Goal: Task Accomplishment & Management: Use online tool/utility

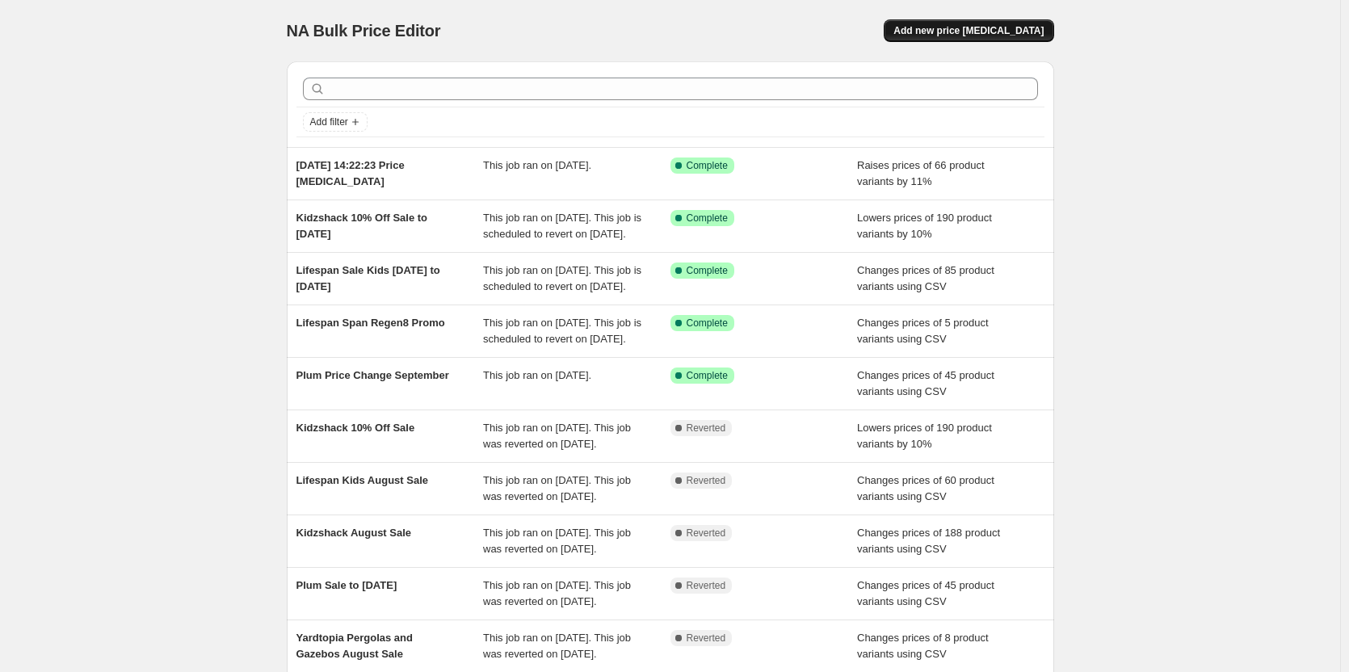
click at [1002, 20] on button "Add new price [MEDICAL_DATA]" at bounding box center [968, 30] width 170 height 23
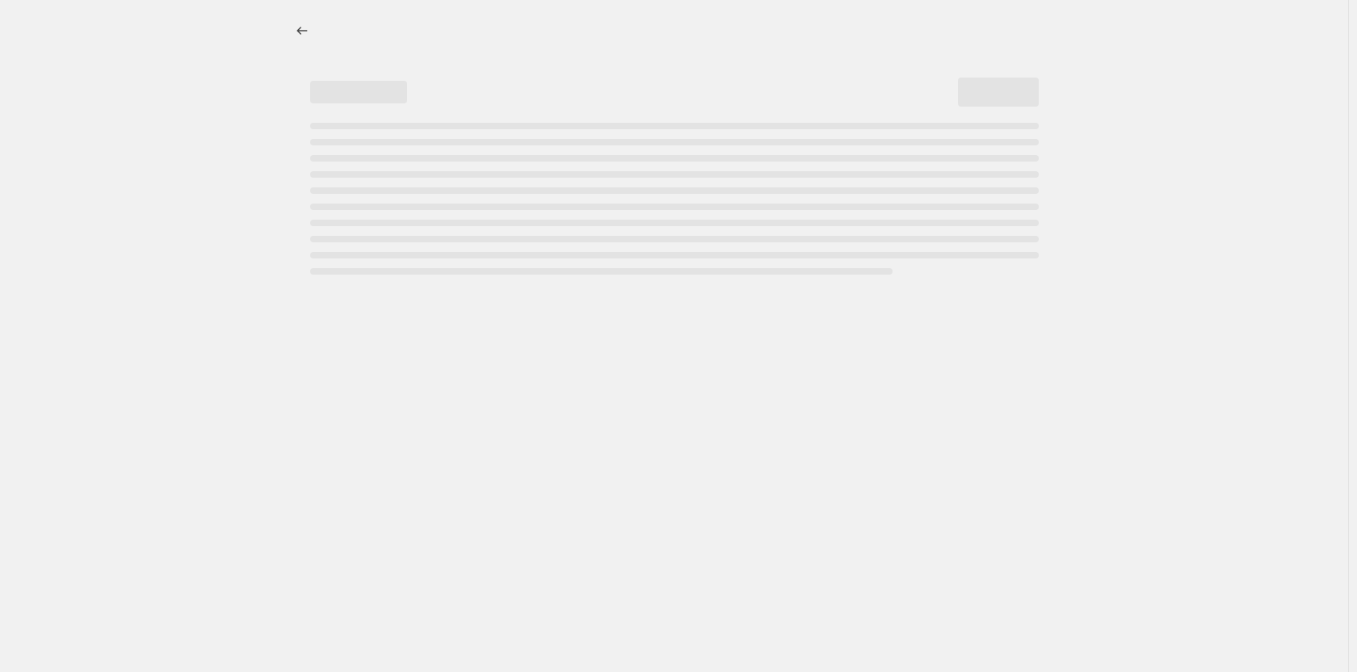
select select "percentage"
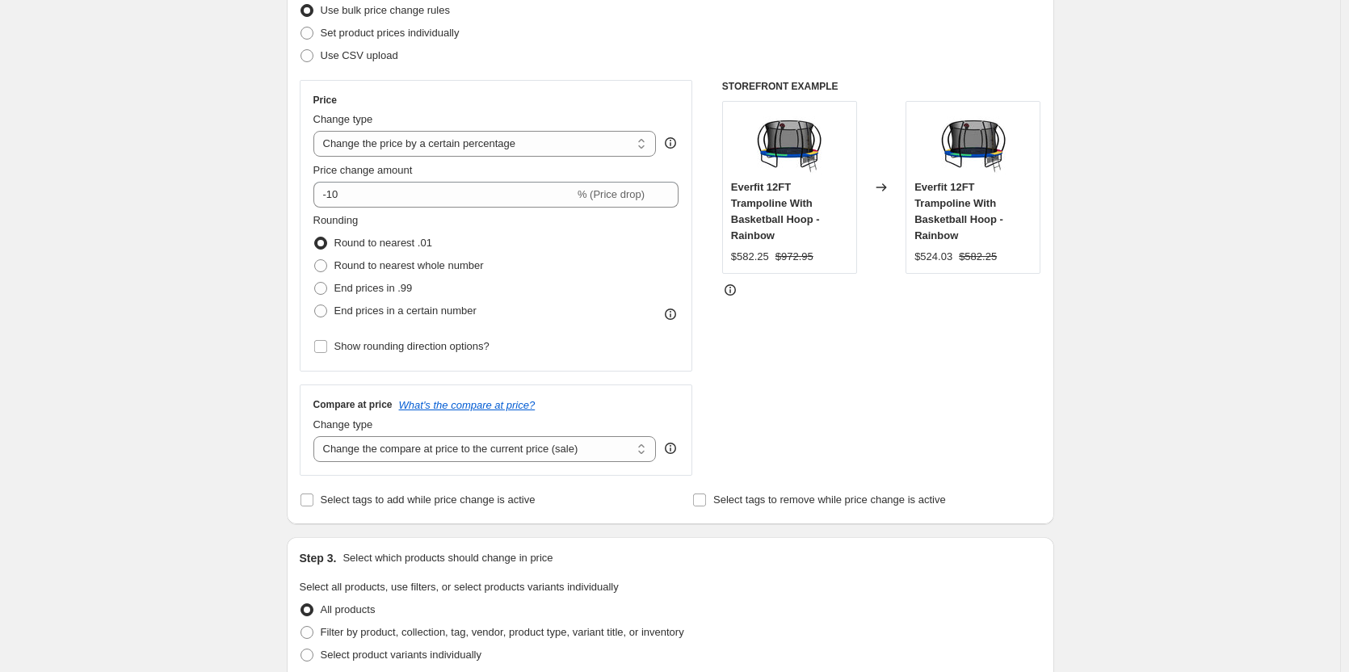
scroll to position [162, 0]
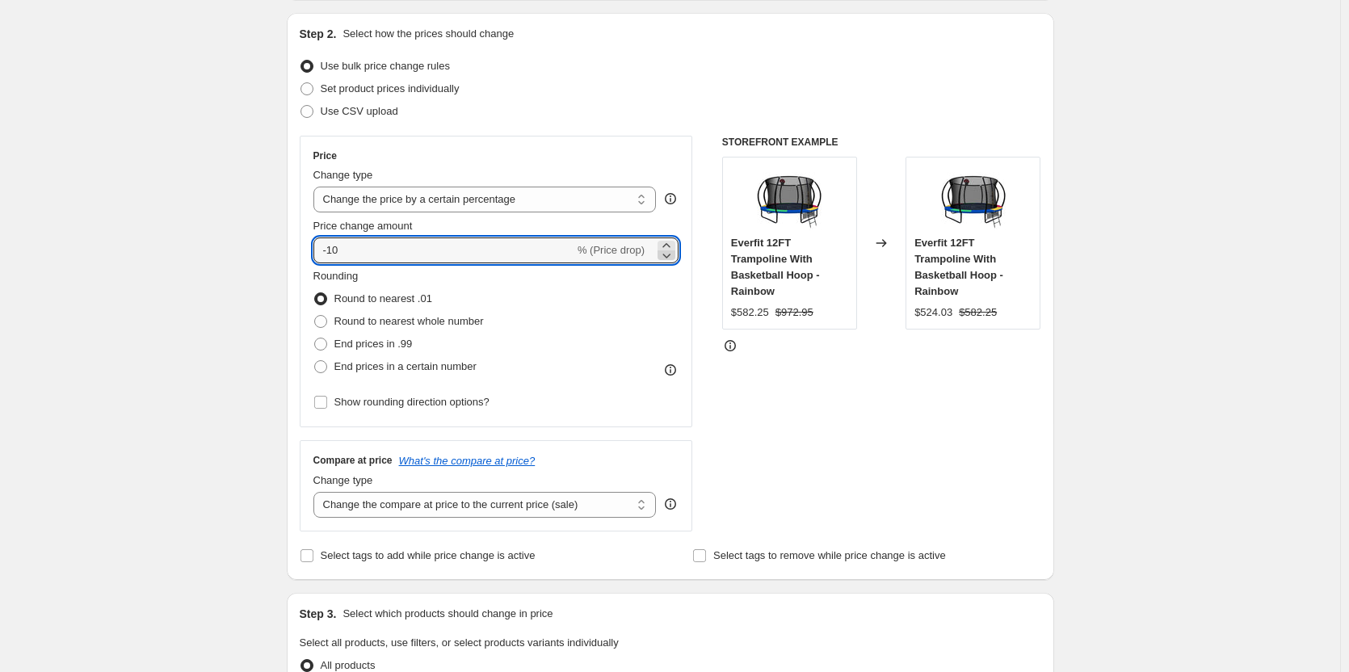
click at [668, 257] on icon at bounding box center [666, 255] width 16 height 16
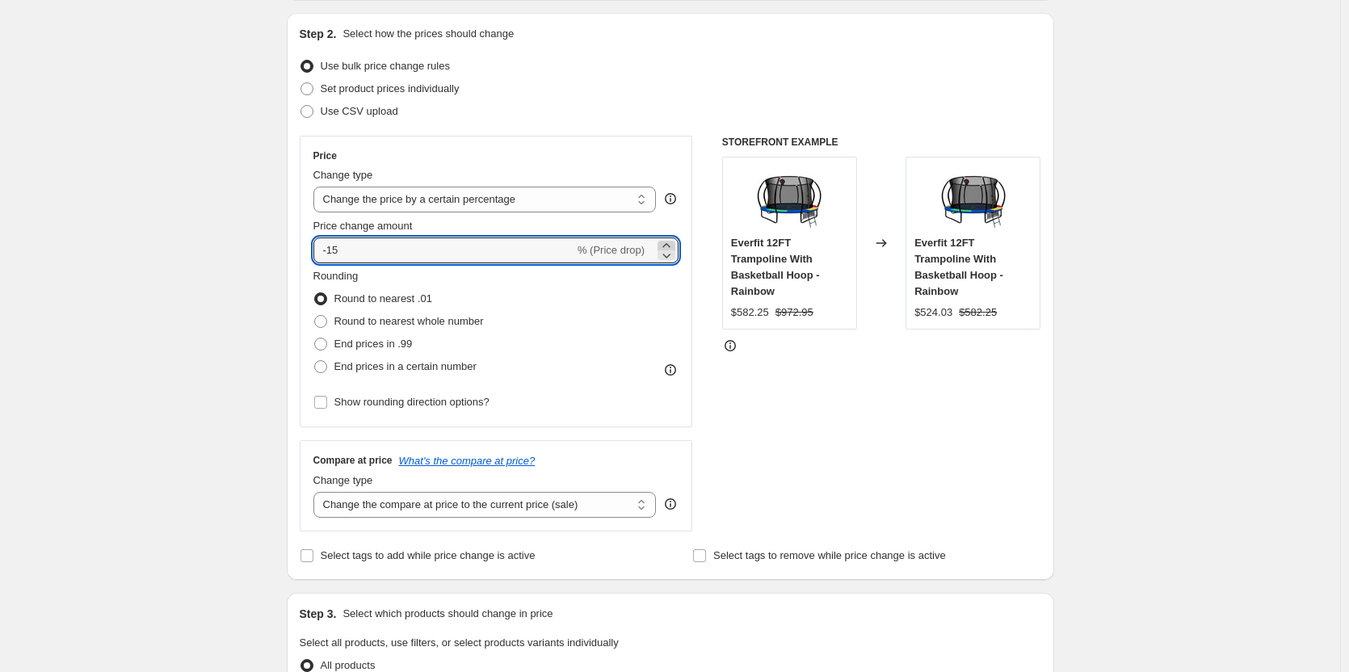
click at [667, 242] on icon at bounding box center [666, 245] width 16 height 16
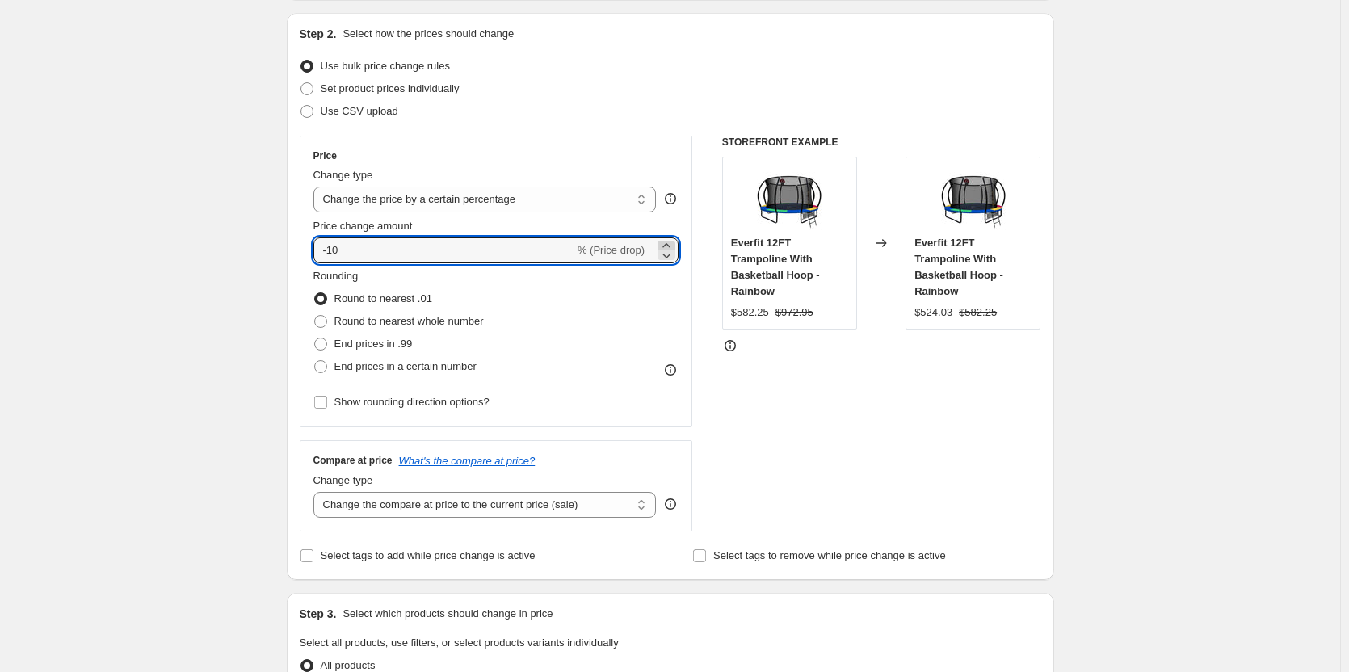
click at [667, 242] on icon at bounding box center [666, 245] width 16 height 16
type input "-6"
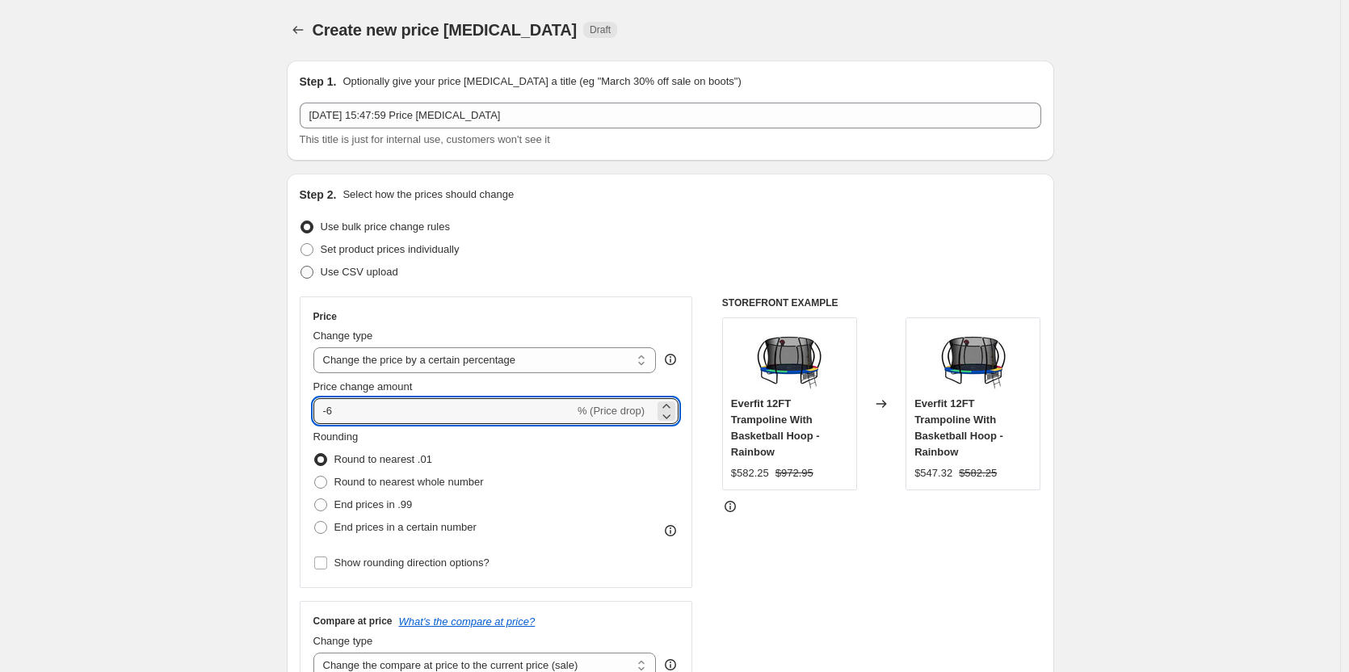
scroll to position [0, 0]
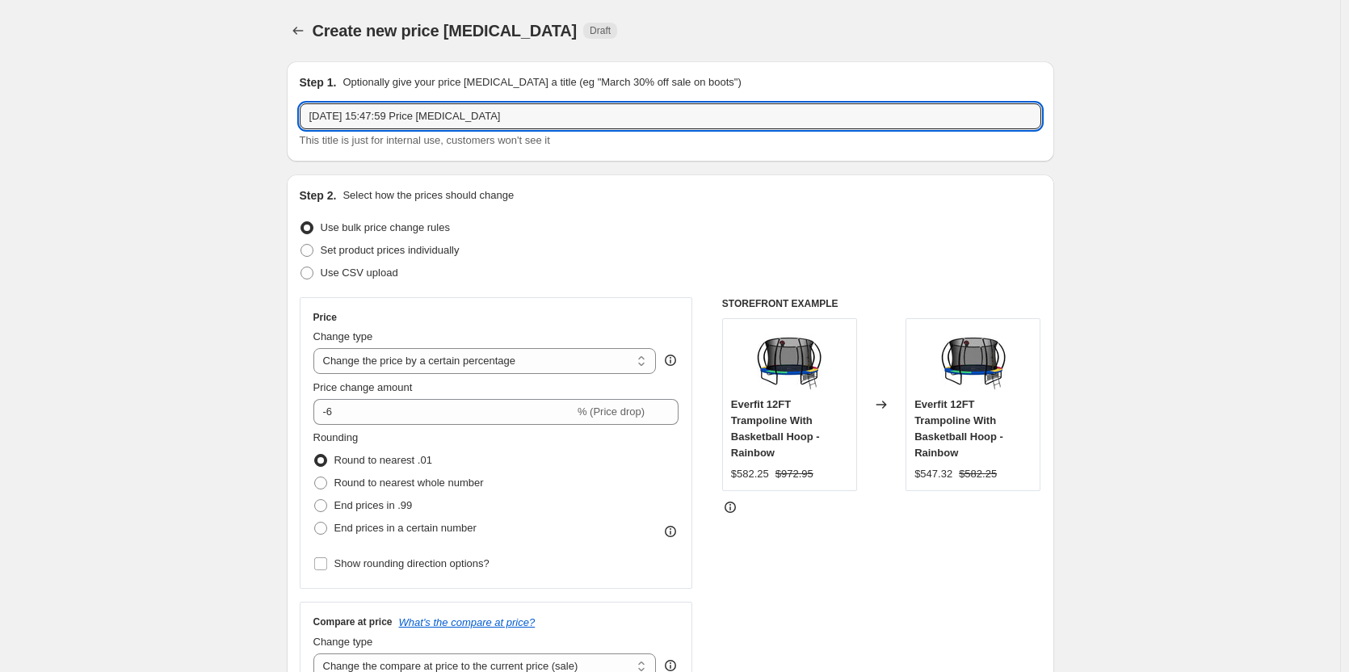
drag, startPoint x: 510, startPoint y: 110, endPoint x: 245, endPoint y: 96, distance: 264.4
type input "Siesta Spring Sale"
click at [363, 413] on input "-6" at bounding box center [443, 412] width 261 height 26
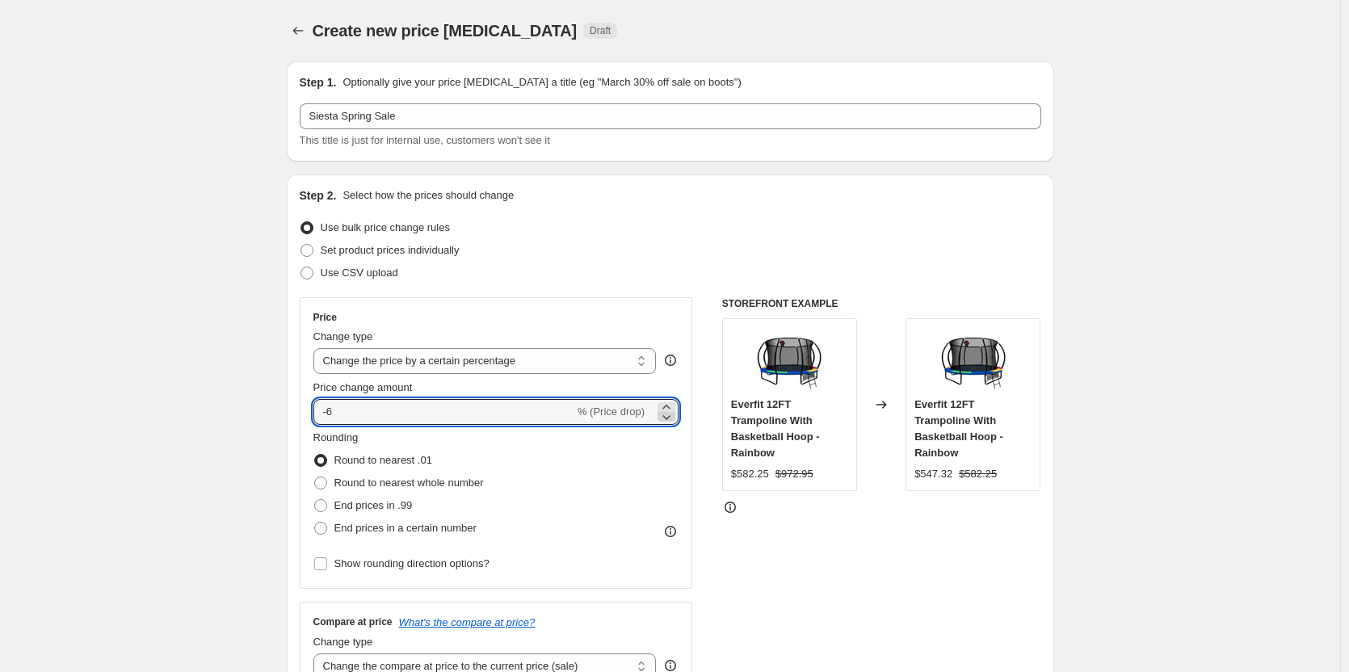
click at [665, 417] on icon at bounding box center [666, 417] width 16 height 16
click at [674, 409] on icon at bounding box center [666, 417] width 16 height 16
click at [672, 405] on icon at bounding box center [666, 407] width 16 height 16
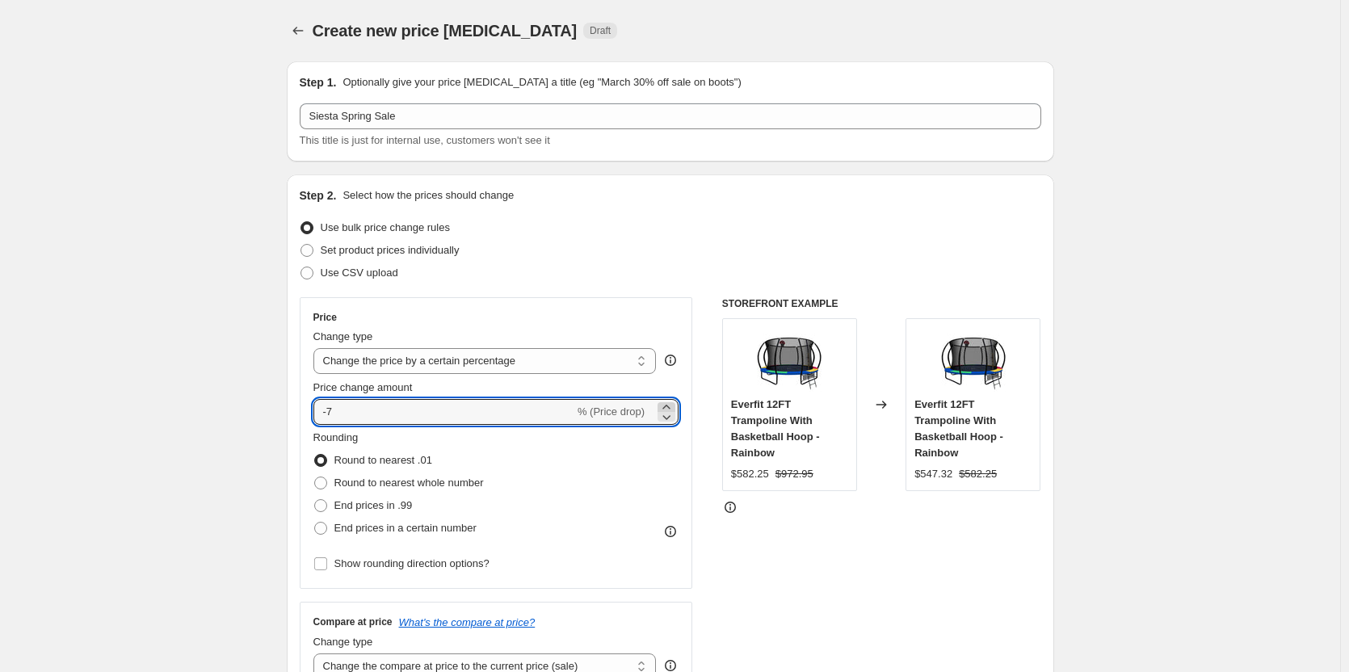
click at [672, 405] on icon at bounding box center [666, 407] width 16 height 16
click at [671, 405] on icon at bounding box center [666, 407] width 16 height 16
type input "-5"
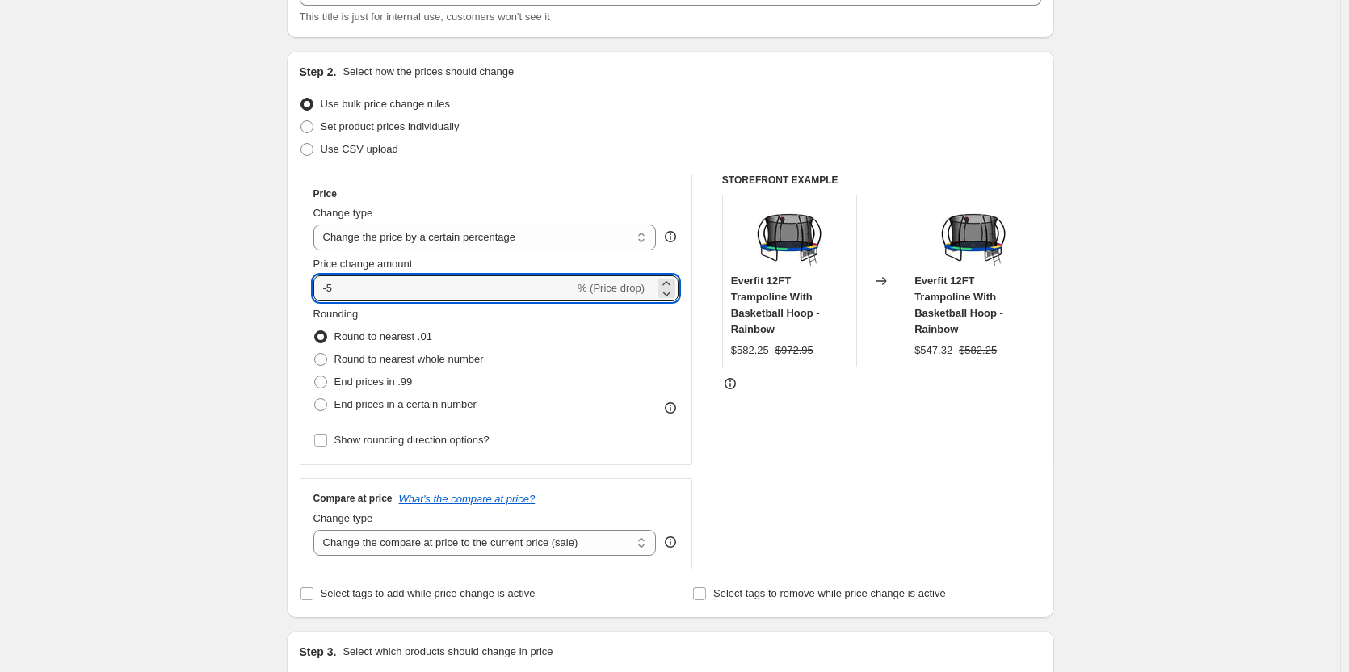
scroll to position [323, 0]
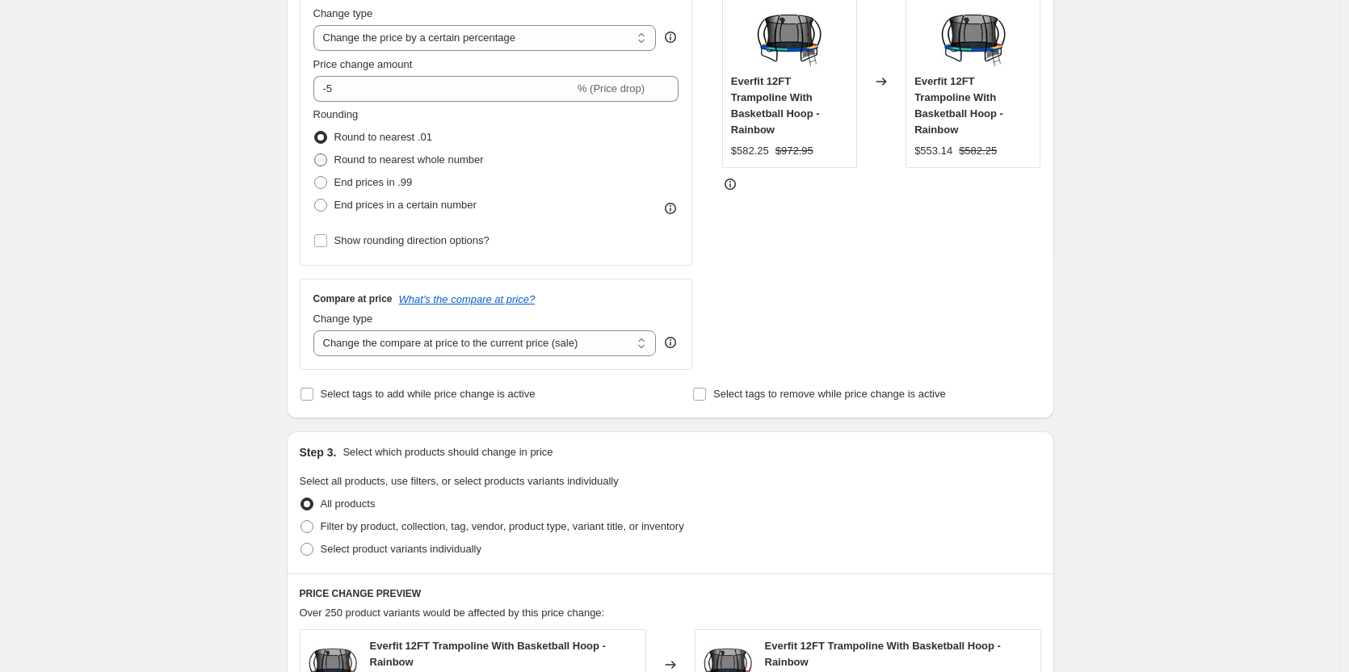
click at [386, 166] on span "Round to nearest whole number" at bounding box center [408, 159] width 149 height 12
click at [315, 154] on input "Round to nearest whole number" at bounding box center [314, 153] width 1 height 1
radio input "true"
click at [377, 238] on span "Show rounding direction options?" at bounding box center [411, 240] width 155 height 12
click at [327, 238] on input "Show rounding direction options?" at bounding box center [320, 240] width 13 height 13
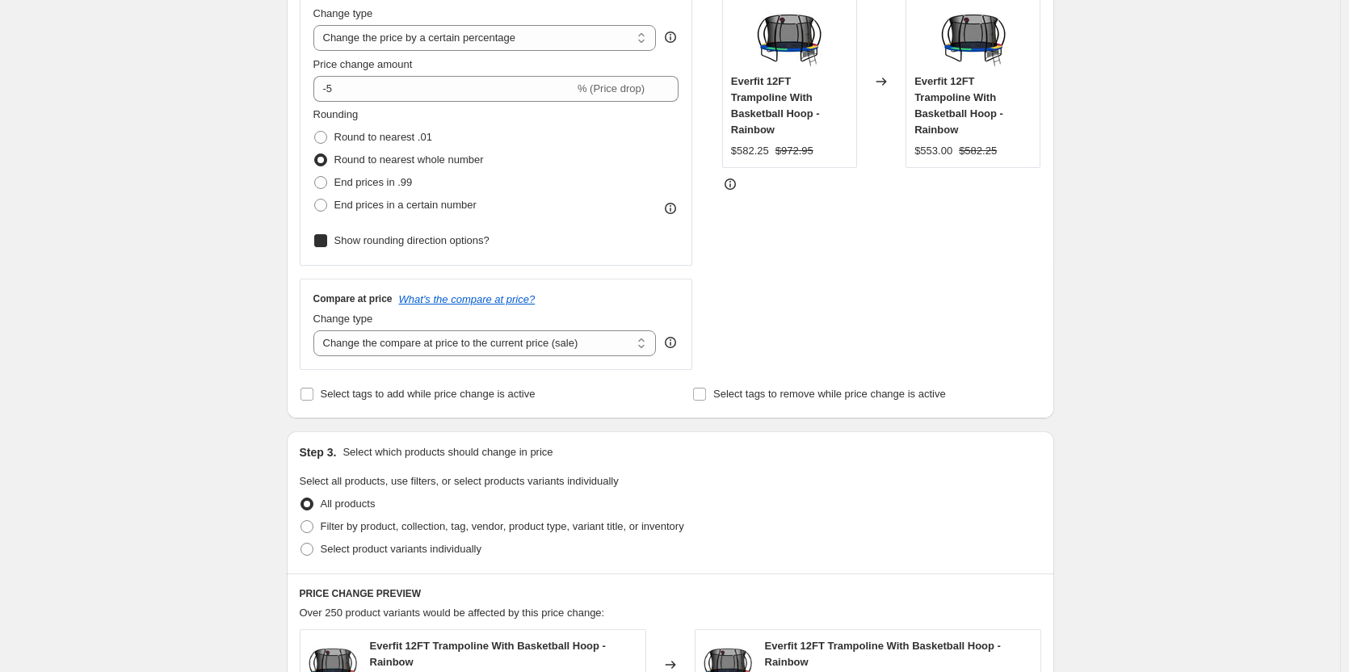
checkbox input "true"
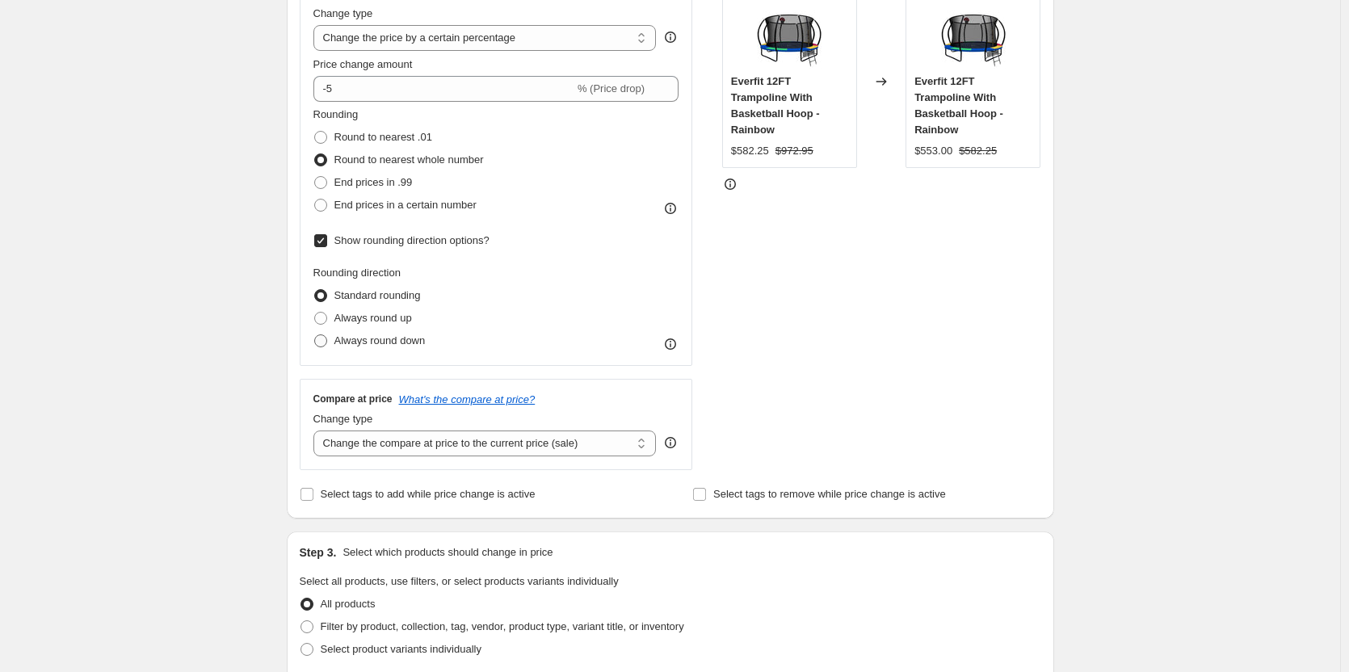
click at [384, 341] on span "Always round down" at bounding box center [379, 340] width 91 height 12
click at [315, 335] on input "Always round down" at bounding box center [314, 334] width 1 height 1
radio input "true"
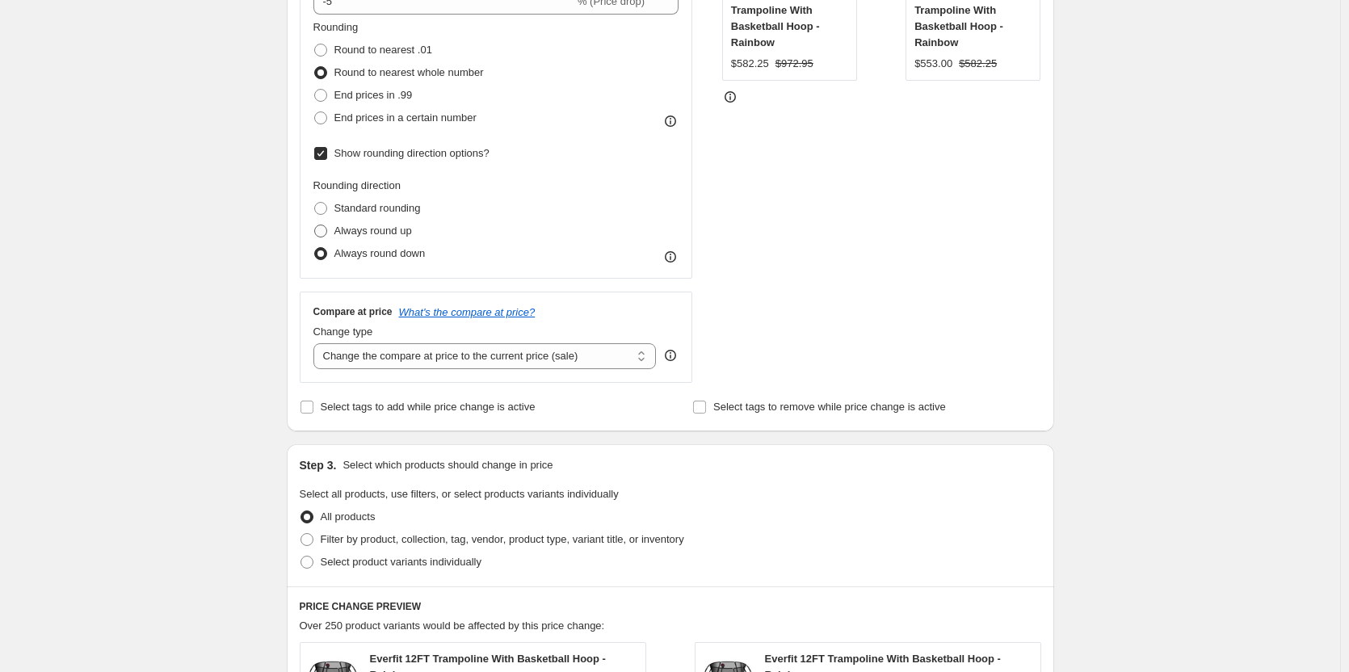
scroll to position [565, 0]
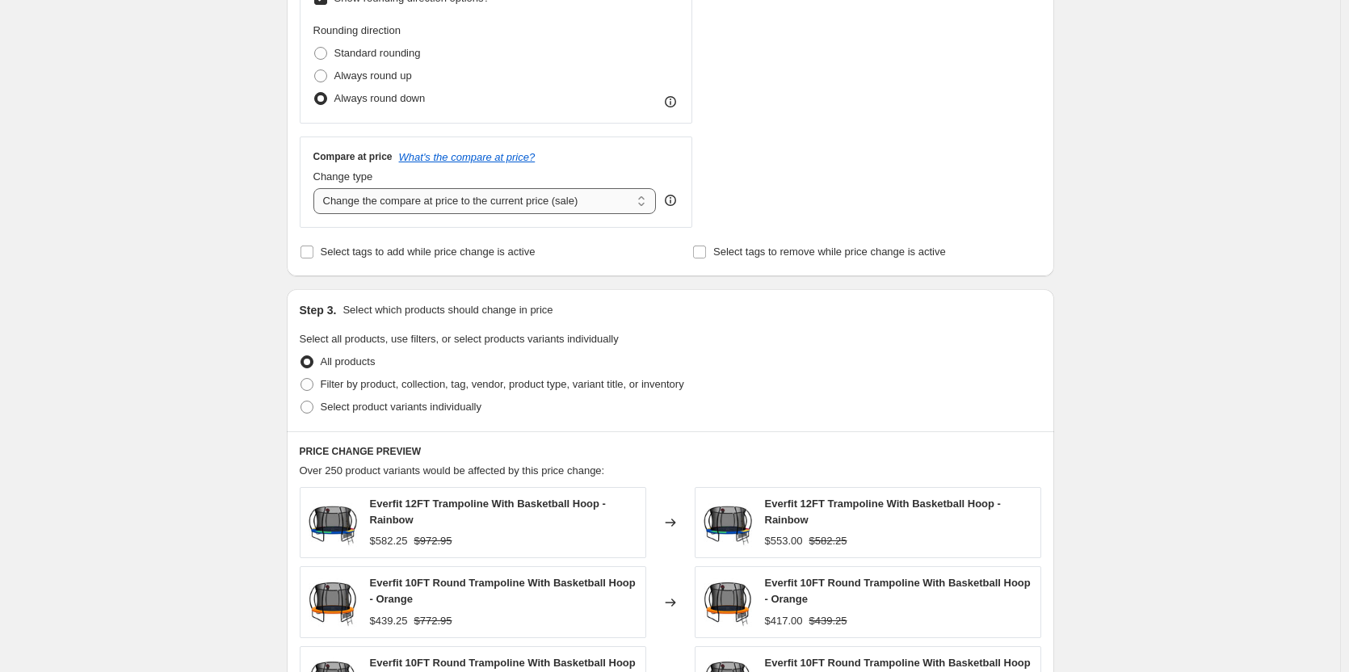
click at [394, 205] on select "Change the compare at price to the current price (sale) Change the compare at p…" at bounding box center [484, 201] width 343 height 26
select select "no_change"
click at [317, 188] on select "Change the compare at price to the current price (sale) Change the compare at p…" at bounding box center [484, 201] width 343 height 26
click at [384, 255] on span "Select tags to add while price change is active" at bounding box center [428, 251] width 215 height 12
click at [313, 255] on input "Select tags to add while price change is active" at bounding box center [306, 251] width 13 height 13
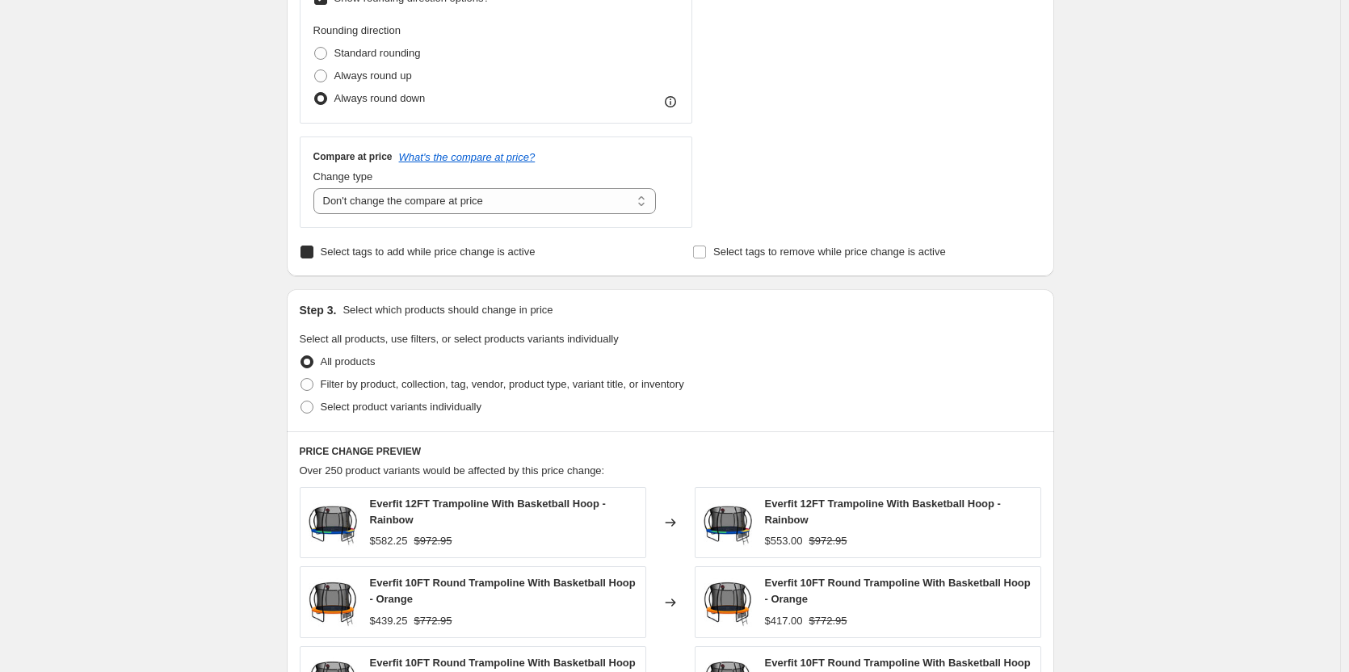
checkbox input "true"
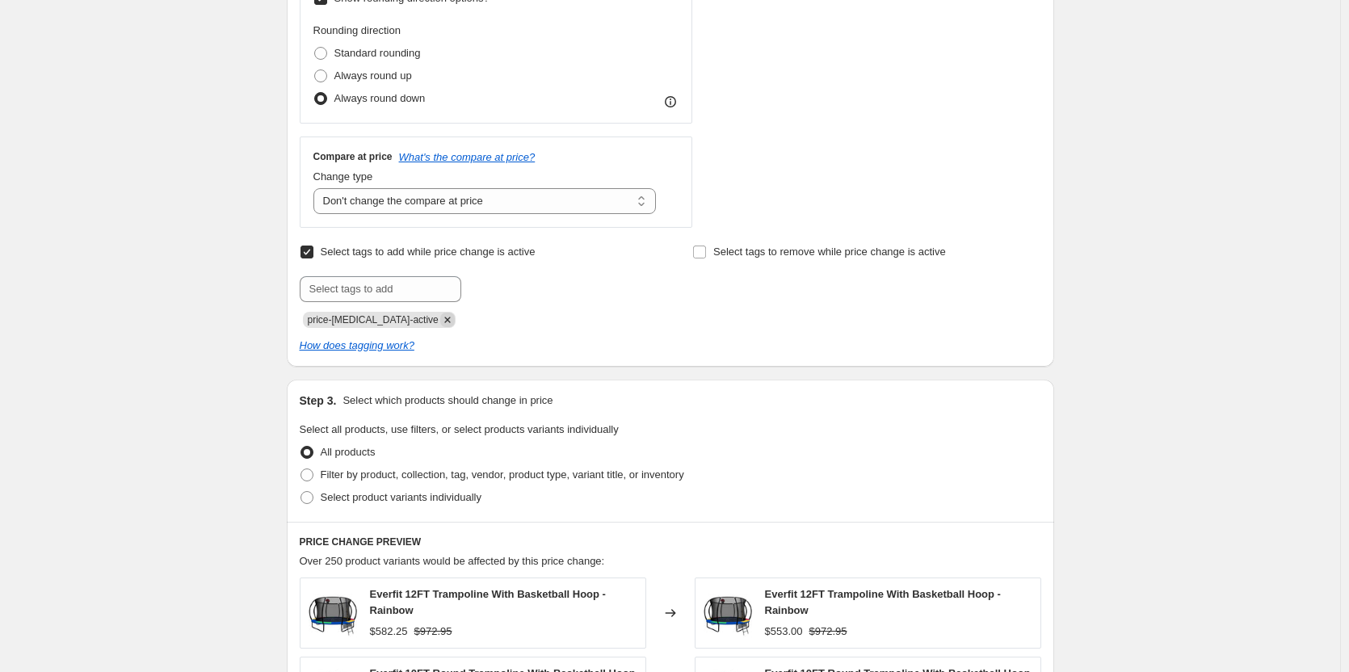
click at [444, 319] on icon "Remove price-change-job-active" at bounding box center [447, 320] width 6 height 6
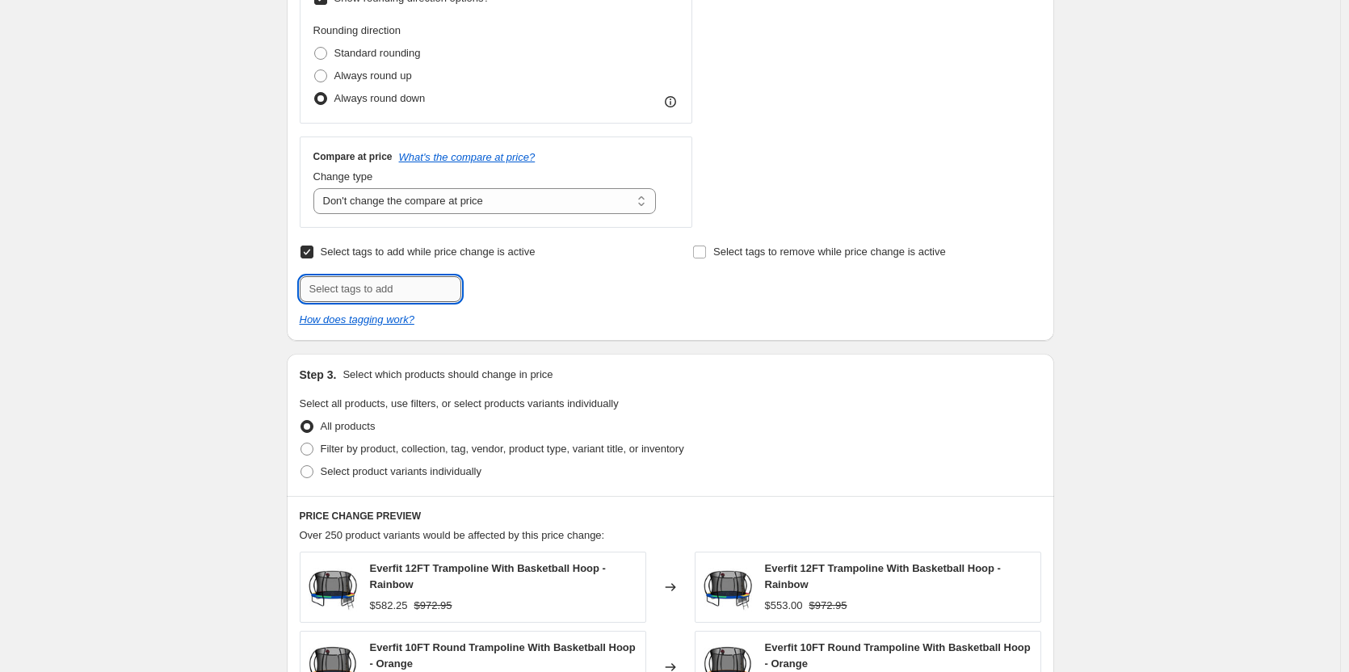
click at [393, 283] on input "text" at bounding box center [381, 289] width 162 height 26
click at [402, 290] on input "text" at bounding box center [381, 289] width 162 height 26
paste input "price-[MEDICAL_DATA]-active-siesta"
type input "price-[MEDICAL_DATA]-active-siesta"
click at [493, 292] on b "Add" at bounding box center [484, 287] width 19 height 11
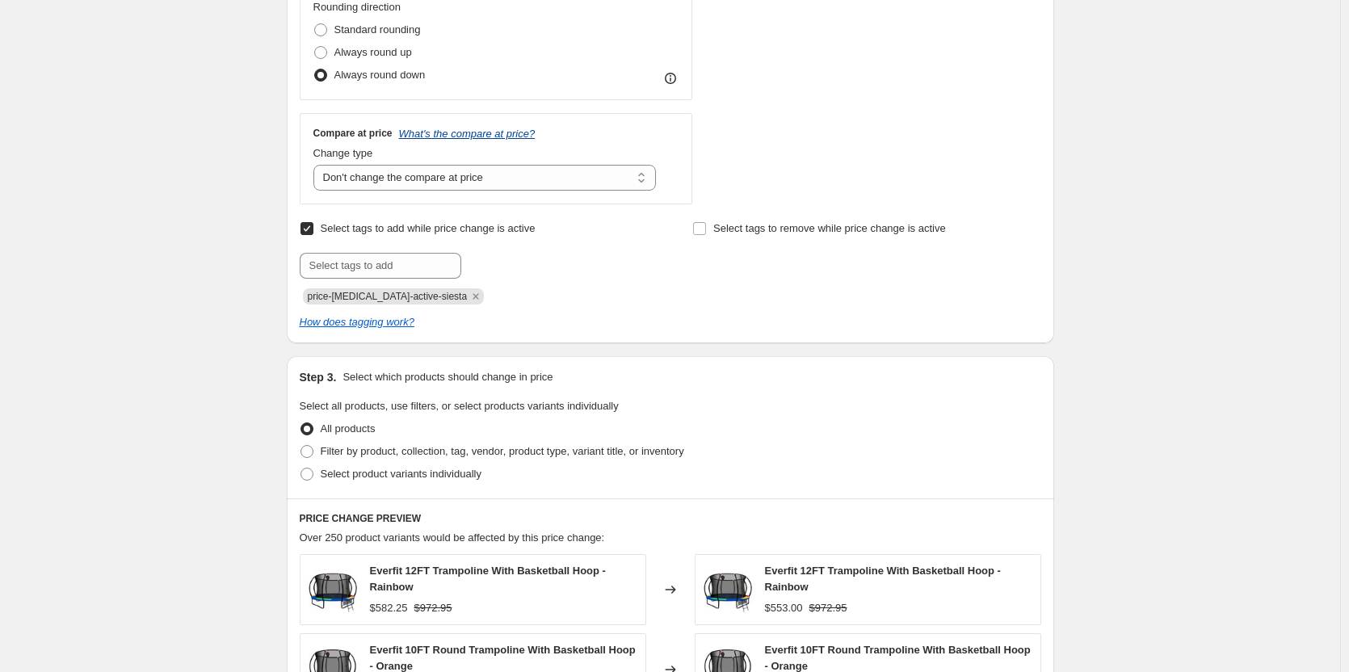
scroll to position [589, 0]
click at [341, 450] on span "Filter by product, collection, tag, vendor, product type, variant title, or inv…" at bounding box center [502, 450] width 363 height 12
click at [301, 445] on input "Filter by product, collection, tag, vendor, product type, variant title, or inv…" at bounding box center [300, 444] width 1 height 1
radio input "true"
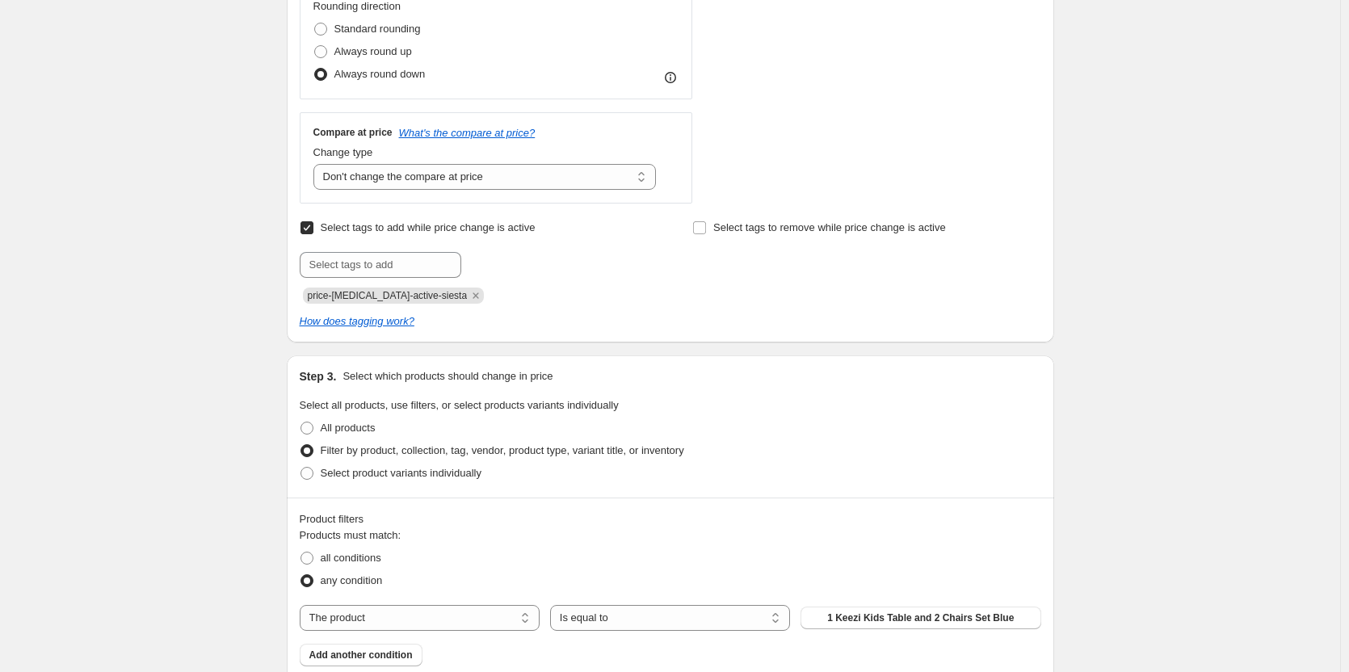
scroll to position [913, 0]
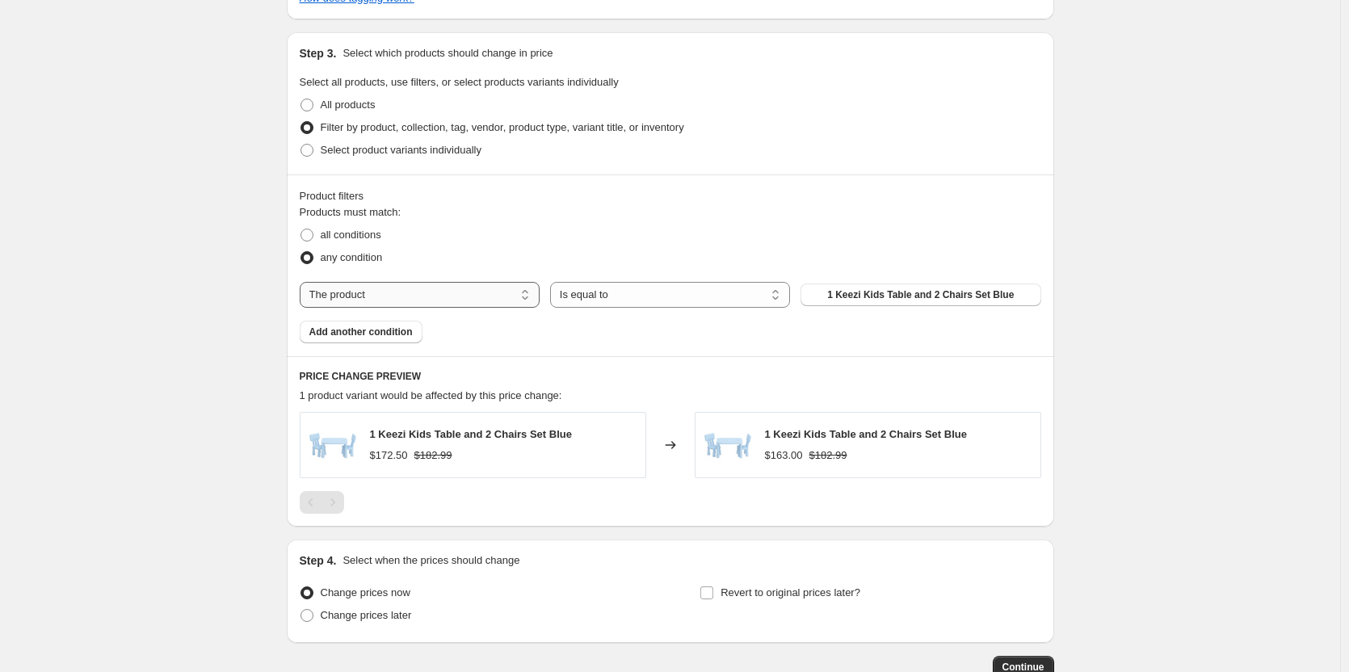
click at [362, 292] on select "The product The product's collection The product's tag The product's vendor The…" at bounding box center [420, 295] width 240 height 26
select select "vendor"
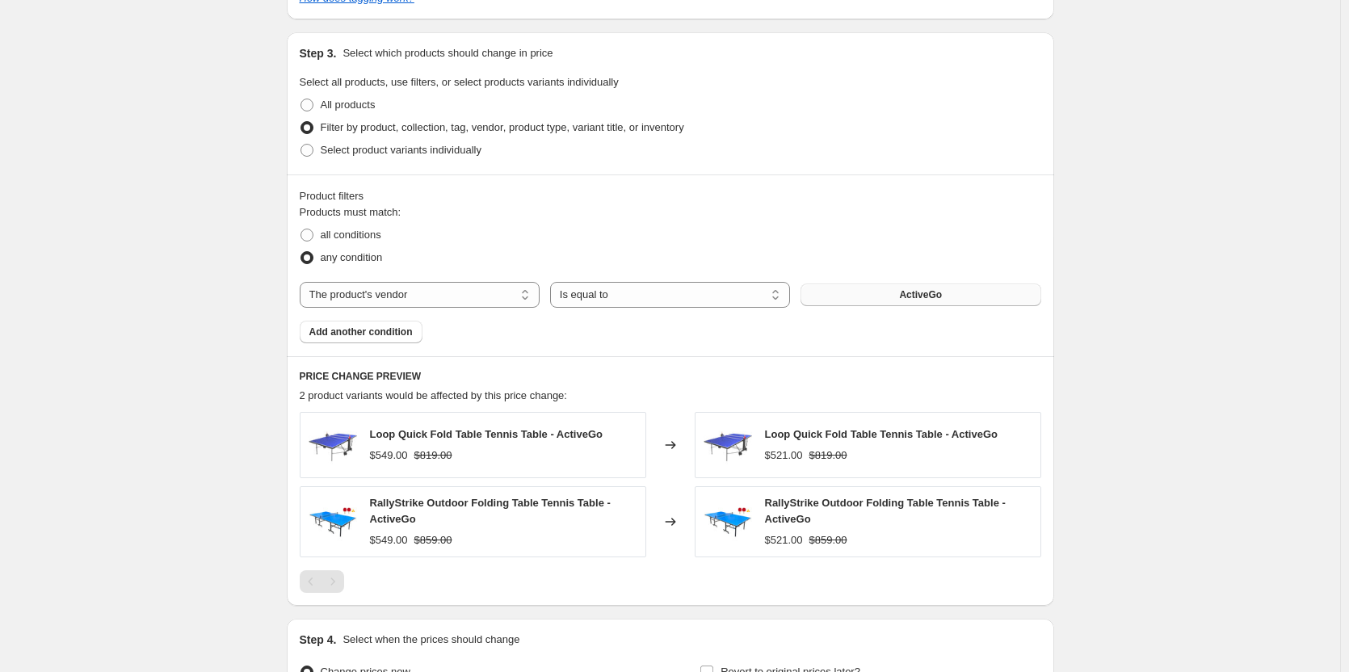
click at [812, 304] on button "ActiveGo" at bounding box center [920, 294] width 240 height 23
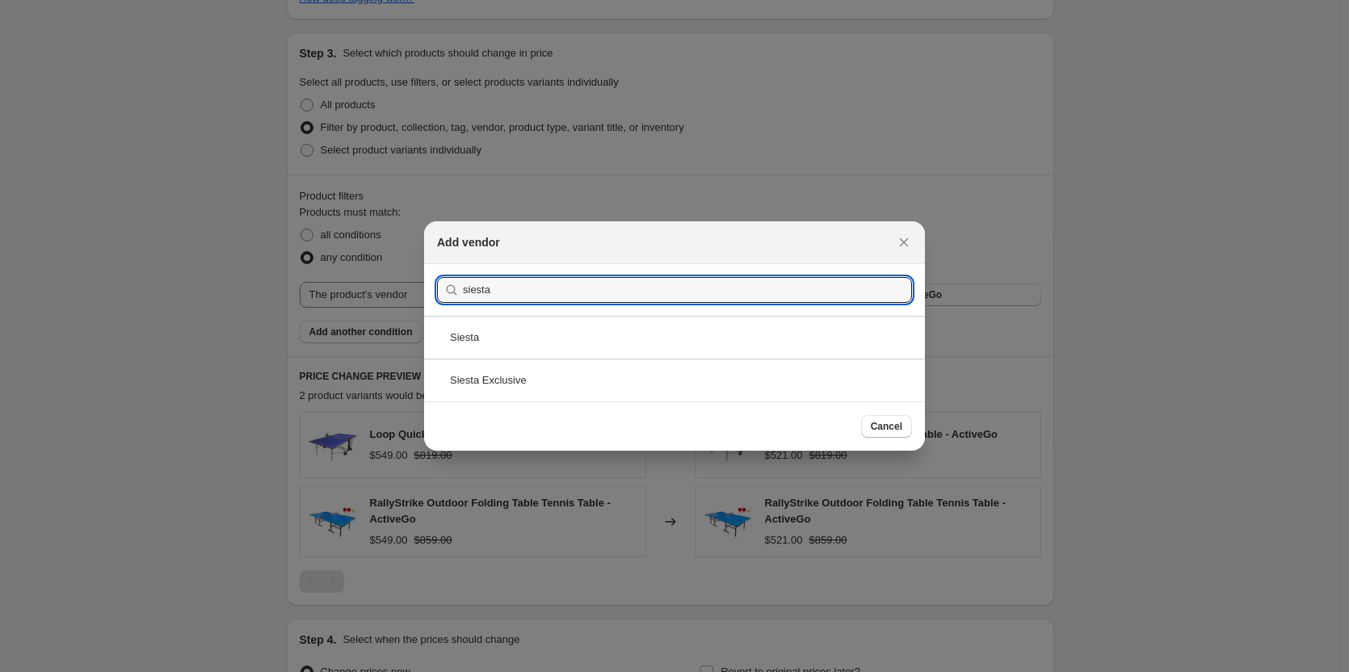
type input "siesta"
click at [504, 346] on div "Siesta" at bounding box center [674, 337] width 501 height 43
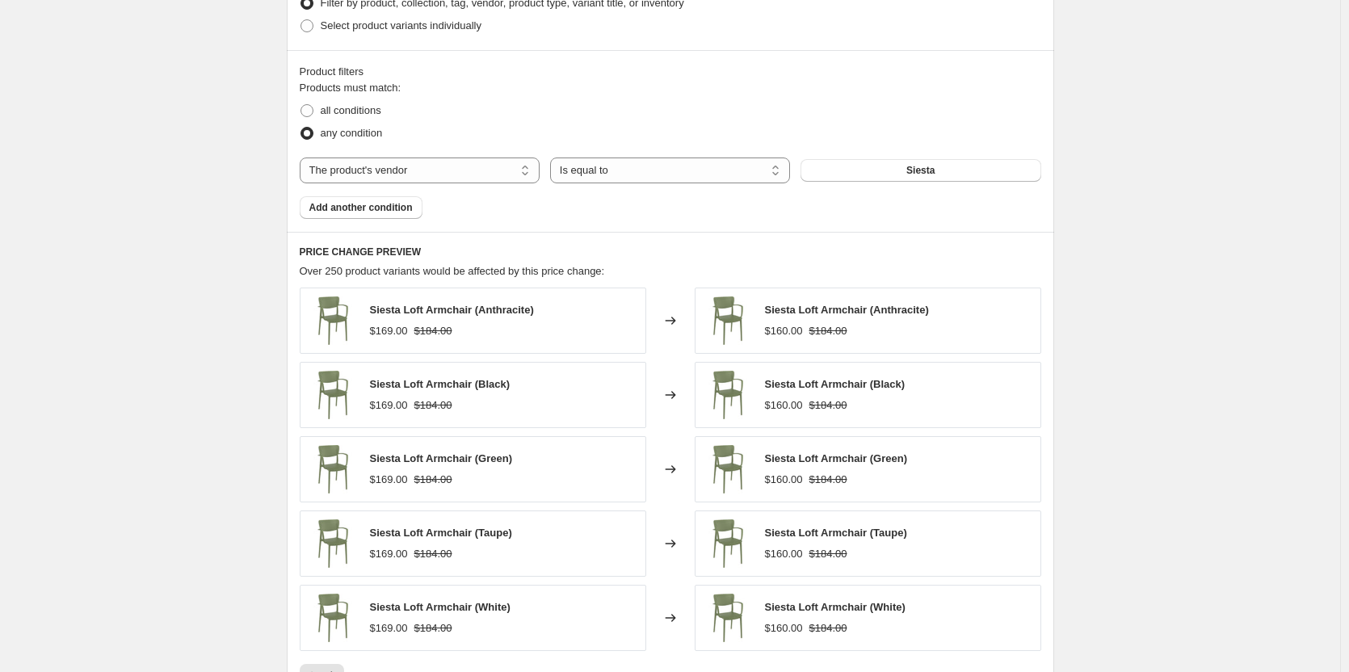
scroll to position [1235, 0]
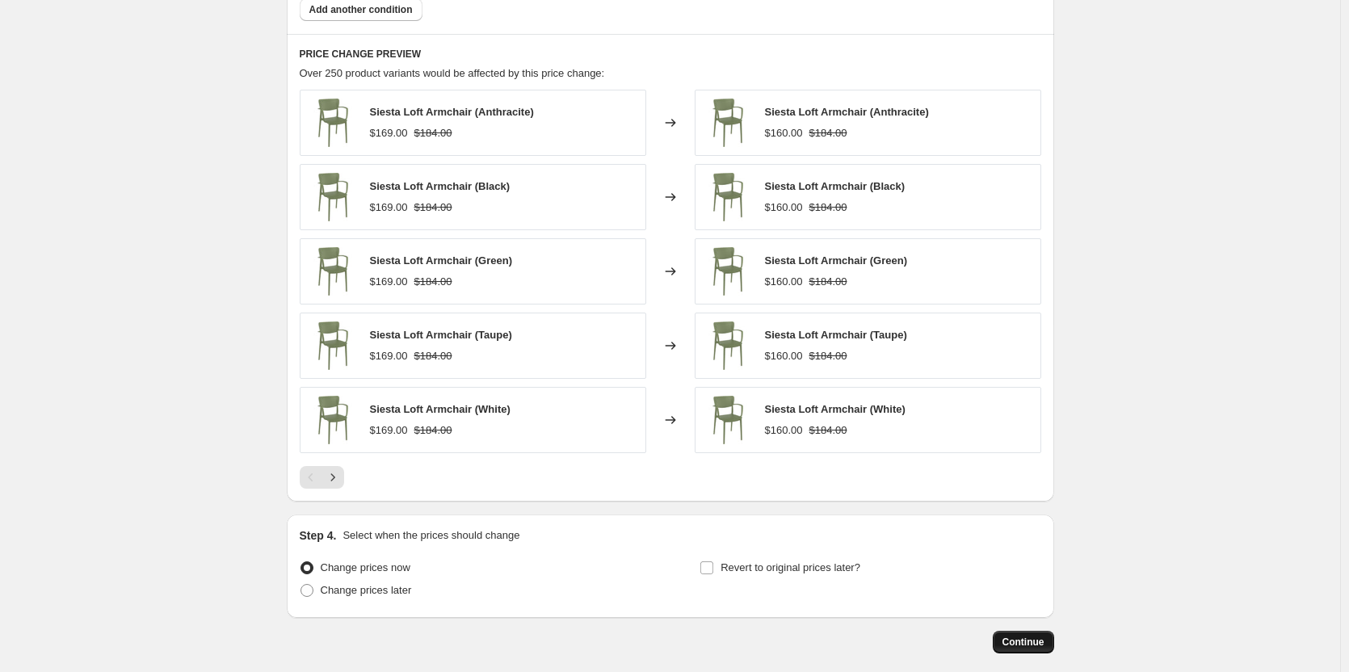
click at [1044, 647] on span "Continue" at bounding box center [1023, 642] width 42 height 13
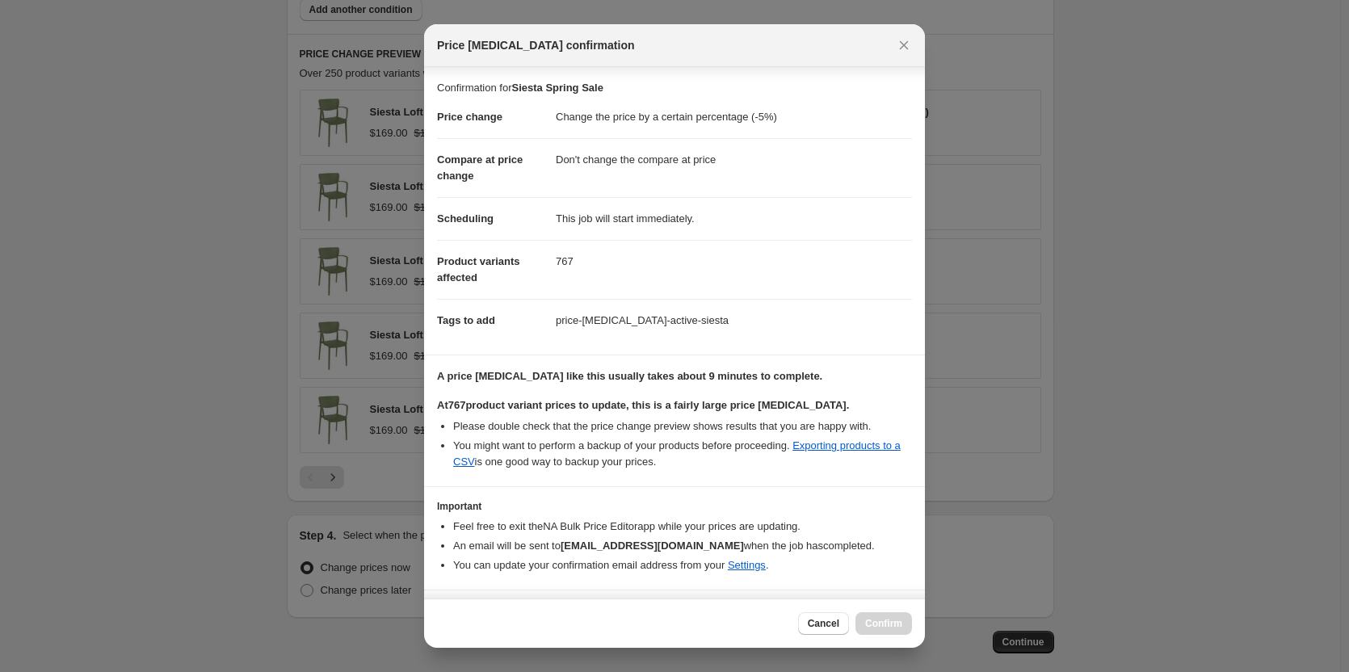
scroll to position [40, 0]
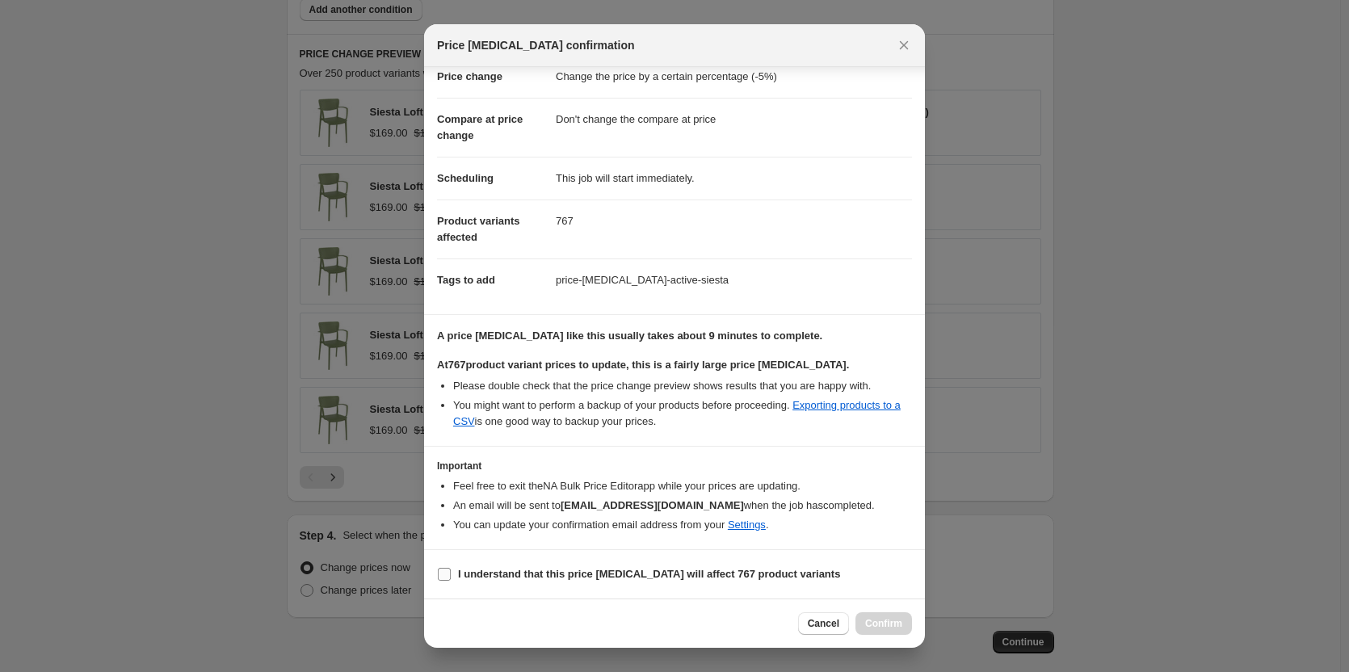
click at [767, 575] on b "I understand that this price [MEDICAL_DATA] will affect 767 product variants" at bounding box center [649, 574] width 382 height 12
click at [451, 575] on input "I understand that this price [MEDICAL_DATA] will affect 767 product variants" at bounding box center [444, 574] width 13 height 13
checkbox input "true"
click at [884, 620] on span "Confirm" at bounding box center [883, 623] width 37 height 13
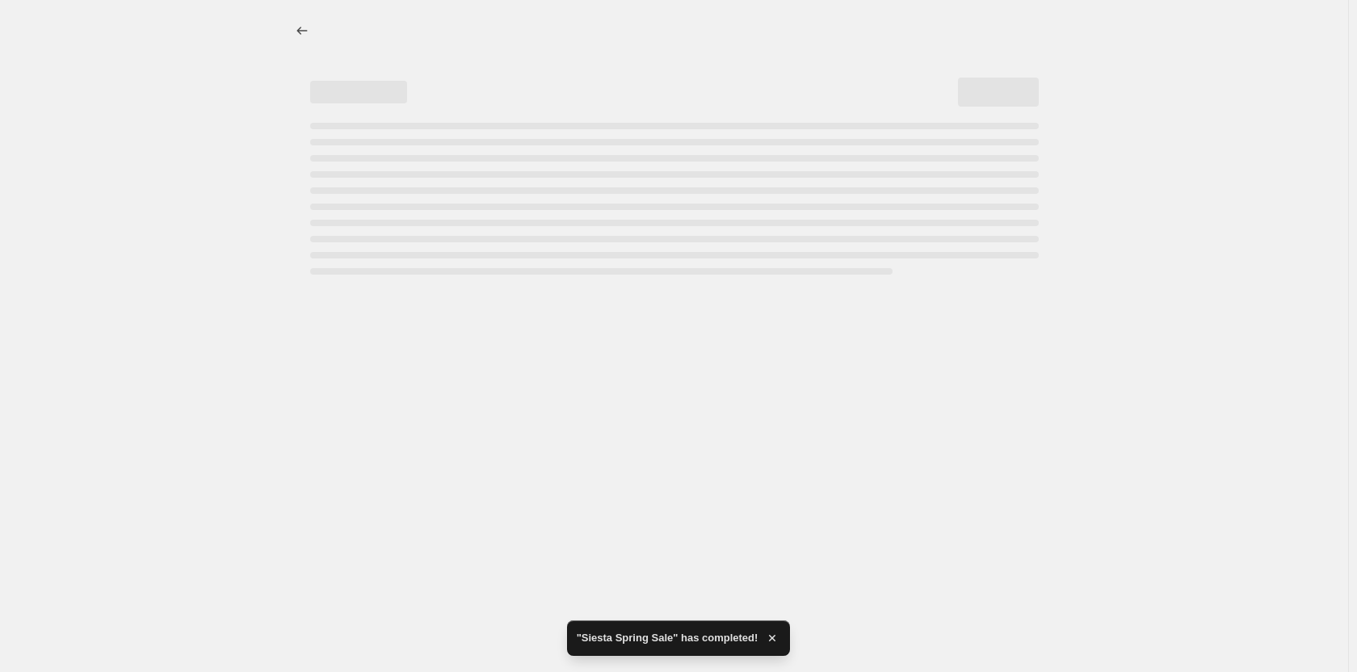
select select "percentage"
select select "no_change"
select select "vendor"
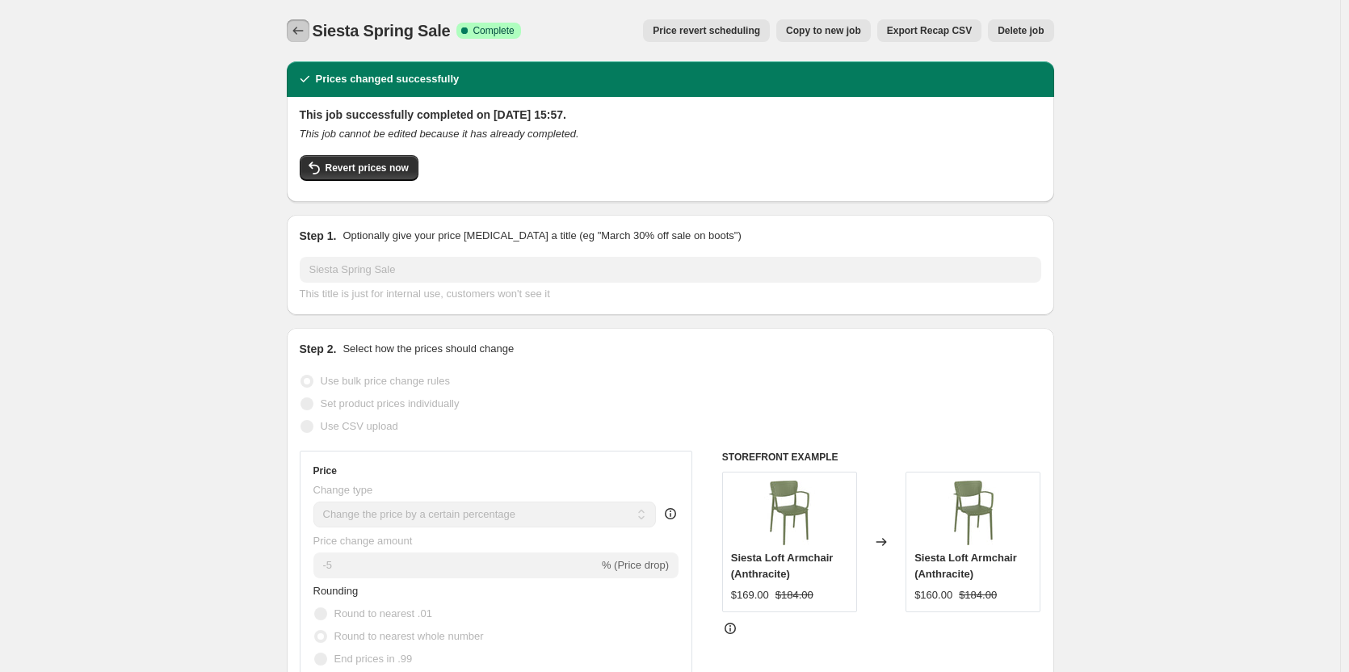
click at [306, 25] on icon "Price change jobs" at bounding box center [298, 31] width 16 height 16
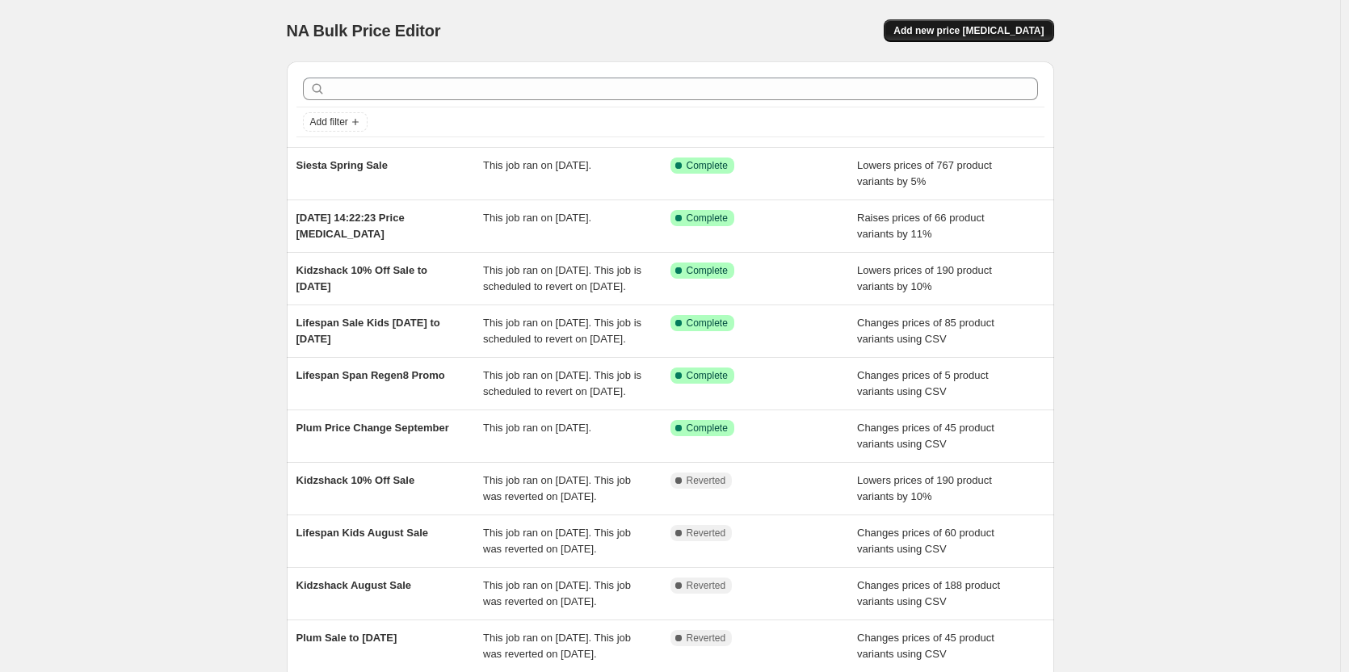
click at [946, 34] on span "Add new price [MEDICAL_DATA]" at bounding box center [968, 30] width 150 height 13
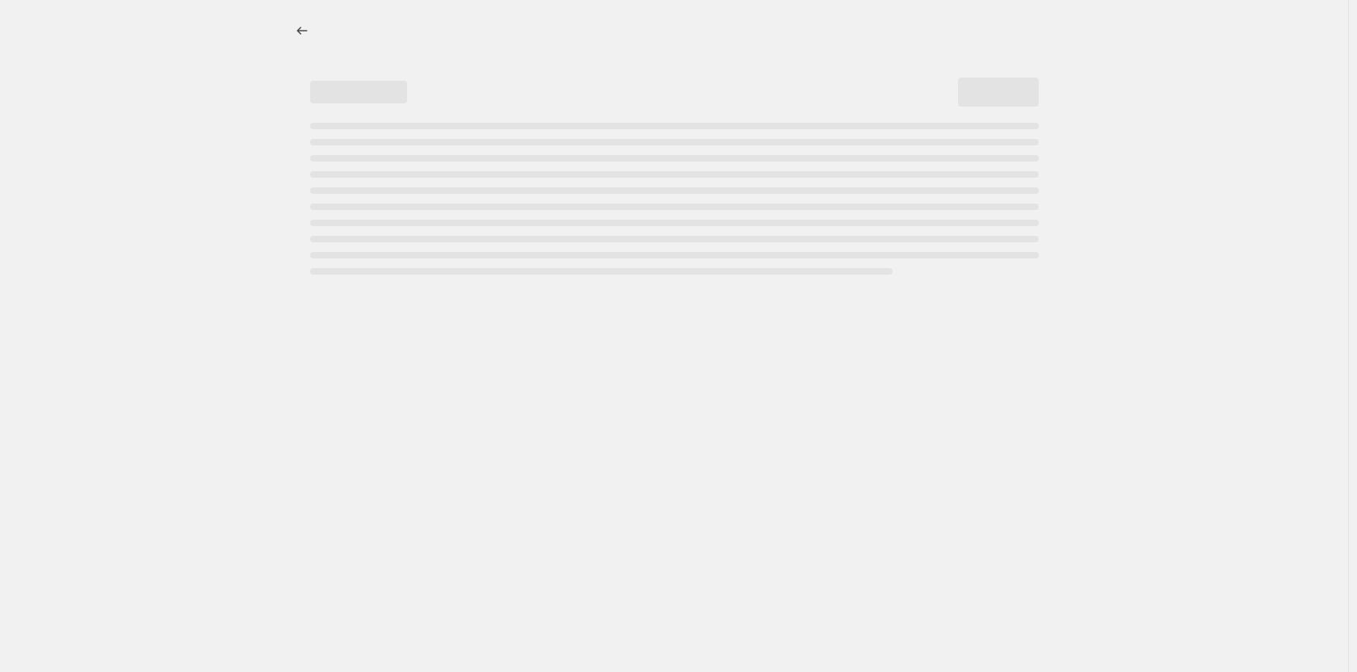
select select "percentage"
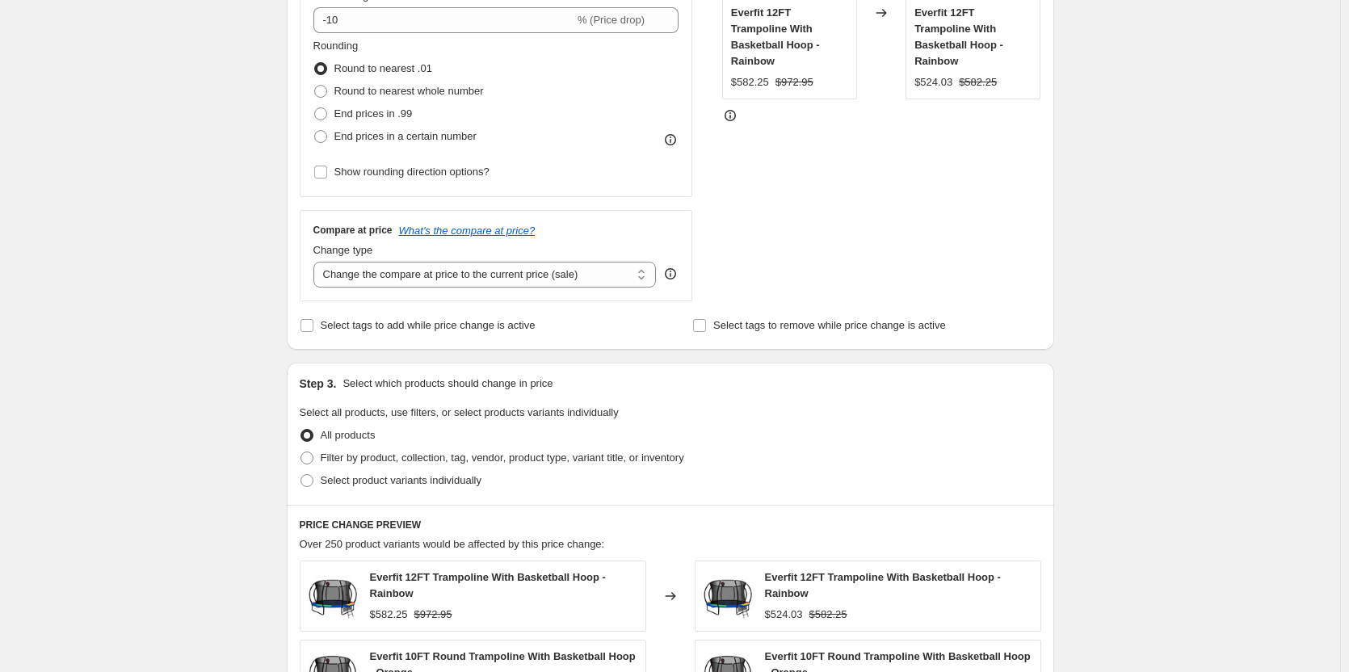
scroll to position [485, 0]
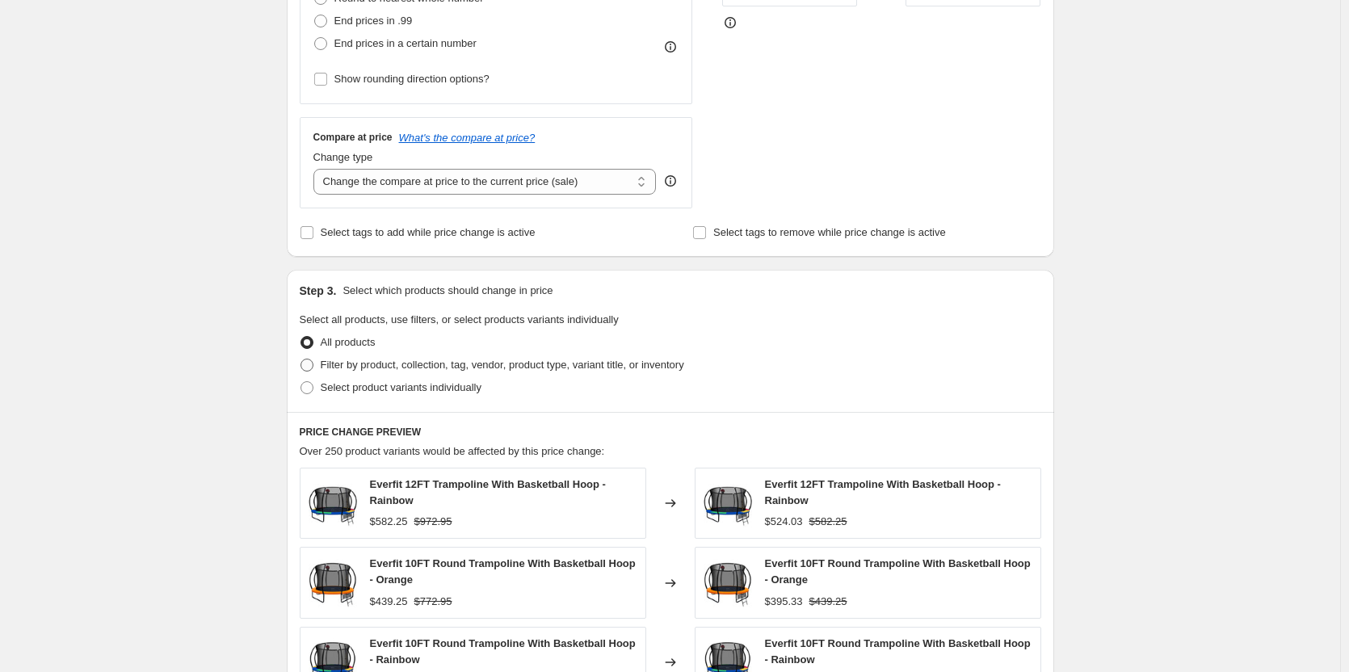
click at [434, 359] on span "Filter by product, collection, tag, vendor, product type, variant title, or inv…" at bounding box center [502, 365] width 363 height 12
click at [301, 359] on input "Filter by product, collection, tag, vendor, product type, variant title, or inv…" at bounding box center [300, 359] width 1 height 1
radio input "true"
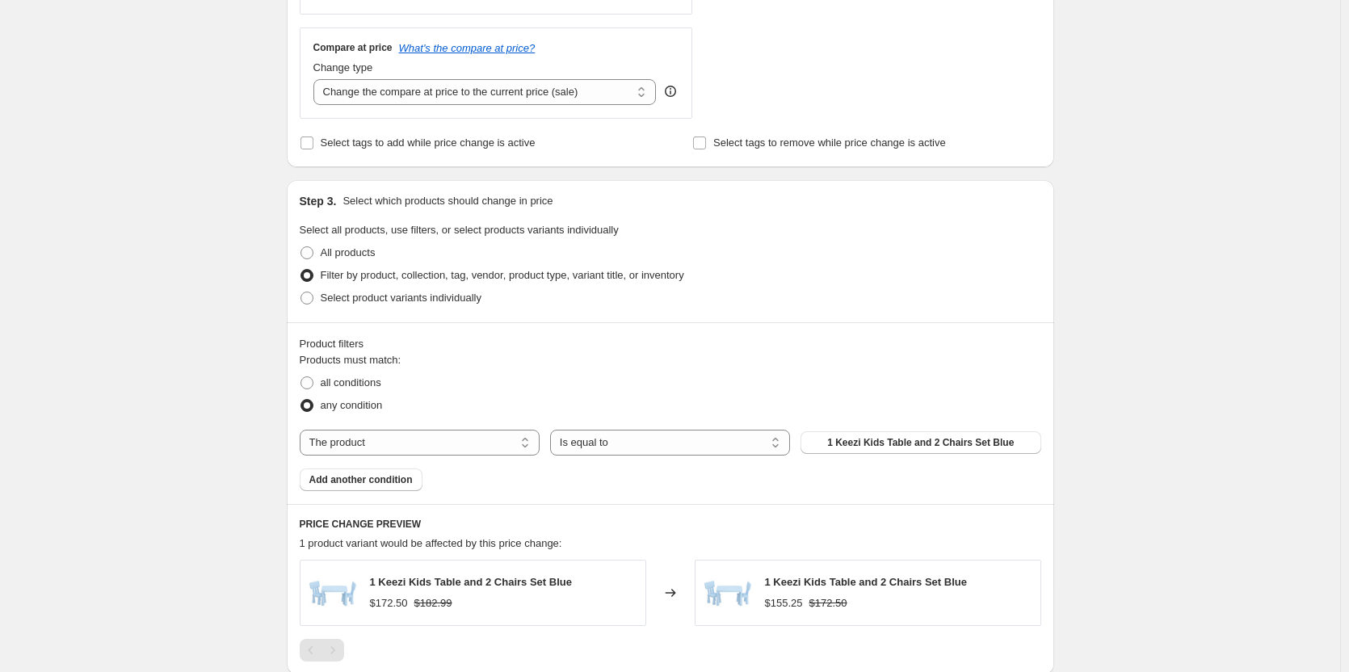
scroll to position [727, 0]
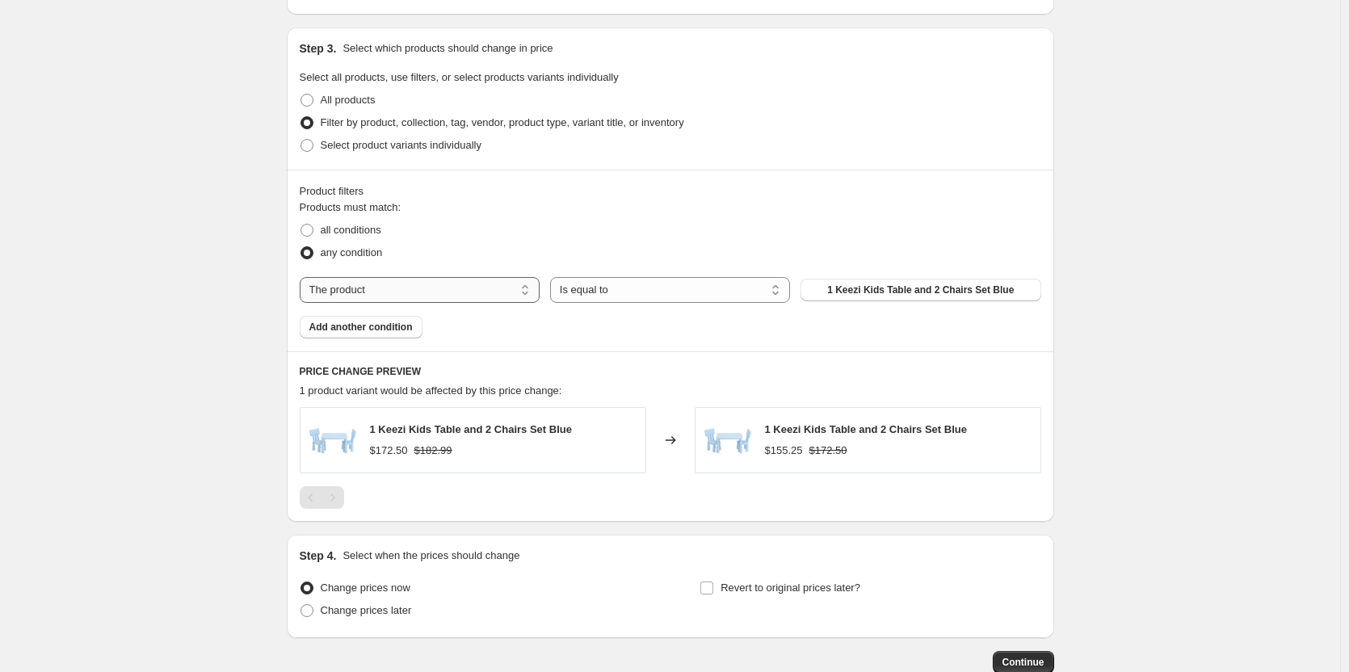
click at [344, 280] on select "The product The product's collection The product's tag The product's vendor The…" at bounding box center [420, 290] width 240 height 26
select select "tag"
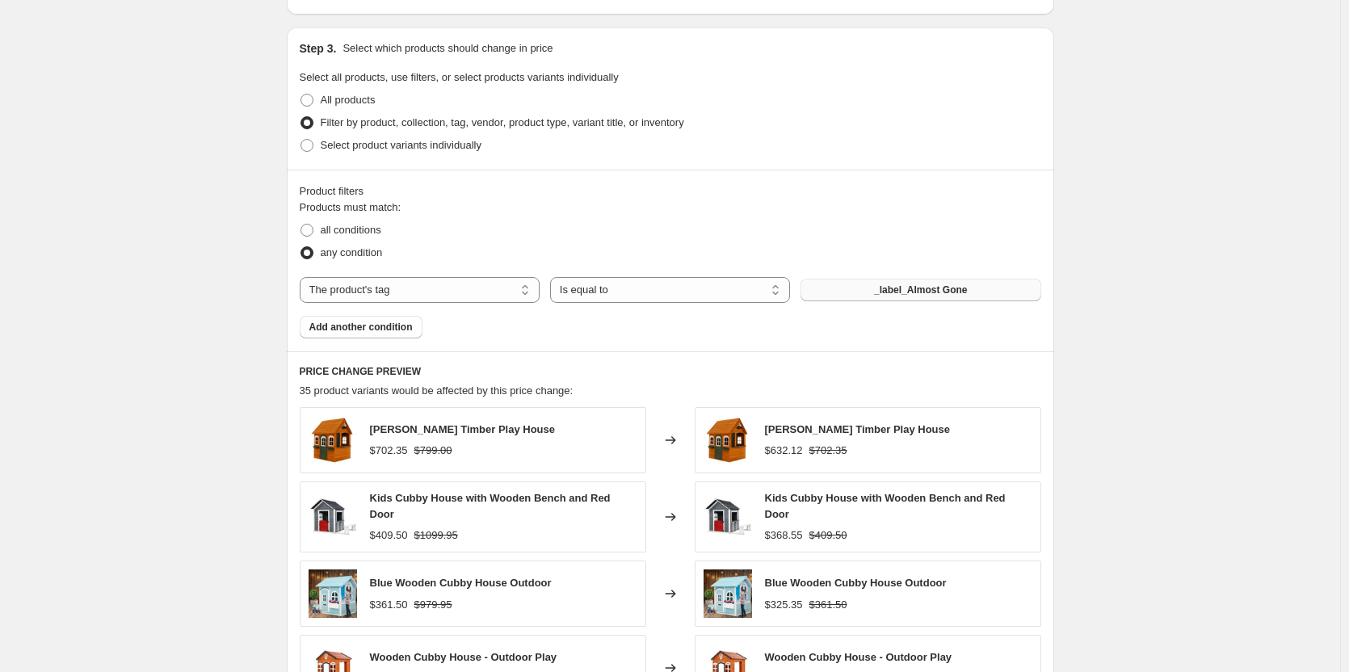
click at [872, 291] on button "_label_Almost Gone" at bounding box center [920, 290] width 240 height 23
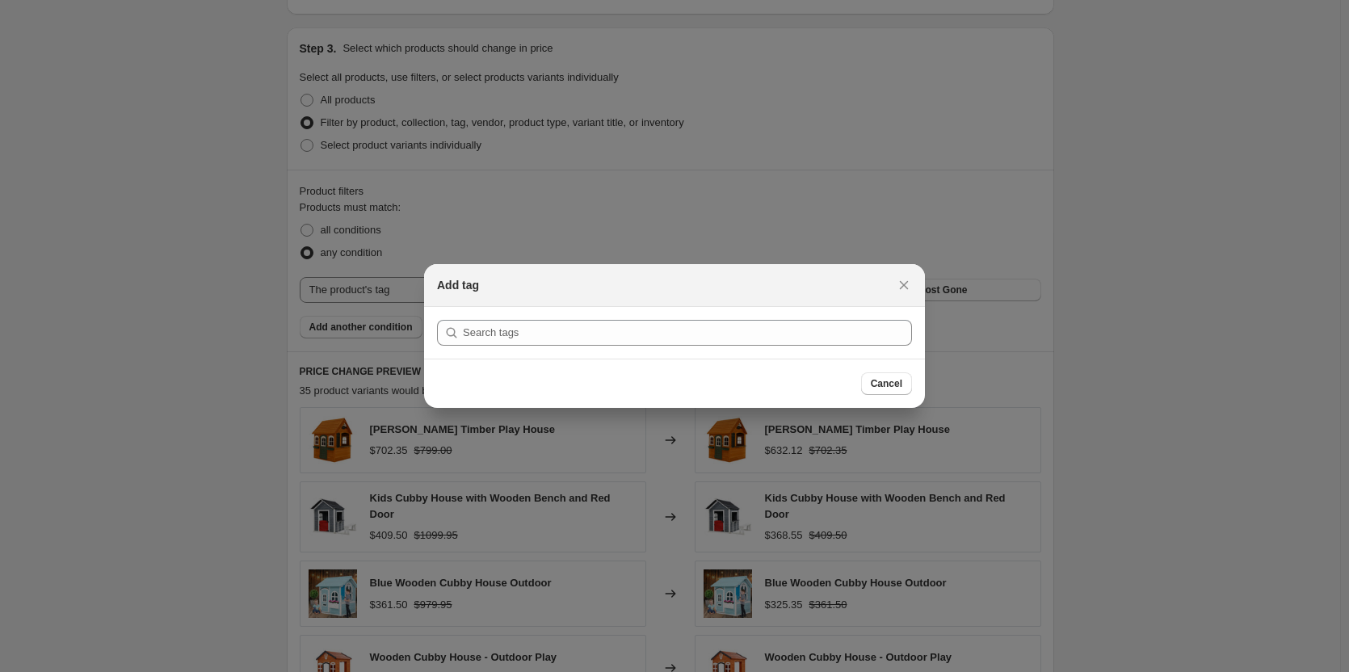
click at [921, 282] on div "Add tag" at bounding box center [674, 285] width 501 height 43
click at [904, 282] on icon "Close" at bounding box center [904, 285] width 16 height 16
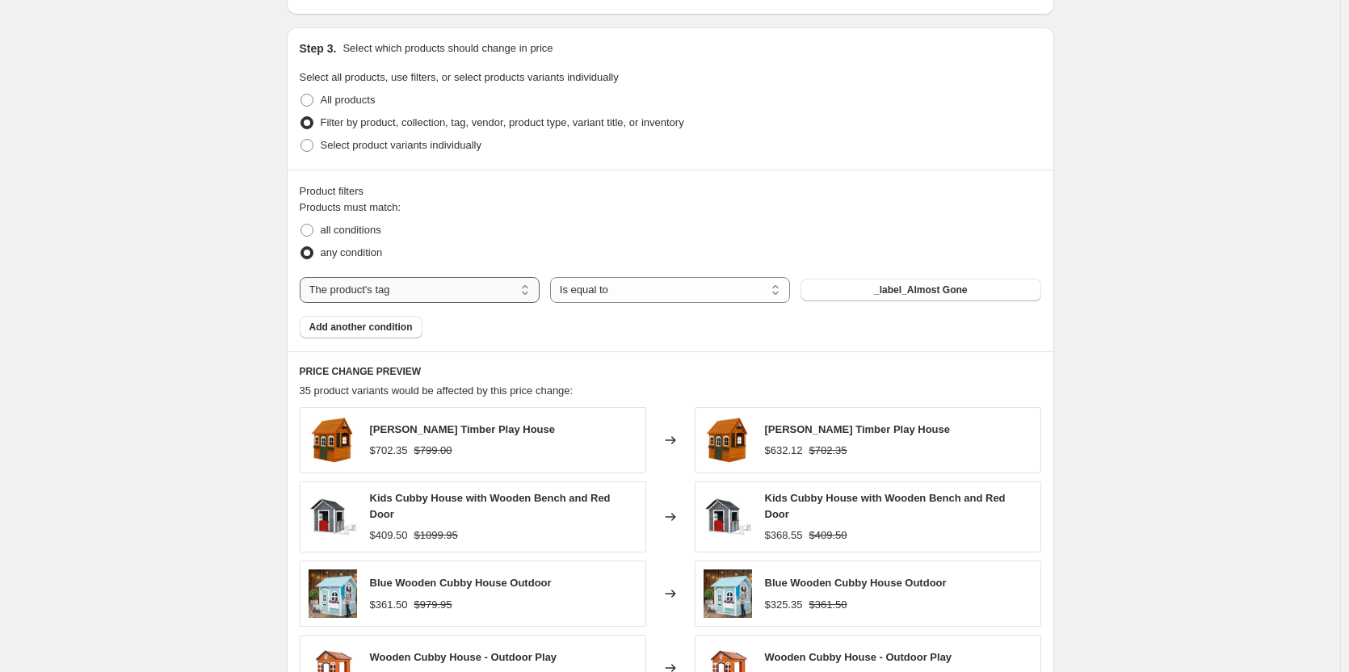
click at [458, 286] on select "The product The product's collection The product's tag The product's vendor The…" at bounding box center [420, 290] width 240 height 26
click at [332, 321] on button "Add another condition" at bounding box center [361, 327] width 123 height 23
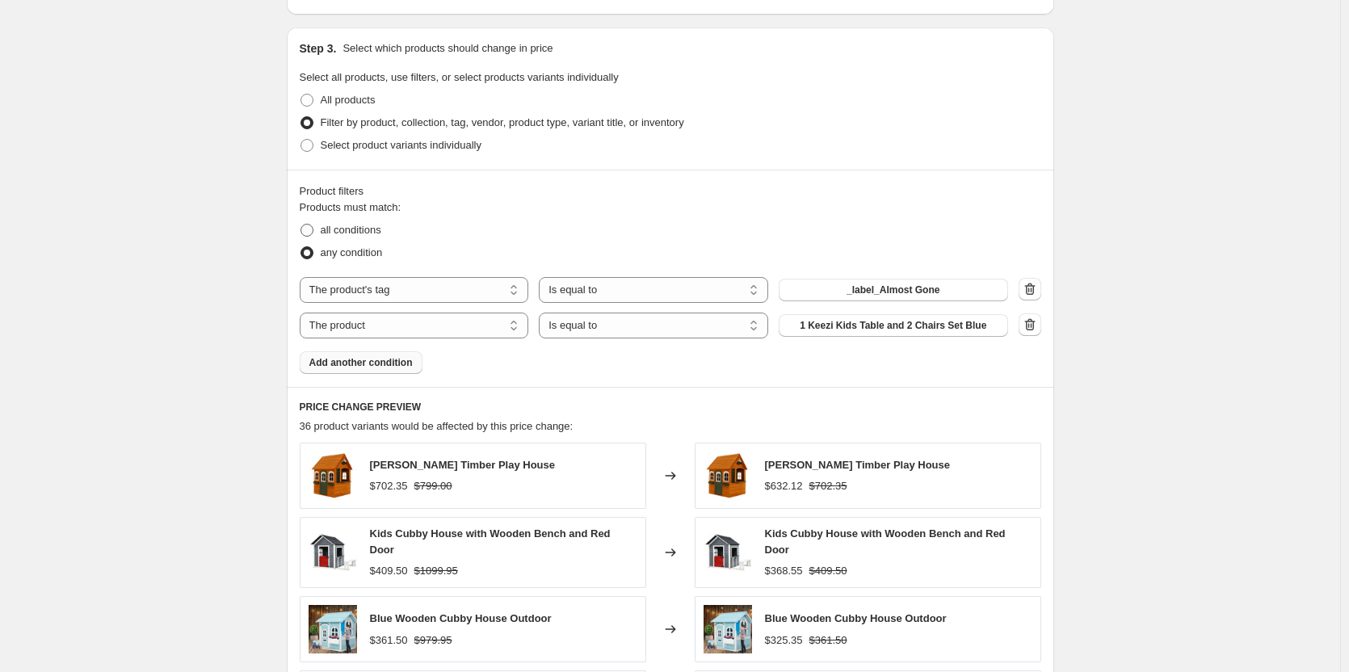
click at [346, 228] on span "all conditions" at bounding box center [351, 230] width 61 height 12
click at [301, 224] on input "all conditions" at bounding box center [300, 224] width 1 height 1
radio input "true"
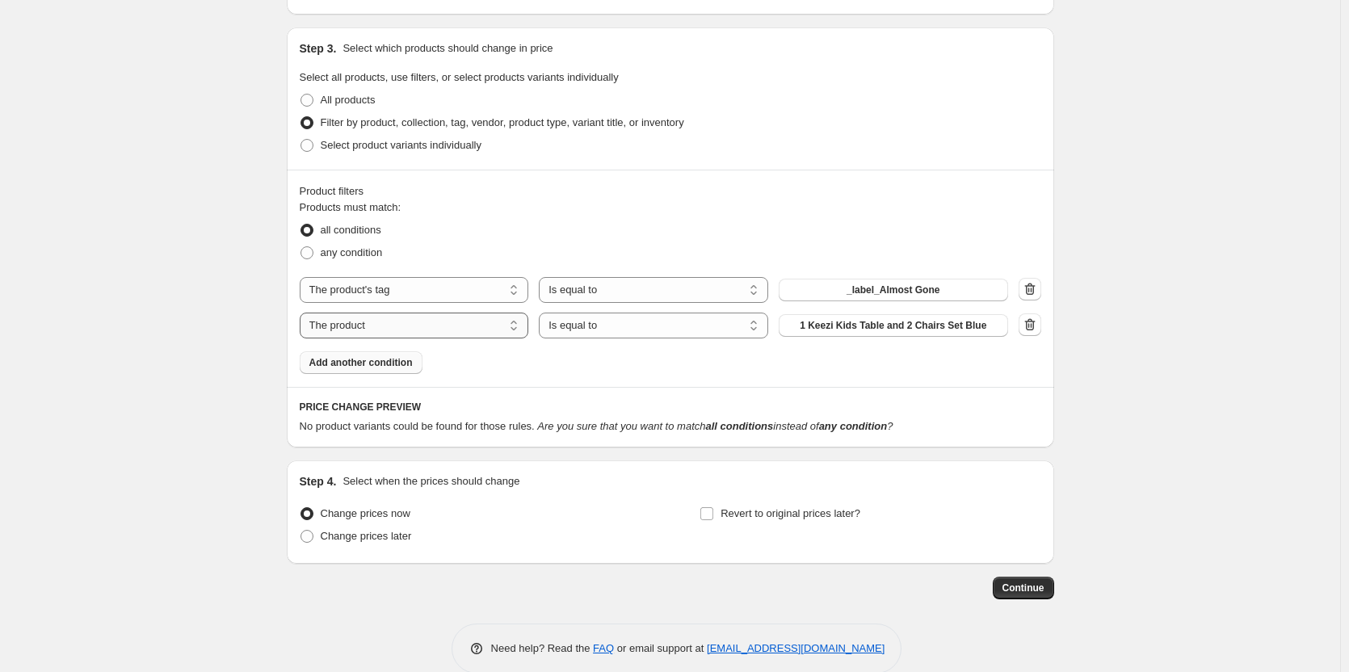
click at [367, 332] on select "The product The product's collection The product's tag The product's vendor The…" at bounding box center [414, 326] width 229 height 26
select select "vendor"
click at [848, 318] on button "ActiveGo" at bounding box center [892, 325] width 229 height 23
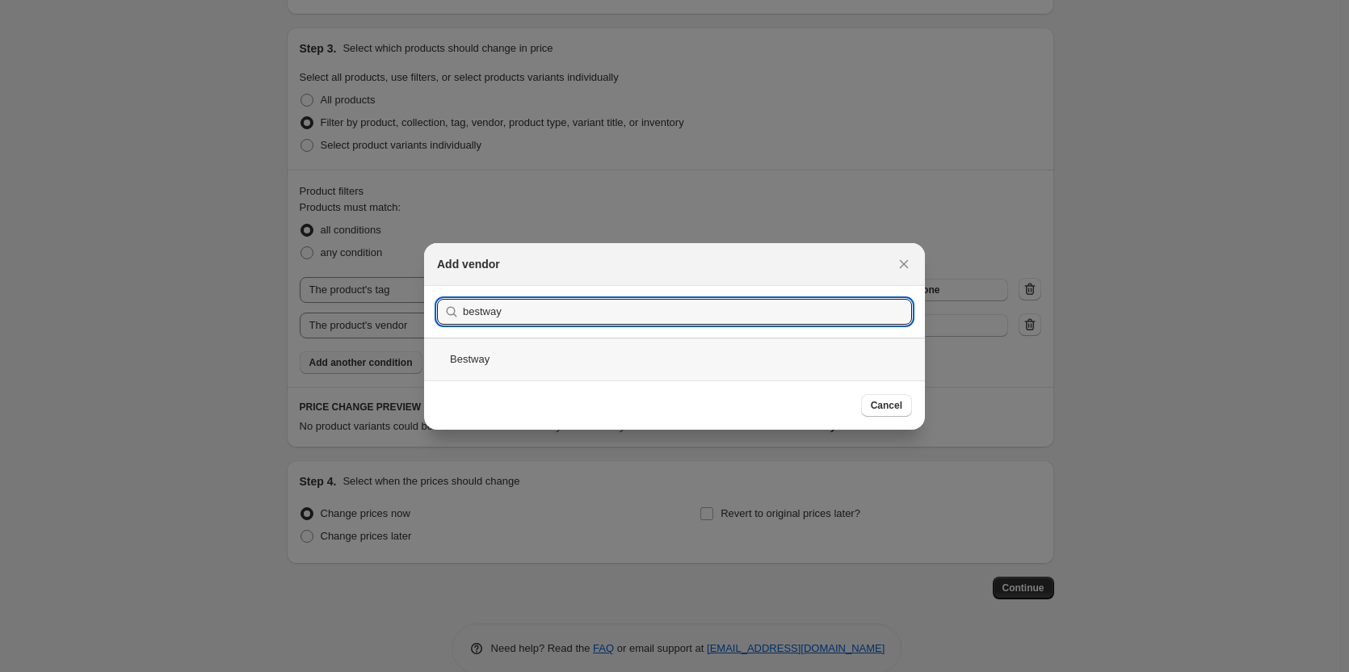
type input "bestway"
click at [508, 352] on div "Bestway" at bounding box center [674, 359] width 501 height 43
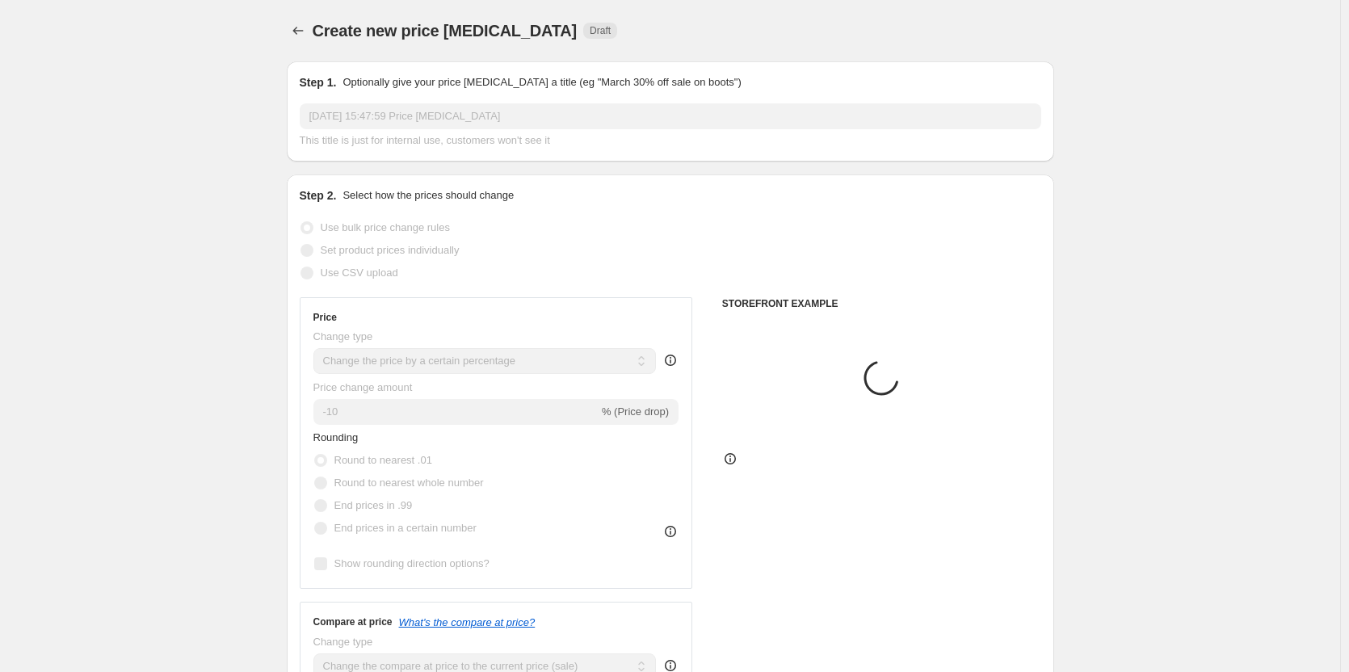
scroll to position [727, 0]
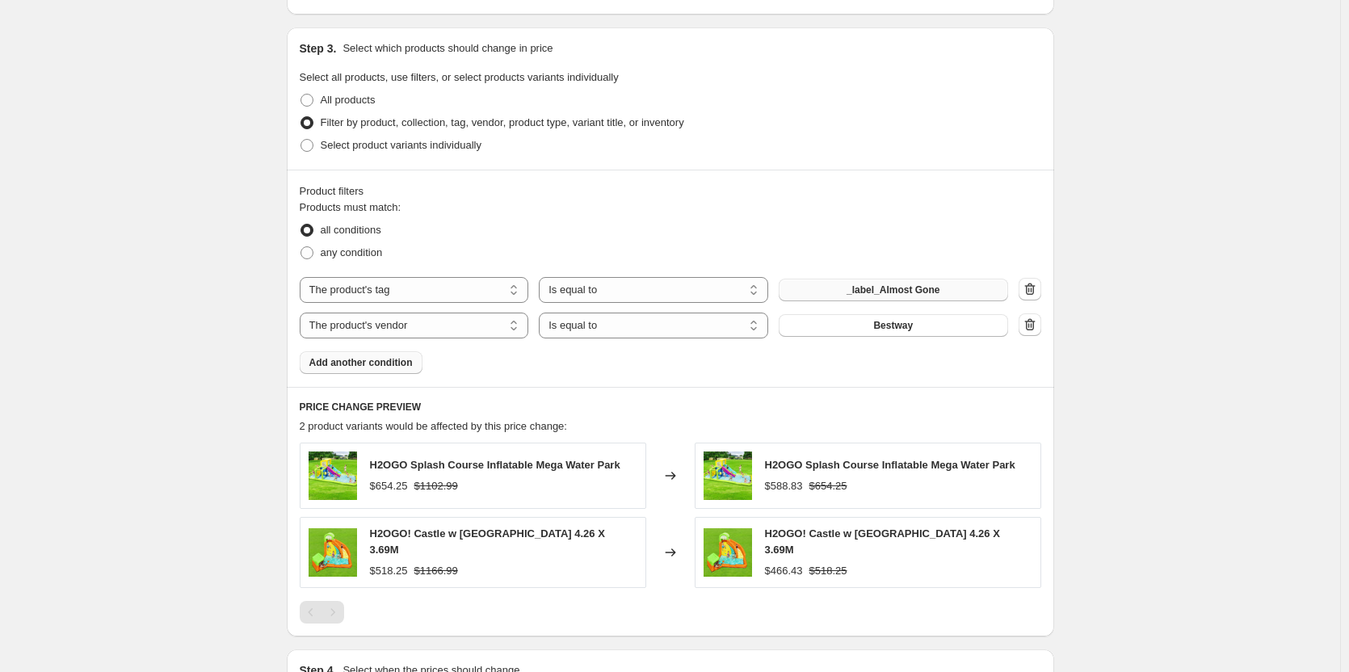
click at [897, 285] on span "_label_Almost Gone" at bounding box center [892, 289] width 93 height 13
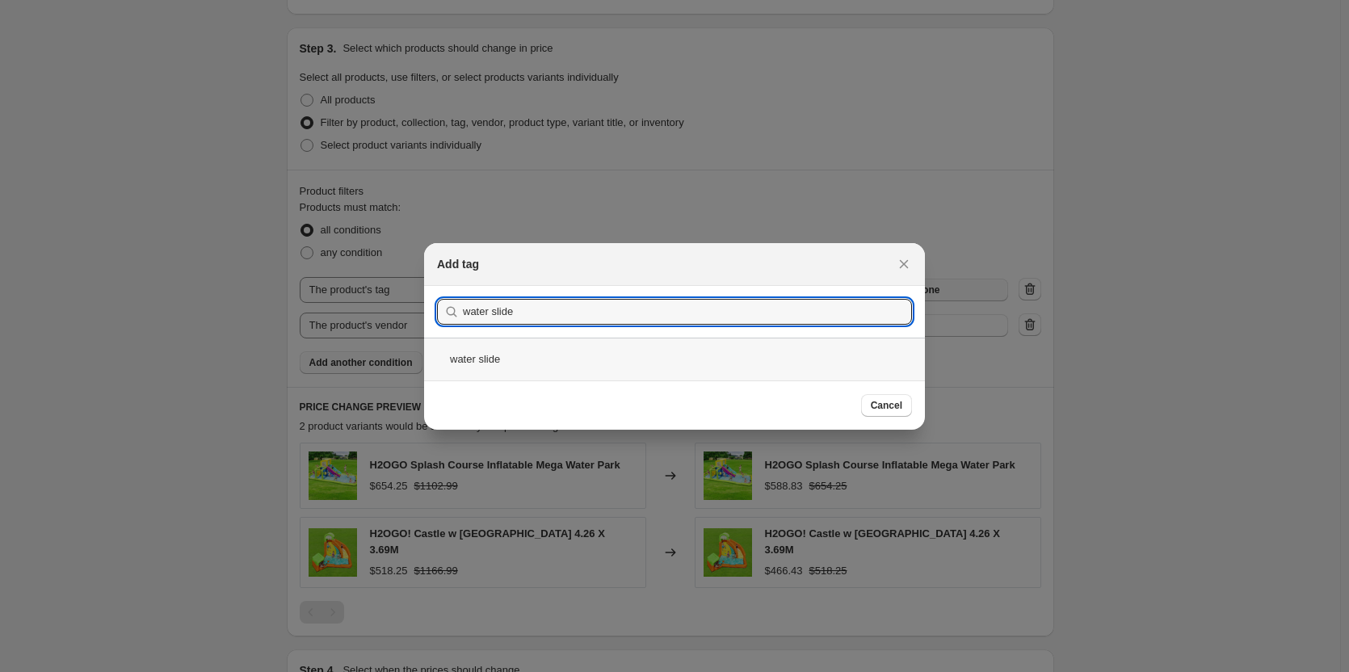
type input "water slide"
click at [489, 361] on div "water slide" at bounding box center [674, 359] width 501 height 43
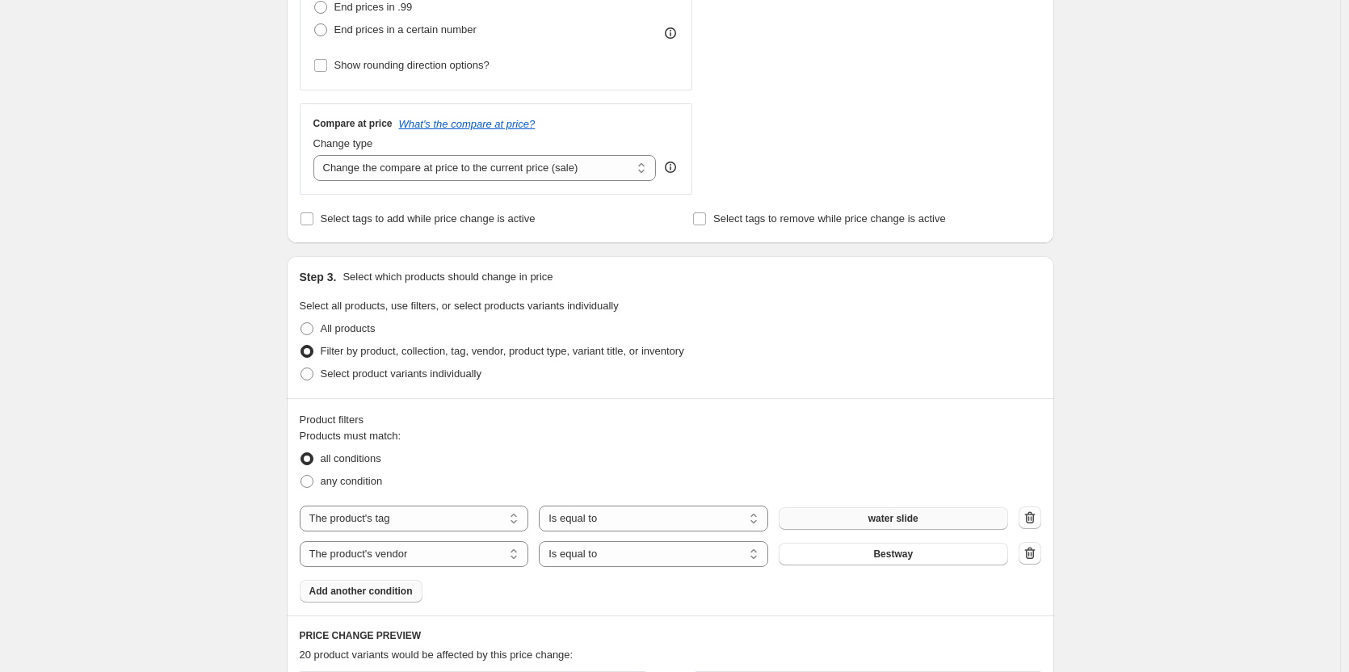
scroll to position [404, 0]
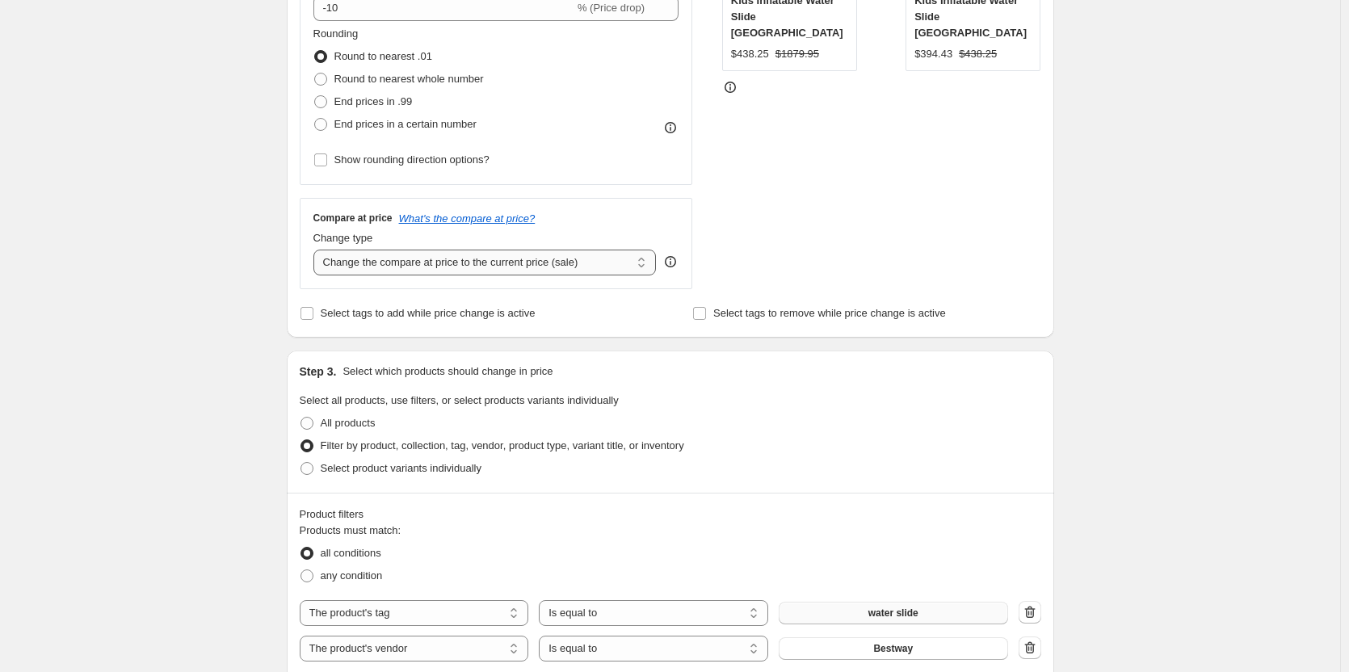
click at [580, 270] on select "Change the compare at price to the current price (sale) Change the compare at p…" at bounding box center [484, 263] width 343 height 26
select select "no_change"
click at [317, 250] on select "Change the compare at price to the current price (sale) Change the compare at p…" at bounding box center [484, 263] width 343 height 26
click at [467, 308] on span "Select tags to add while price change is active" at bounding box center [428, 313] width 215 height 12
click at [313, 308] on input "Select tags to add while price change is active" at bounding box center [306, 313] width 13 height 13
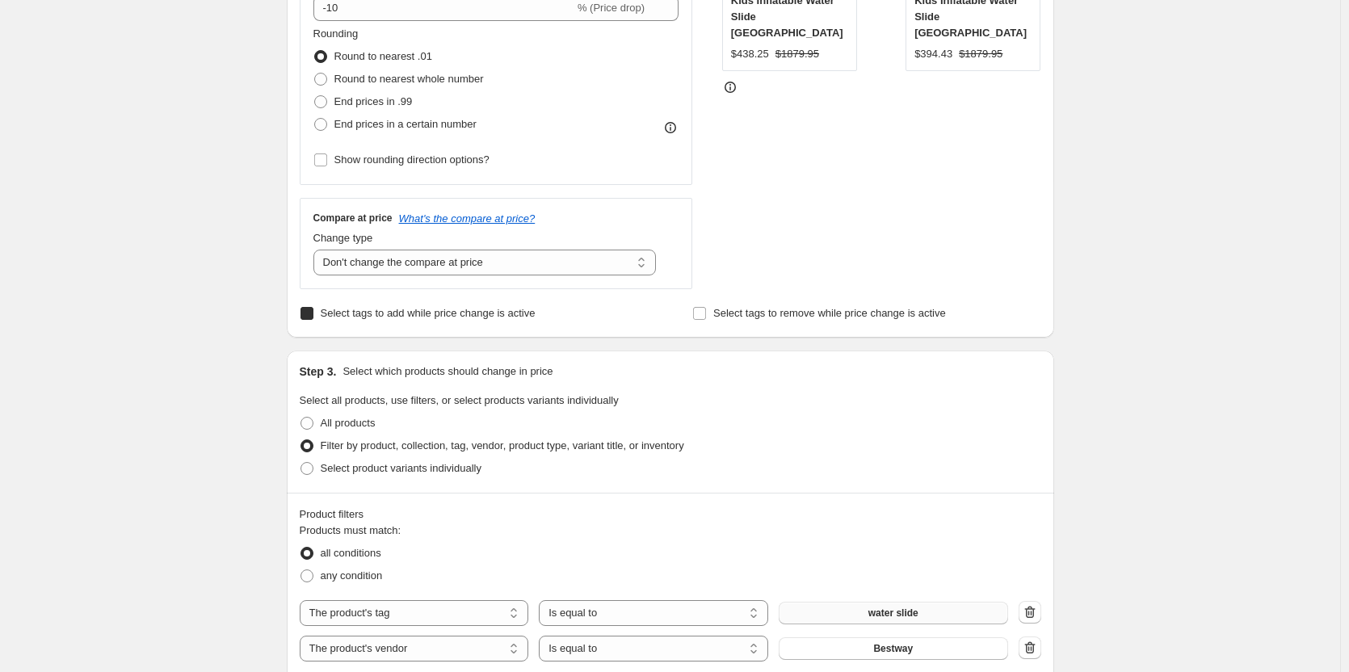
checkbox input "true"
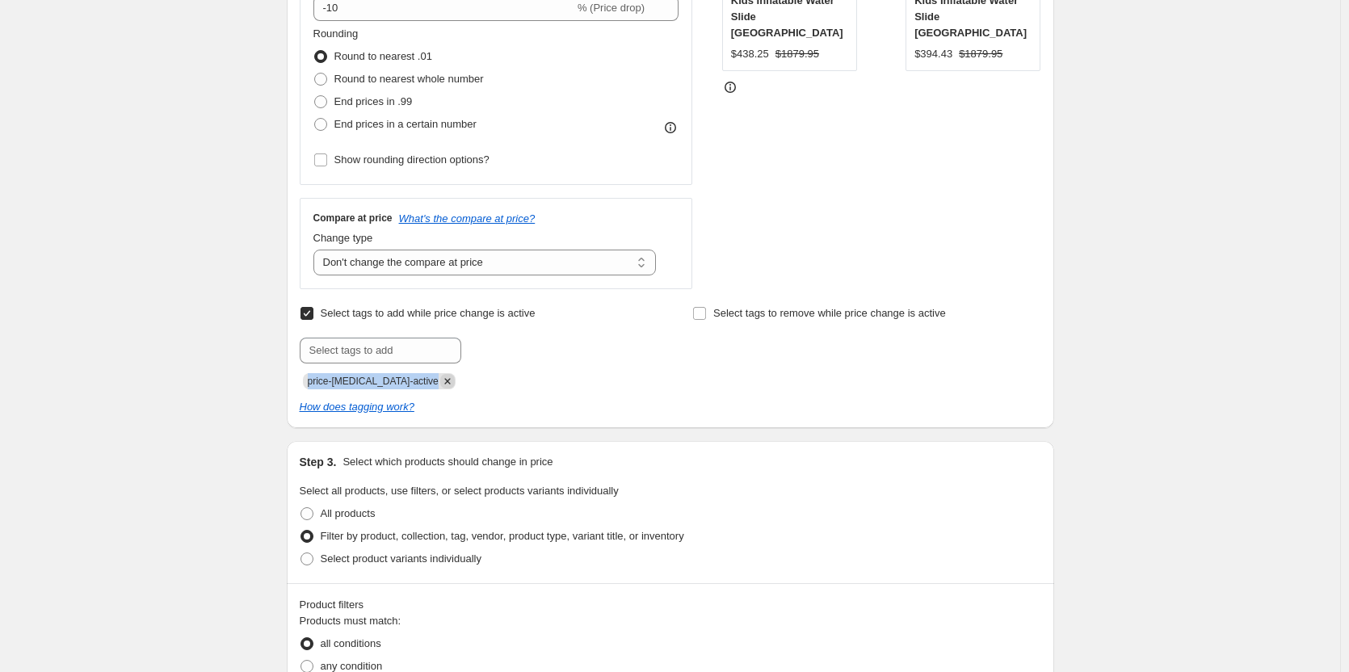
drag, startPoint x: 315, startPoint y: 384, endPoint x: 411, endPoint y: 382, distance: 96.1
click at [416, 385] on span "price-[MEDICAL_DATA]-active" at bounding box center [379, 381] width 153 height 16
copy span "price-[MEDICAL_DATA]-active"
click at [364, 352] on input "text" at bounding box center [381, 351] width 162 height 26
paste input "price-[MEDICAL_DATA]-active"
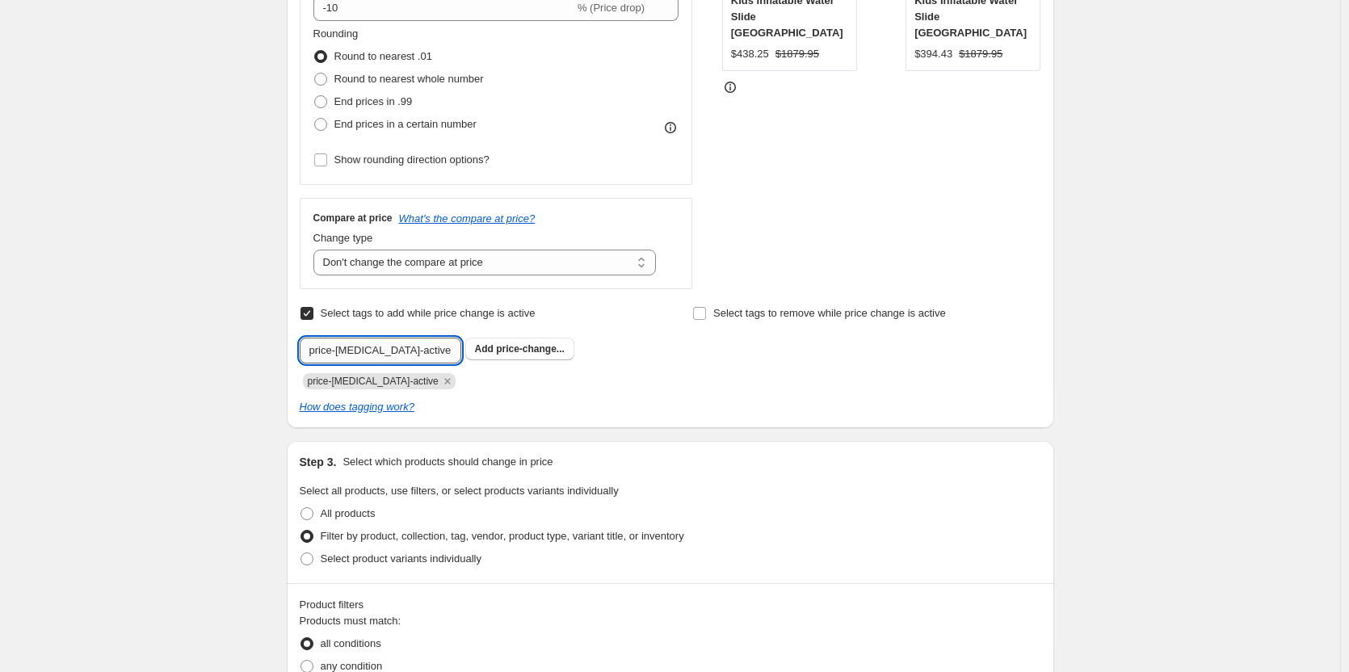
click at [375, 346] on input "price-[MEDICAL_DATA]-active" at bounding box center [381, 351] width 162 height 26
drag, startPoint x: 376, startPoint y: 346, endPoint x: 392, endPoint y: 348, distance: 15.4
click at [392, 348] on input "price-[MEDICAL_DATA]-active" at bounding box center [381, 351] width 162 height 26
type input "price-change-bestway-active"
click at [483, 346] on b "Add" at bounding box center [484, 348] width 19 height 11
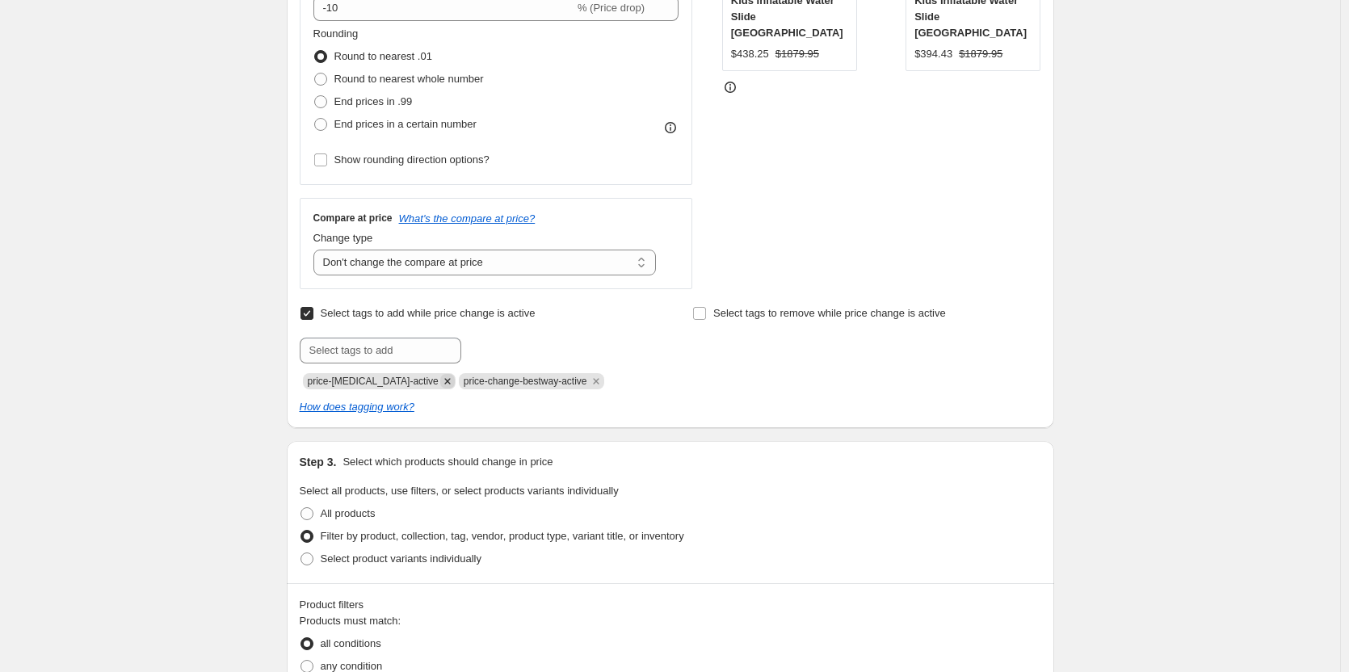
click at [444, 381] on icon "Remove price-change-job-active" at bounding box center [447, 381] width 6 height 6
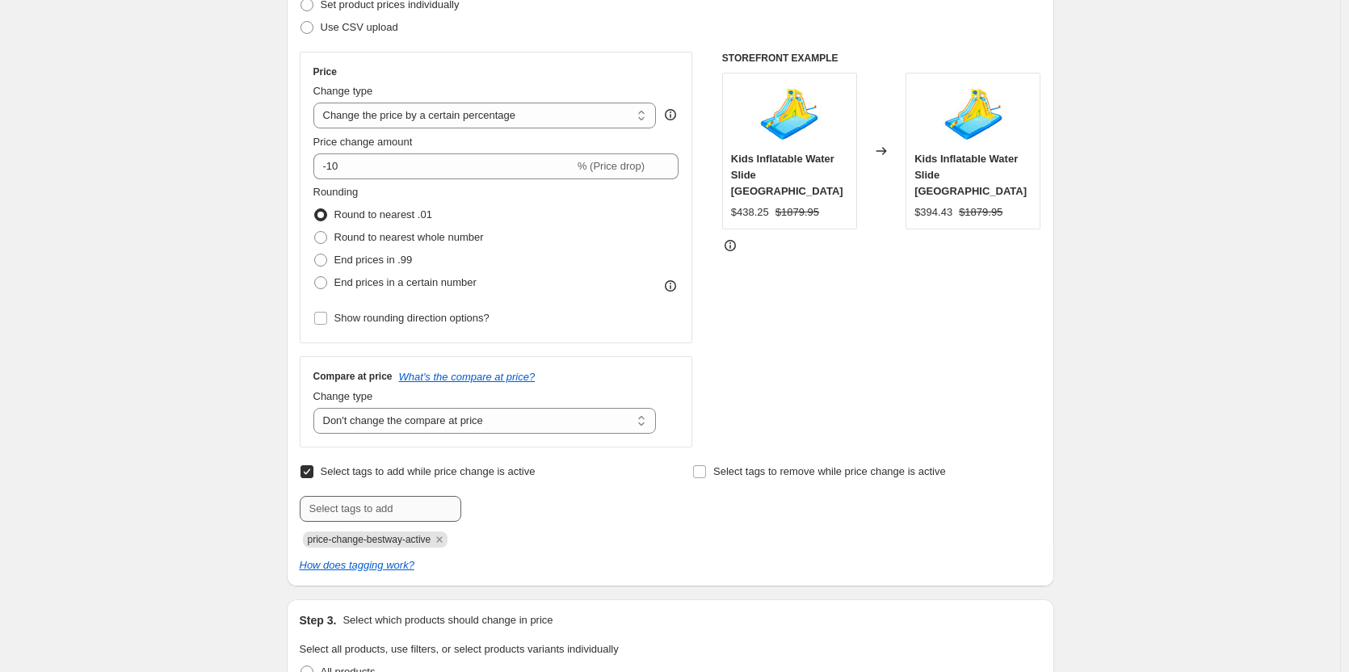
scroll to position [242, 0]
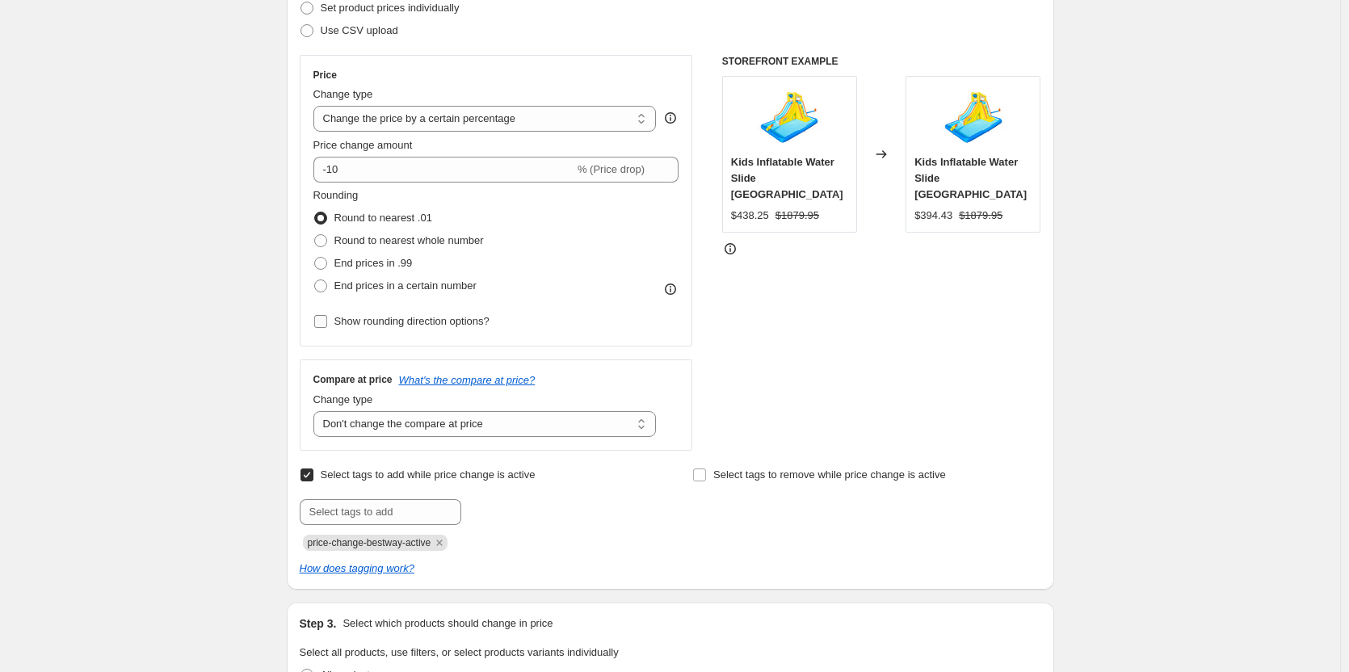
click at [393, 315] on span "Show rounding direction options?" at bounding box center [411, 321] width 155 height 12
click at [327, 315] on input "Show rounding direction options?" at bounding box center [320, 321] width 13 height 13
checkbox input "true"
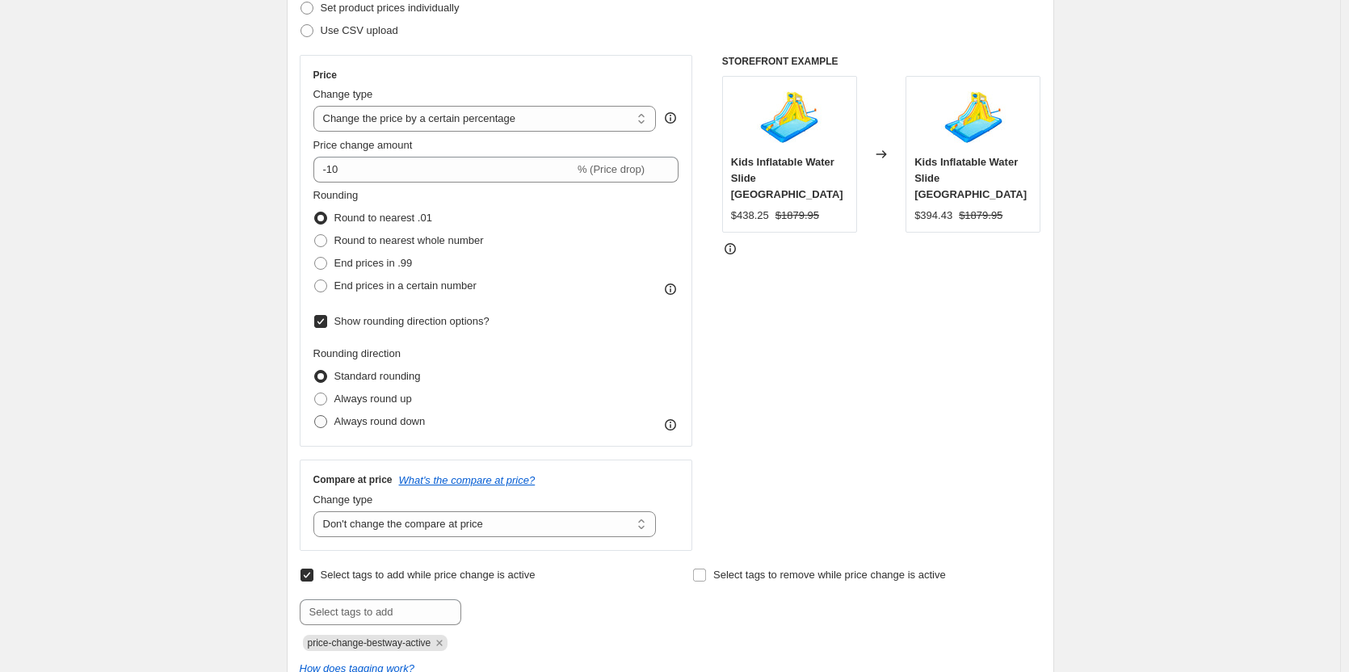
click at [376, 420] on span "Always round down" at bounding box center [379, 421] width 91 height 12
click at [315, 416] on input "Always round down" at bounding box center [314, 415] width 1 height 1
radio input "true"
click at [379, 242] on span "Round to nearest whole number" at bounding box center [408, 240] width 149 height 12
click at [315, 235] on input "Round to nearest whole number" at bounding box center [314, 234] width 1 height 1
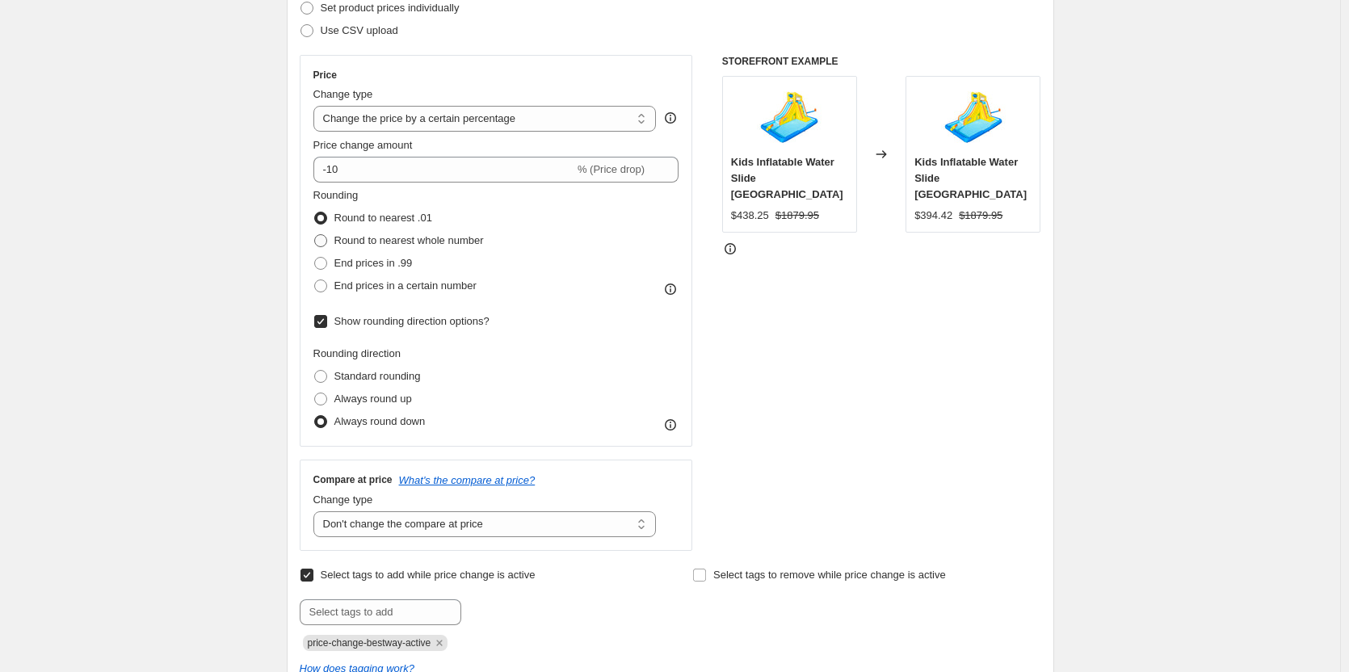
radio input "true"
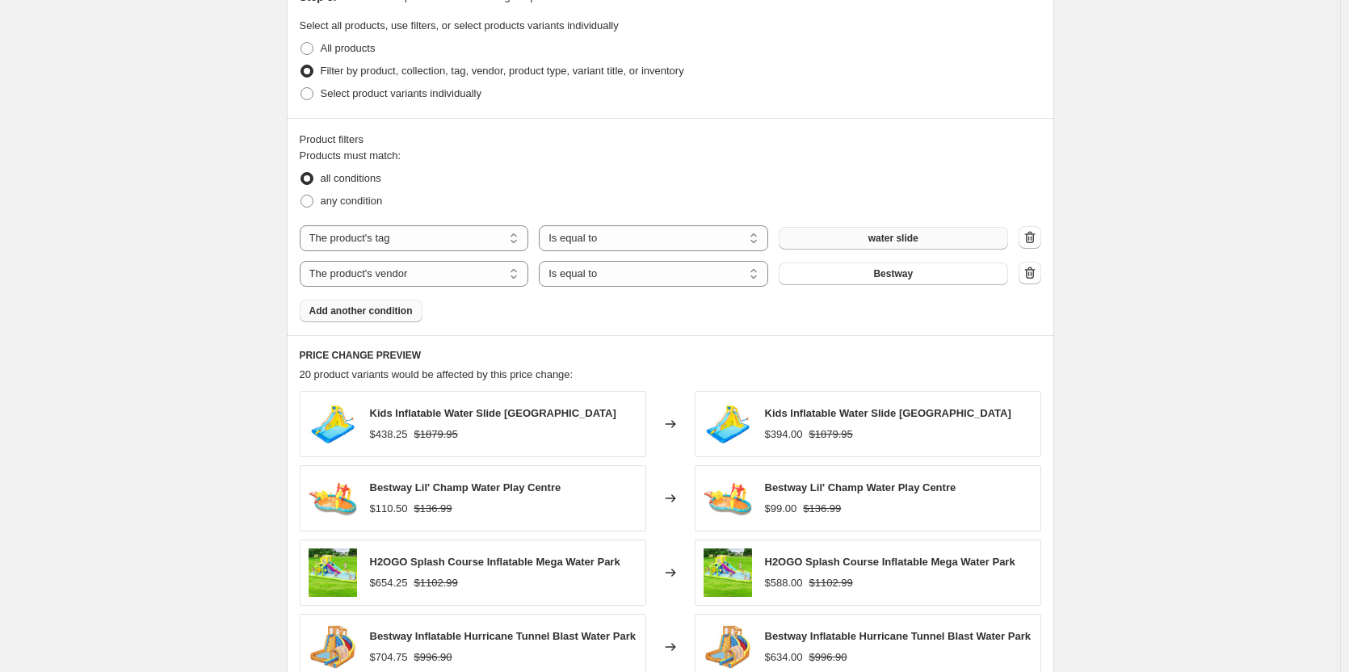
scroll to position [1292, 0]
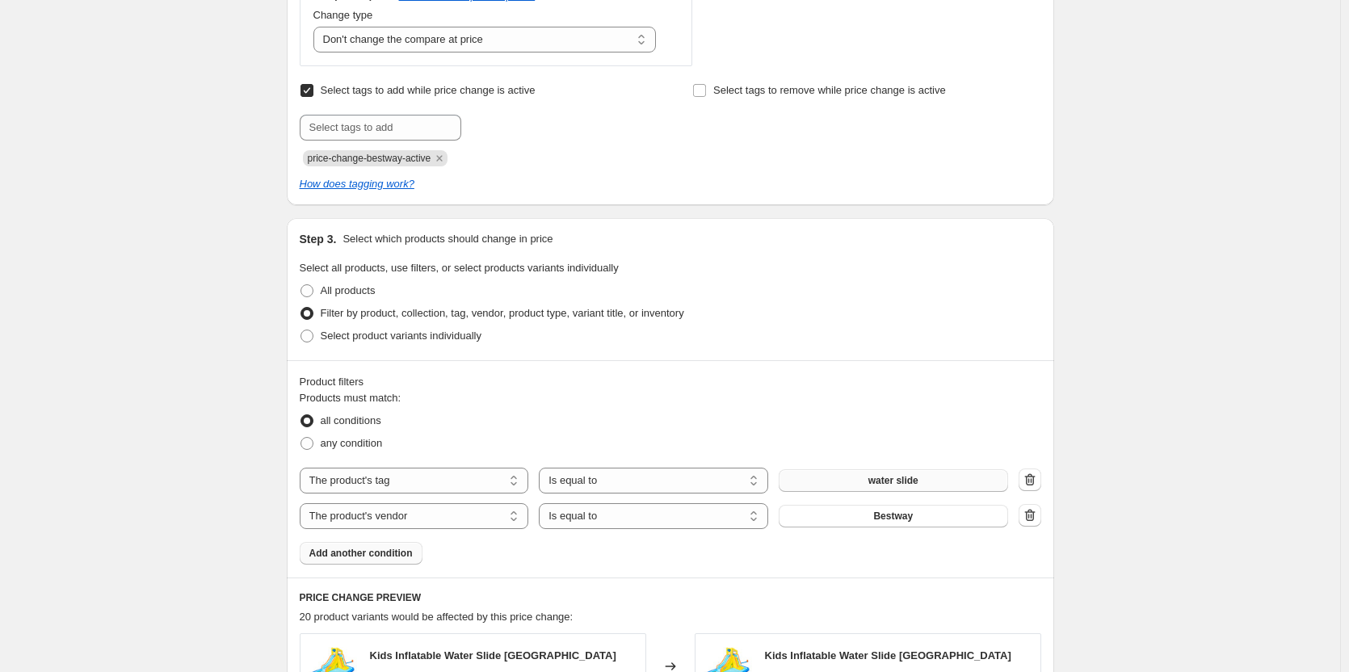
scroll to position [323, 0]
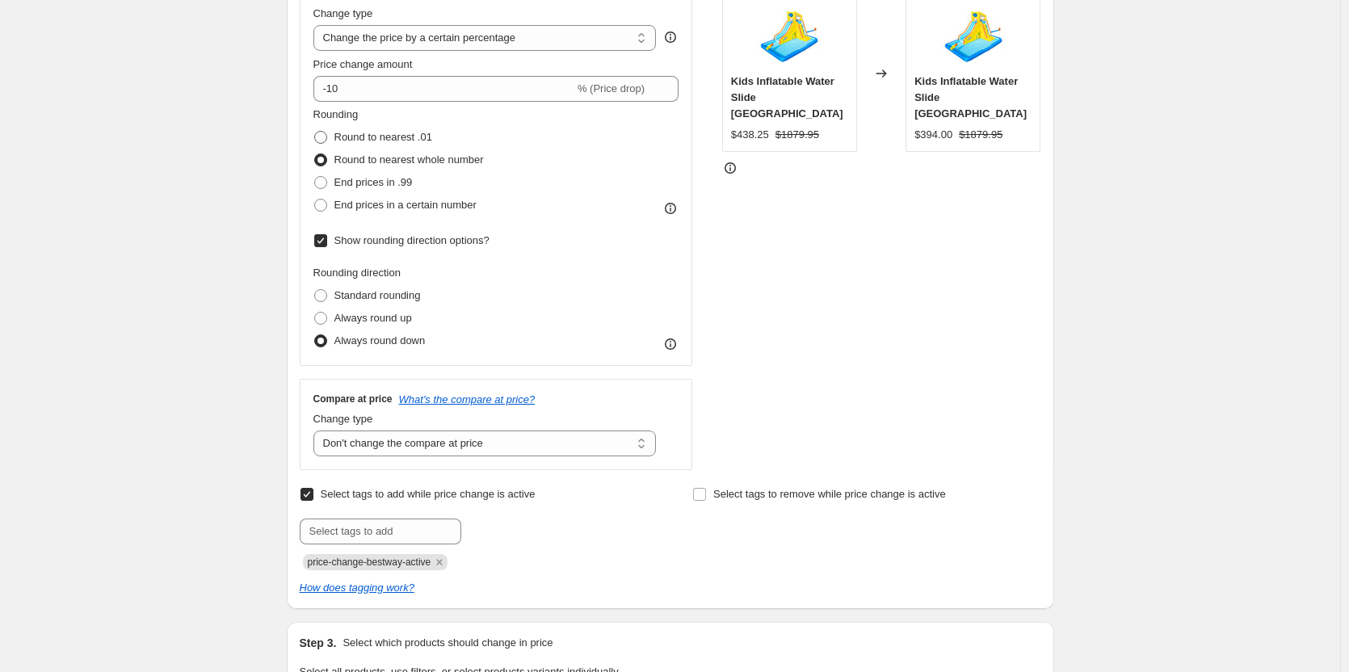
click at [365, 135] on span "Round to nearest .01" at bounding box center [383, 137] width 98 height 12
click at [315, 132] on input "Round to nearest .01" at bounding box center [314, 131] width 1 height 1
radio input "true"
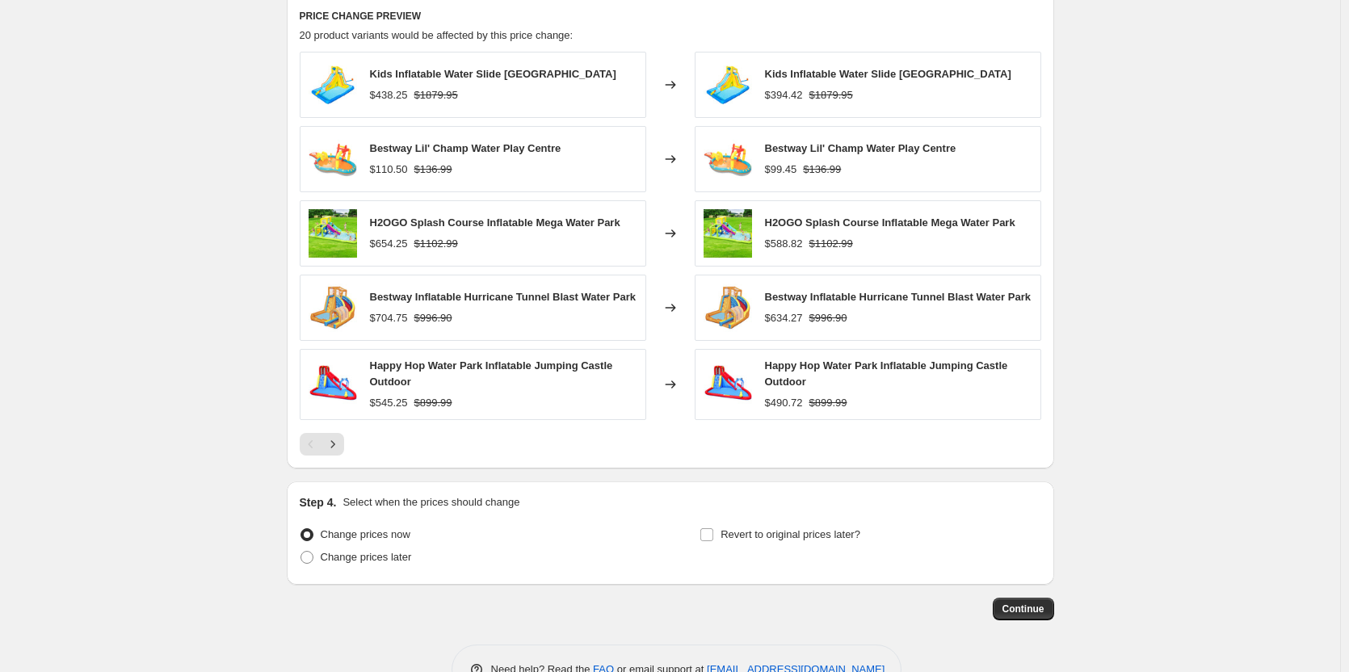
scroll to position [1356, 0]
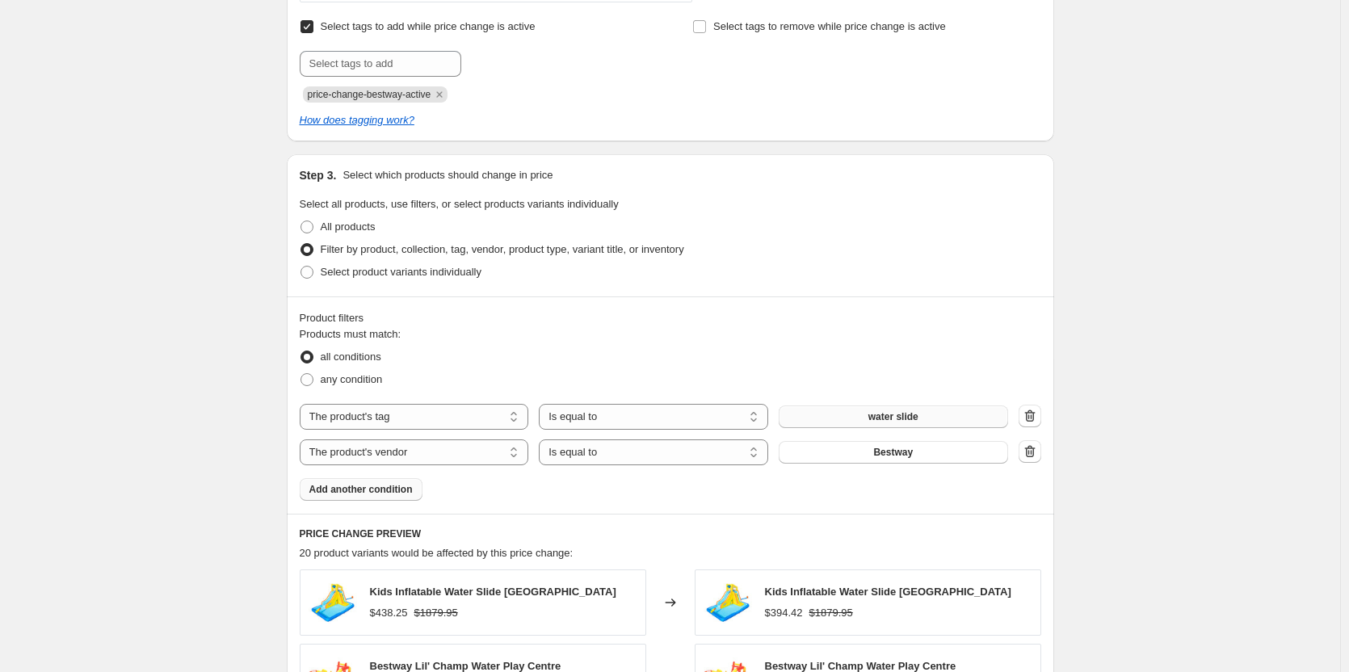
scroll to position [1194, 0]
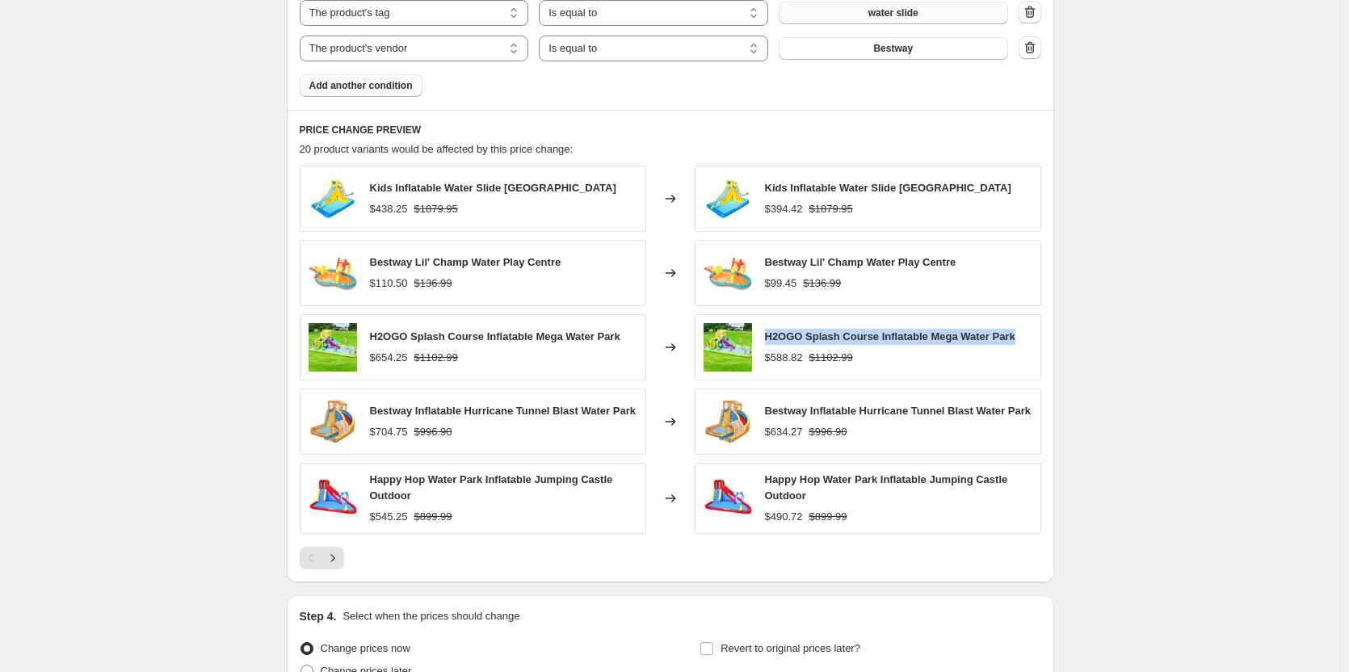
drag, startPoint x: 1019, startPoint y: 341, endPoint x: 763, endPoint y: 334, distance: 256.1
click at [763, 334] on div "H2OGO Splash Course Inflatable Mega Water Park $588.82 $1102.99" at bounding box center [867, 347] width 346 height 66
copy span "H2OGO Splash Course Inflatable Mega Water Park"
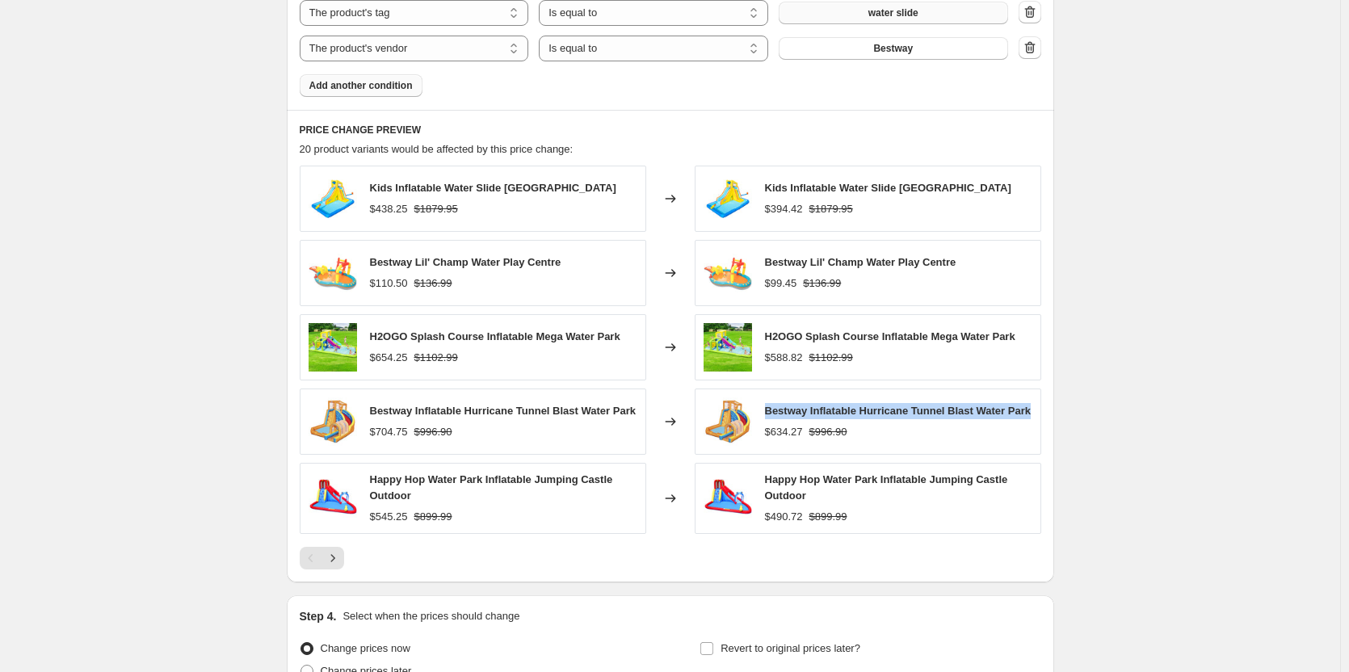
drag, startPoint x: 769, startPoint y: 406, endPoint x: 1060, endPoint y: 410, distance: 291.5
copy span "Bestway Inflatable Hurricane Tunnel Blast Water Park"
click at [344, 560] on button "Next" at bounding box center [332, 558] width 23 height 23
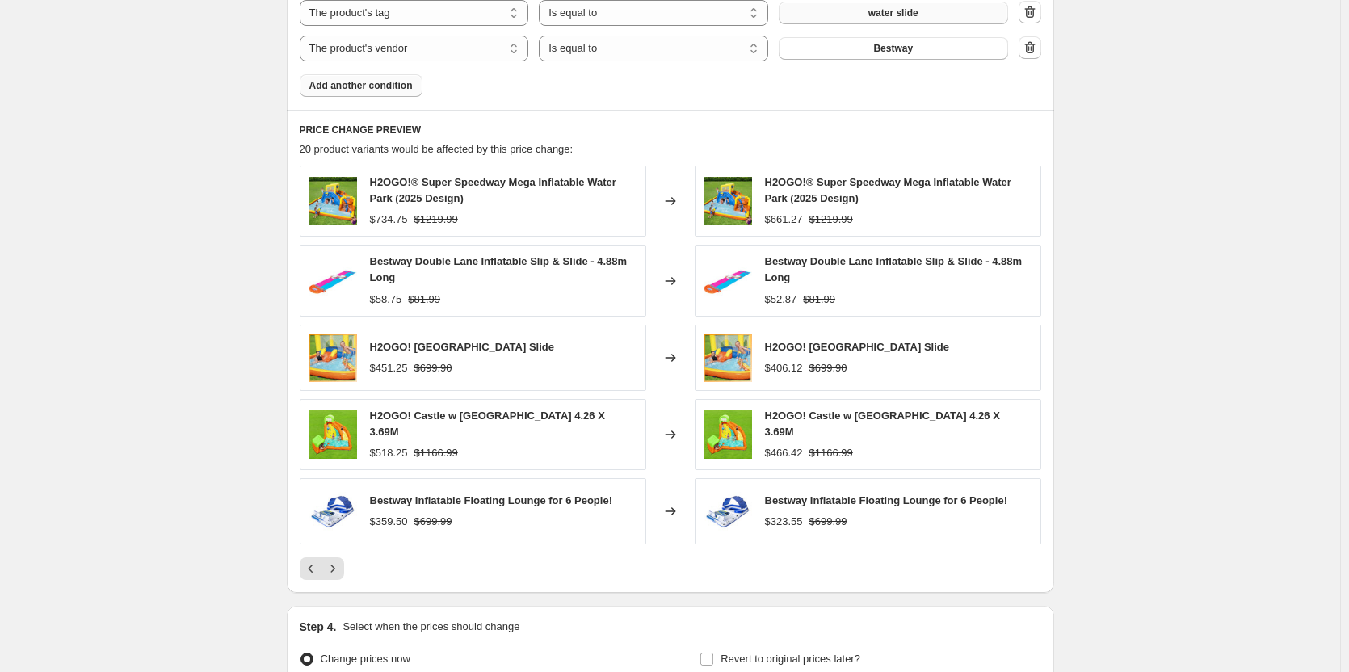
drag, startPoint x: 763, startPoint y: 345, endPoint x: 942, endPoint y: 342, distance: 178.5
click at [942, 342] on div "H2OGO! [GEOGRAPHIC_DATA] Slide $406.12 $699.90" at bounding box center [867, 358] width 346 height 66
drag, startPoint x: 1026, startPoint y: 412, endPoint x: 766, endPoint y: 417, distance: 260.9
click at [766, 417] on div "H2OGO! Castle w [GEOGRAPHIC_DATA] 4.26 X 3.69M $466.42 $1166.99" at bounding box center [867, 434] width 346 height 71
copy span "H2OGO! Castle w [GEOGRAPHIC_DATA] 4.26 X 3.69M"
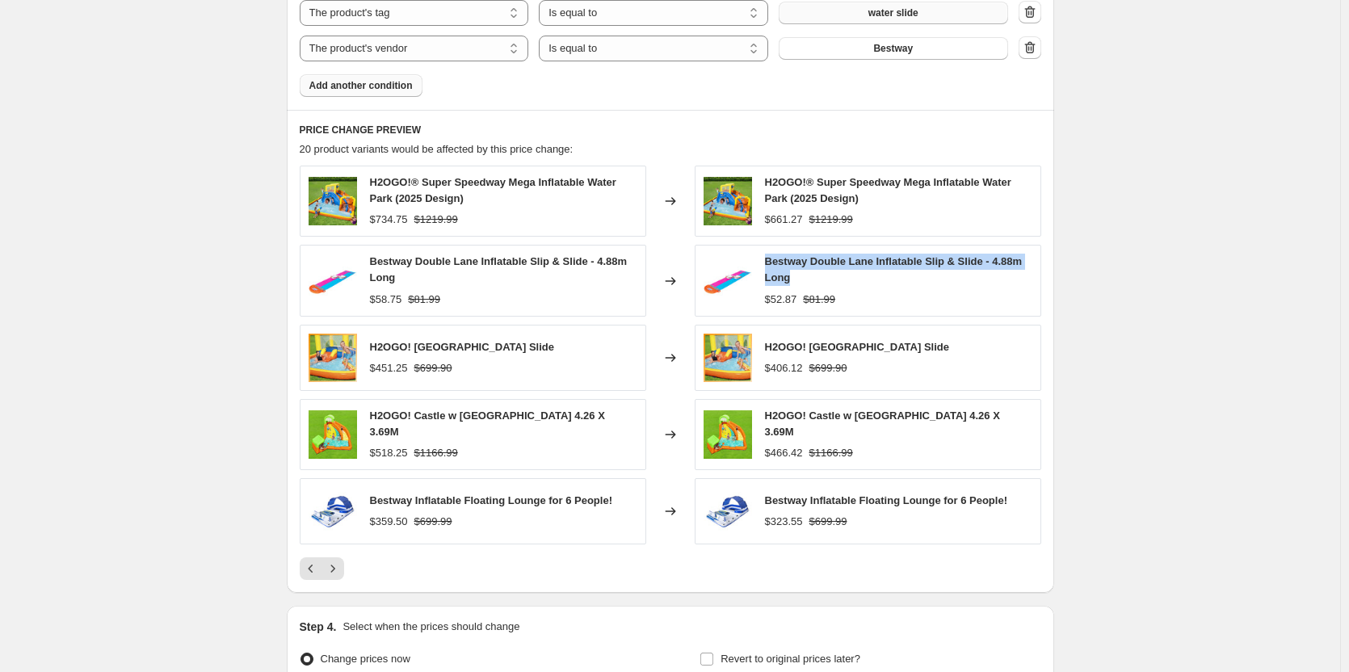
drag, startPoint x: 883, startPoint y: 285, endPoint x: 763, endPoint y: 257, distance: 123.6
click at [763, 257] on div "Bestway Double Lane Inflatable Slip & Slide - 4.88m Long $52.87 $81.99" at bounding box center [867, 280] width 346 height 71
copy span "Bestway Double Lane Inflatable Slip & Slide - 4.88m Long"
drag, startPoint x: 997, startPoint y: 347, endPoint x: 763, endPoint y: 348, distance: 234.2
click at [763, 348] on div "H2OGO! [GEOGRAPHIC_DATA] Slide $406.12 $699.90" at bounding box center [867, 358] width 346 height 66
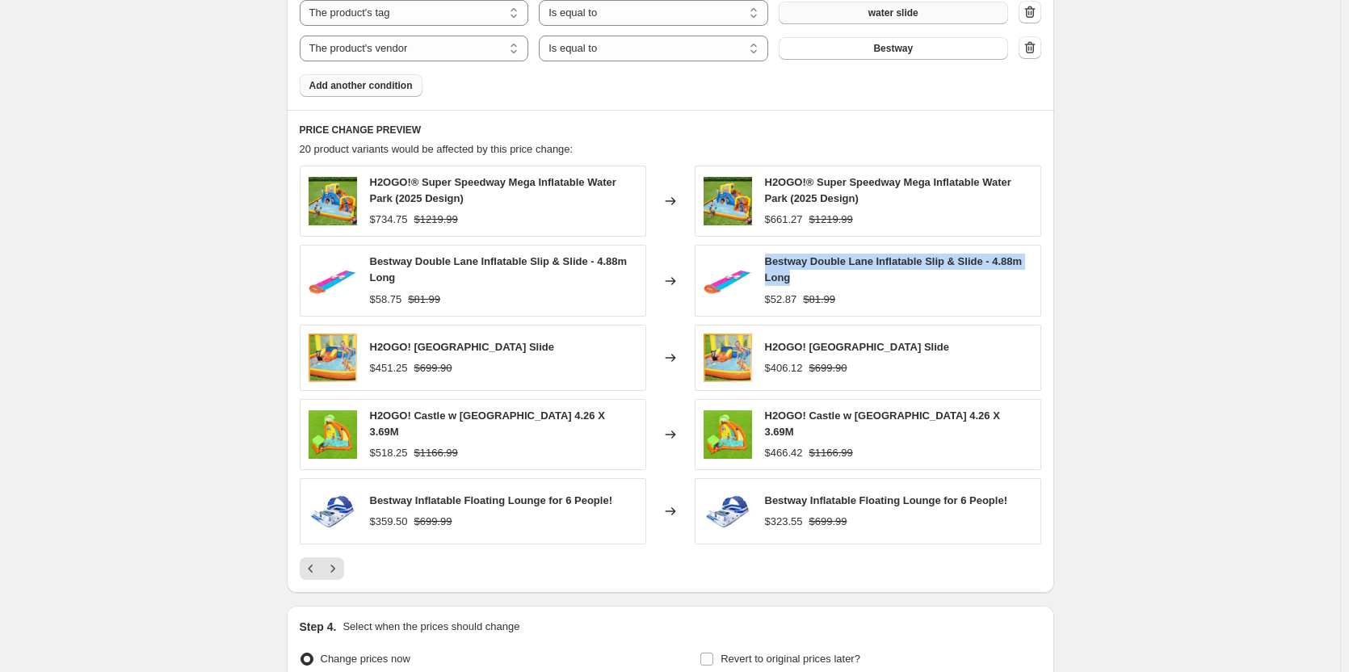
copy span "H2OGO! [GEOGRAPHIC_DATA] Slide"
click at [337, 78] on button "Add another condition" at bounding box center [361, 85] width 123 height 23
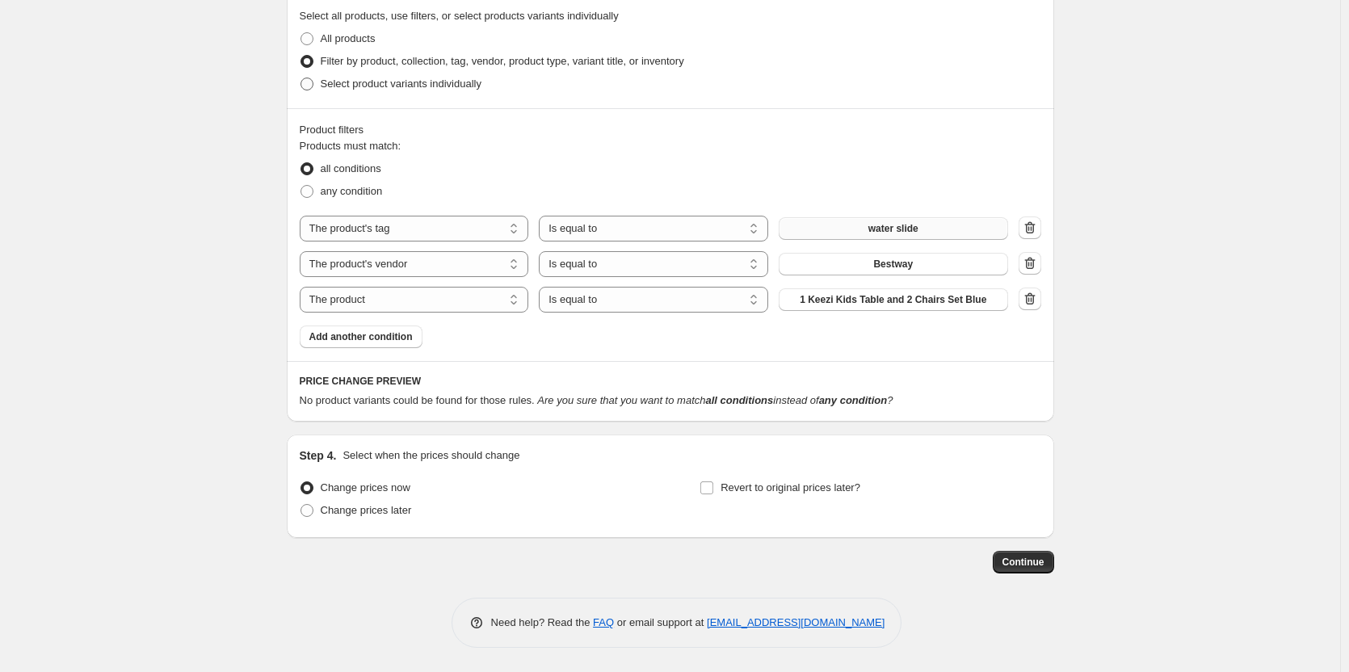
scroll to position [980, 0]
click at [1024, 296] on button "button" at bounding box center [1029, 298] width 23 height 23
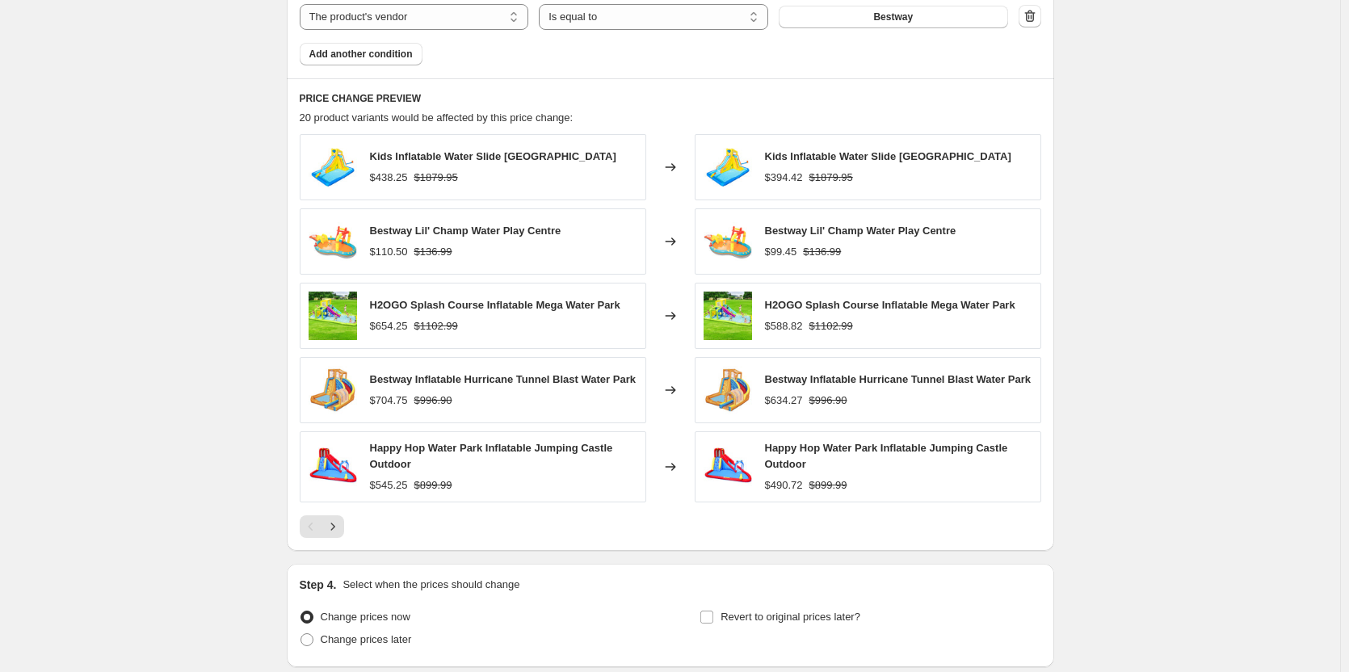
scroll to position [1356, 0]
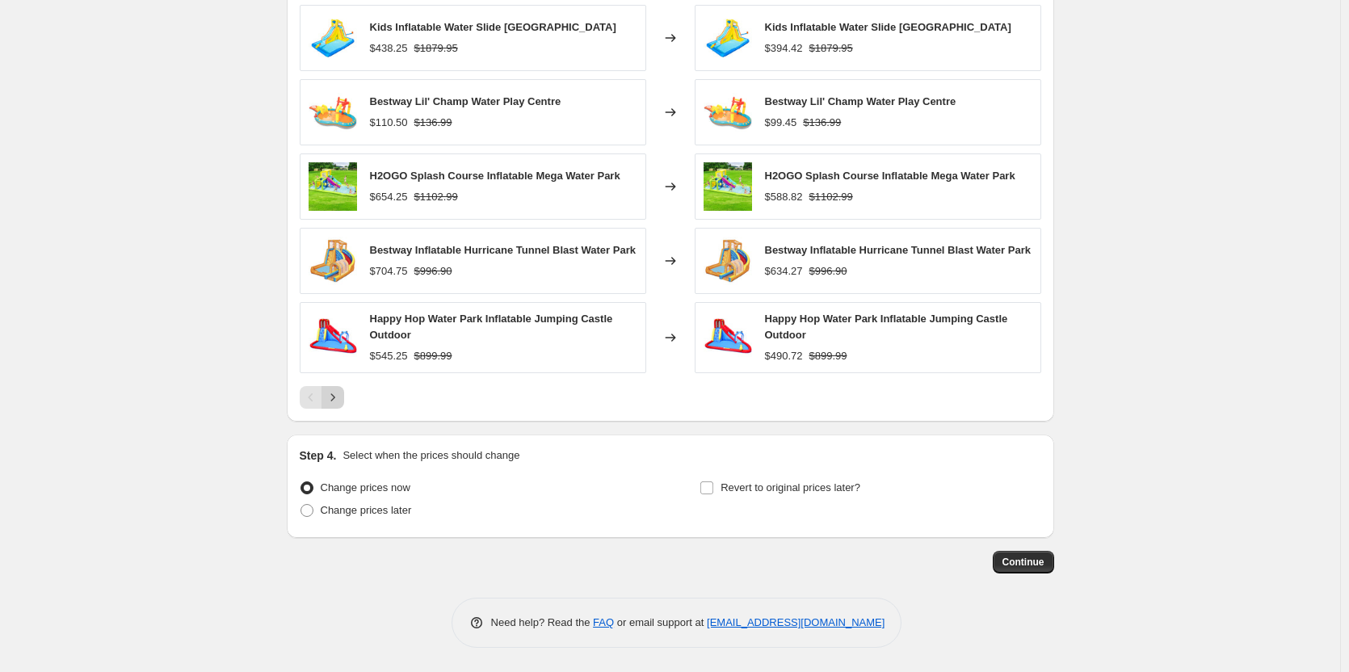
click at [333, 404] on icon "Next" at bounding box center [333, 397] width 16 height 16
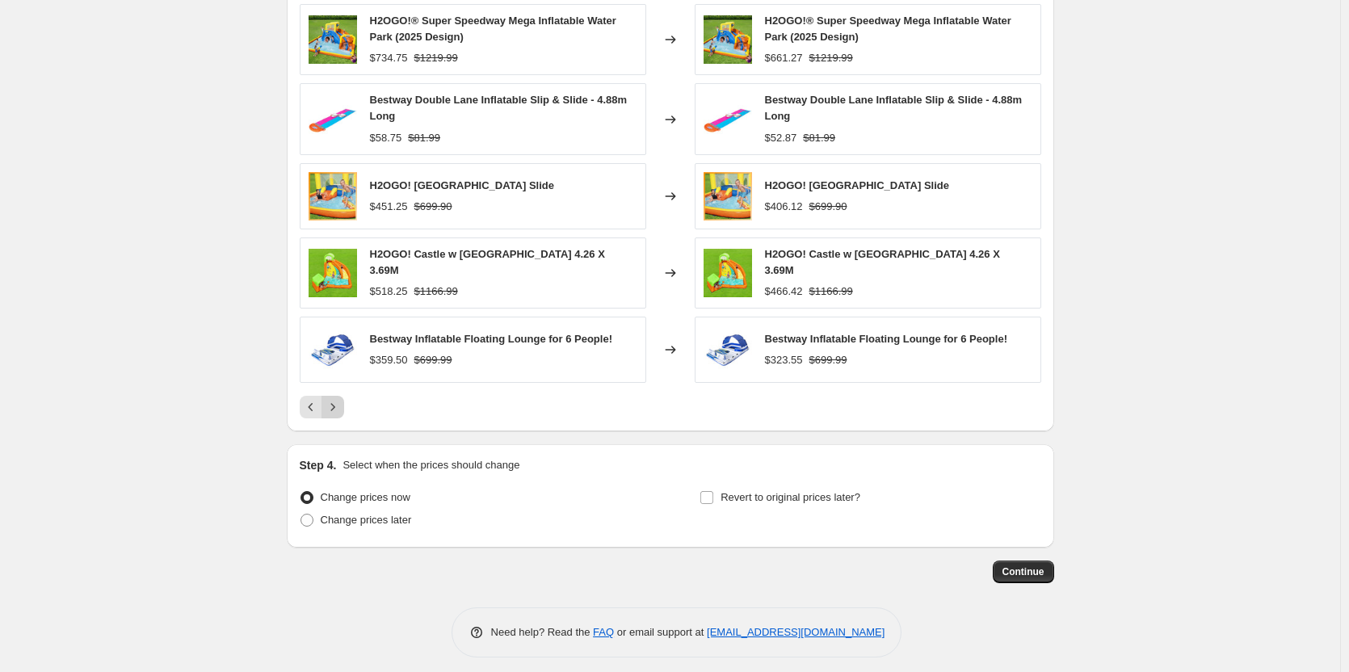
scroll to position [871, 0]
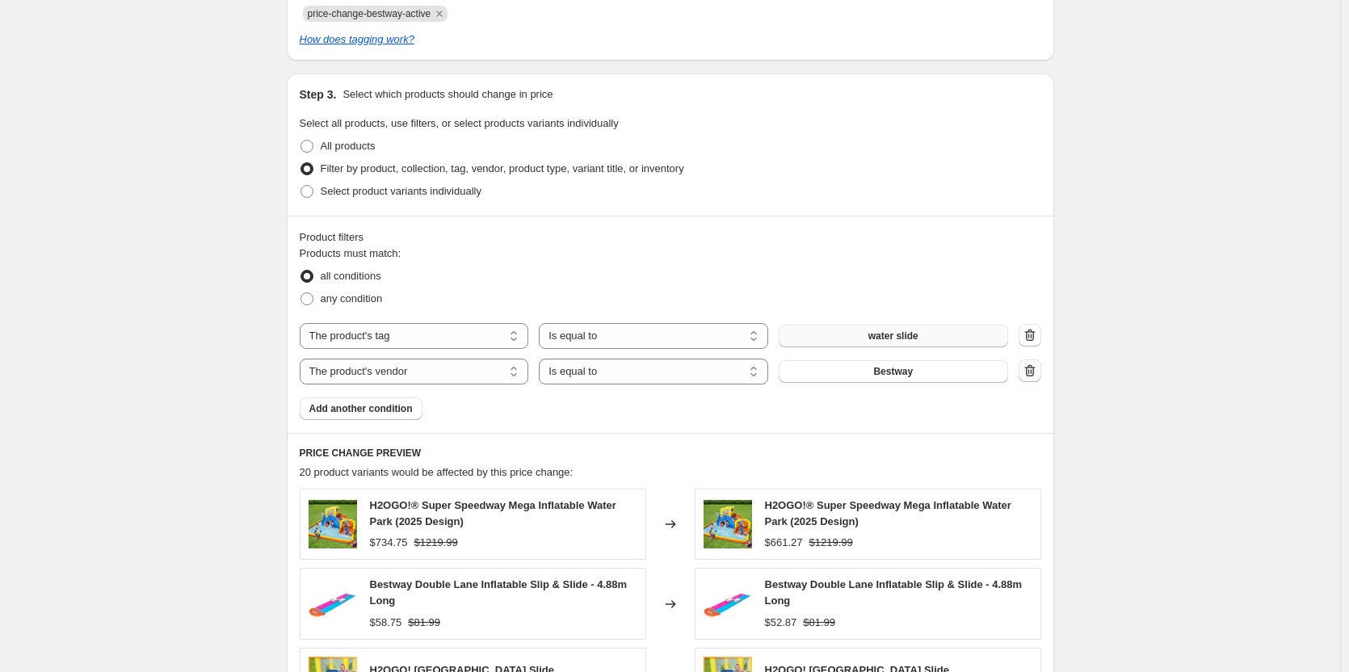
click at [1029, 371] on icon "button" at bounding box center [1030, 371] width 16 height 16
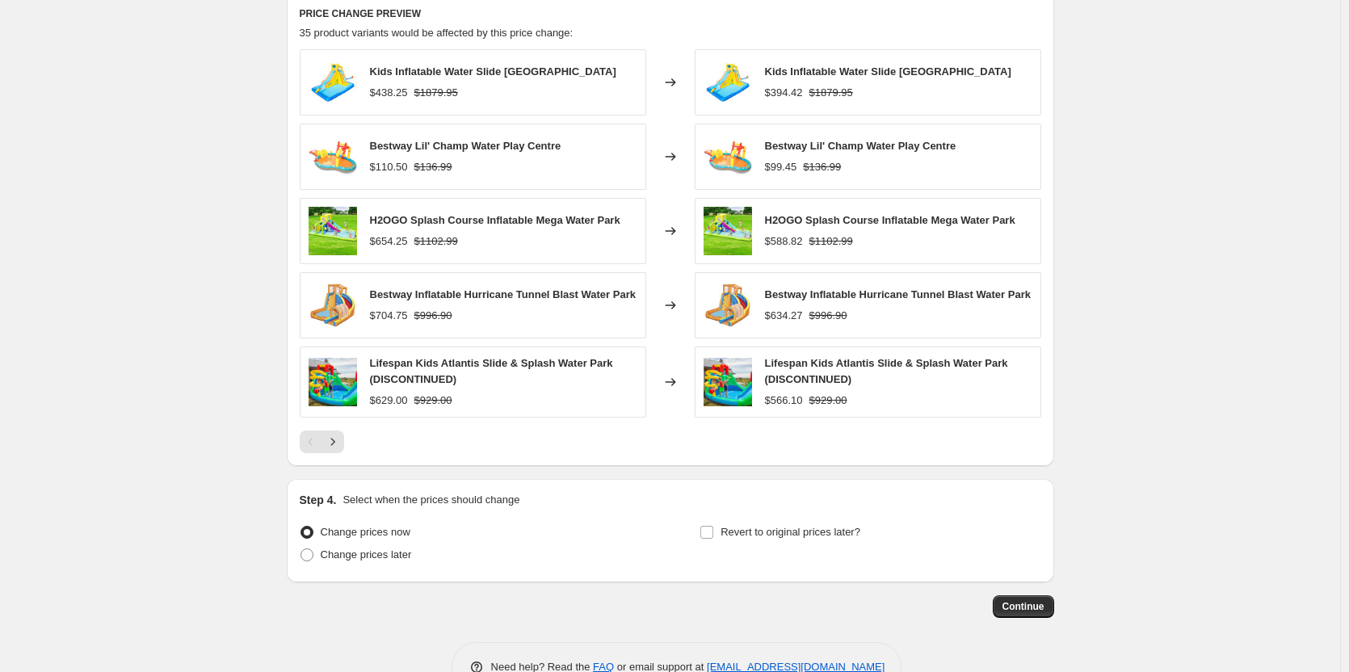
scroll to position [1194, 0]
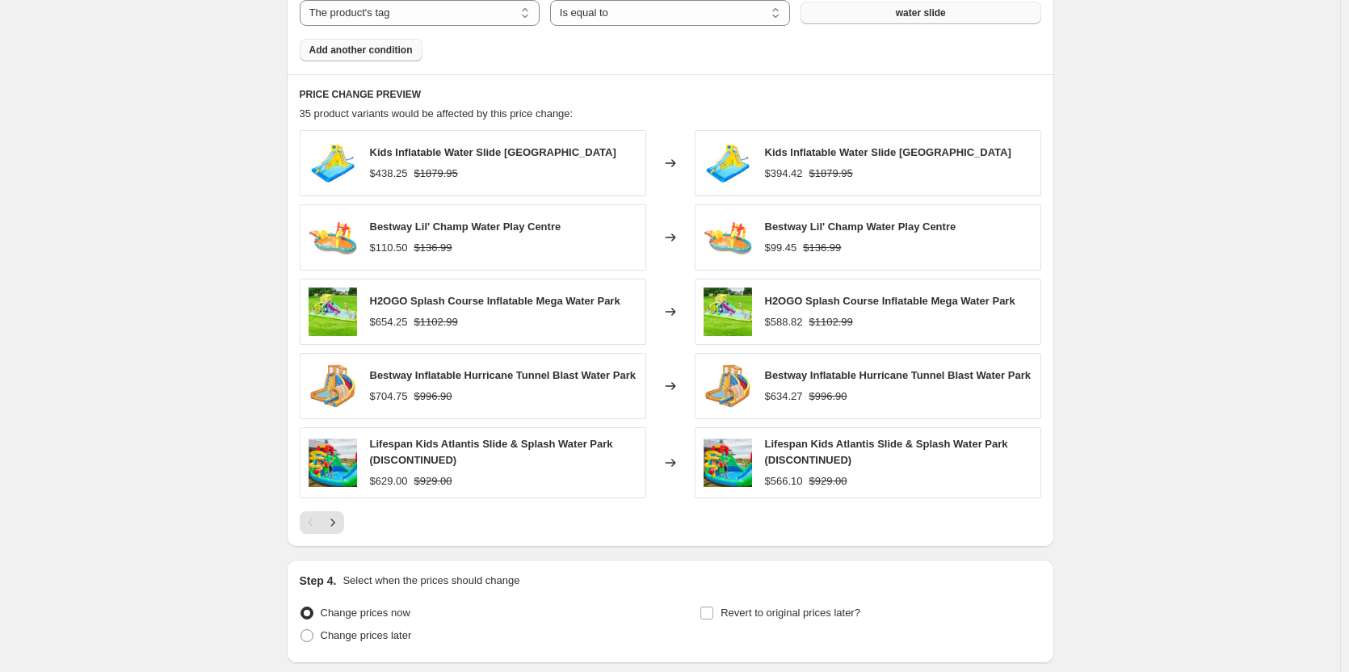
click at [372, 57] on button "Add another condition" at bounding box center [361, 50] width 123 height 23
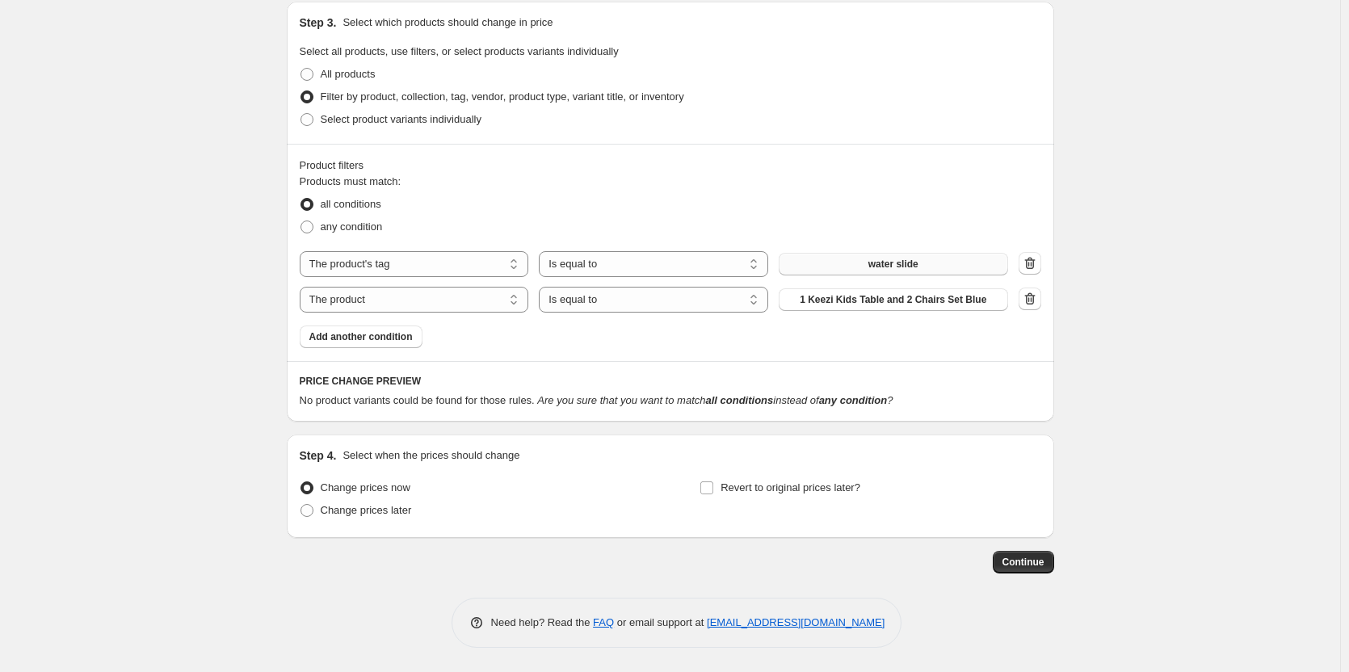
scroll to position [944, 0]
click at [577, 308] on select "Is equal to Is not equal to" at bounding box center [653, 300] width 229 height 26
select select "not_equal"
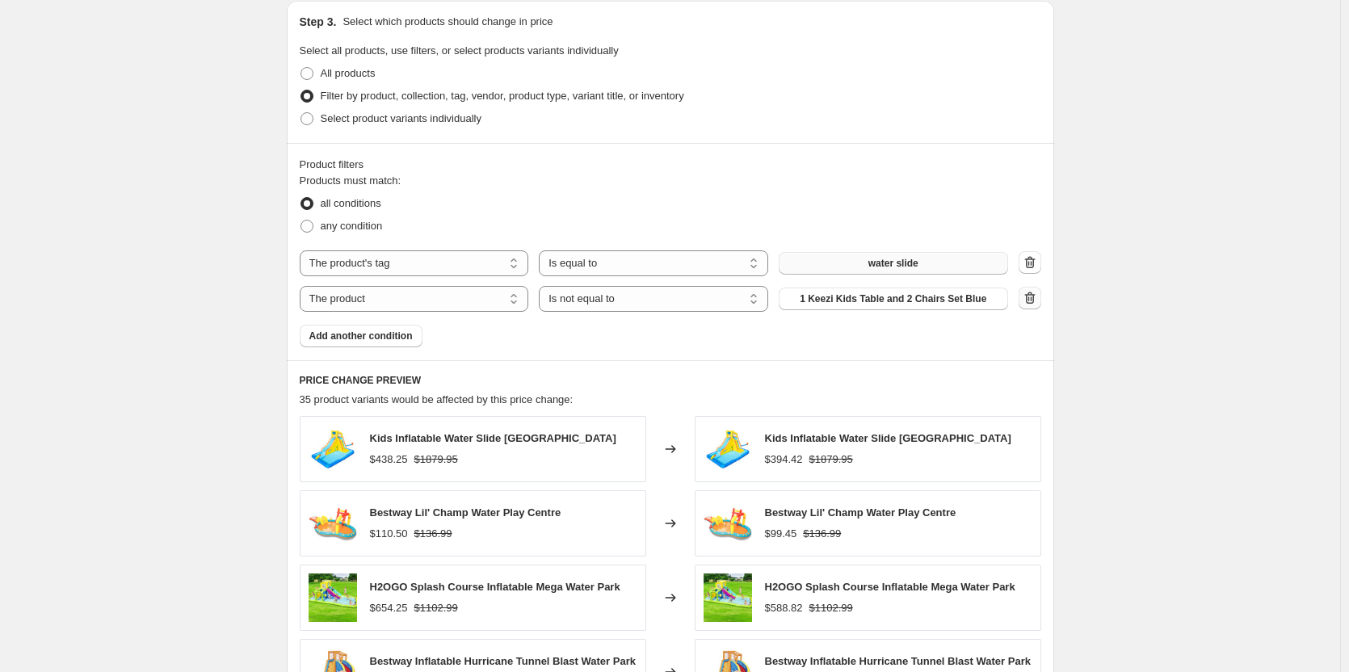
click at [1023, 298] on button "button" at bounding box center [1029, 298] width 23 height 23
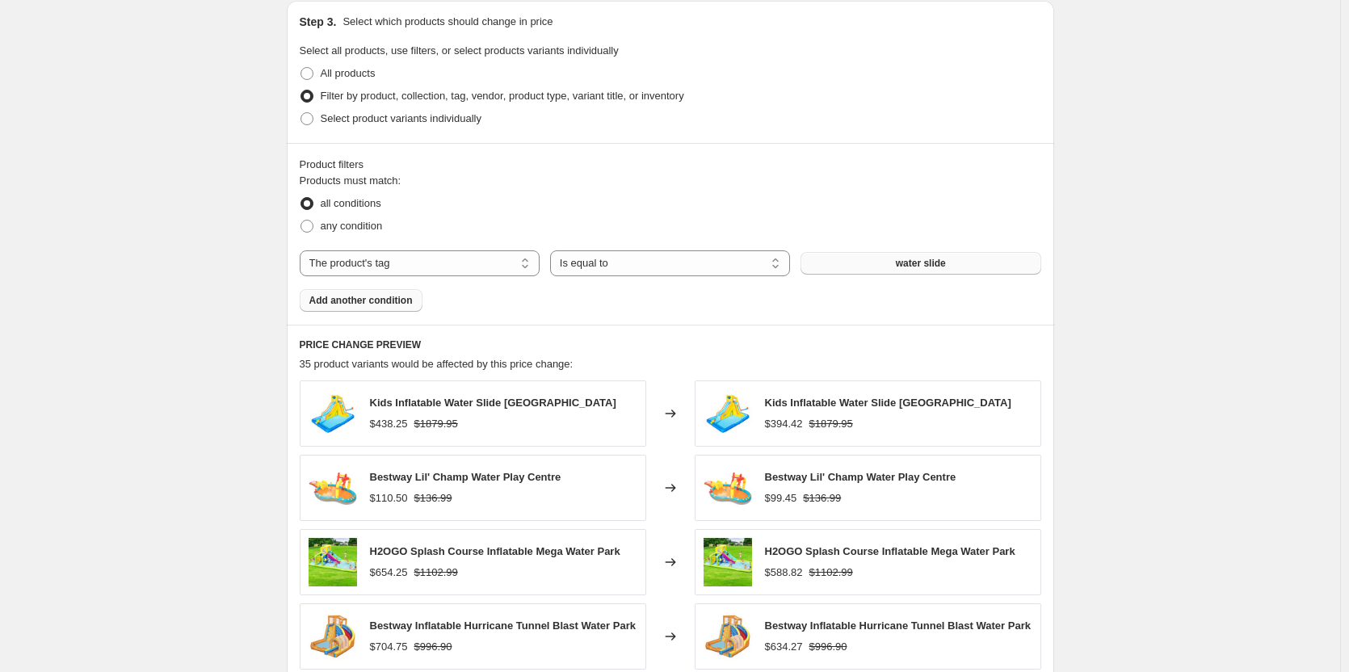
click at [372, 299] on span "Add another condition" at bounding box center [360, 300] width 103 height 13
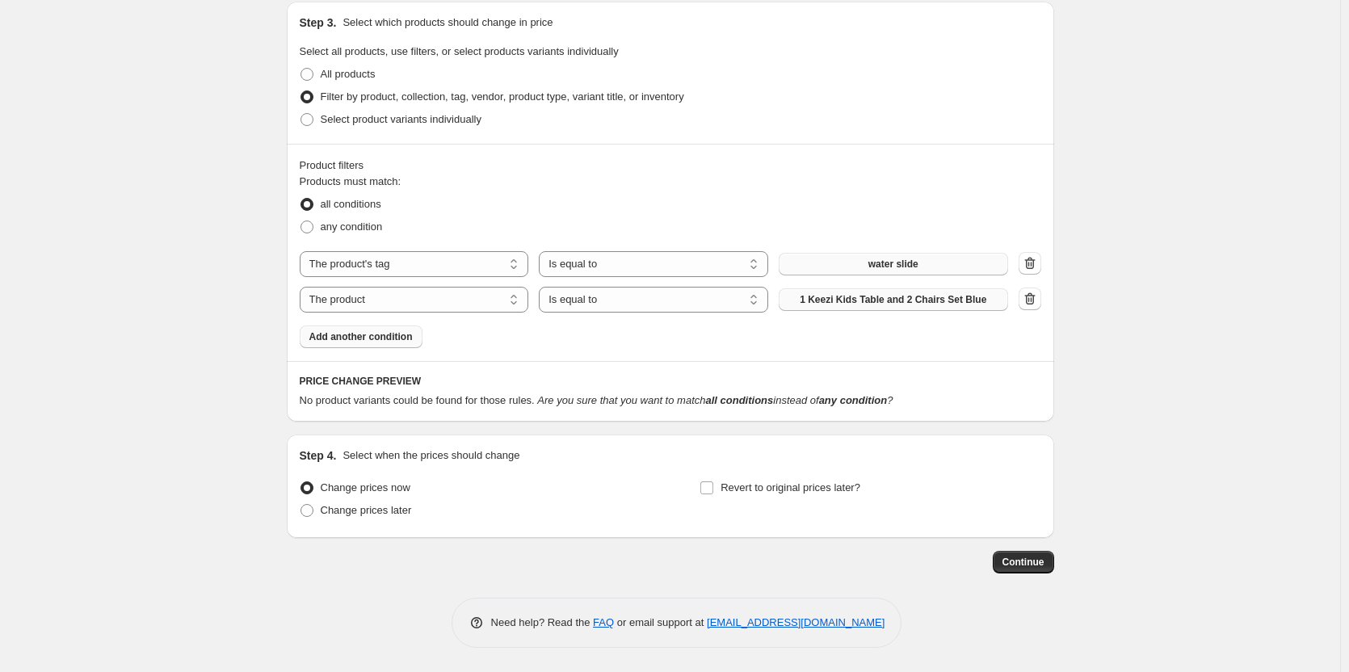
click at [892, 296] on span "1 Keezi Kids Table and 2 Chairs Set Blue" at bounding box center [892, 299] width 187 height 13
click at [583, 296] on select "Is equal to Is not equal to" at bounding box center [653, 300] width 229 height 26
click at [454, 297] on select "The product The product's collection The product's tag The product's vendor The…" at bounding box center [414, 300] width 229 height 26
select select "vendor"
click at [694, 300] on select "Is equal to Is not equal to" at bounding box center [653, 300] width 229 height 26
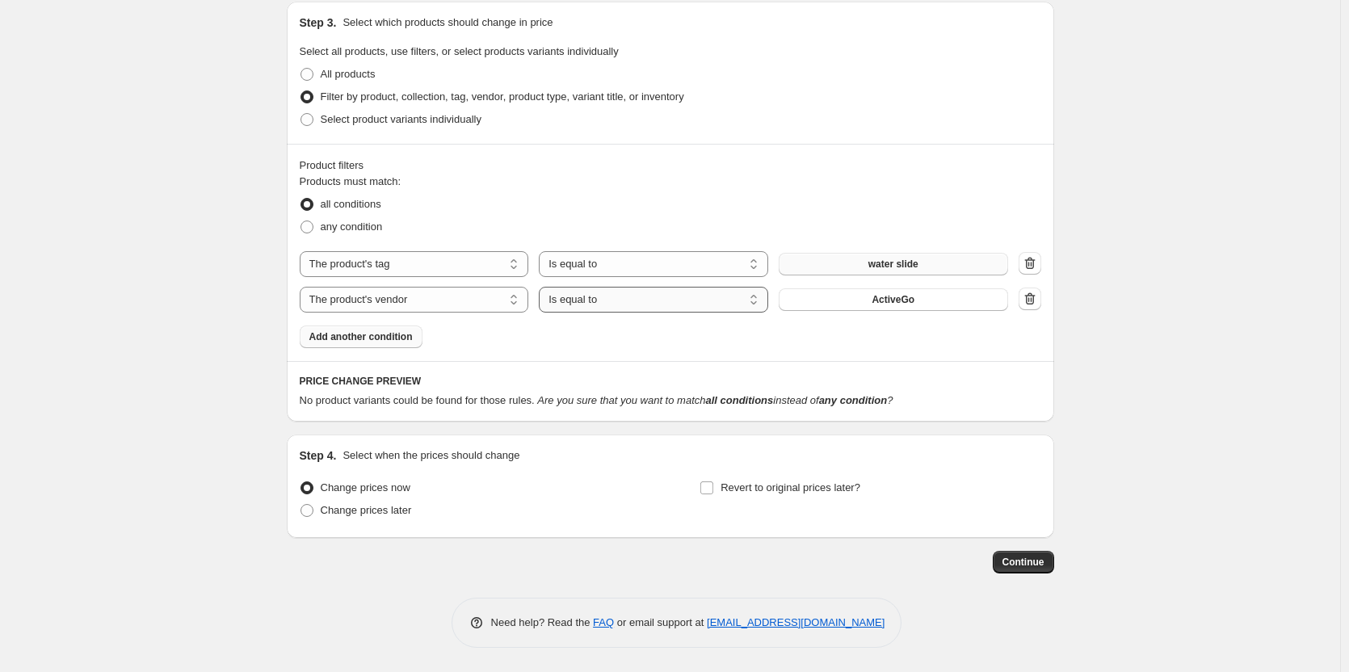
select select "not_equal"
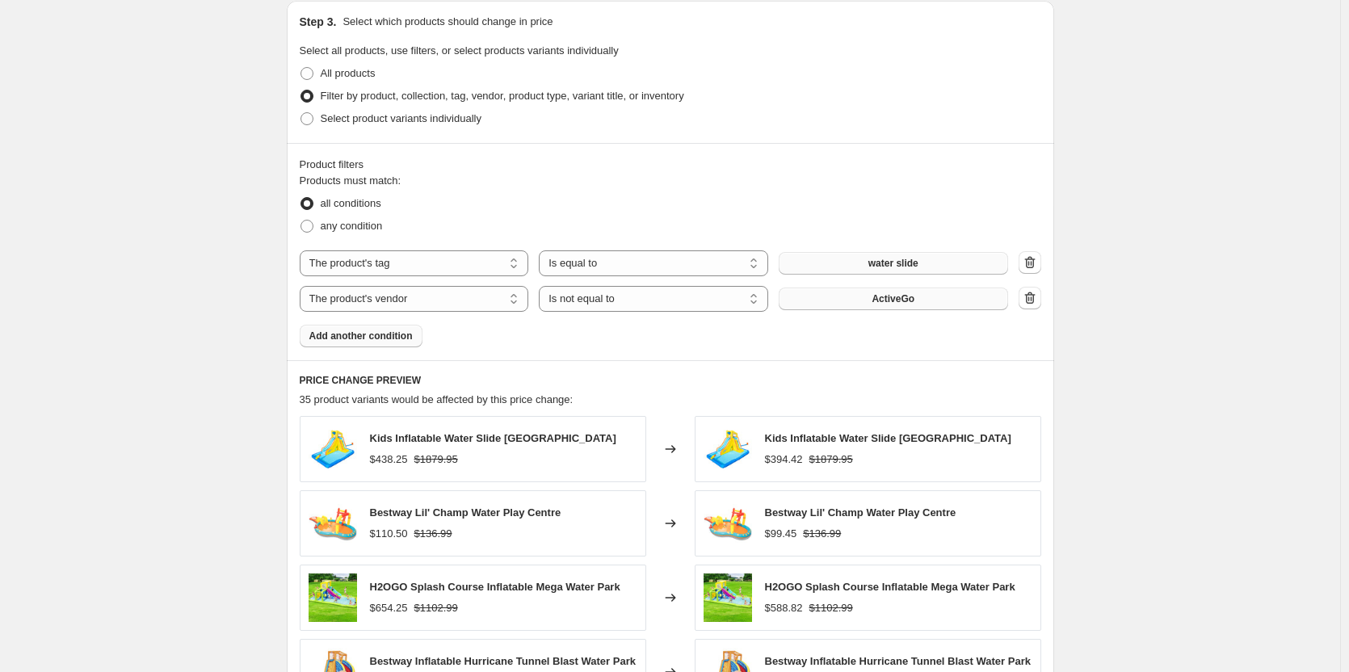
click at [946, 303] on button "ActiveGo" at bounding box center [892, 298] width 229 height 23
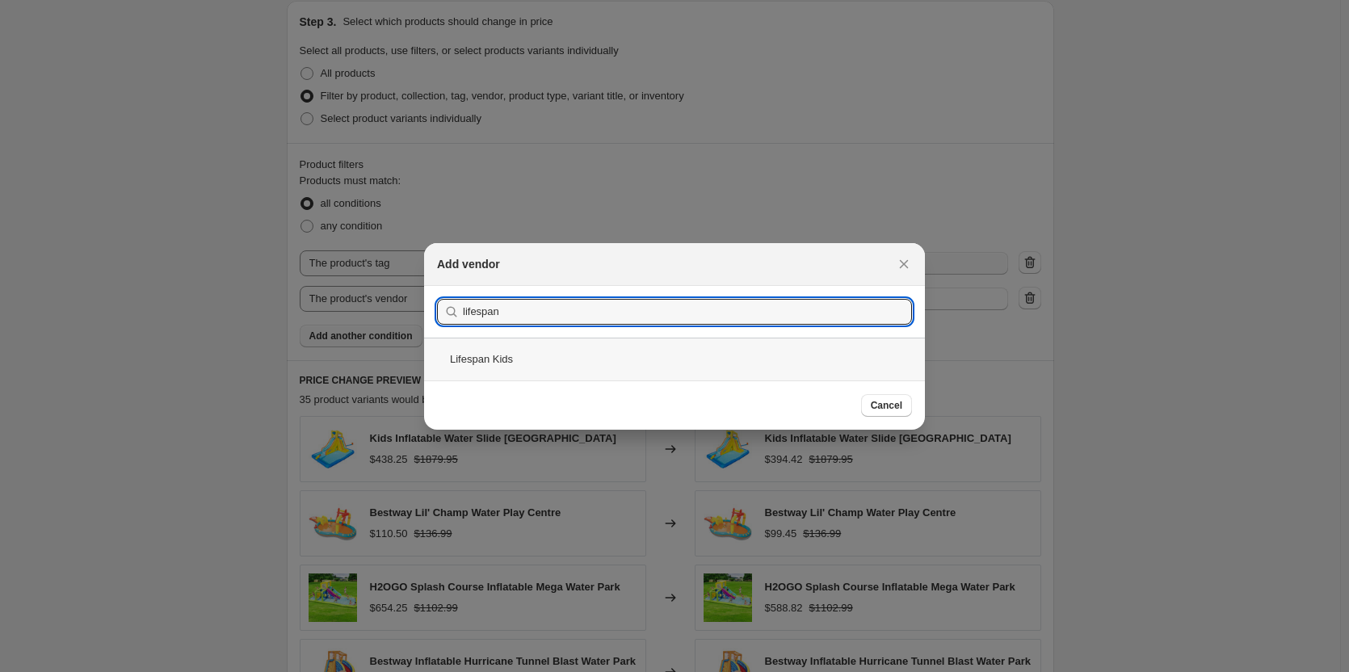
type input "lifespan"
click at [514, 361] on div "Lifespan Kids" at bounding box center [674, 359] width 501 height 43
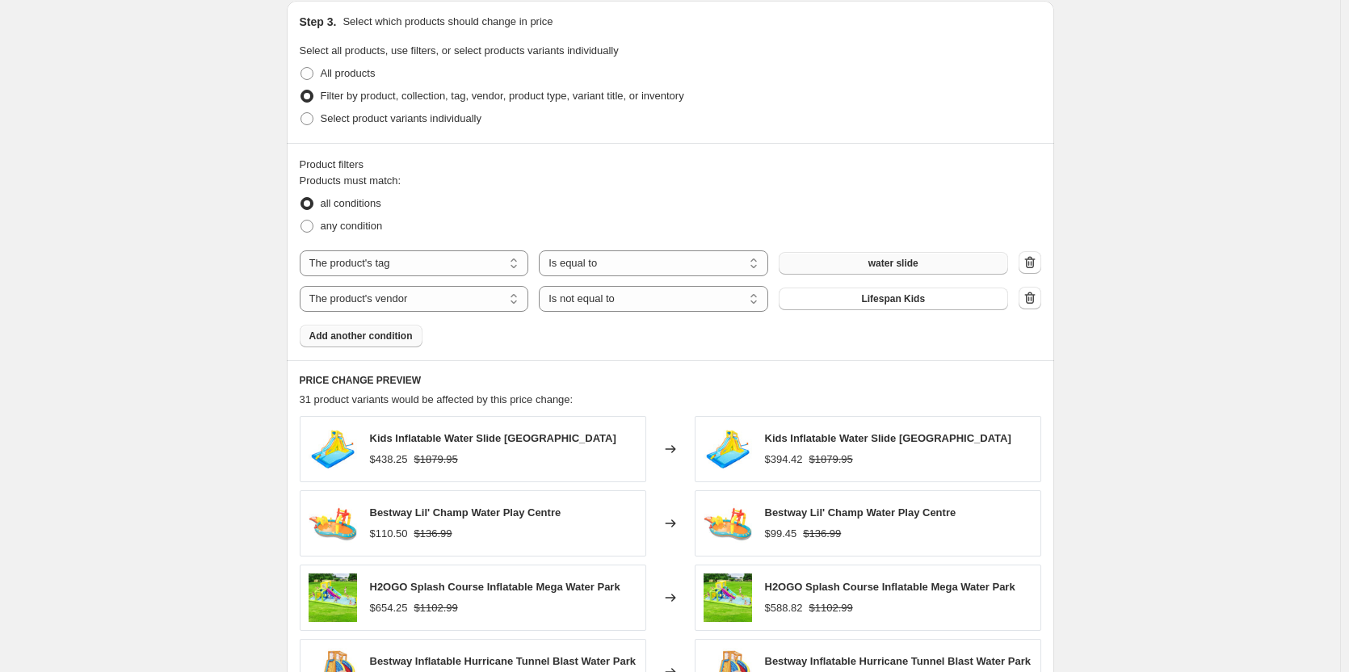
scroll to position [1186, 0]
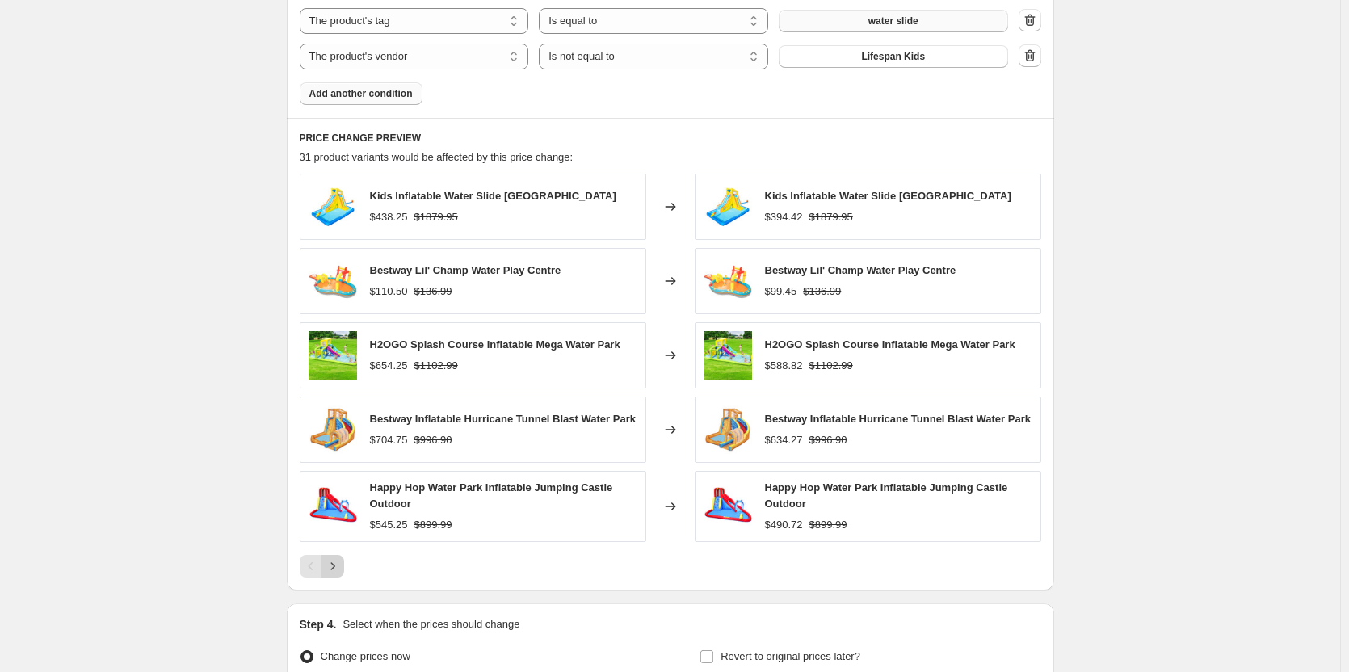
click at [341, 568] on icon "Next" at bounding box center [333, 566] width 16 height 16
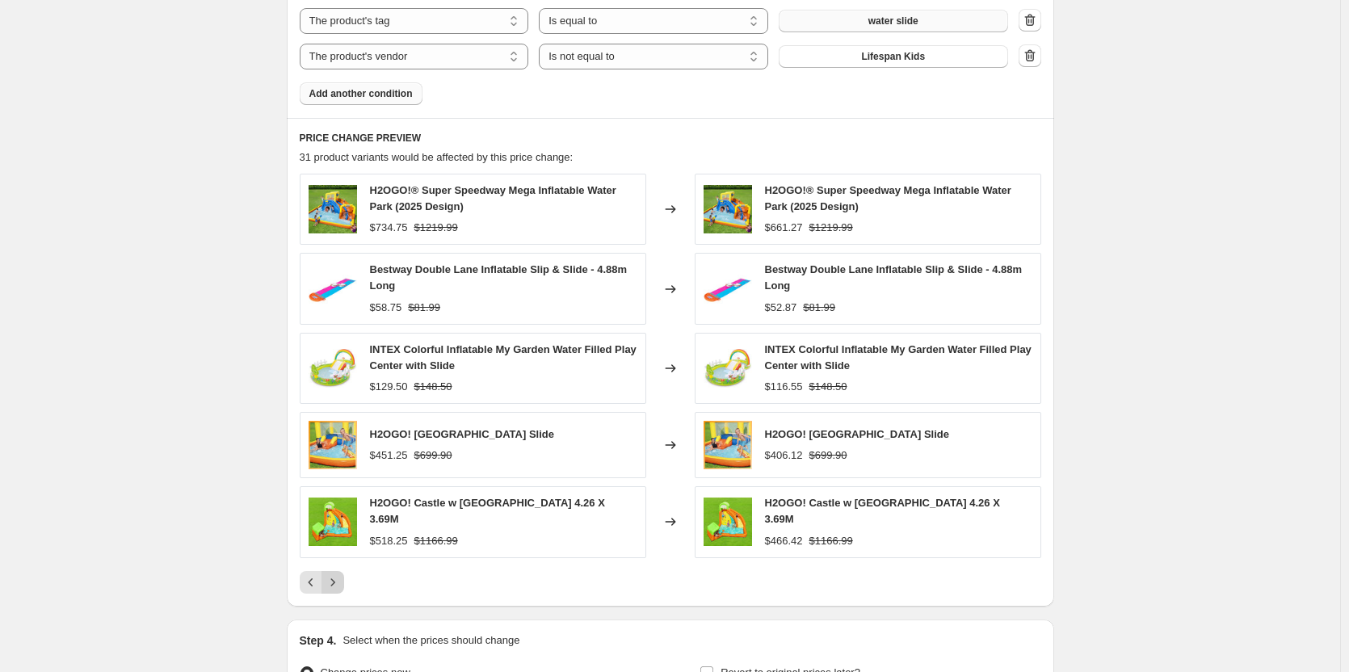
click at [342, 571] on button "Next" at bounding box center [332, 582] width 23 height 23
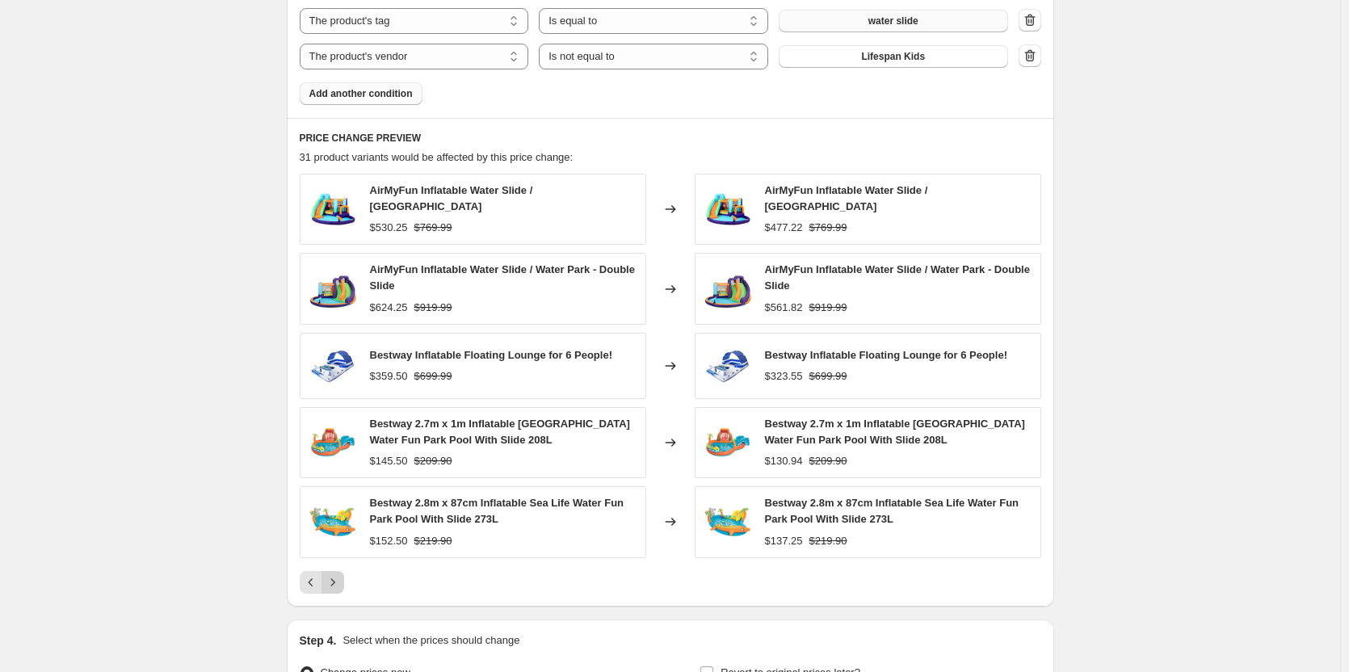
click at [342, 571] on button "Next" at bounding box center [332, 582] width 23 height 23
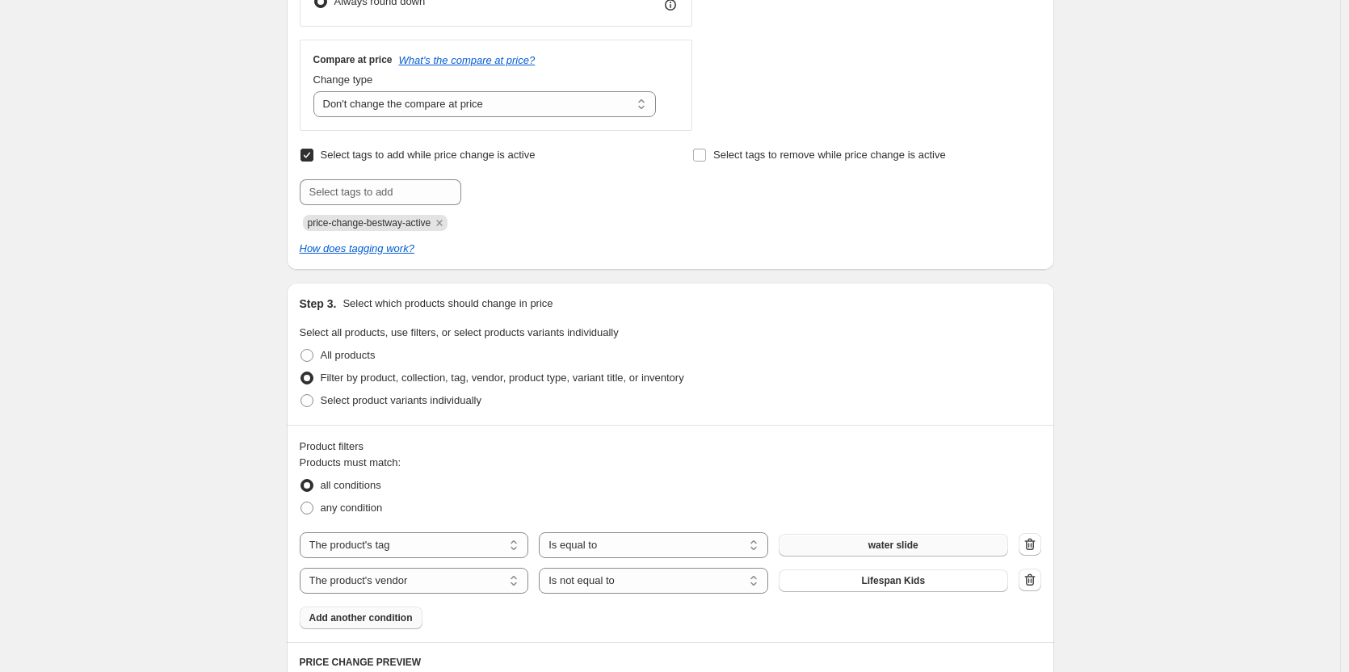
scroll to position [892, 0]
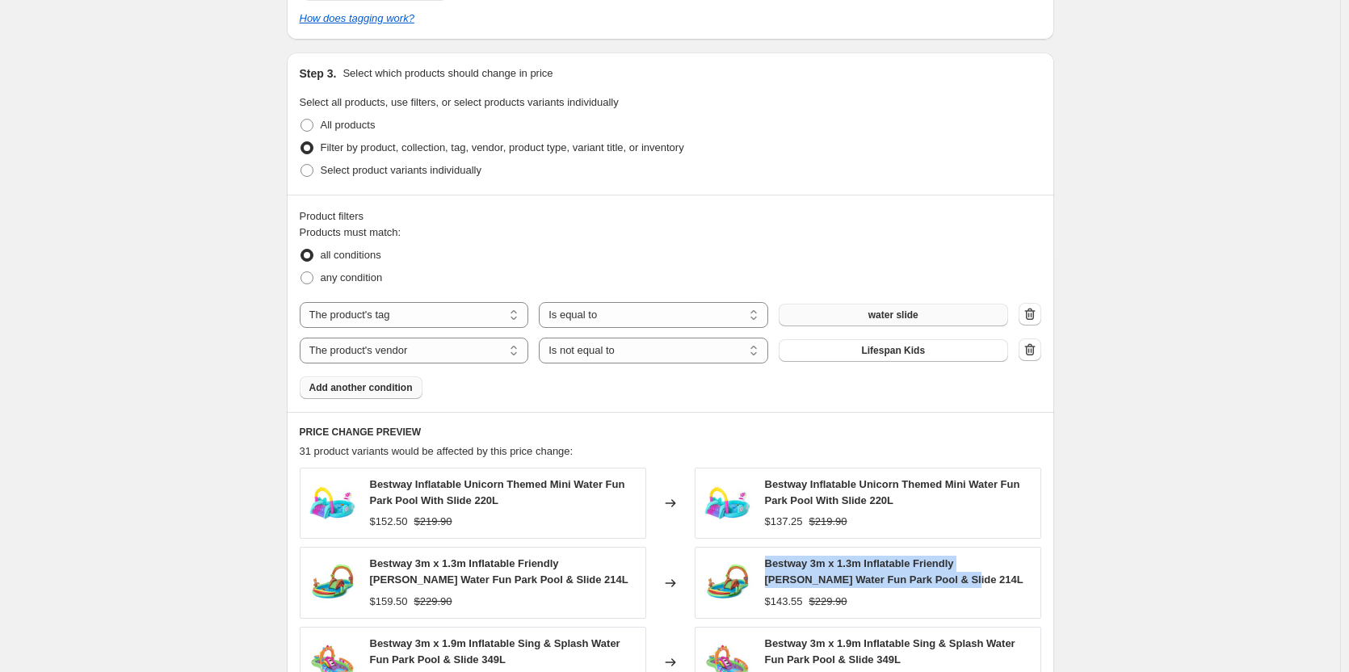
drag, startPoint x: 766, startPoint y: 550, endPoint x: 942, endPoint y: 579, distance: 177.6
click at [942, 579] on div "Bestway 3m x 1.3m Inflatable Friendly [PERSON_NAME] Water Fun Park Pool & Slide…" at bounding box center [867, 582] width 346 height 71
copy span "Bestway 3m x 1.3m Inflatable Friendly [PERSON_NAME] Water Fun Park Pool & Slide…"
click at [606, 313] on select "Is equal to Is not equal to" at bounding box center [653, 315] width 229 height 26
click at [543, 302] on select "Is equal to Is not equal to" at bounding box center [653, 315] width 229 height 26
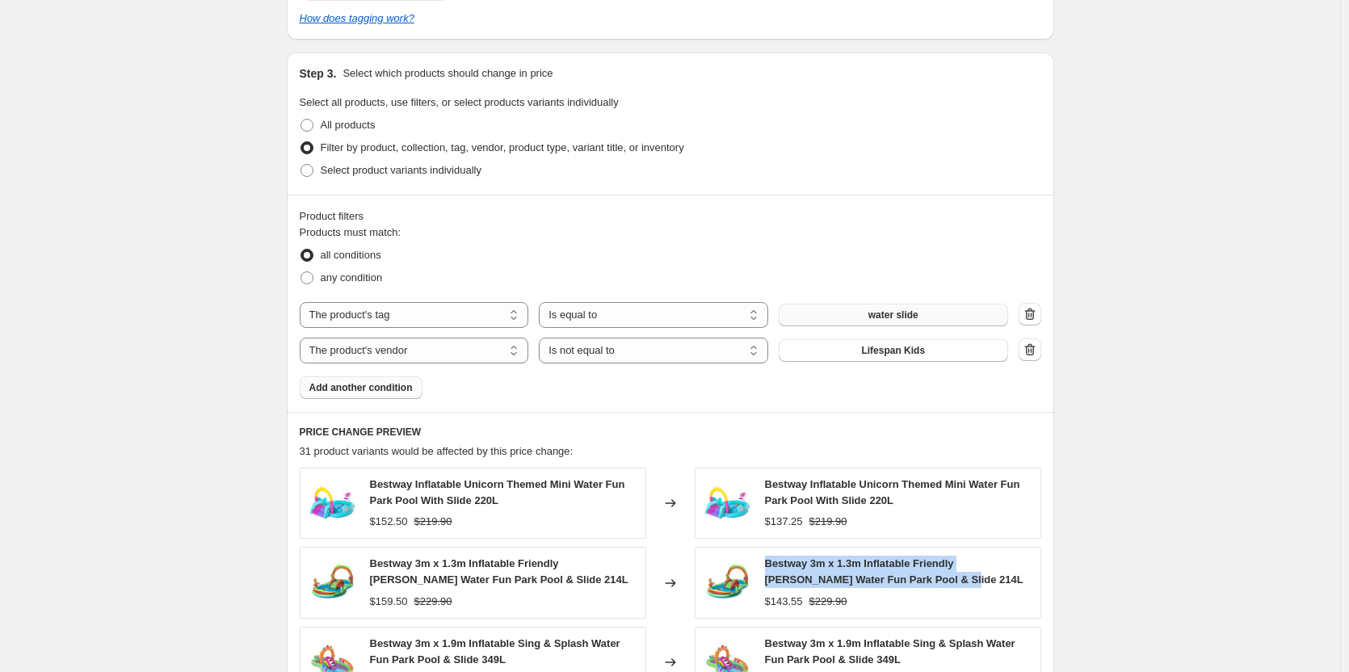
click at [981, 318] on button "water slide" at bounding box center [892, 315] width 229 height 23
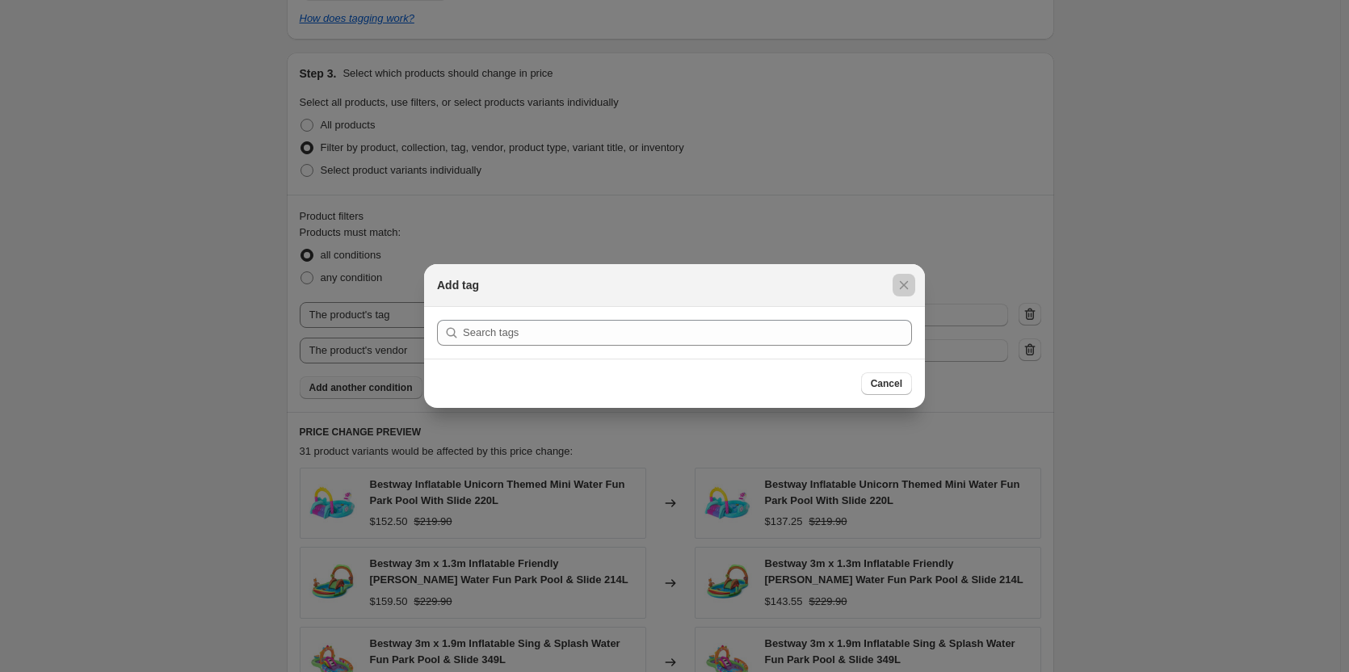
drag, startPoint x: 899, startPoint y: 286, endPoint x: 804, endPoint y: 271, distance: 95.6
click at [900, 286] on icon "Close" at bounding box center [904, 285] width 16 height 16
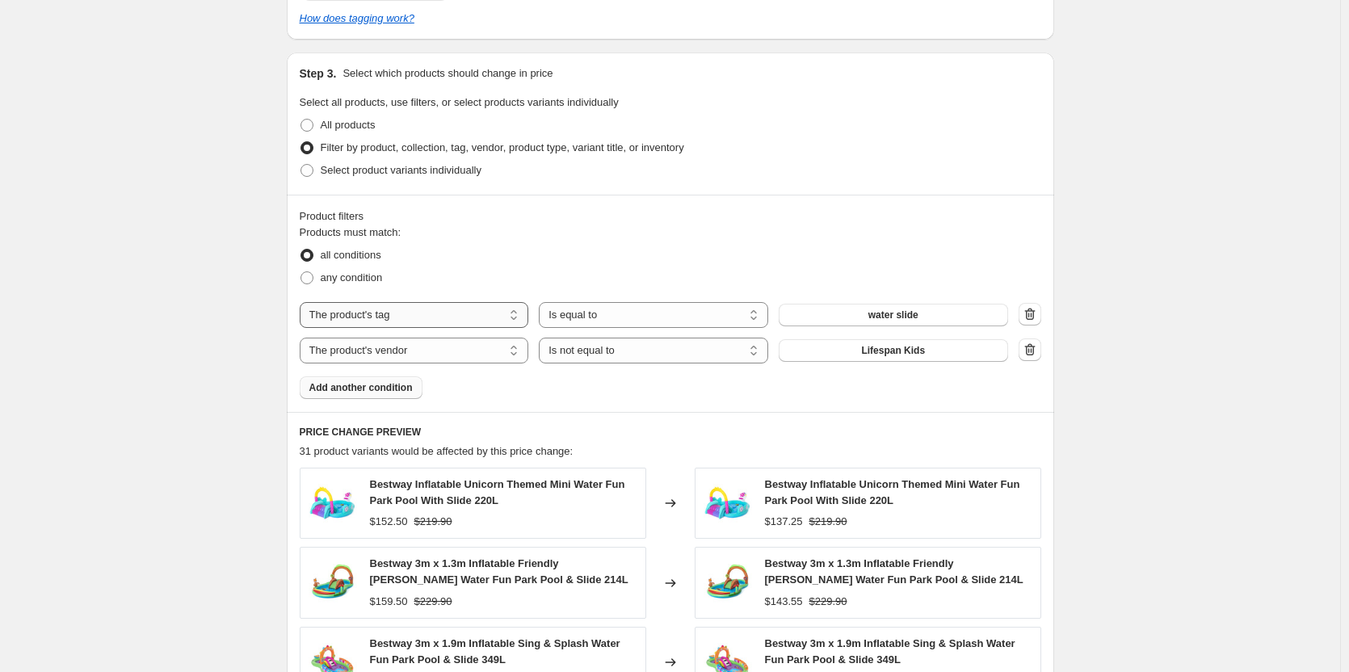
click at [375, 325] on select "The product The product's collection The product's tag The product's vendor The…" at bounding box center [414, 315] width 229 height 26
select select "vendor"
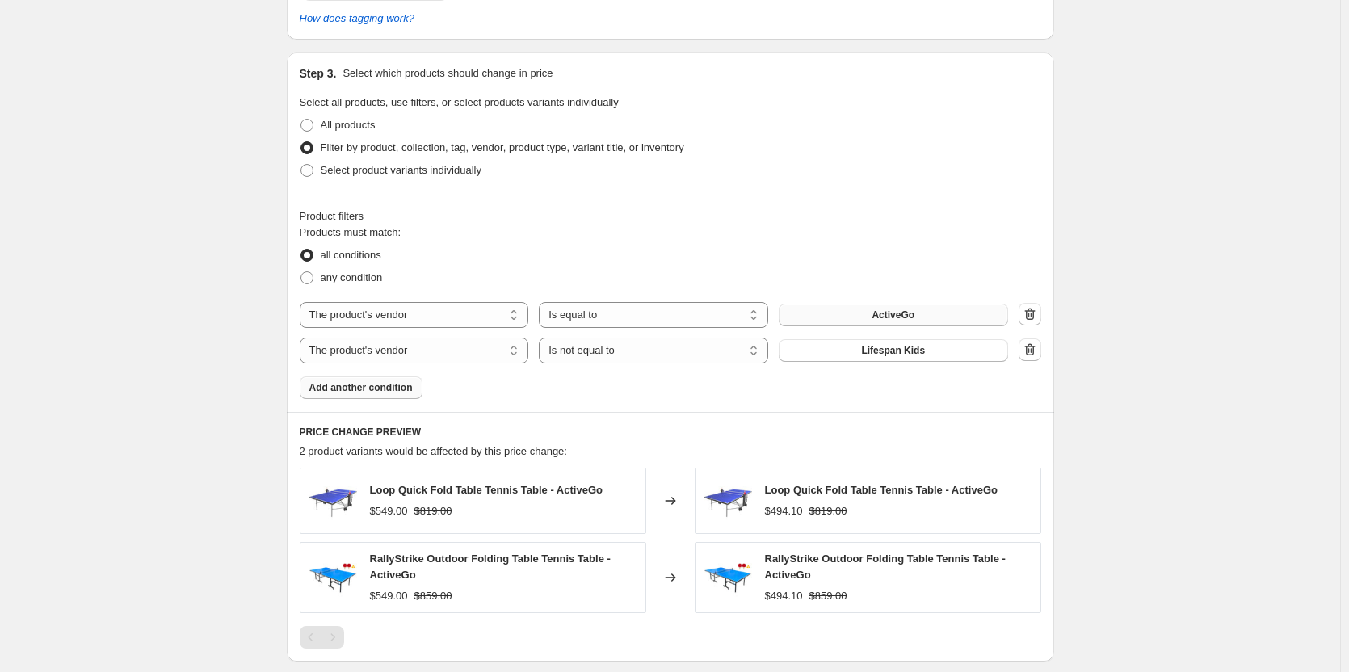
click at [838, 318] on button "ActiveGo" at bounding box center [892, 315] width 229 height 23
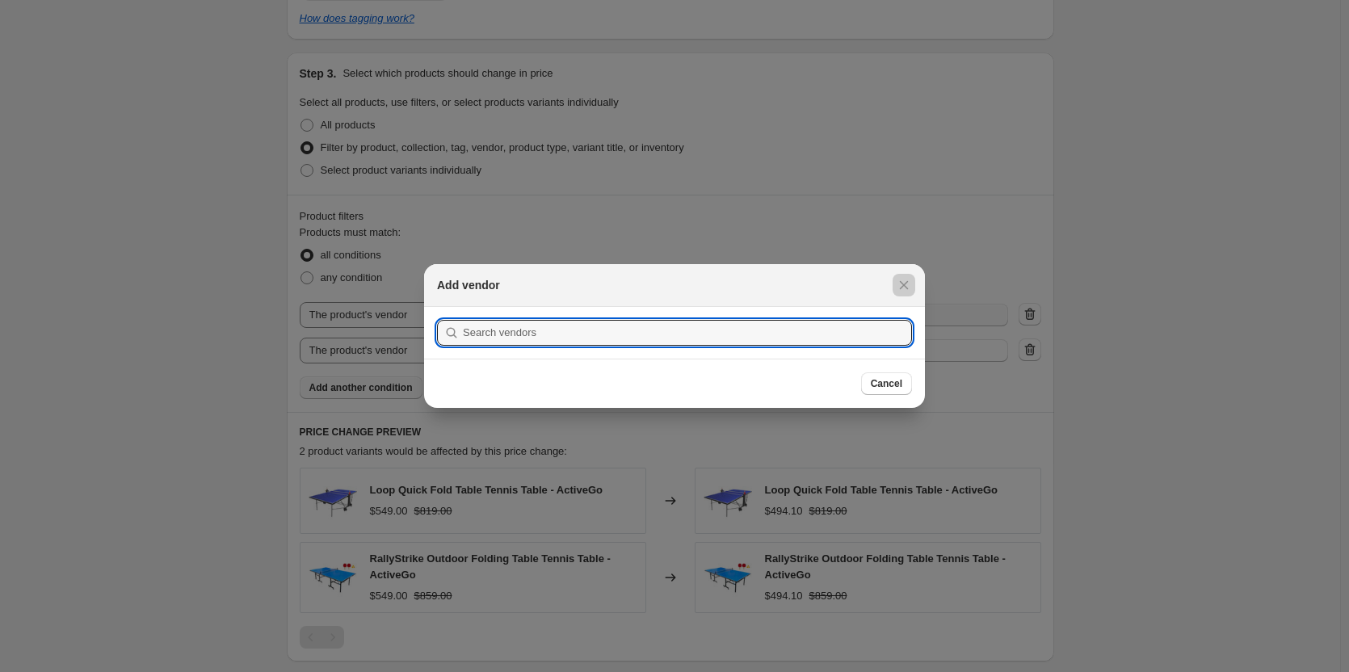
scroll to position [0, 0]
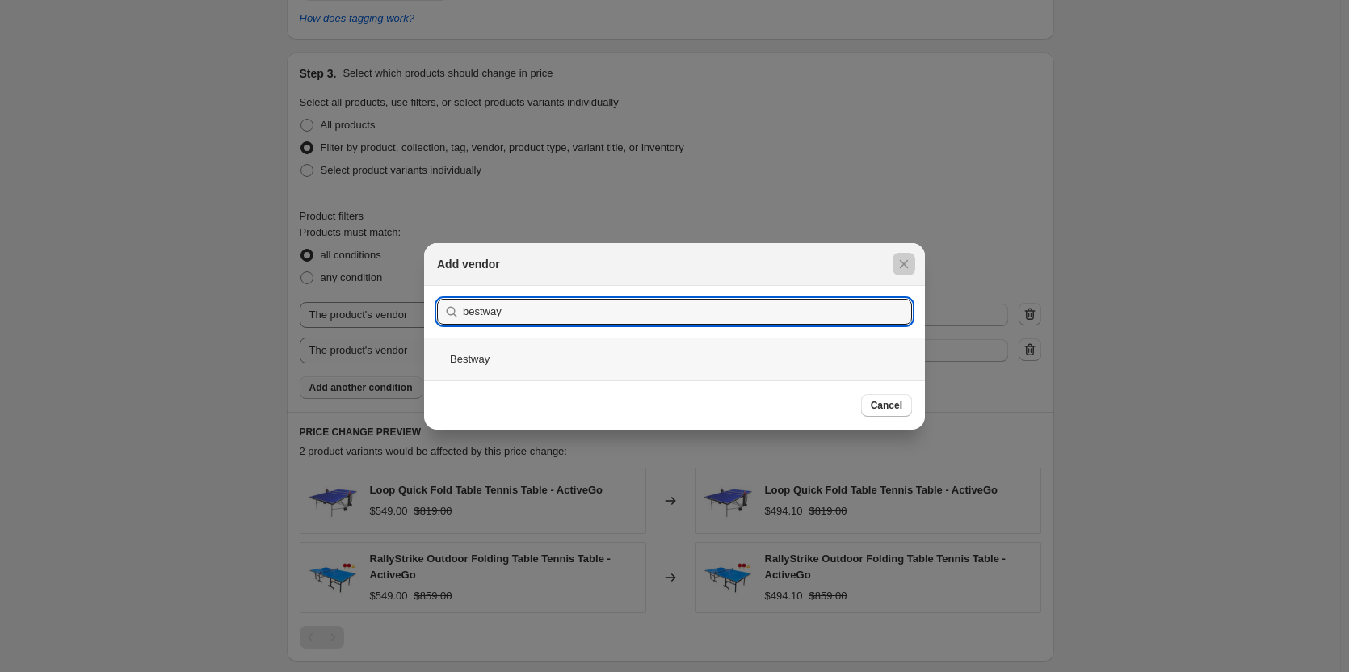
type input "bestway"
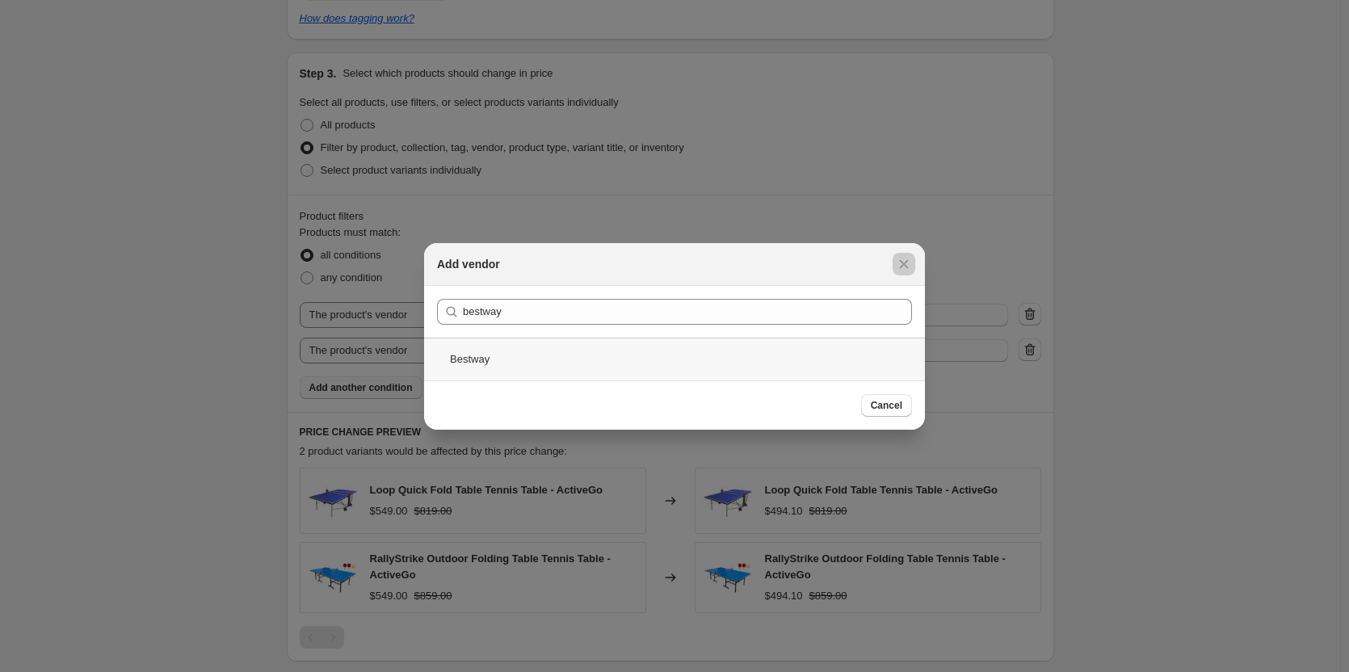
click at [476, 354] on div "Bestway" at bounding box center [674, 359] width 501 height 43
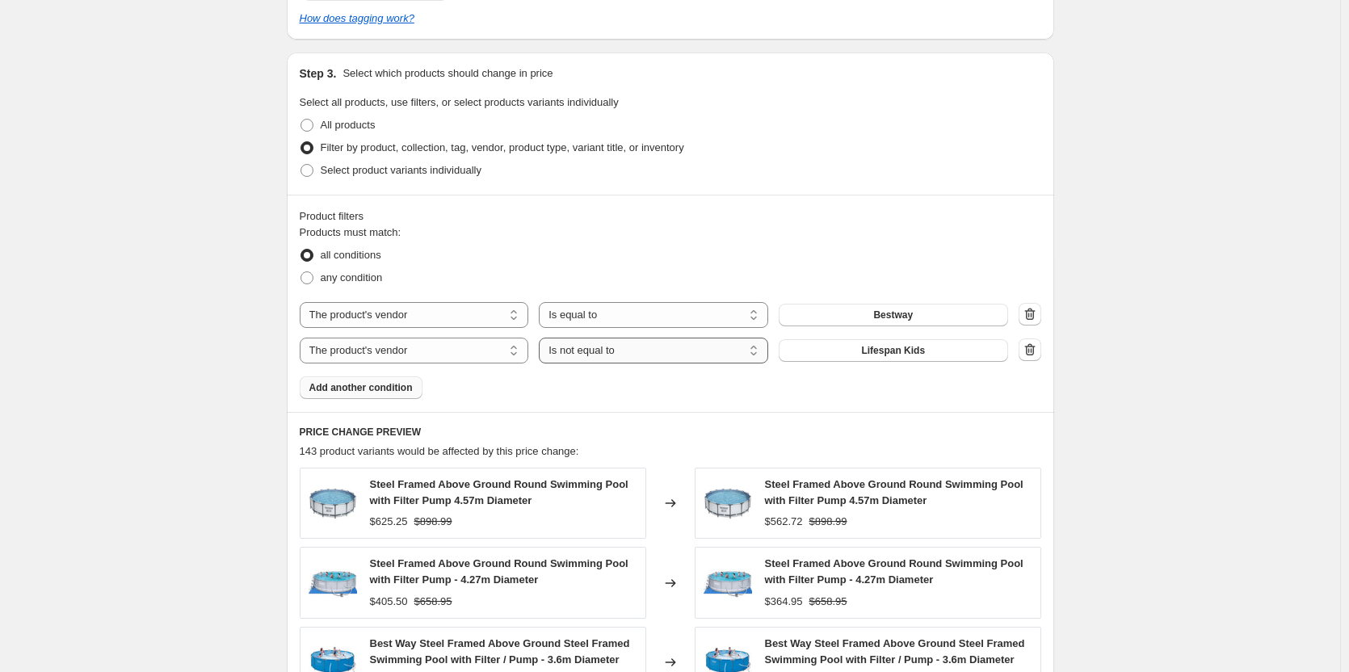
click at [552, 352] on select "Is equal to Is not equal to" at bounding box center [653, 351] width 229 height 26
select select "equal"
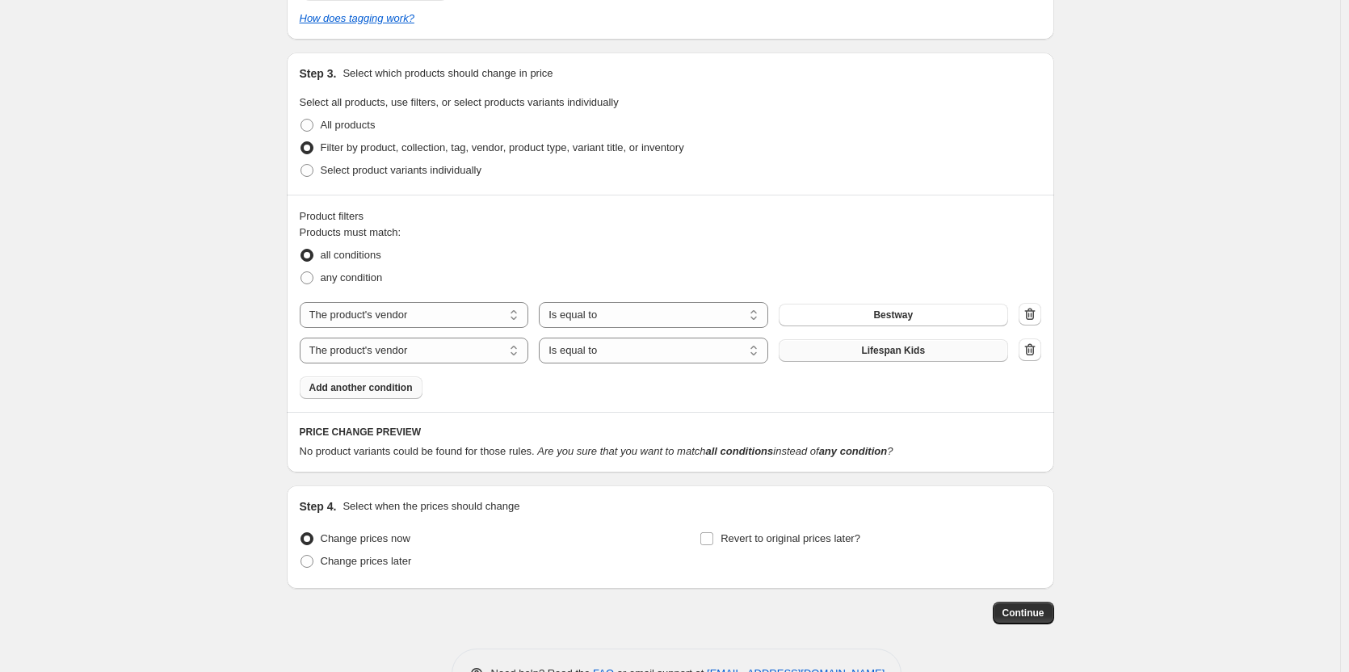
click at [863, 356] on button "Lifespan Kids" at bounding box center [892, 350] width 229 height 23
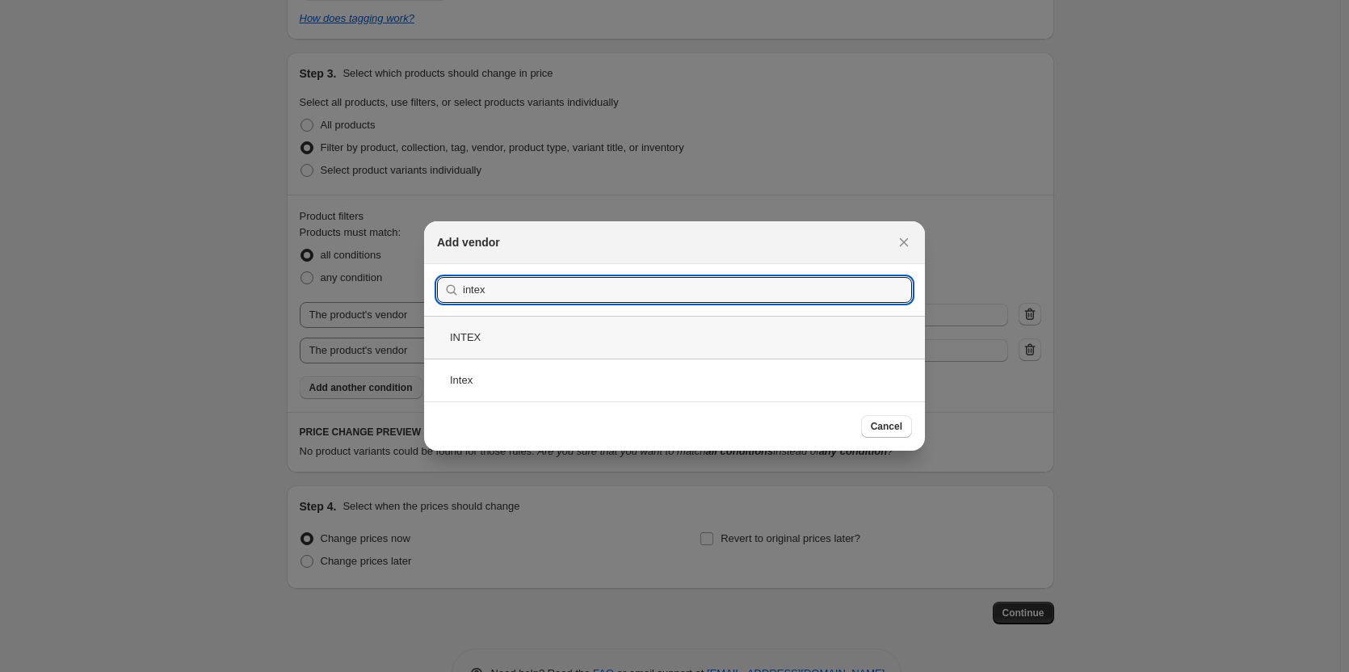
type input "intex"
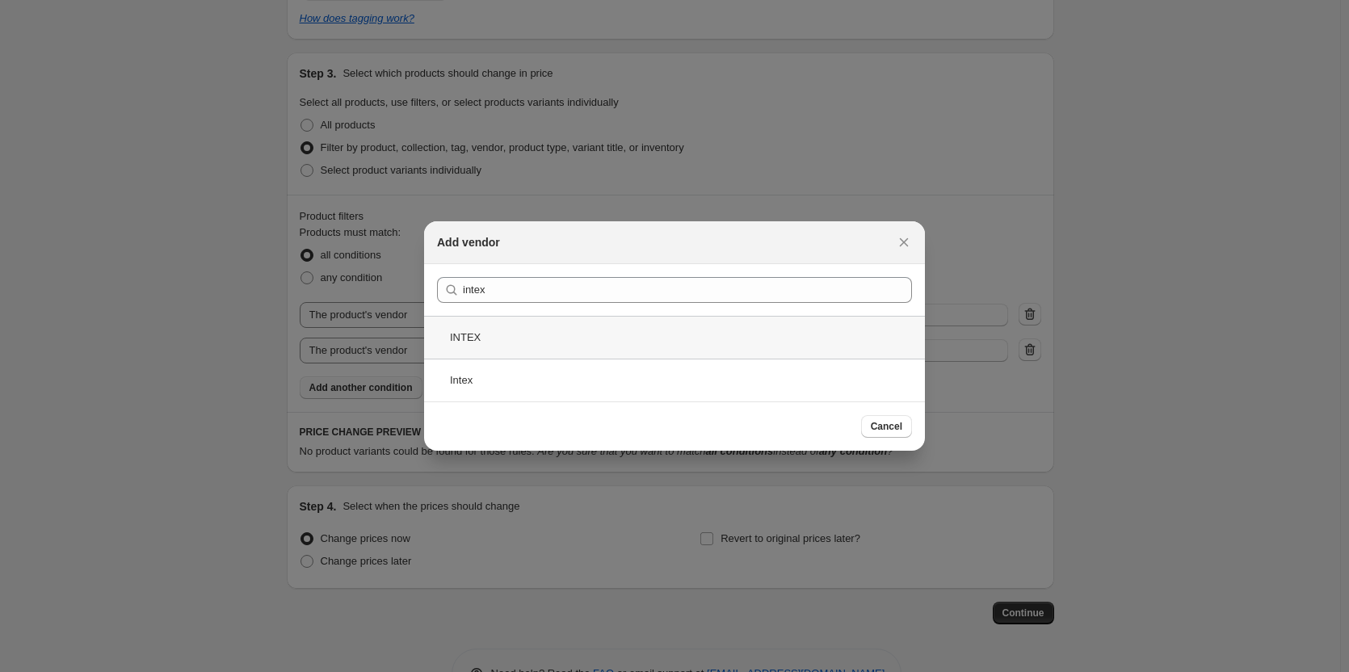
click at [531, 338] on div "INTEX" at bounding box center [674, 337] width 501 height 43
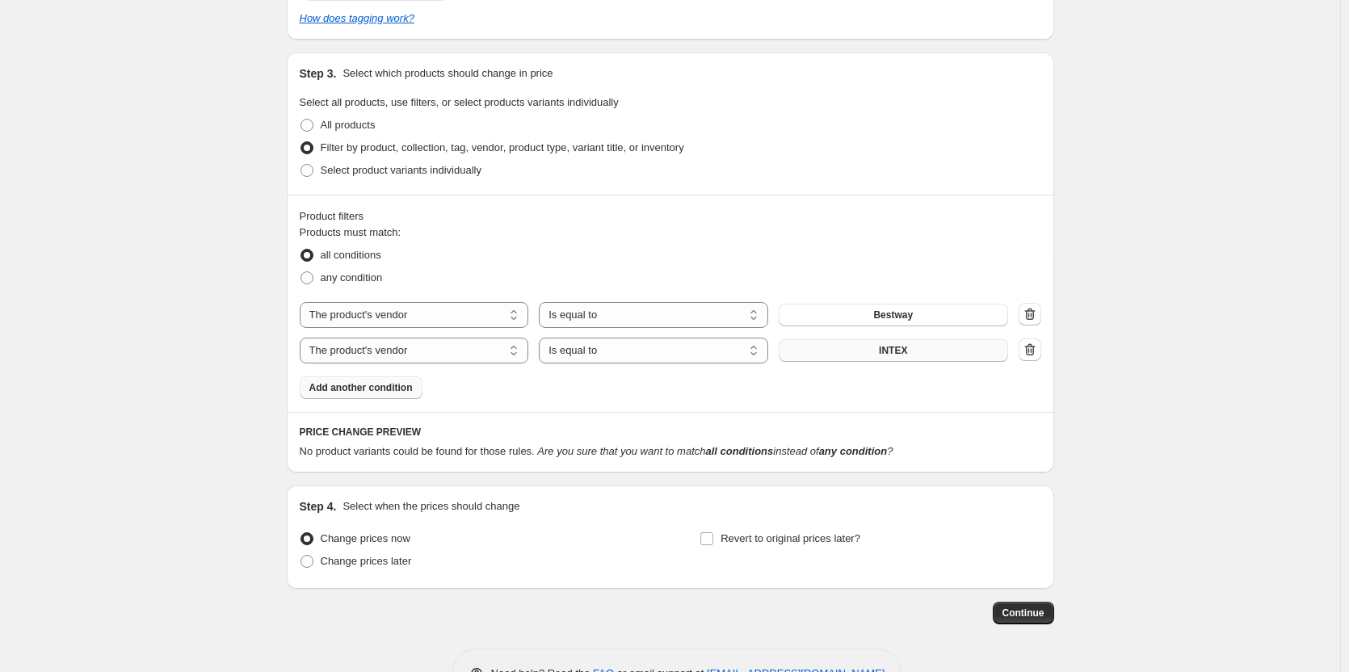
click at [879, 350] on button "INTEX" at bounding box center [892, 350] width 229 height 23
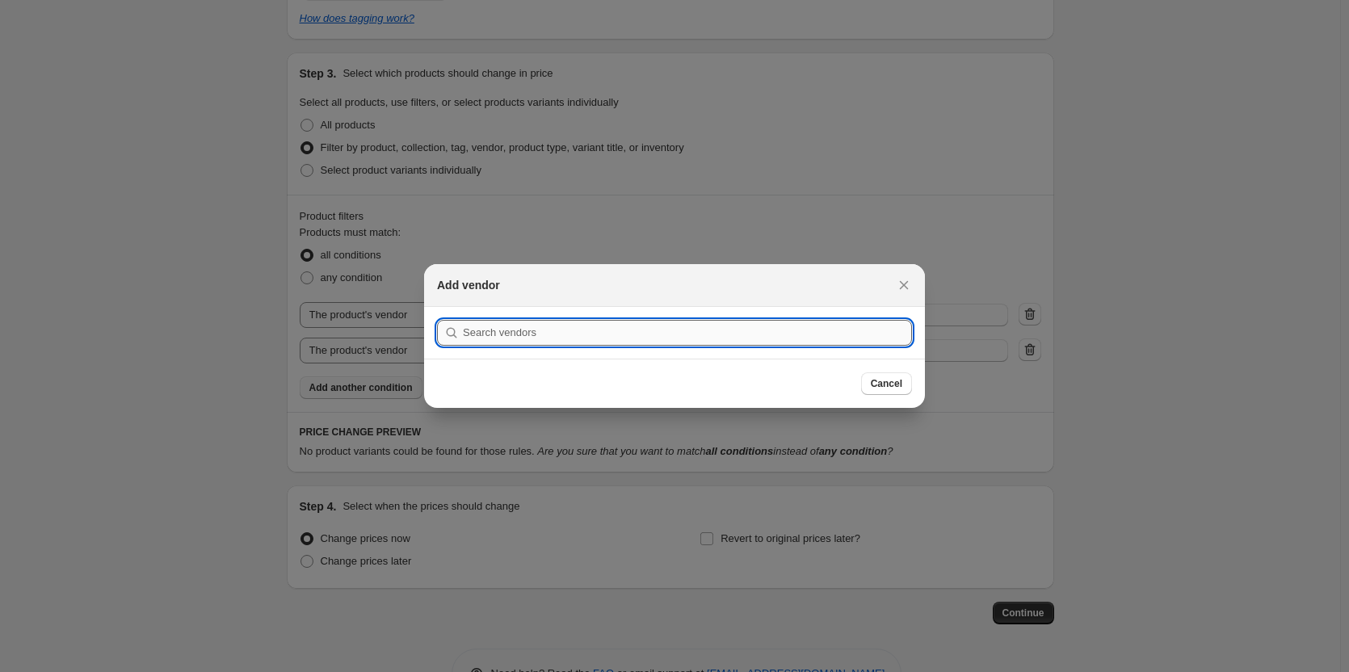
click at [546, 336] on input ":r7m:" at bounding box center [687, 333] width 449 height 26
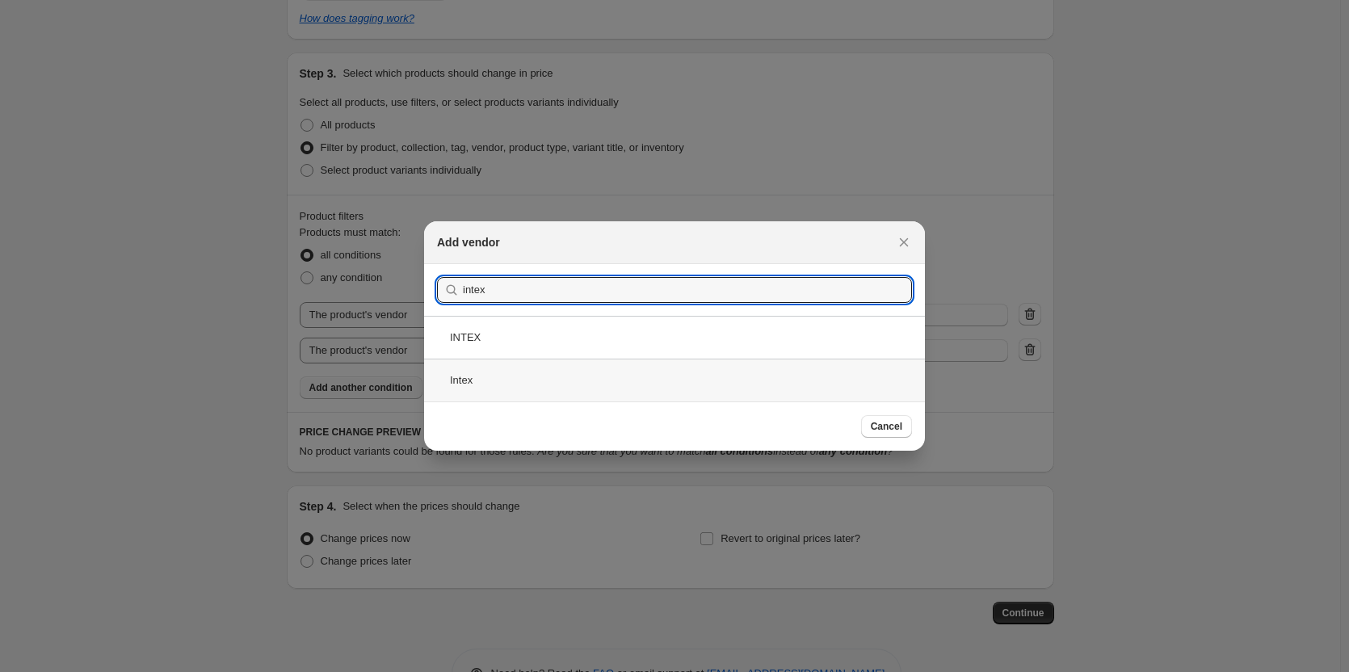
type input "intex"
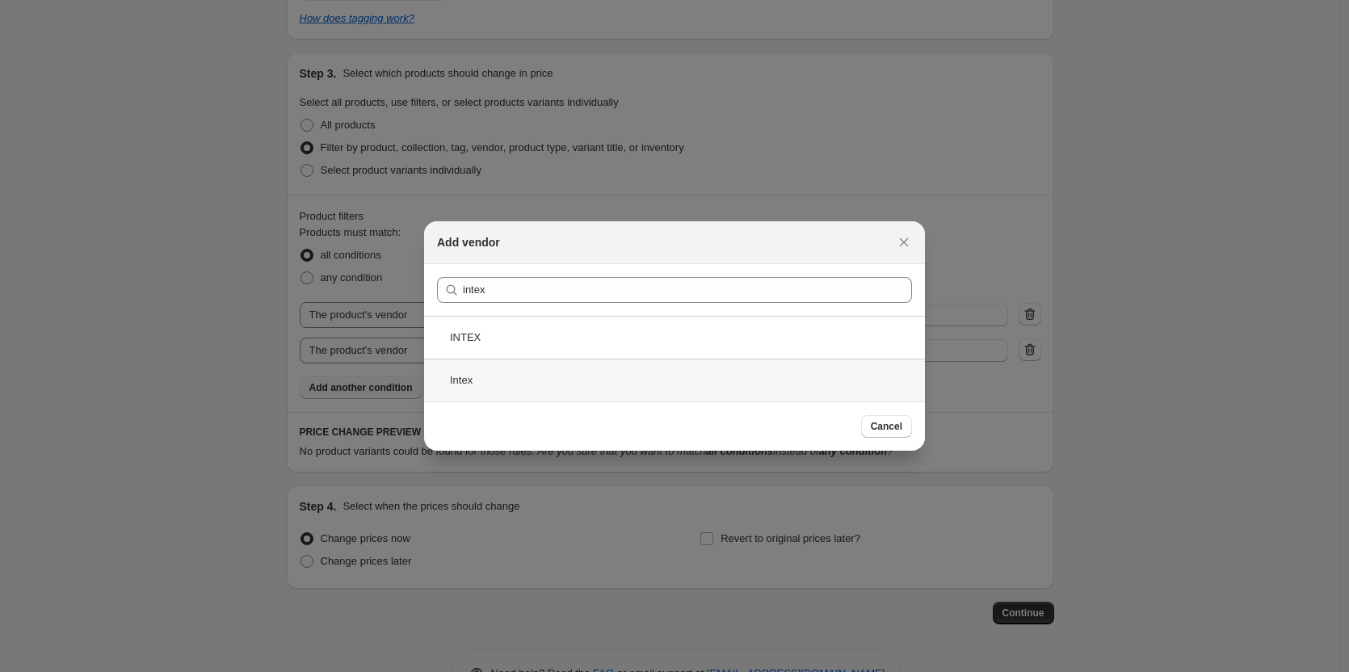
click at [490, 383] on div "Intex" at bounding box center [674, 380] width 501 height 43
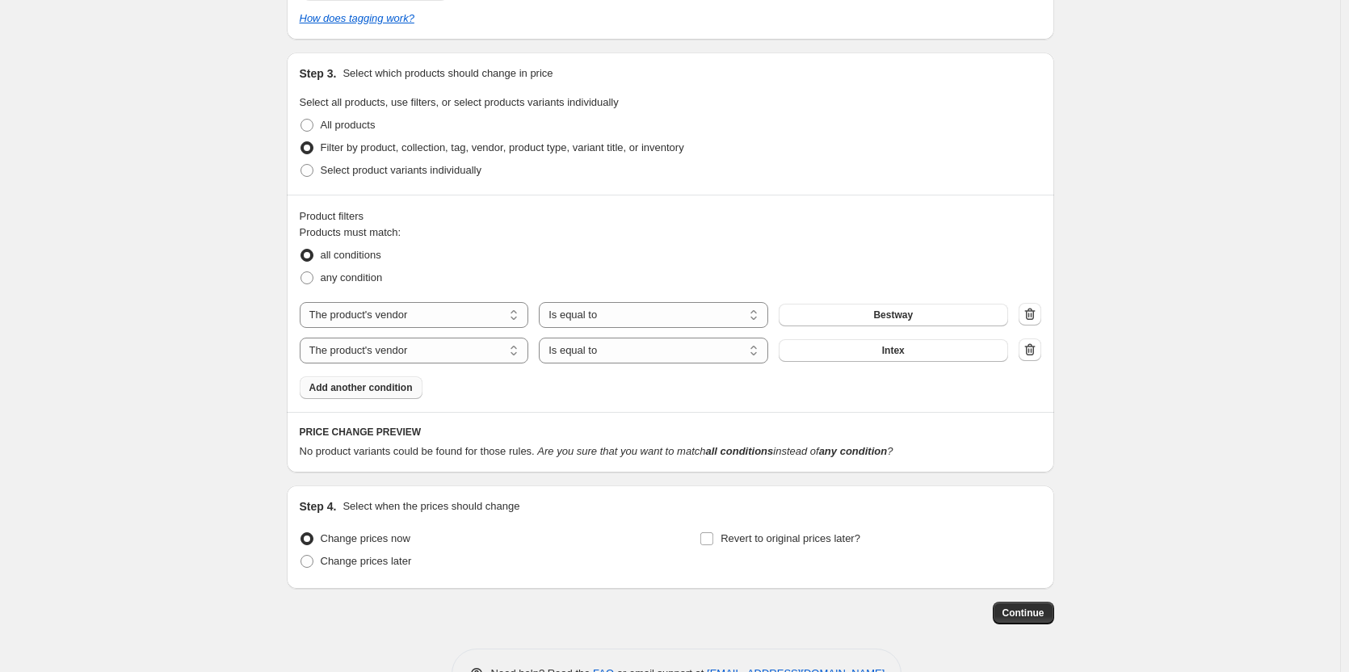
click at [351, 384] on span "Add another condition" at bounding box center [360, 387] width 103 height 13
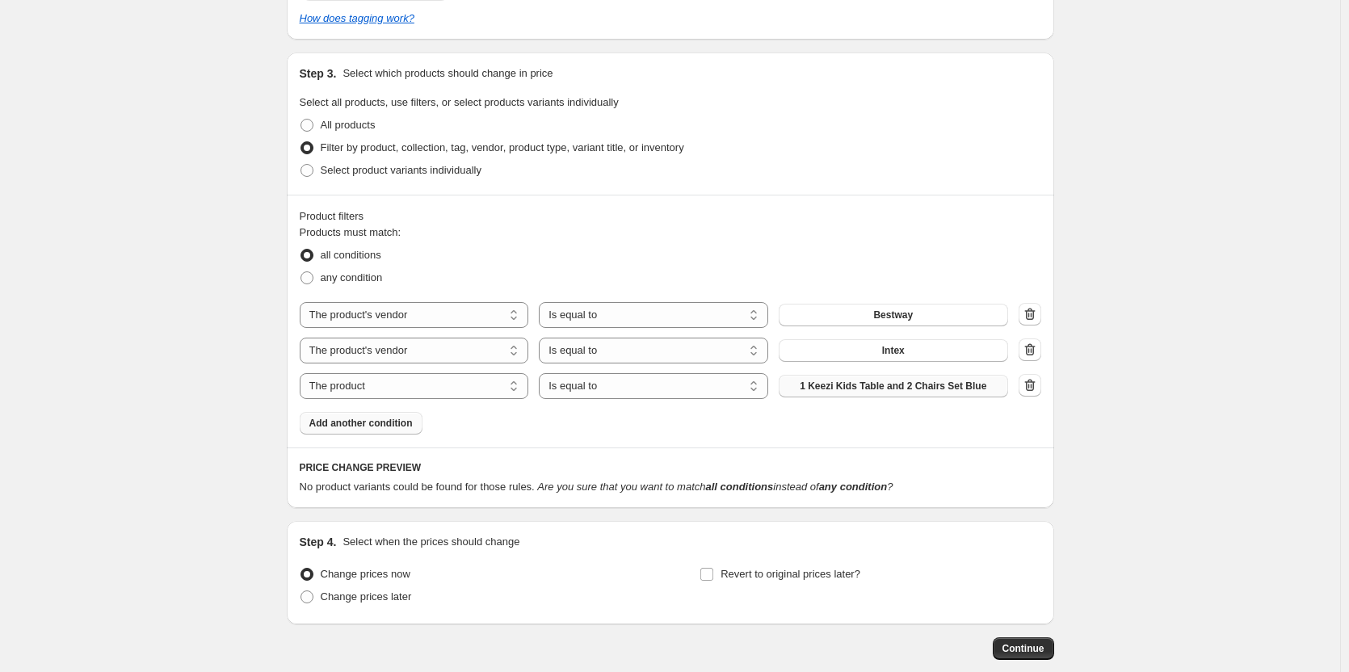
click at [809, 390] on button "1 Keezi Kids Table and 2 Chairs Set Blue" at bounding box center [892, 386] width 229 height 23
click at [487, 384] on select "The product The product's collection The product's tag The product's vendor The…" at bounding box center [414, 386] width 229 height 26
select select "vendor"
click at [819, 384] on button "ActiveGo" at bounding box center [892, 386] width 229 height 23
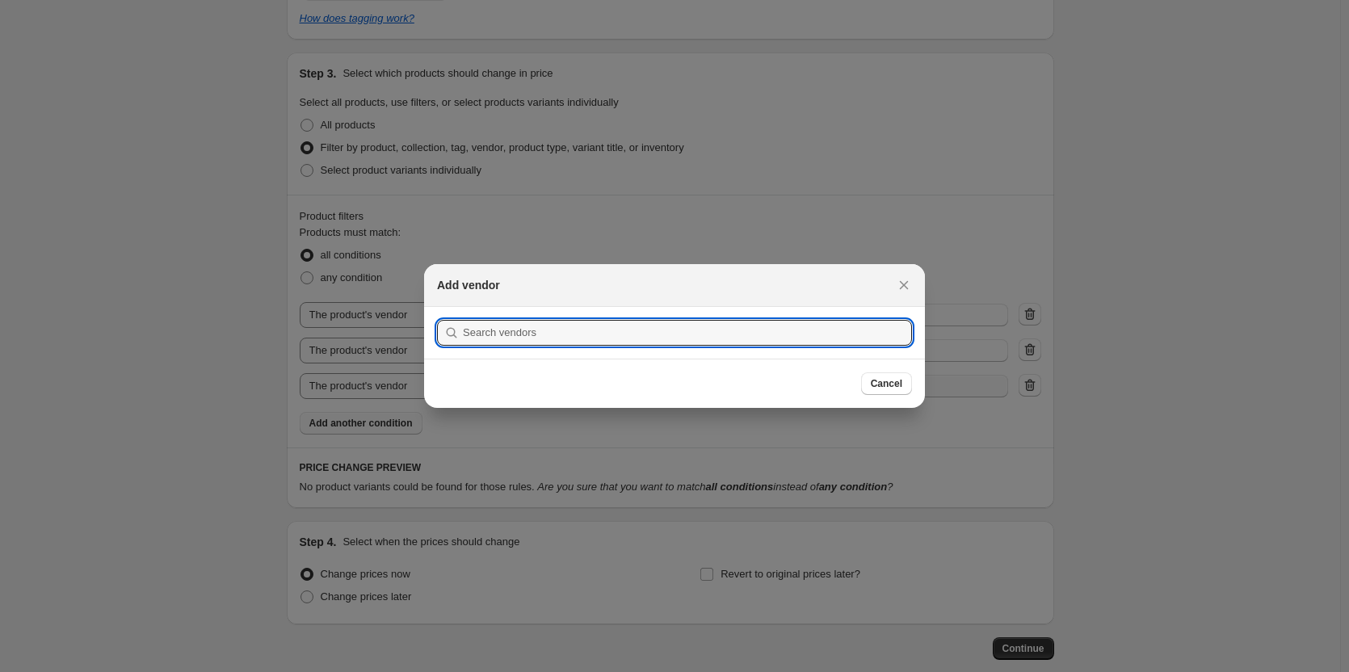
scroll to position [0, 0]
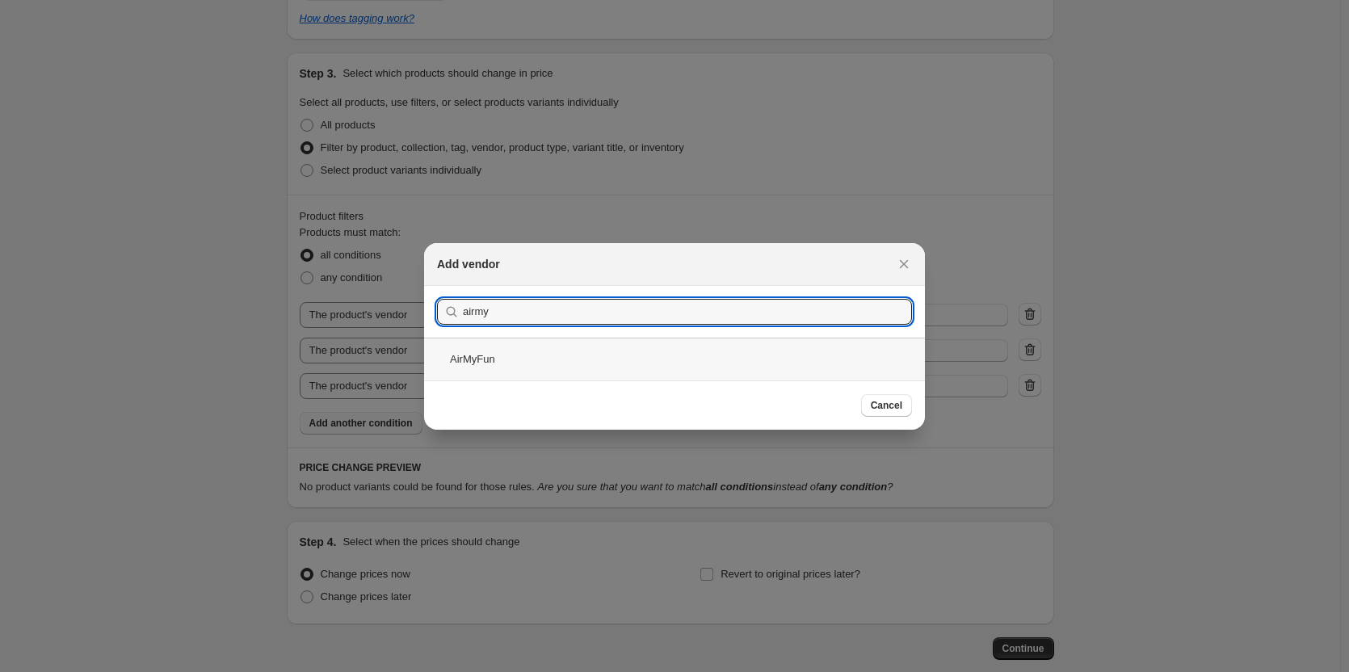
type input "airmy"
click at [505, 370] on div "AirMyFun" at bounding box center [674, 359] width 501 height 43
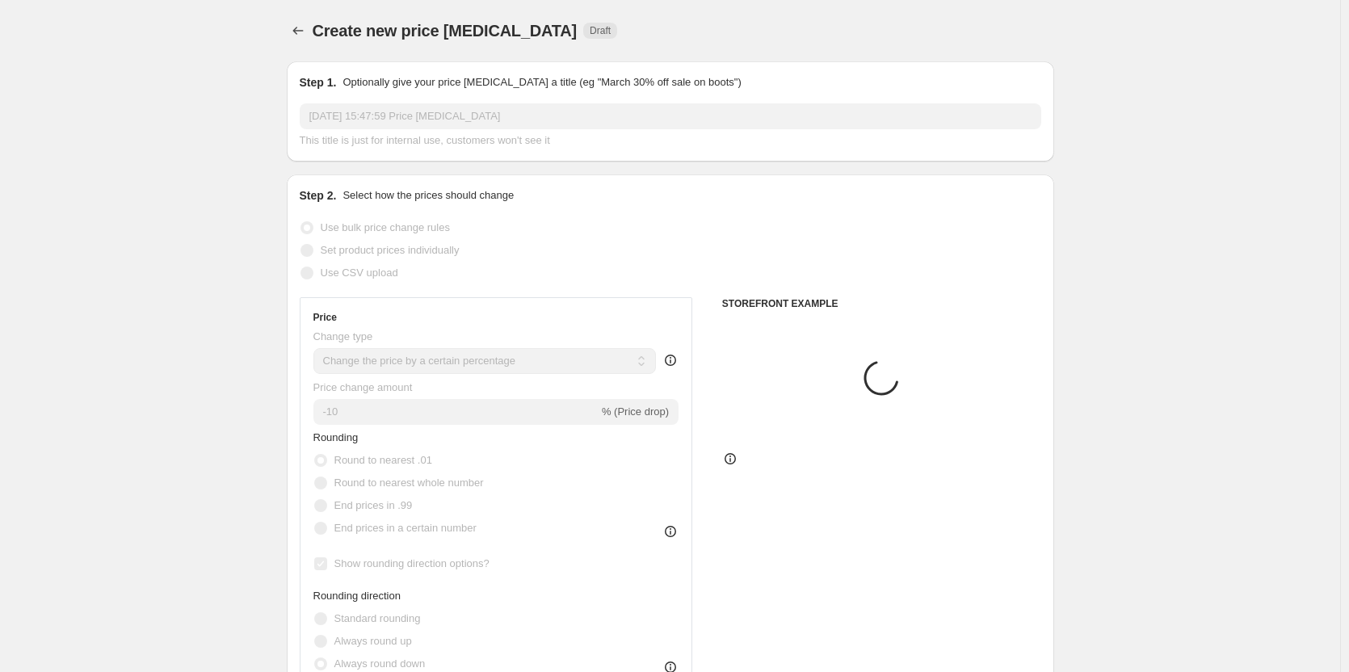
scroll to position [892, 0]
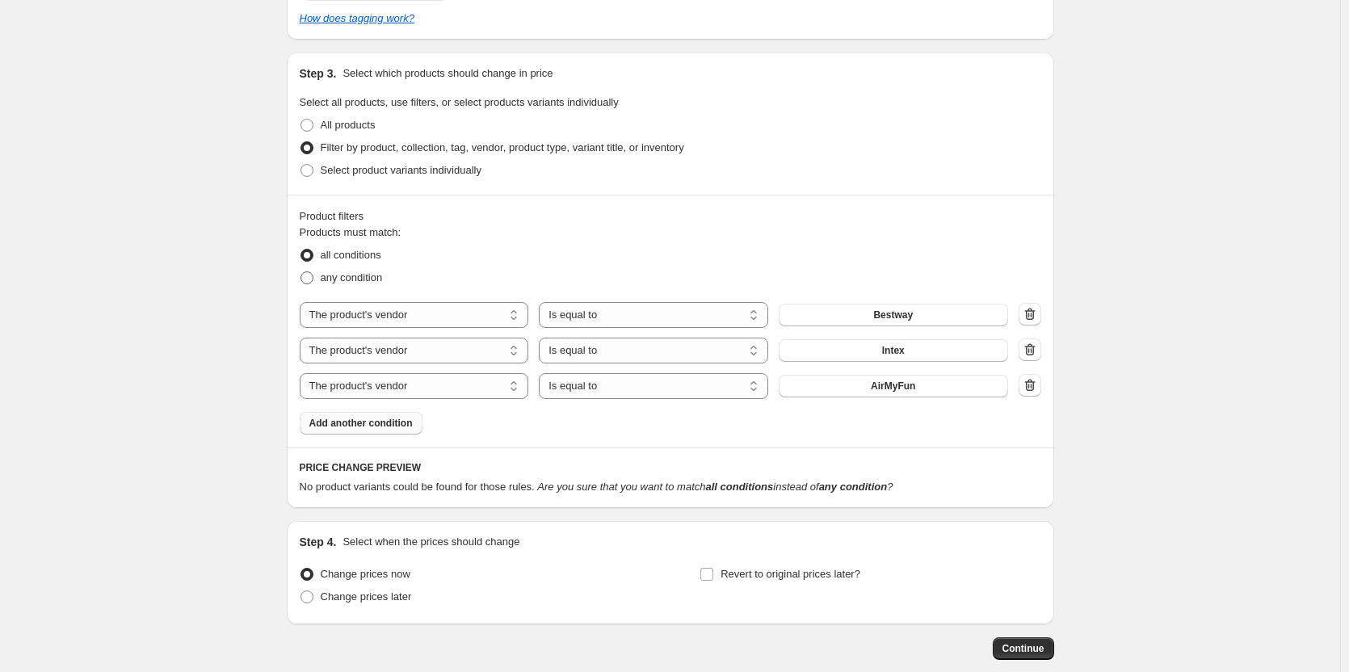
click at [346, 272] on span "any condition" at bounding box center [352, 277] width 62 height 12
click at [301, 272] on input "any condition" at bounding box center [300, 271] width 1 height 1
radio input "true"
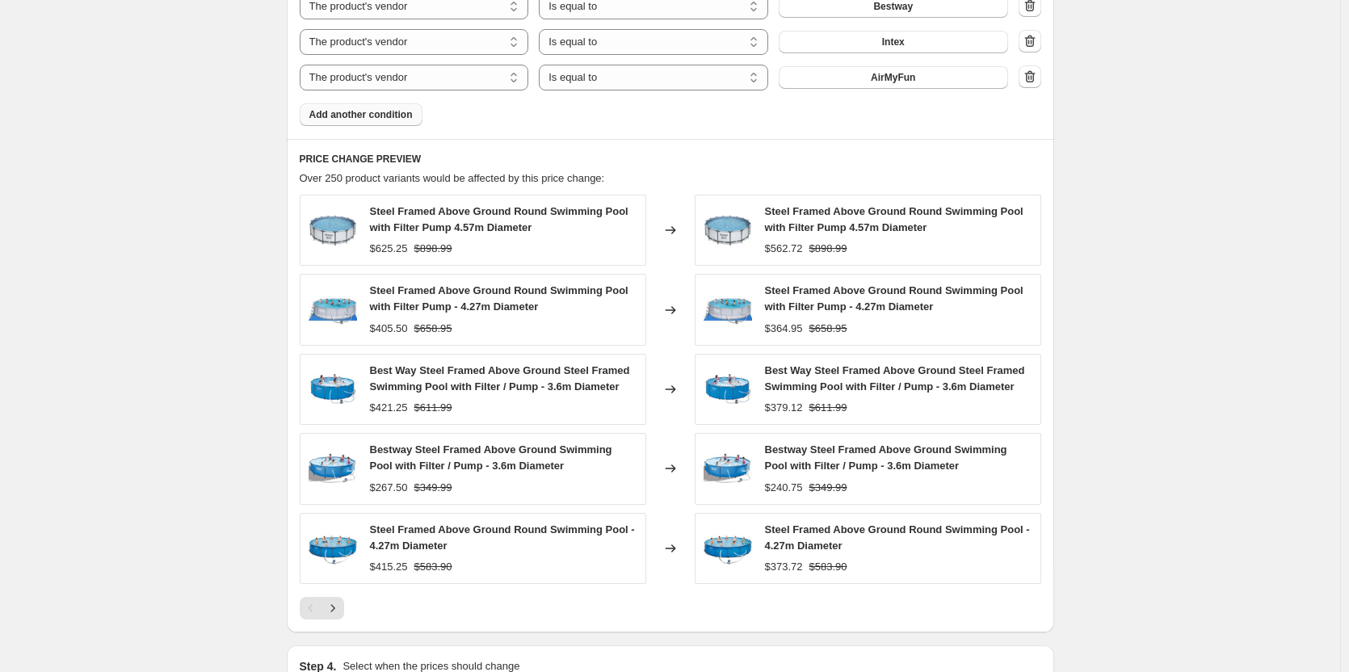
scroll to position [1296, 0]
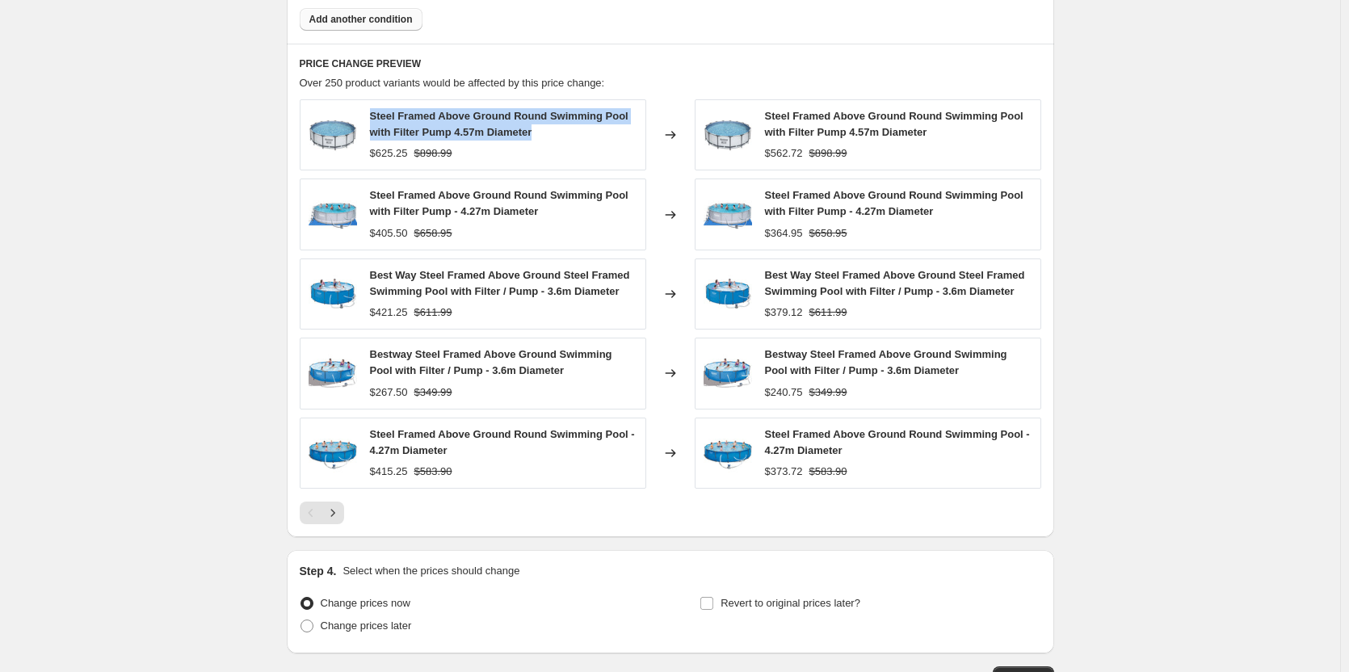
drag, startPoint x: 416, startPoint y: 114, endPoint x: 553, endPoint y: 131, distance: 138.3
click at [553, 131] on div "Steel Framed Above Ground Round Swimming Pool with Filter Pump 4.57m Diameter $…" at bounding box center [473, 134] width 346 height 71
copy span "Steel Framed Above Ground Round Swimming Pool with Filter Pump 4.57m Diameter"
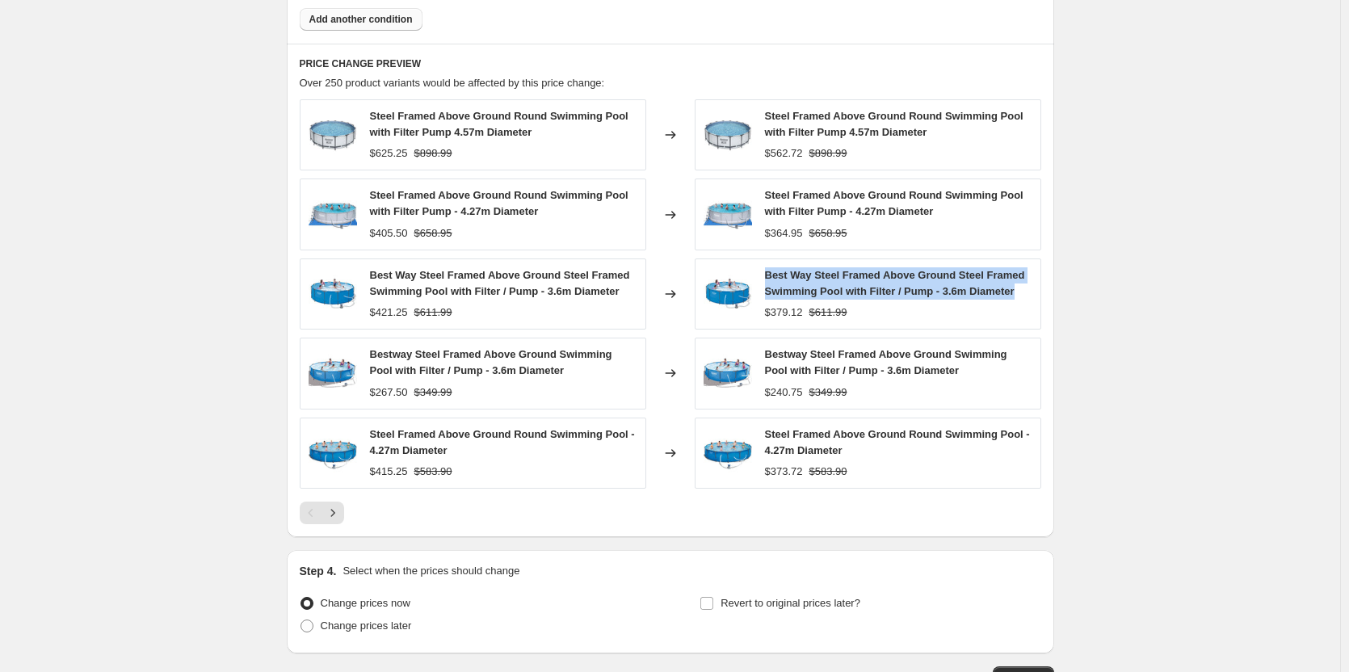
drag, startPoint x: 762, startPoint y: 268, endPoint x: 1030, endPoint y: 295, distance: 270.2
click at [1030, 295] on div "Best Way Steel Framed Above Ground Steel Framed Swimming Pool with Filter / Pum…" at bounding box center [867, 293] width 346 height 71
copy span "Best Way Steel Framed Above Ground Steel Framed Swimming Pool with Filter / Pum…"
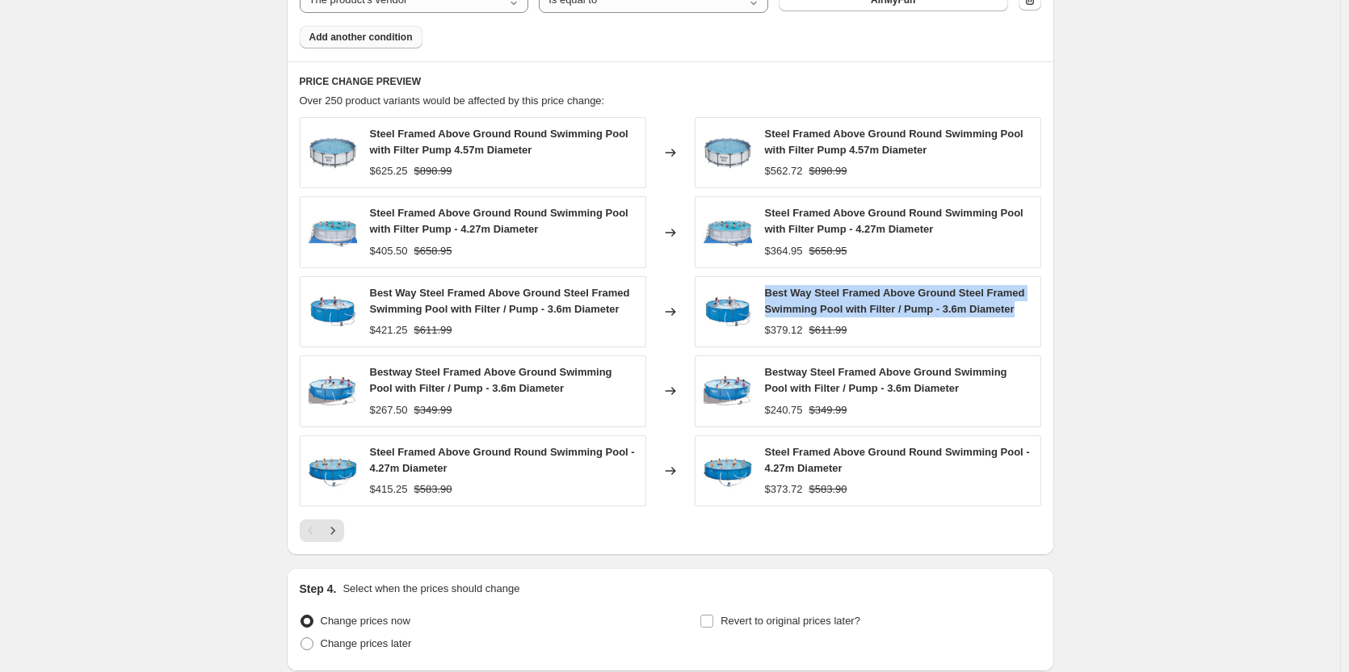
scroll to position [1170, 0]
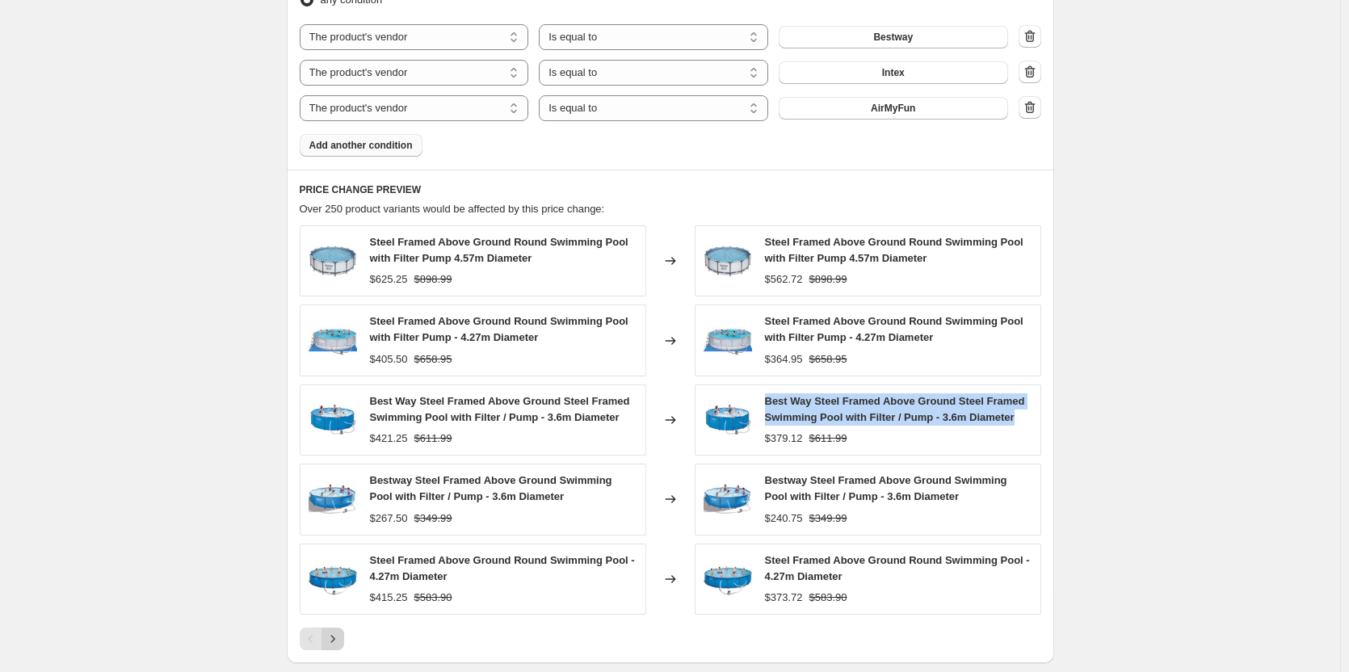
click at [333, 644] on icon "Next" at bounding box center [333, 639] width 16 height 16
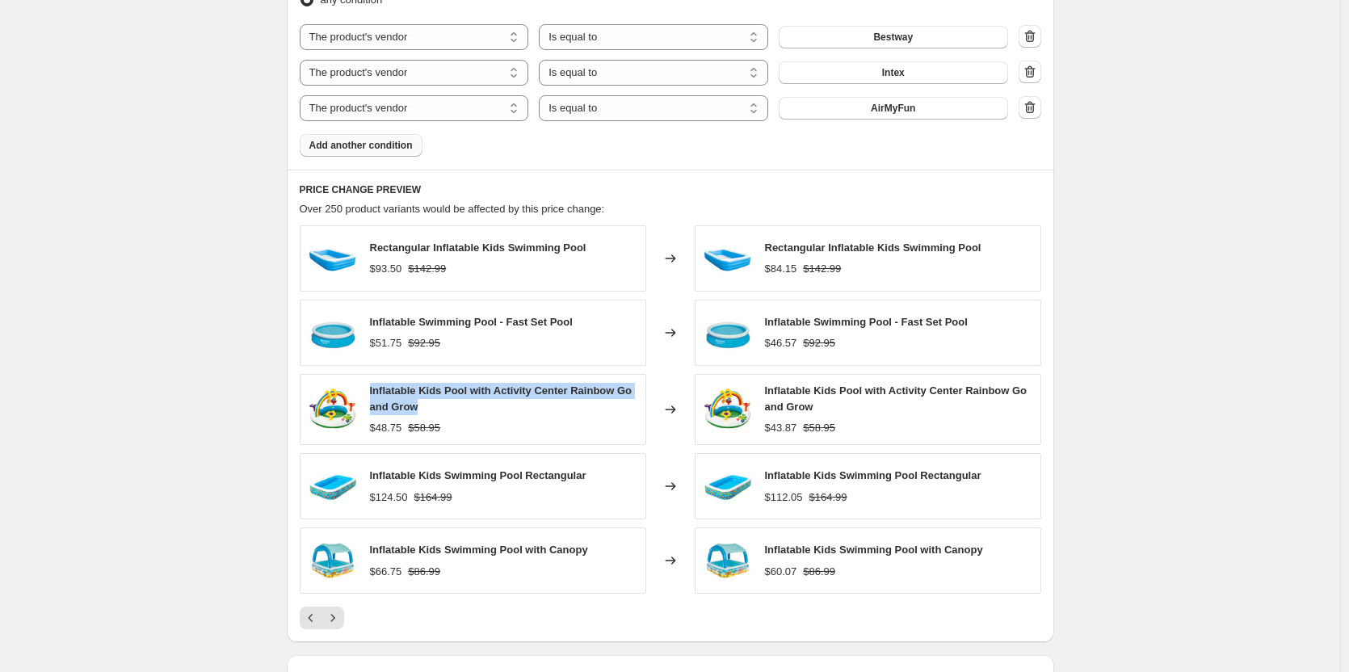
drag, startPoint x: 443, startPoint y: 406, endPoint x: 367, endPoint y: 388, distance: 77.2
click at [367, 388] on div "Inflatable Kids Pool with Activity Center Rainbow Go and Grow $48.75 $58.95" at bounding box center [473, 409] width 346 height 71
copy span "Inflatable Kids Pool with Activity Center Rainbow Go and Grow"
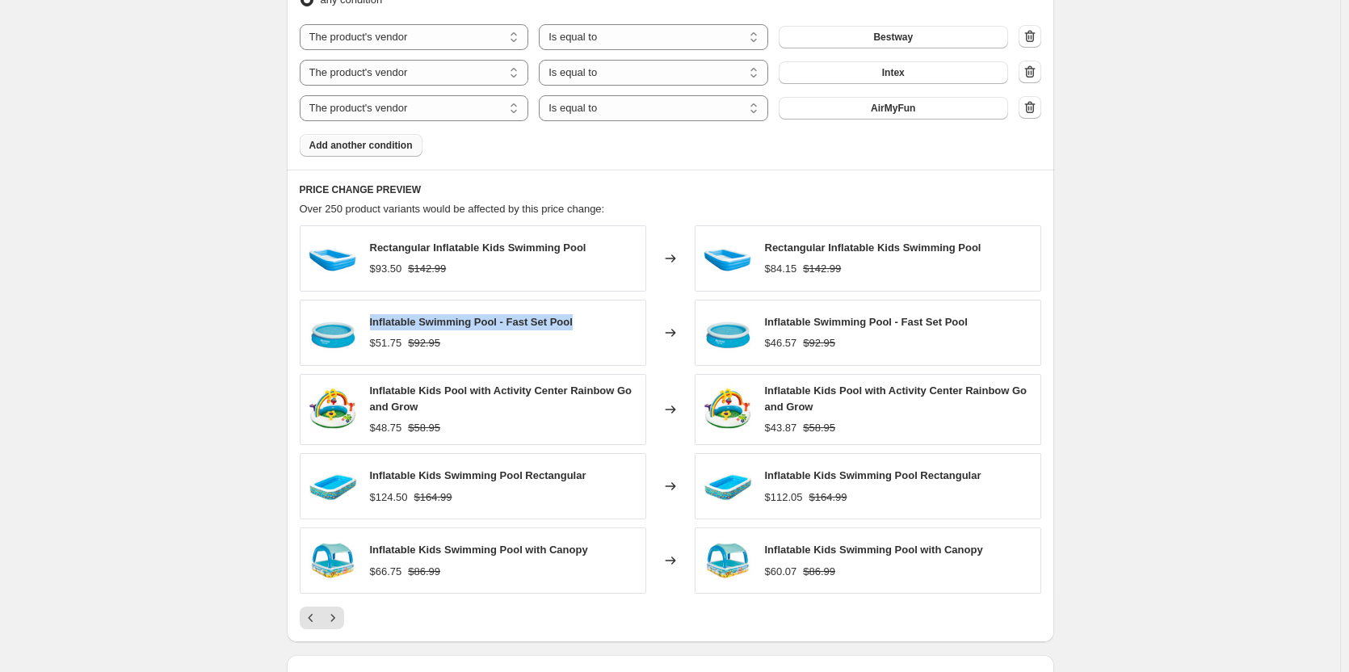
drag, startPoint x: 595, startPoint y: 318, endPoint x: 371, endPoint y: 305, distance: 224.1
click at [371, 305] on div "Inflatable Swimming Pool - Fast Set Pool $51.75 $92.95" at bounding box center [473, 333] width 346 height 66
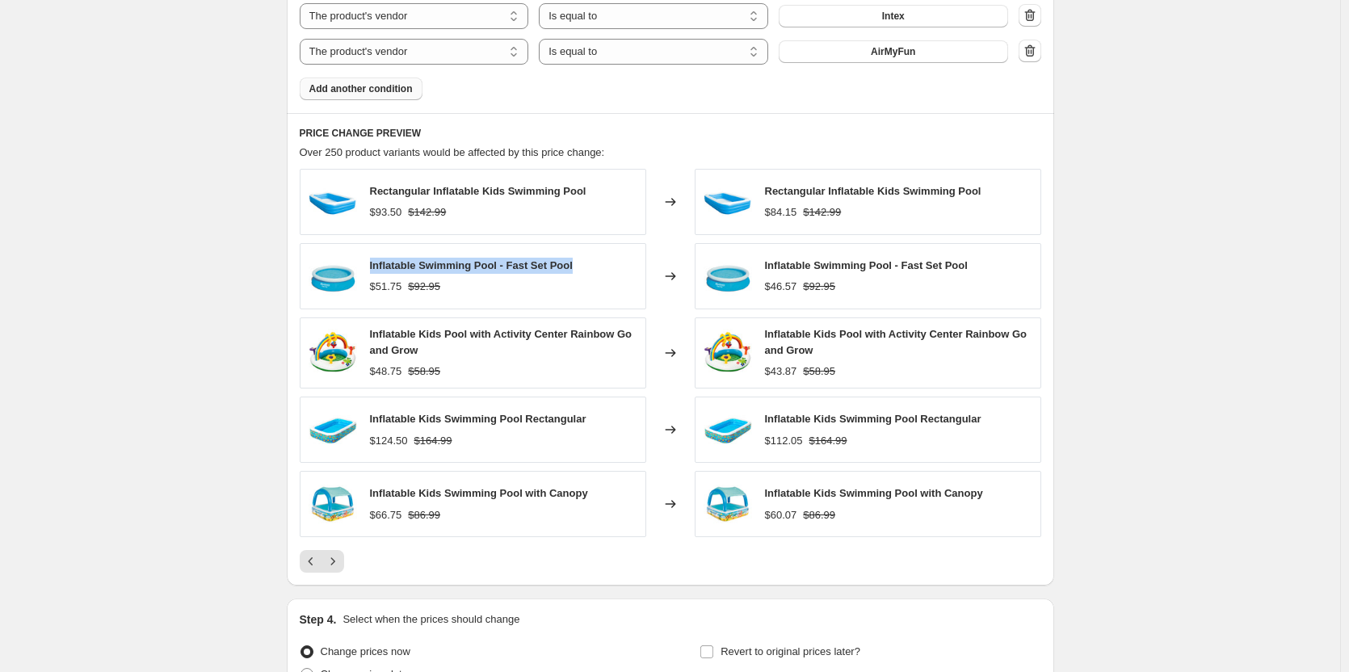
scroll to position [1251, 0]
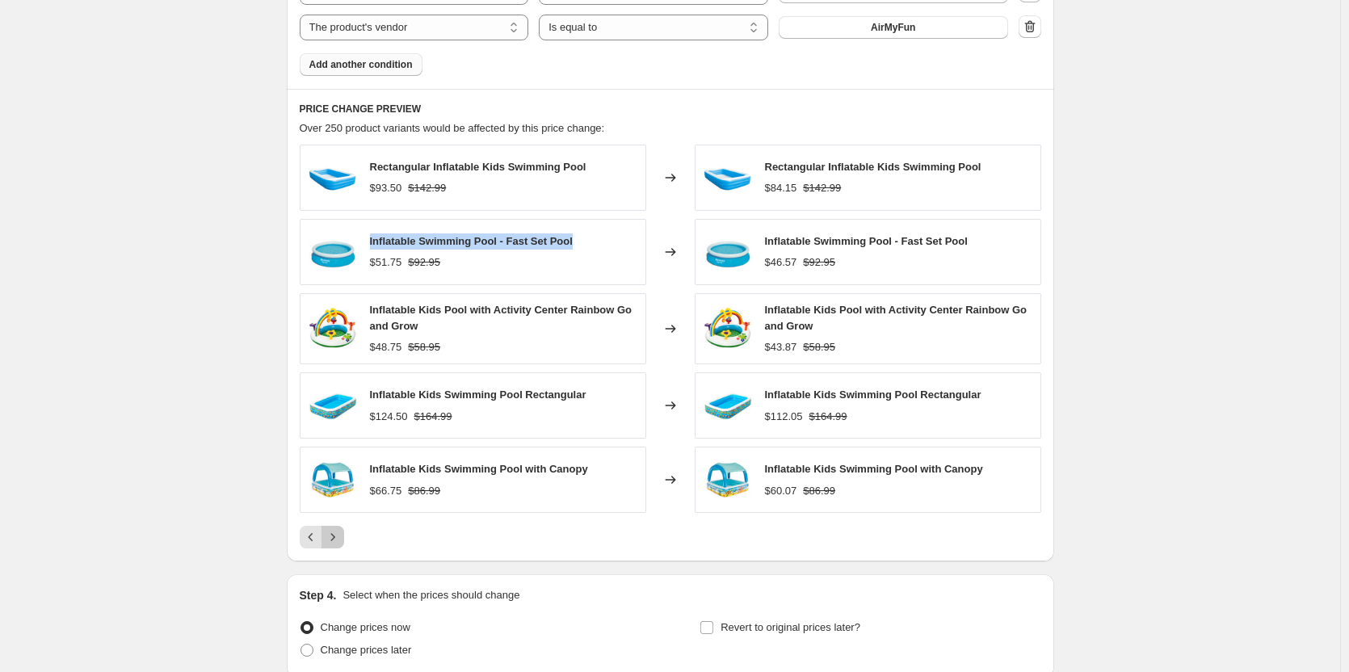
click at [338, 535] on icon "Next" at bounding box center [333, 537] width 16 height 16
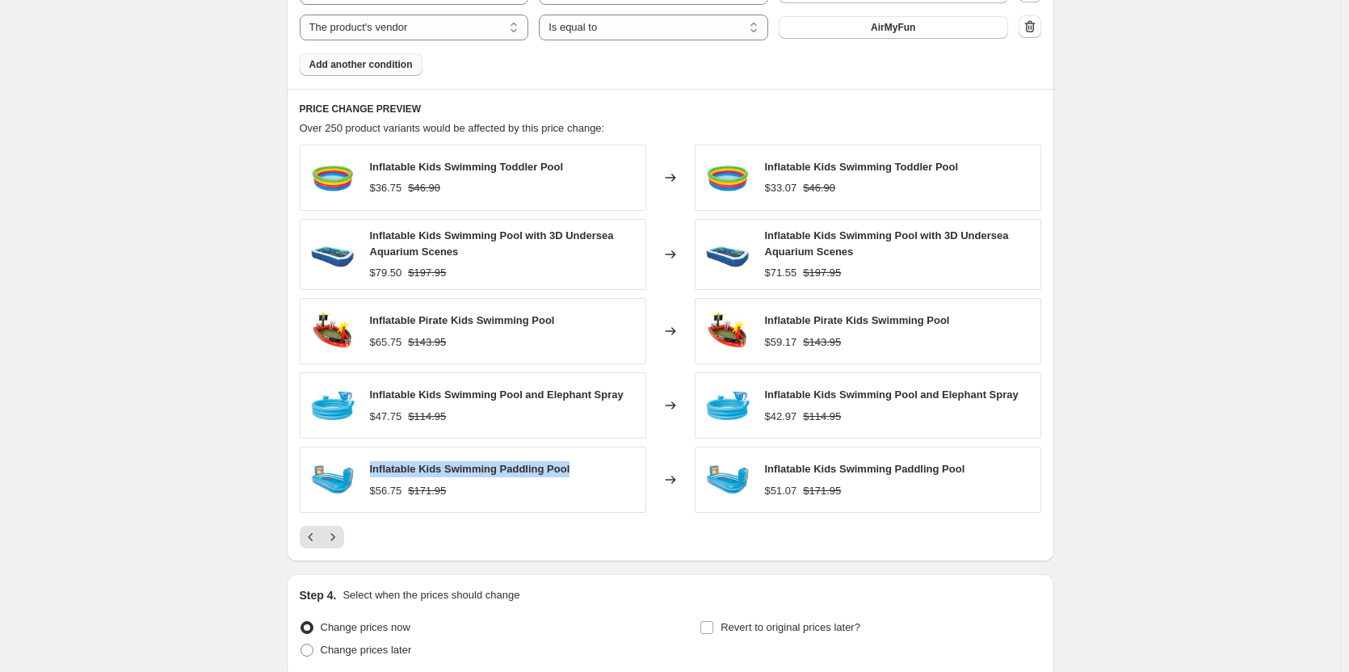
drag, startPoint x: 594, startPoint y: 472, endPoint x: 371, endPoint y: 470, distance: 222.9
click at [371, 470] on div "Inflatable Kids Swimming Paddling Pool $56.75 $171.95" at bounding box center [473, 480] width 346 height 66
click at [332, 533] on icon "Next" at bounding box center [333, 537] width 16 height 16
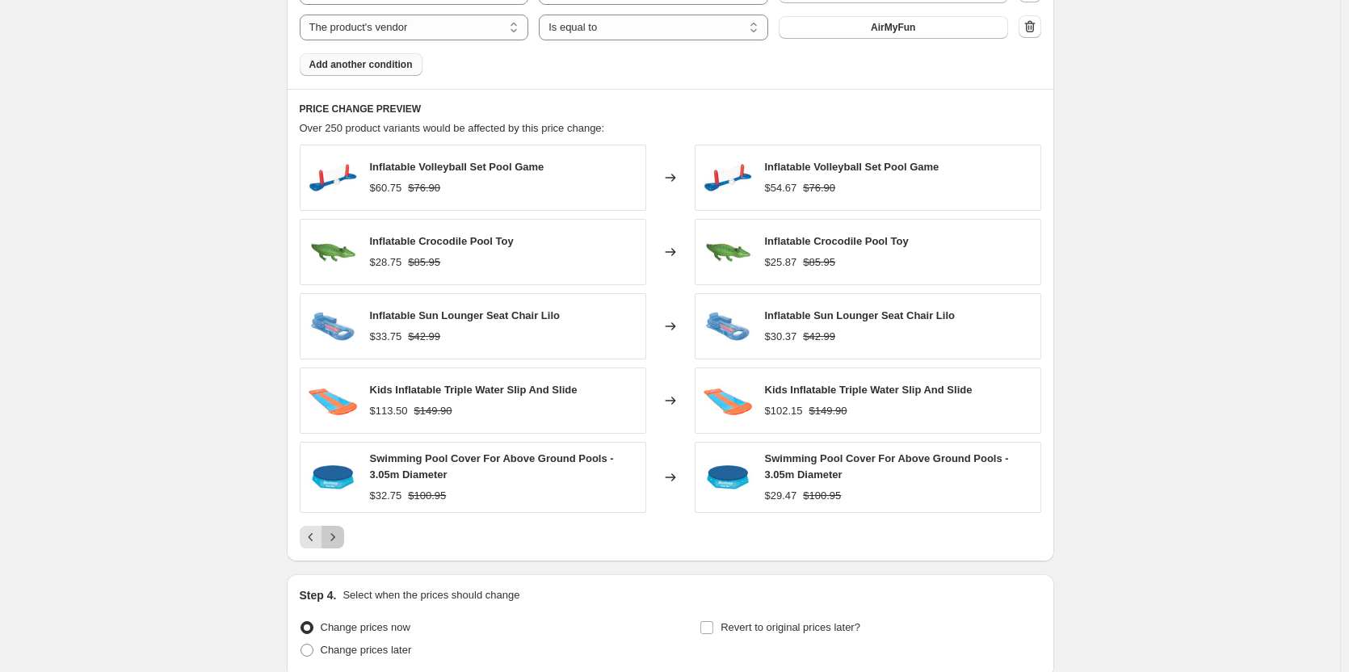
click at [332, 533] on icon "Next" at bounding box center [333, 537] width 16 height 16
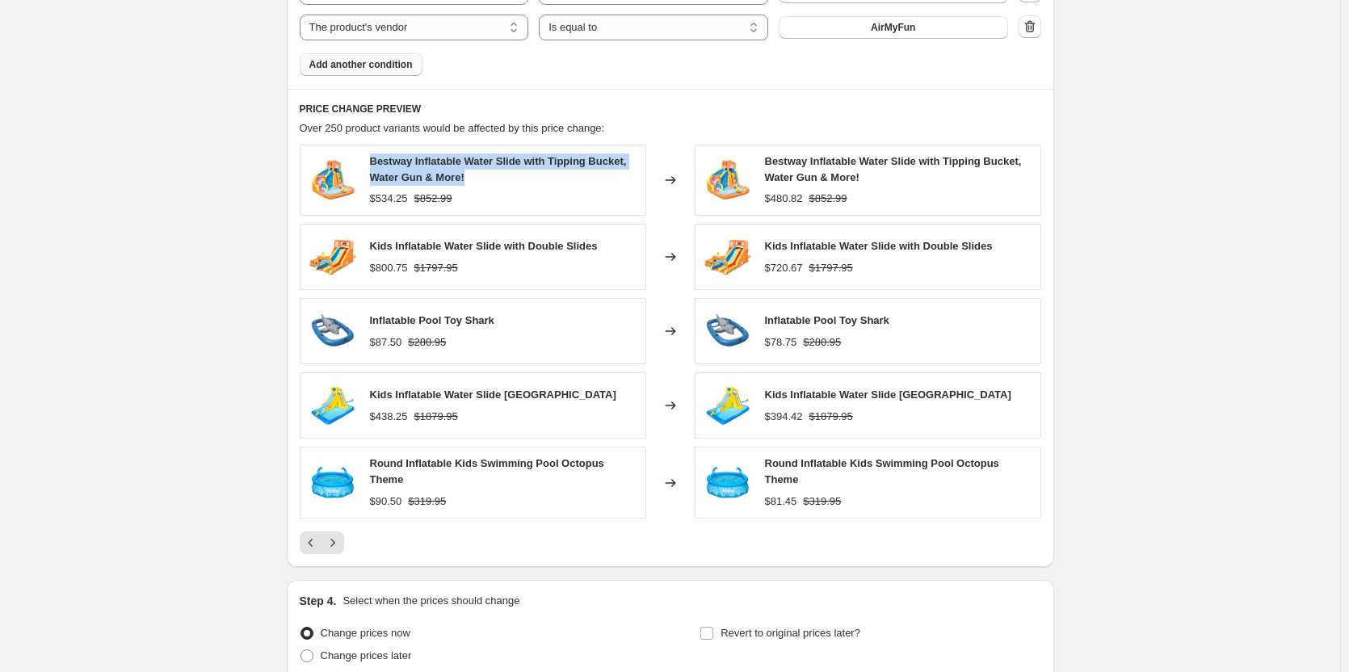
drag, startPoint x: 493, startPoint y: 180, endPoint x: 368, endPoint y: 153, distance: 128.0
click at [368, 153] on div "Bestway Inflatable Water Slide with Tipping Bucket, Water Gun & More! $534.25 $…" at bounding box center [473, 180] width 346 height 71
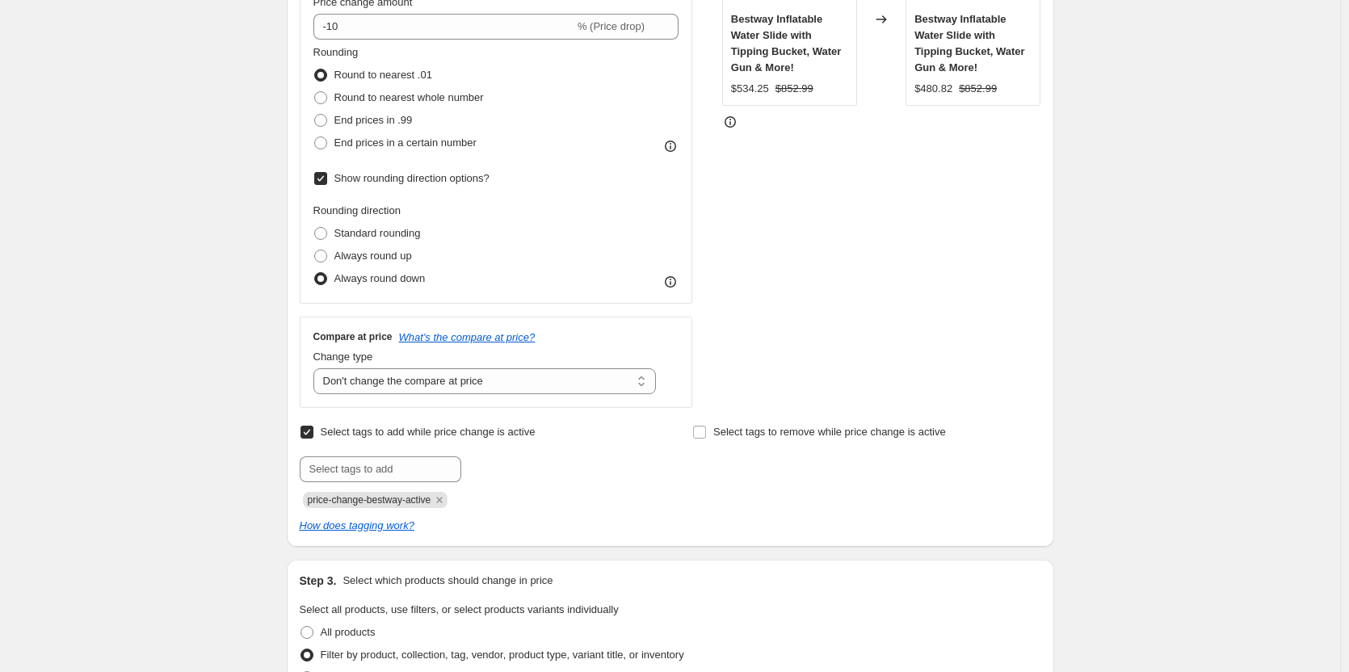
scroll to position [605, 0]
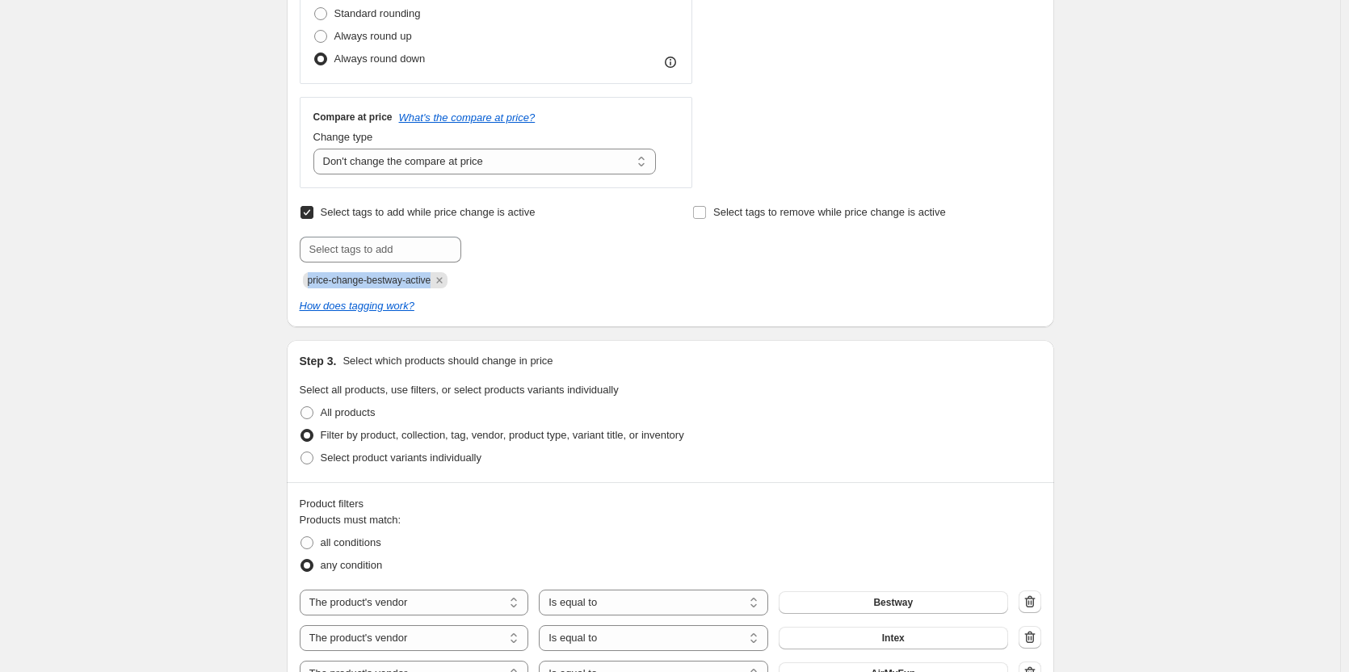
drag, startPoint x: 308, startPoint y: 277, endPoint x: 432, endPoint y: 283, distance: 124.5
click at [432, 283] on span "price-change-bestway-active" at bounding box center [375, 280] width 145 height 16
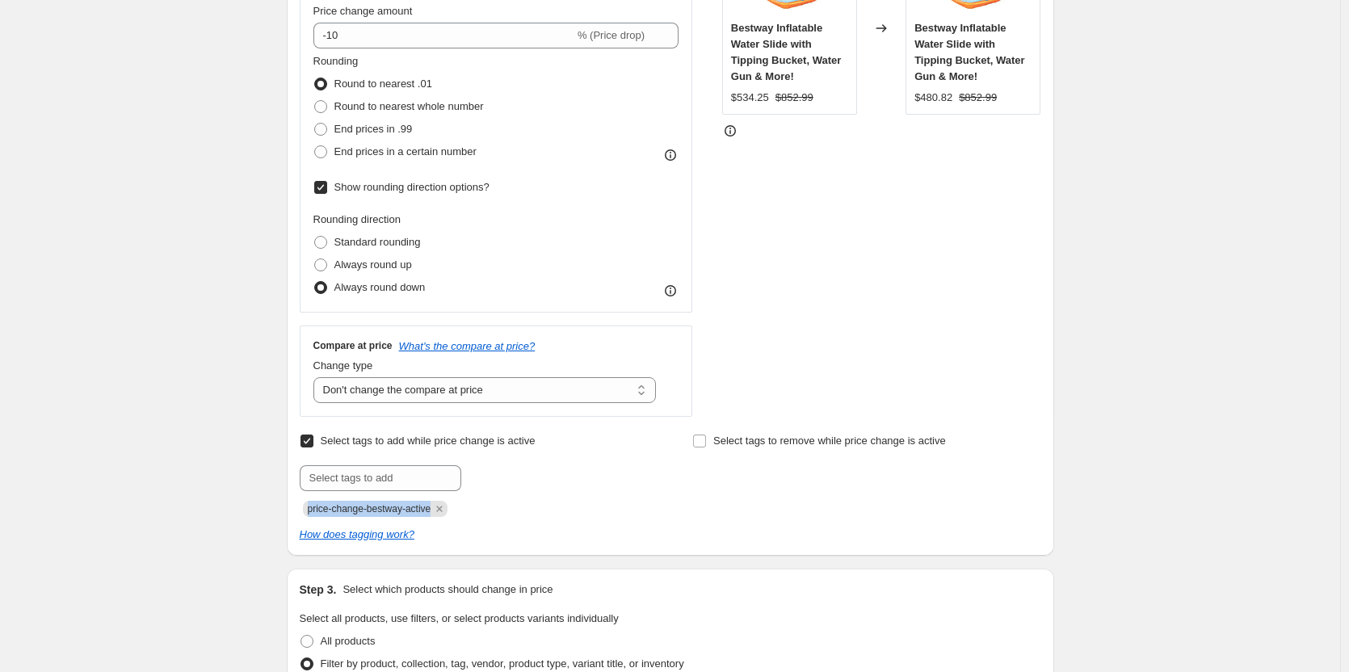
scroll to position [0, 0]
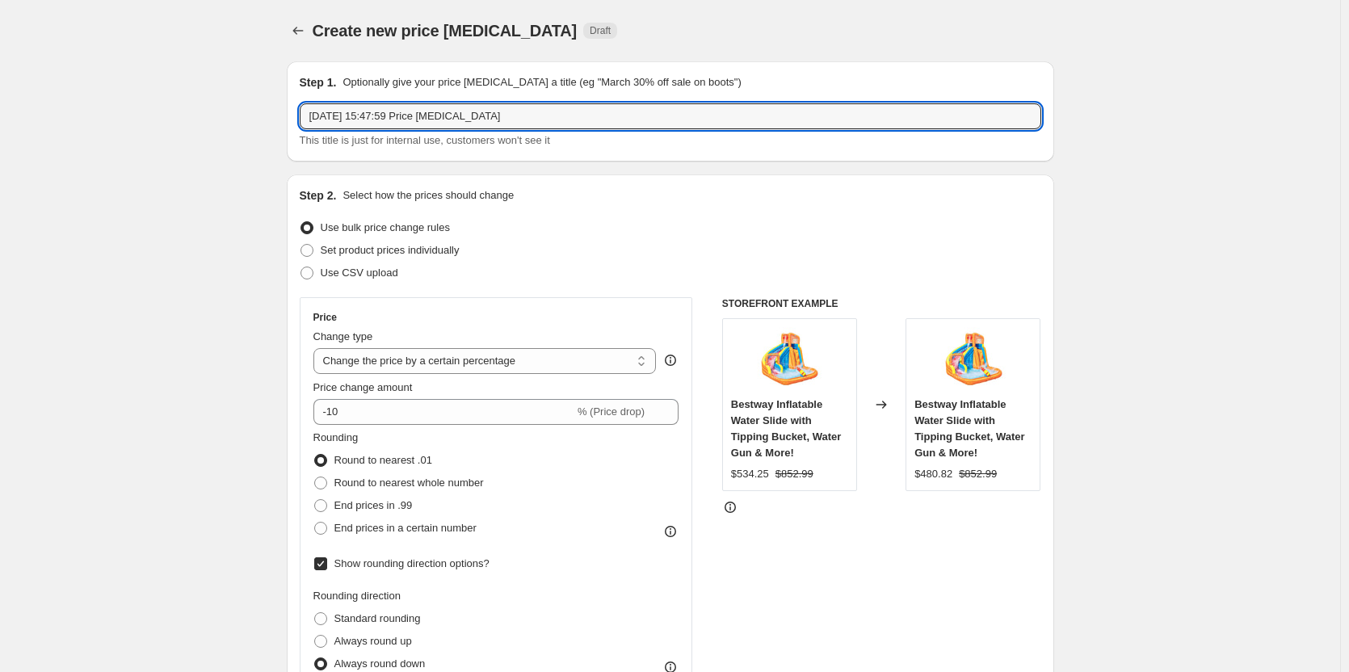
drag, startPoint x: 535, startPoint y: 123, endPoint x: 282, endPoint y: 105, distance: 253.4
type input "H"
type input "Bestway / Waterslide Sale"
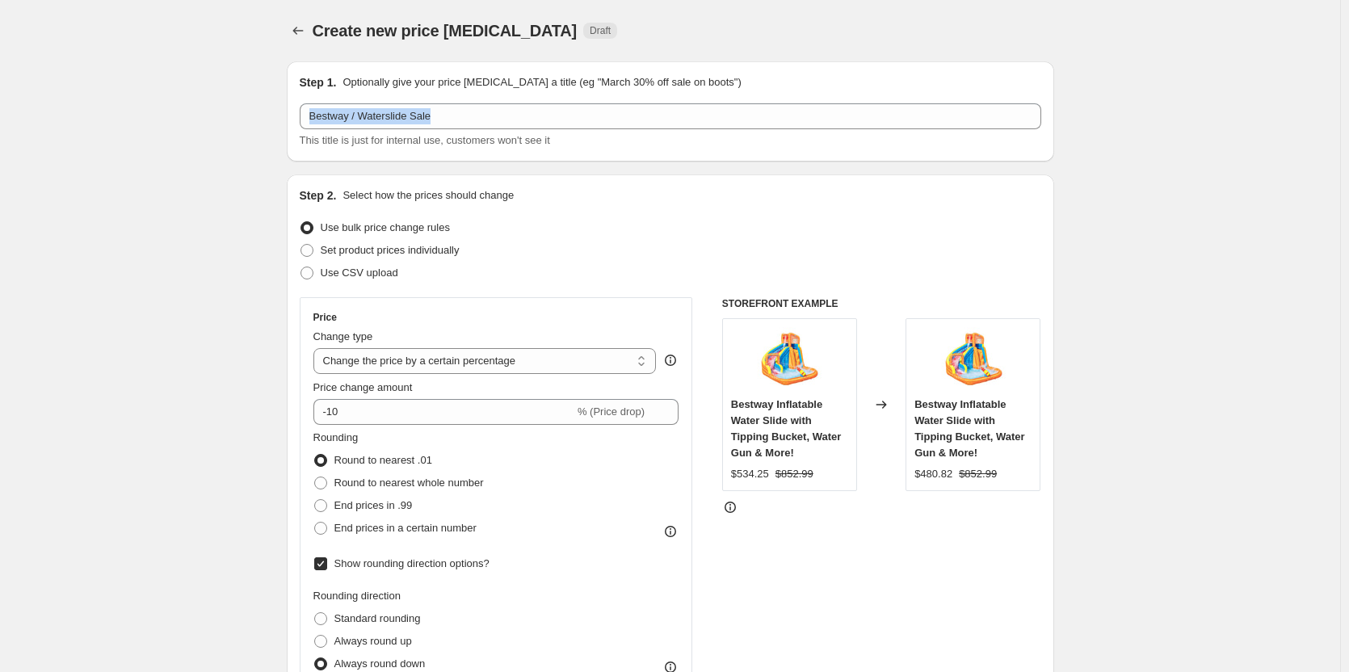
drag, startPoint x: 282, startPoint y: 105, endPoint x: 210, endPoint y: 129, distance: 75.8
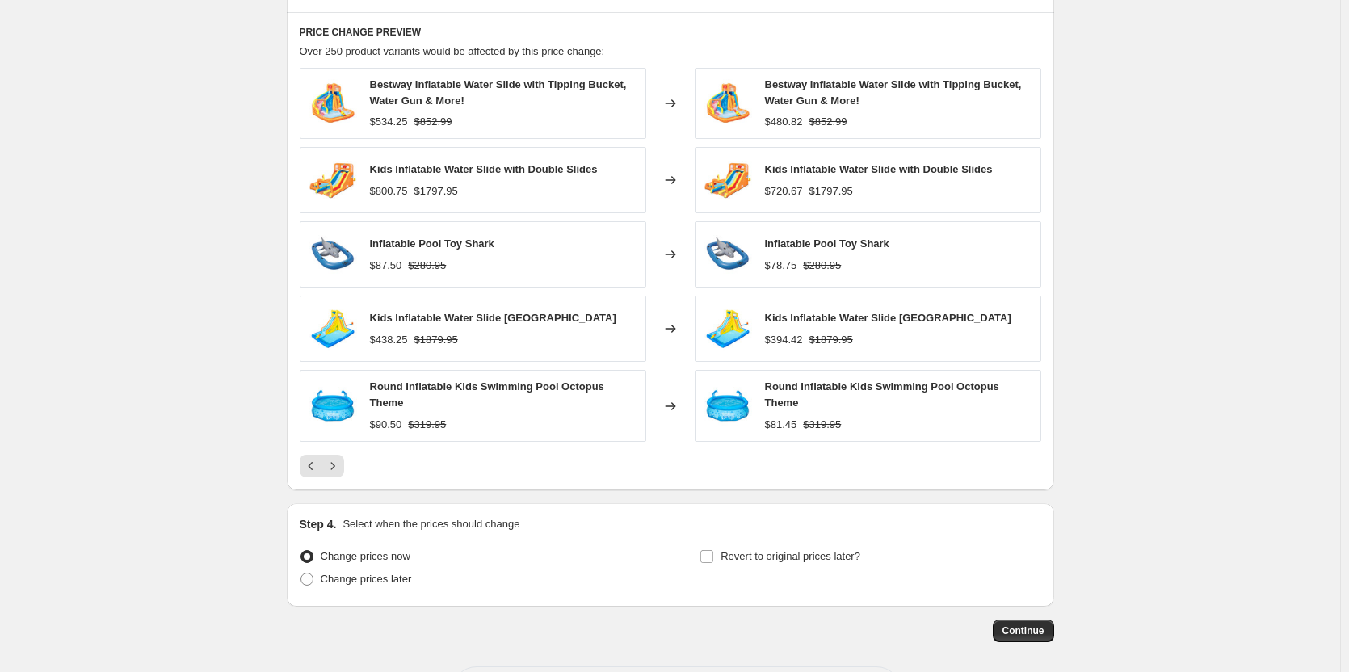
scroll to position [1391, 0]
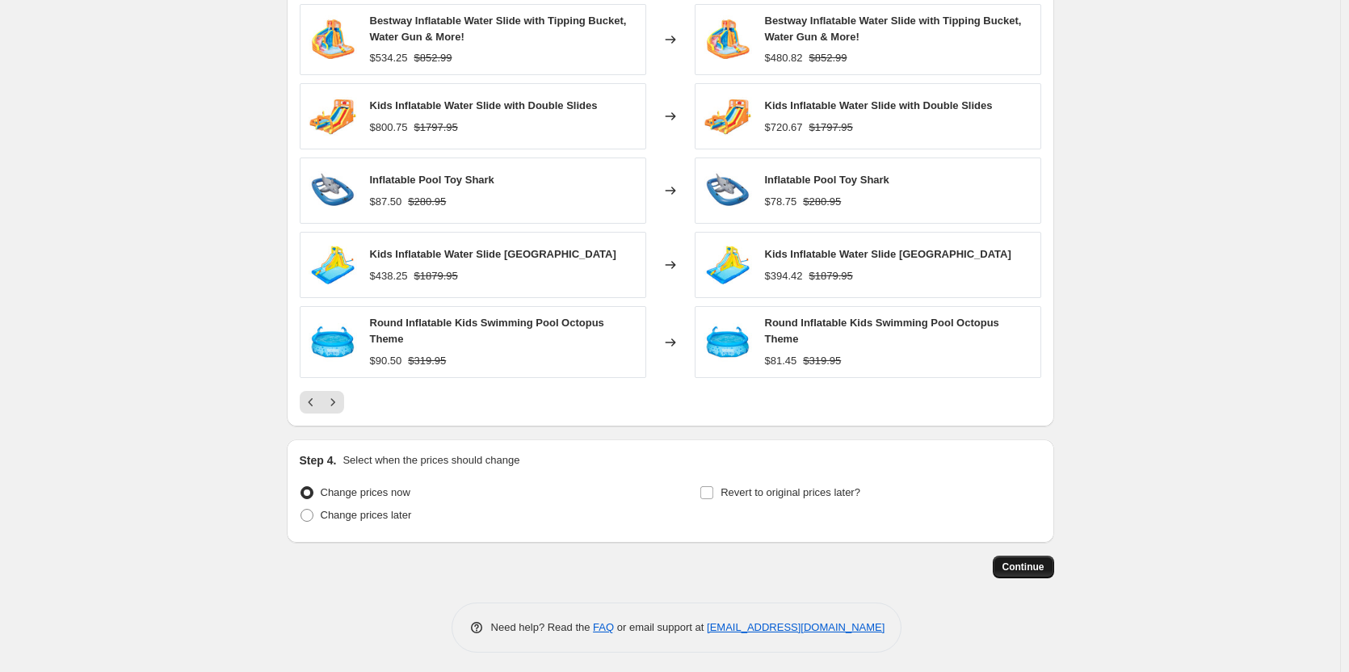
click at [1018, 560] on span "Continue" at bounding box center [1023, 566] width 42 height 13
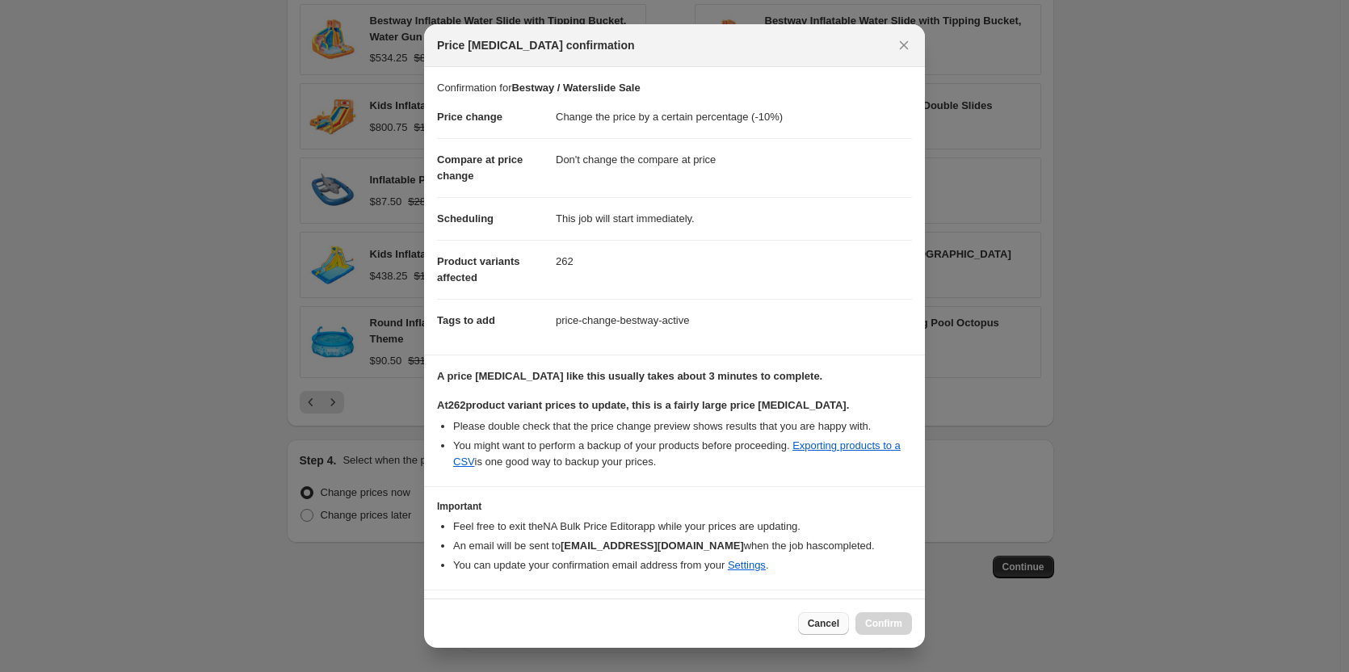
click at [832, 623] on span "Cancel" at bounding box center [823, 623] width 31 height 13
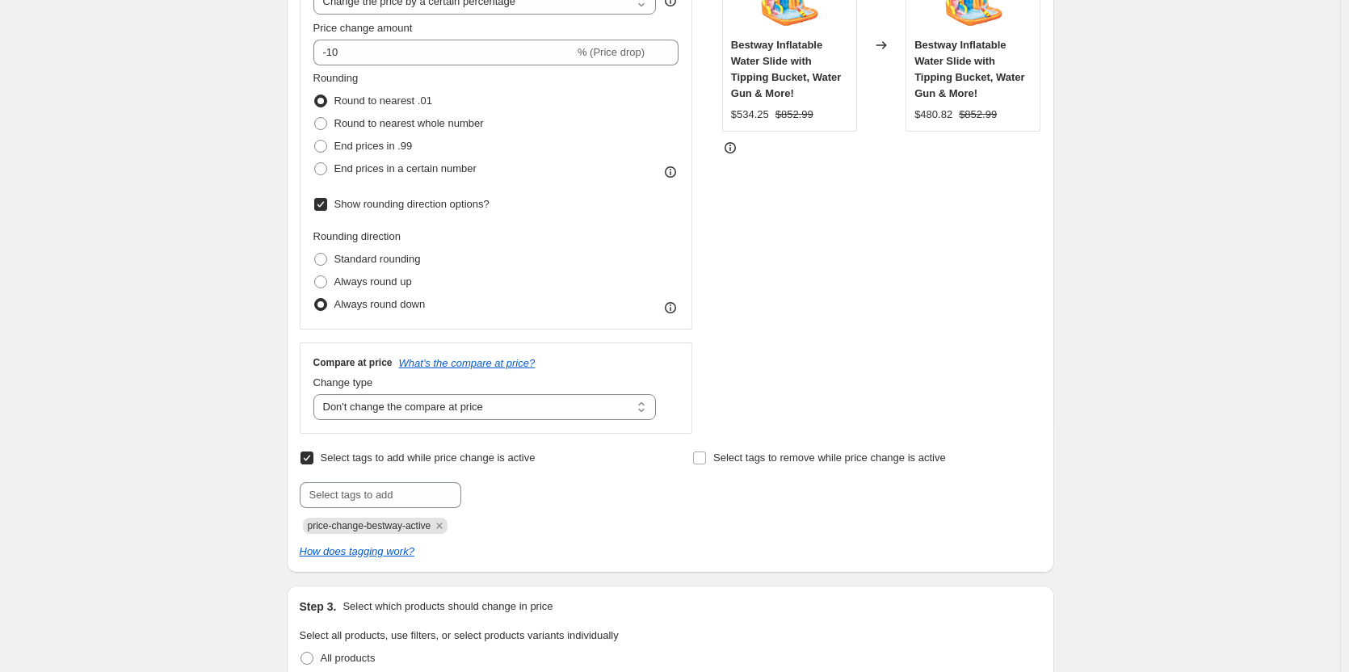
scroll to position [342, 0]
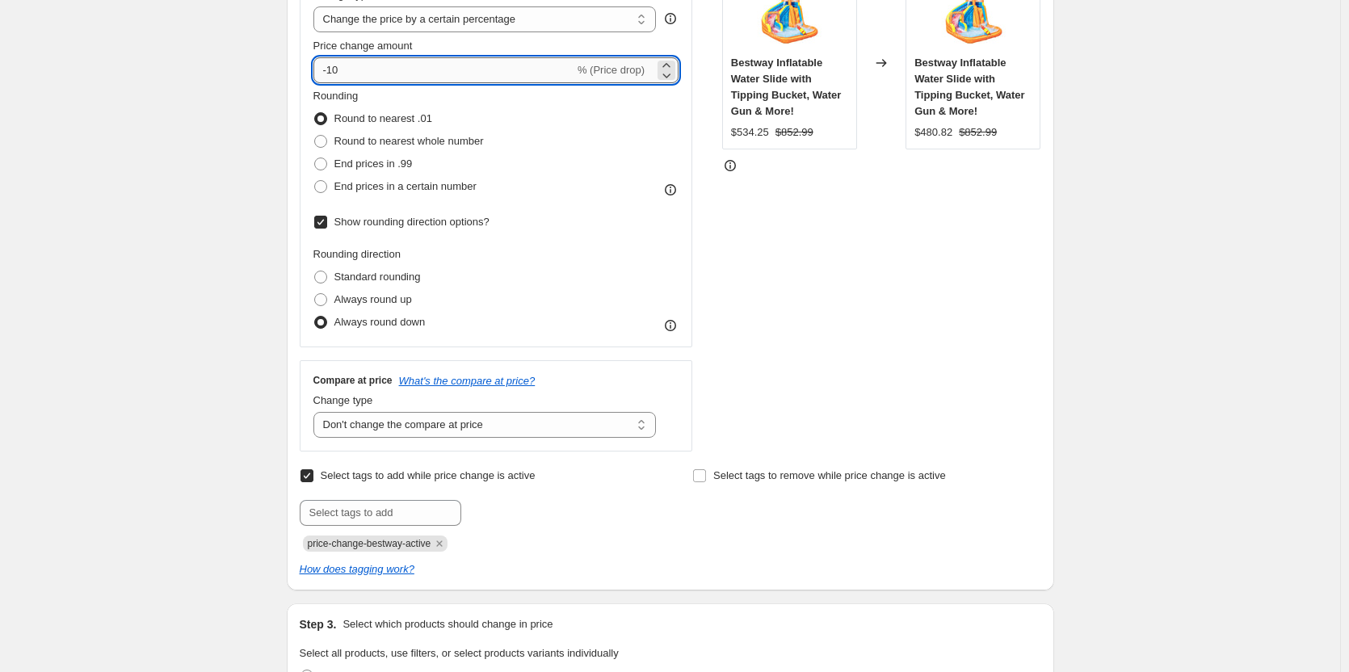
click at [506, 63] on input "-10" at bounding box center [443, 70] width 261 height 26
click at [674, 75] on icon at bounding box center [666, 75] width 16 height 16
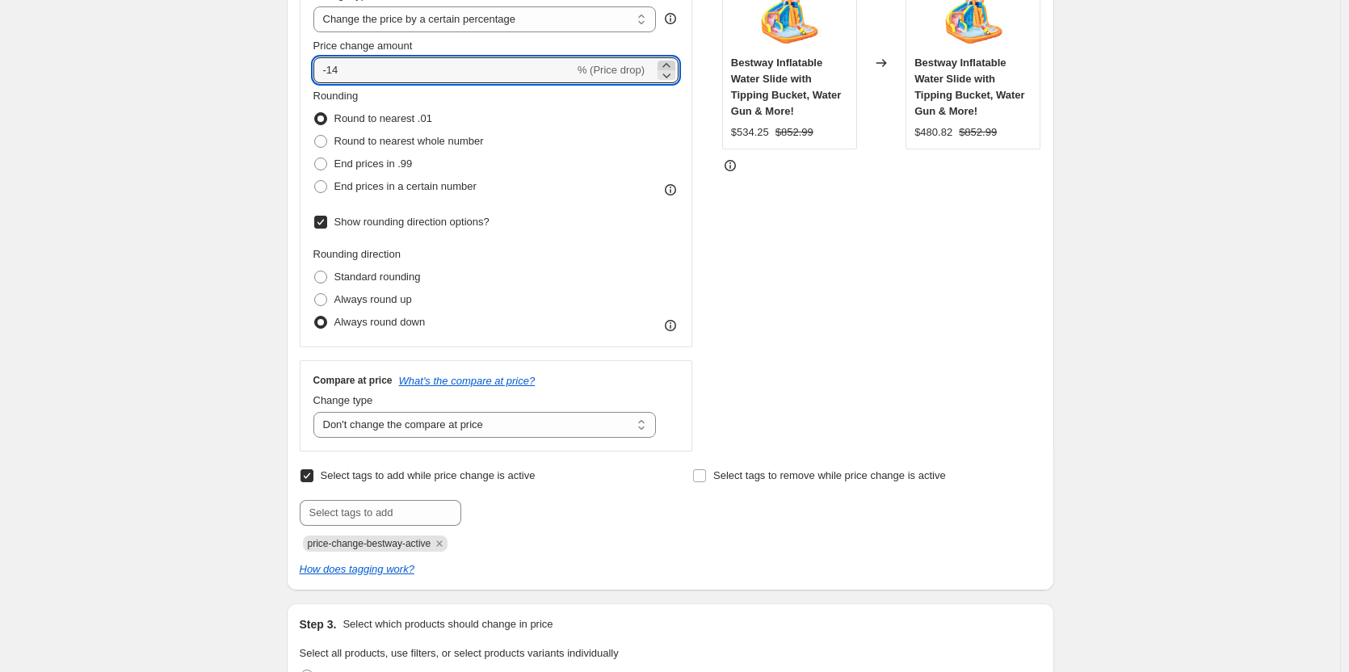
click at [673, 65] on icon at bounding box center [666, 65] width 16 height 16
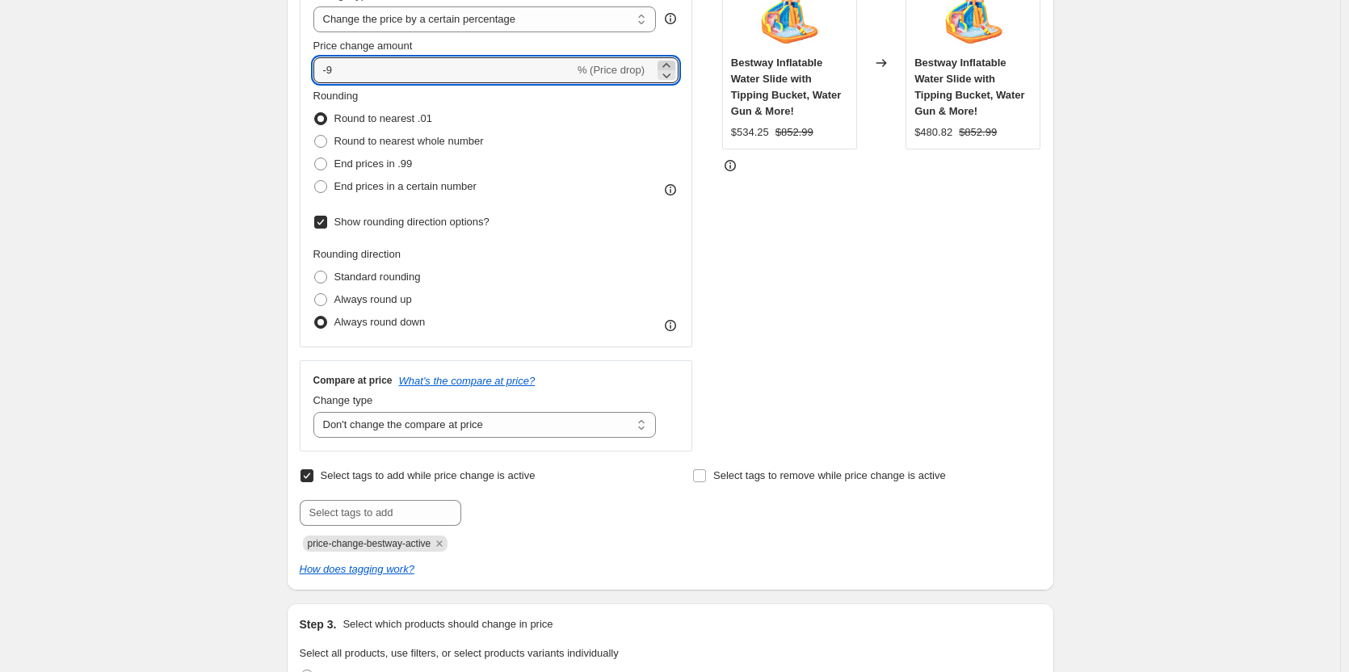
click at [673, 65] on icon at bounding box center [666, 65] width 16 height 16
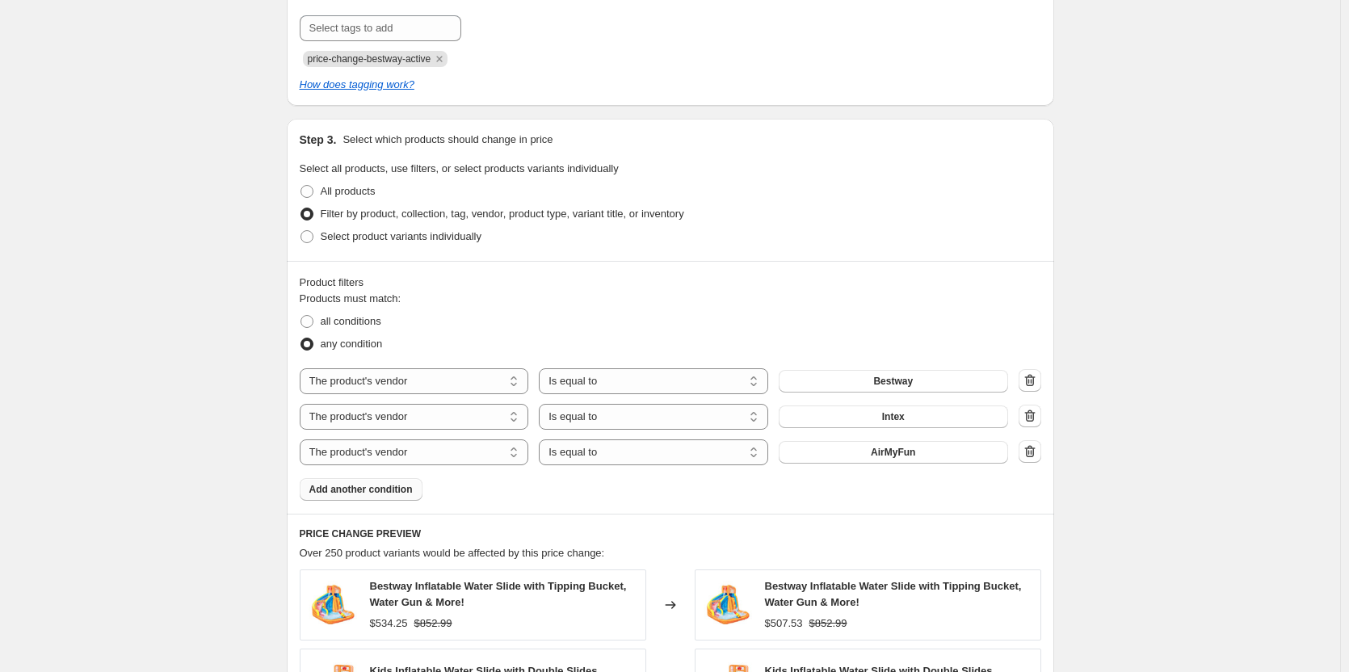
scroll to position [1311, 0]
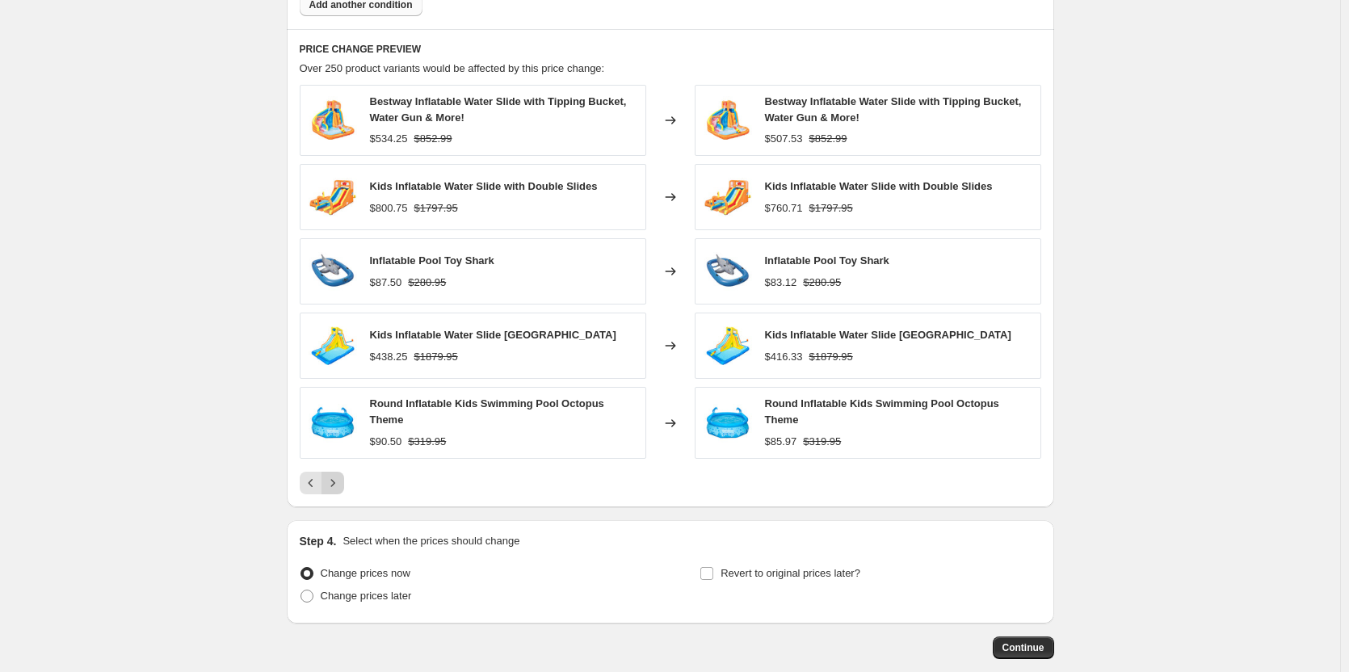
click at [329, 475] on icon "Next" at bounding box center [333, 483] width 16 height 16
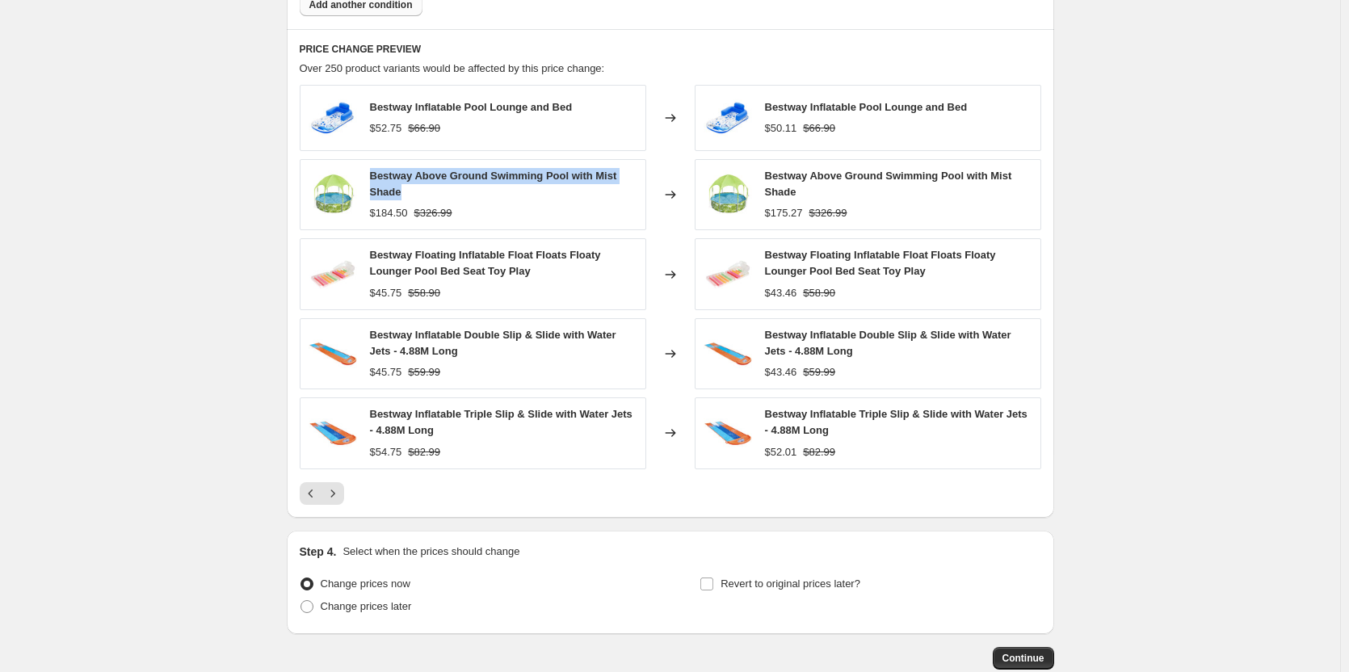
drag, startPoint x: 433, startPoint y: 195, endPoint x: 369, endPoint y: 176, distance: 66.7
click at [369, 176] on div "Bestway Above Ground Swimming Pool with Mist Shade $184.50 $326.99" at bounding box center [473, 194] width 346 height 71
click at [339, 486] on icon "Next" at bounding box center [333, 493] width 16 height 16
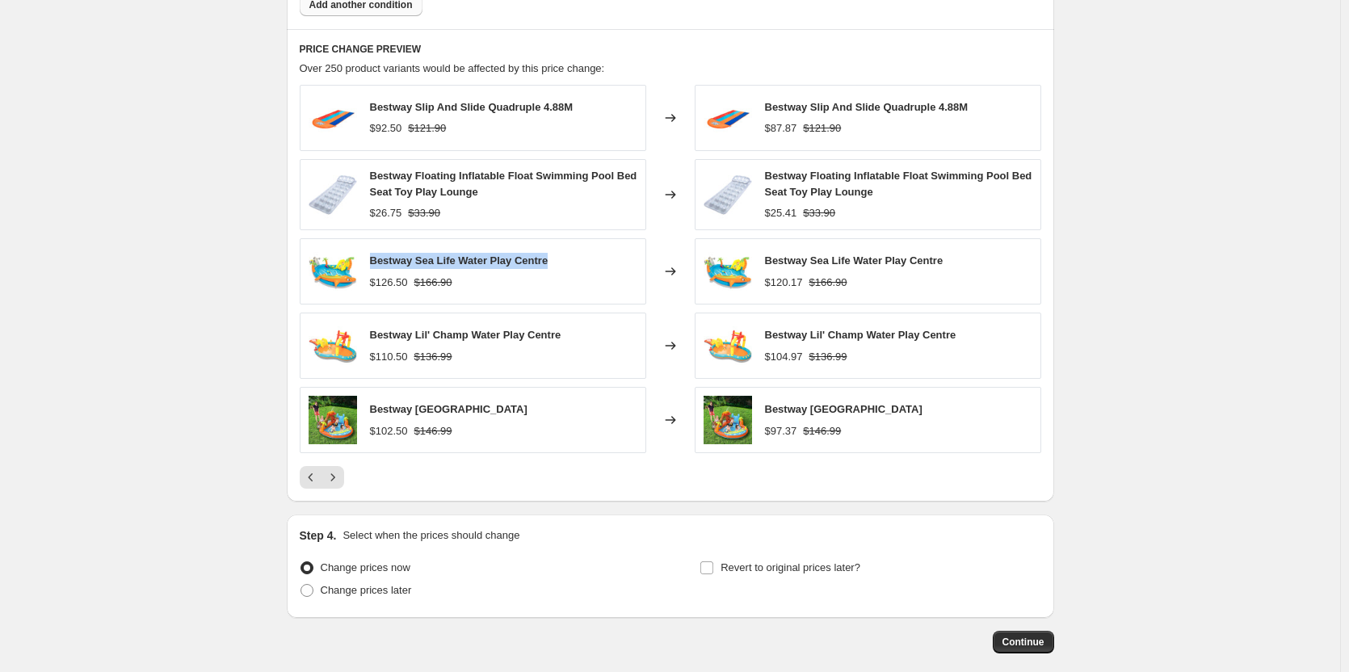
drag, startPoint x: 565, startPoint y: 256, endPoint x: 373, endPoint y: 253, distance: 192.2
click at [373, 253] on div "Bestway Sea Life Water Play Centre $126.50 $166.90" at bounding box center [473, 271] width 346 height 66
drag, startPoint x: 559, startPoint y: 408, endPoint x: 358, endPoint y: 405, distance: 201.1
click at [358, 405] on div "Bestway [GEOGRAPHIC_DATA] $102.50 $146.99" at bounding box center [473, 420] width 346 height 66
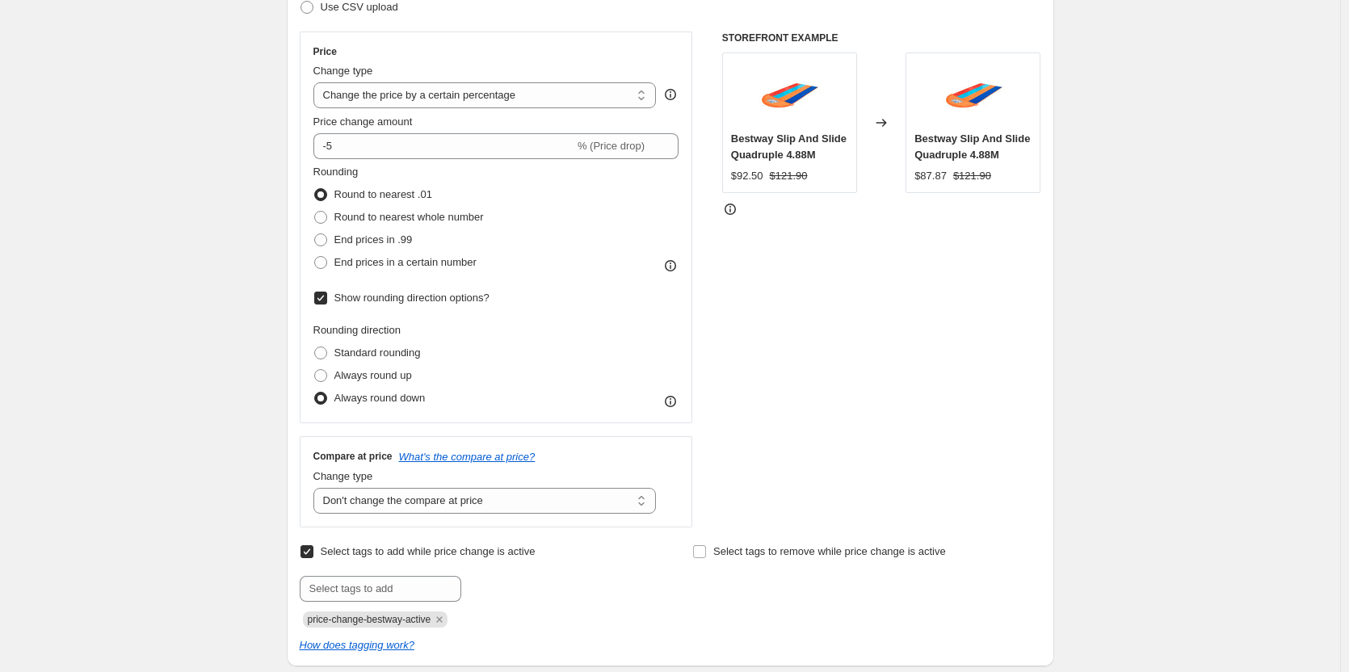
scroll to position [180, 0]
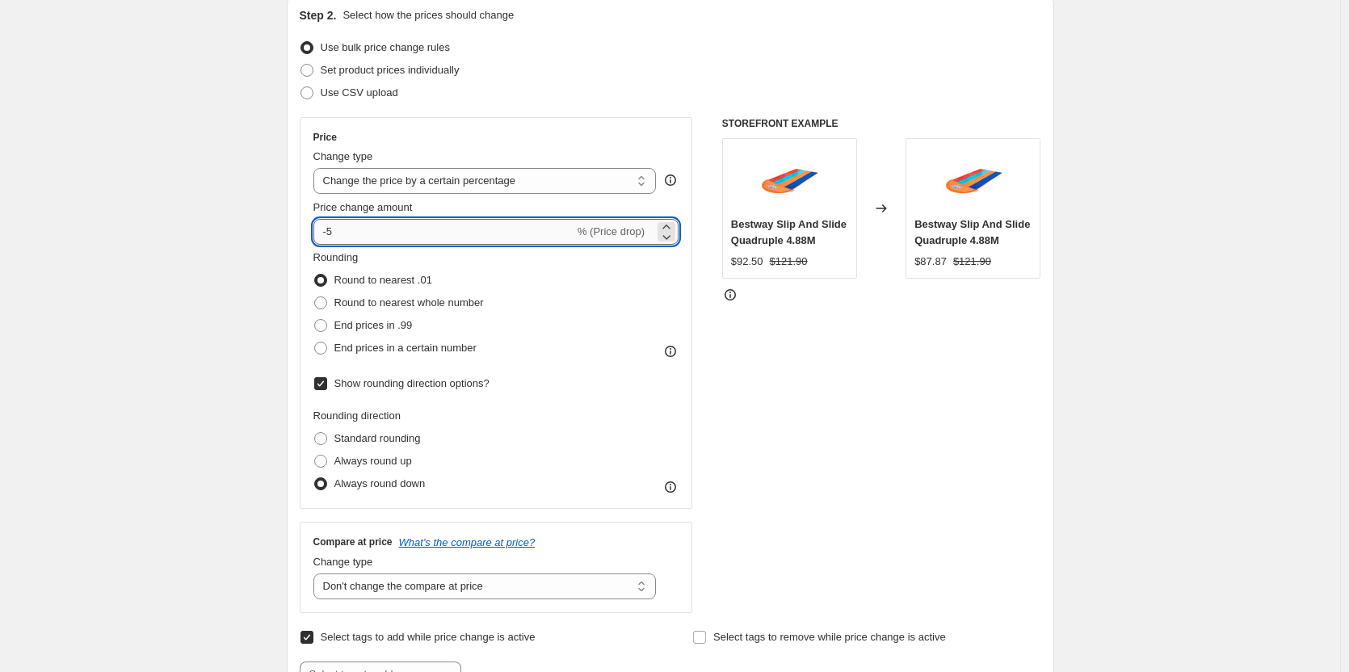
click at [506, 227] on input "-5" at bounding box center [443, 232] width 261 height 26
click at [669, 226] on icon at bounding box center [665, 226] width 7 height 4
click at [669, 236] on icon at bounding box center [666, 237] width 16 height 16
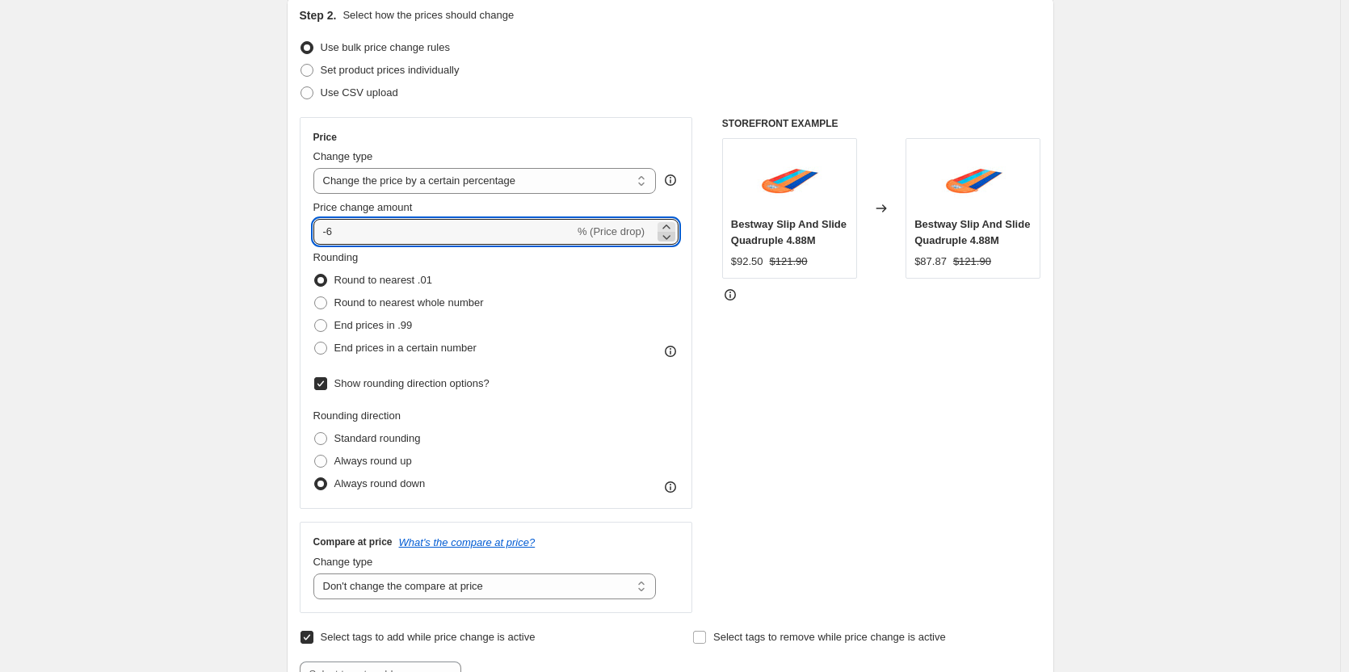
type input "-7"
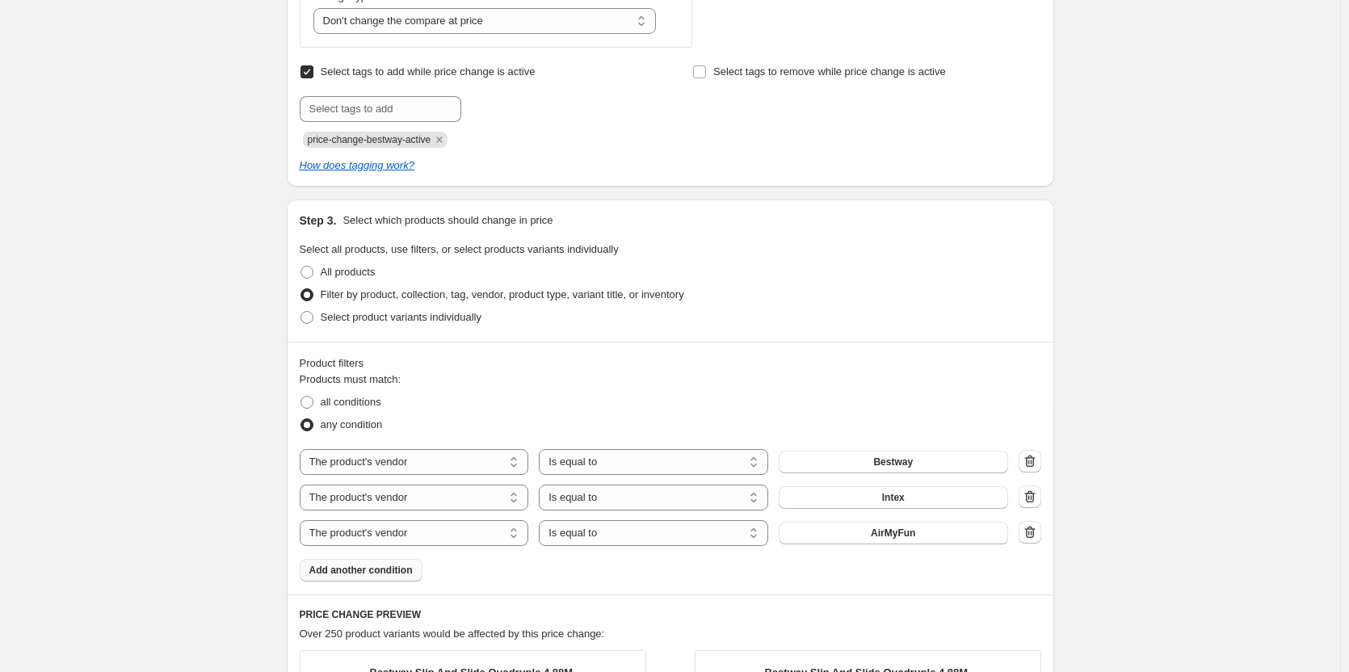
scroll to position [1230, 0]
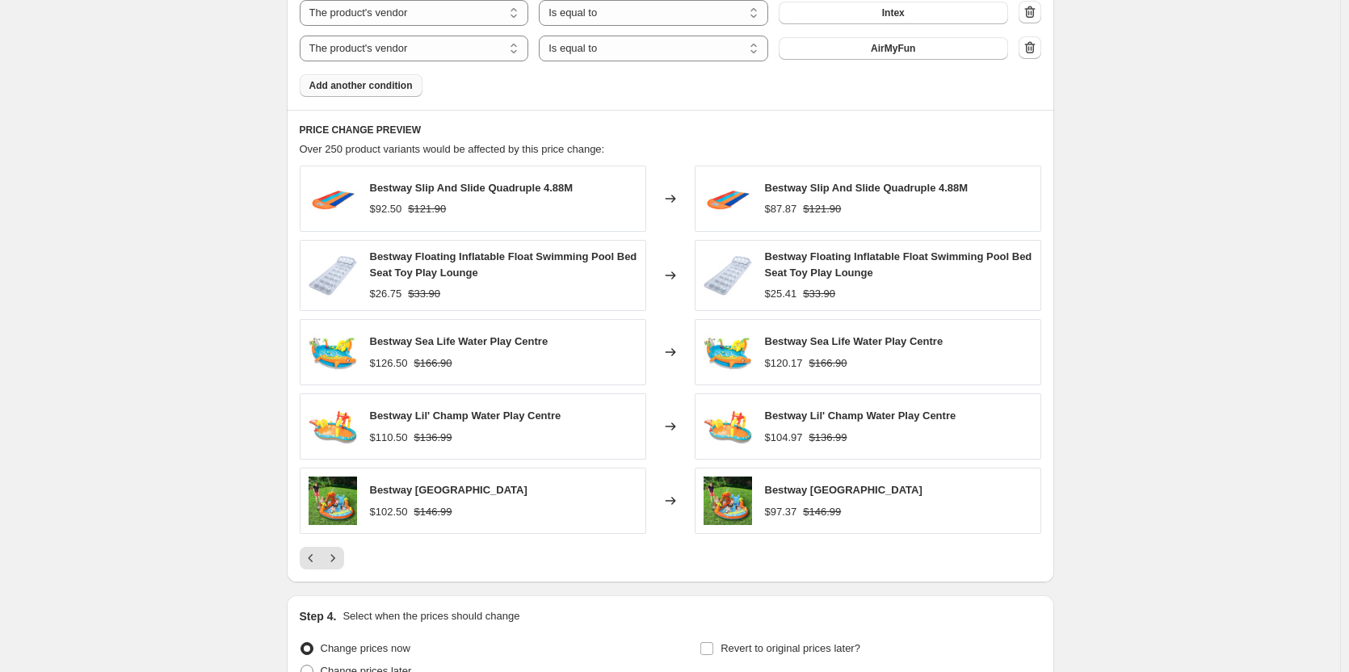
click at [334, 551] on button "Next" at bounding box center [332, 558] width 23 height 23
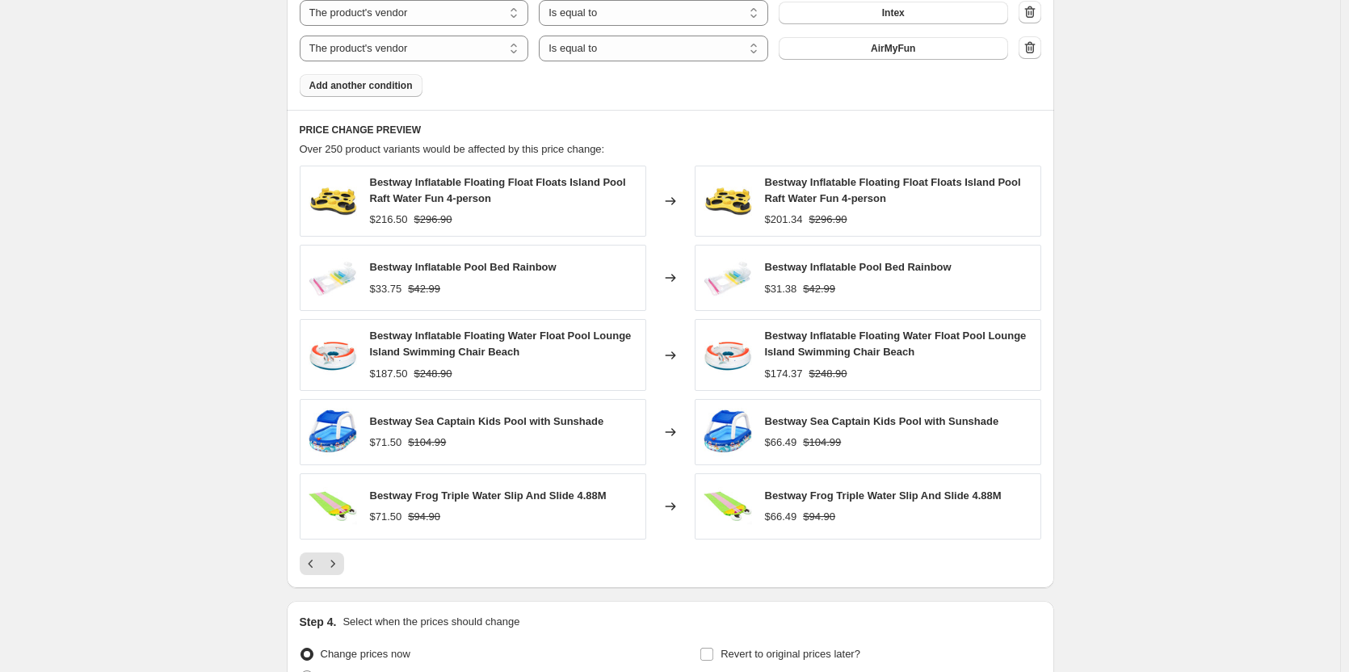
click at [326, 133] on h6 "PRICE CHANGE PREVIEW" at bounding box center [670, 130] width 741 height 13
click at [328, 90] on span "Add another condition" at bounding box center [360, 85] width 103 height 13
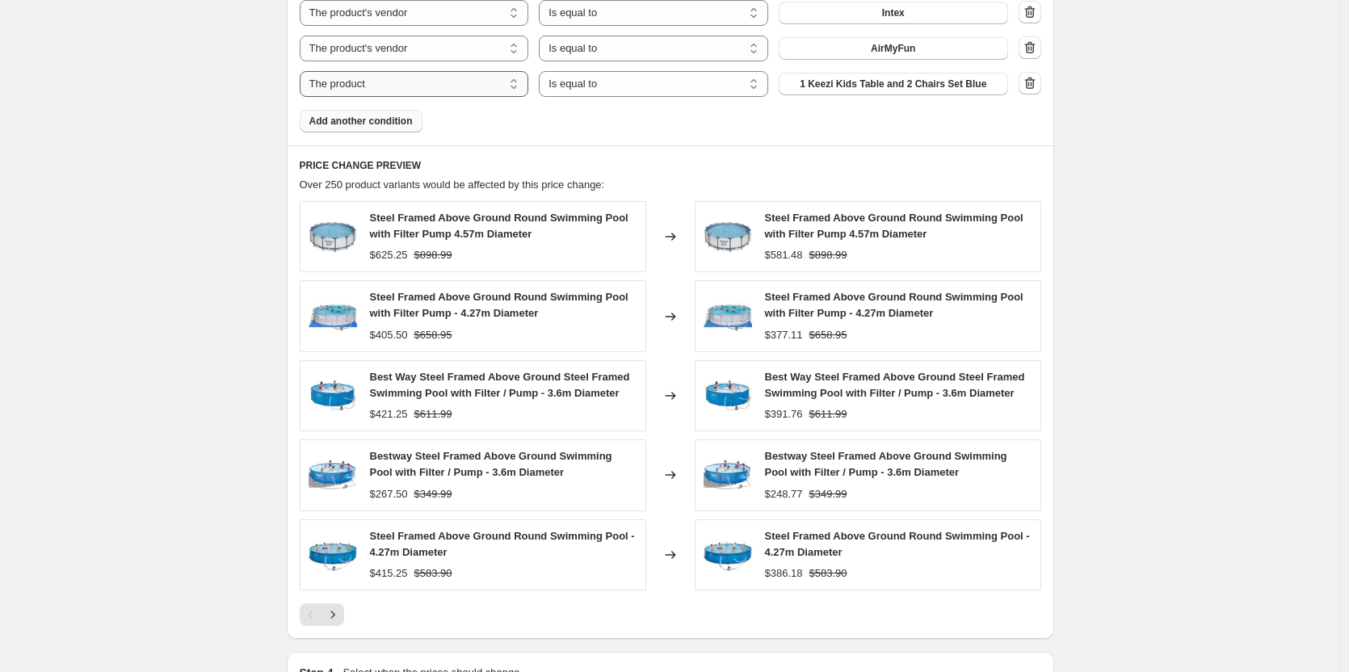
click at [347, 93] on select "The product The product's collection The product's tag The product's vendor The…" at bounding box center [414, 84] width 229 height 26
click at [1030, 86] on icon "button" at bounding box center [1030, 83] width 16 height 16
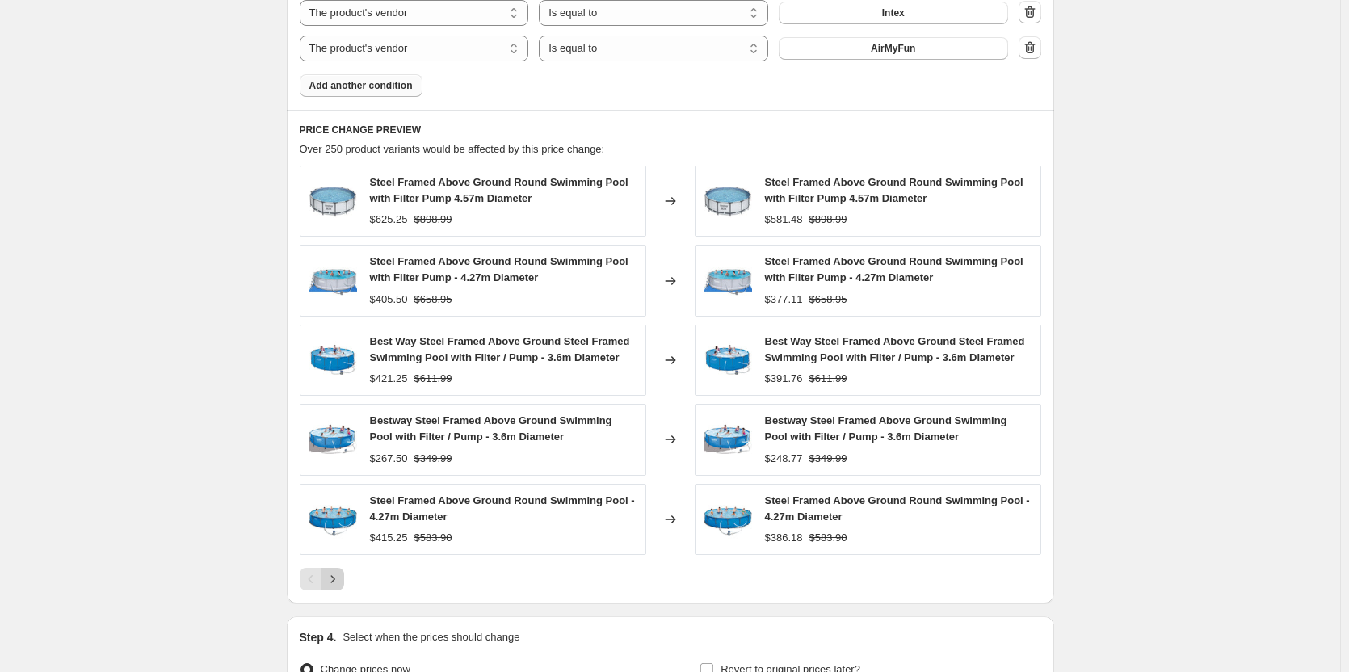
click at [325, 585] on button "Next" at bounding box center [332, 579] width 23 height 23
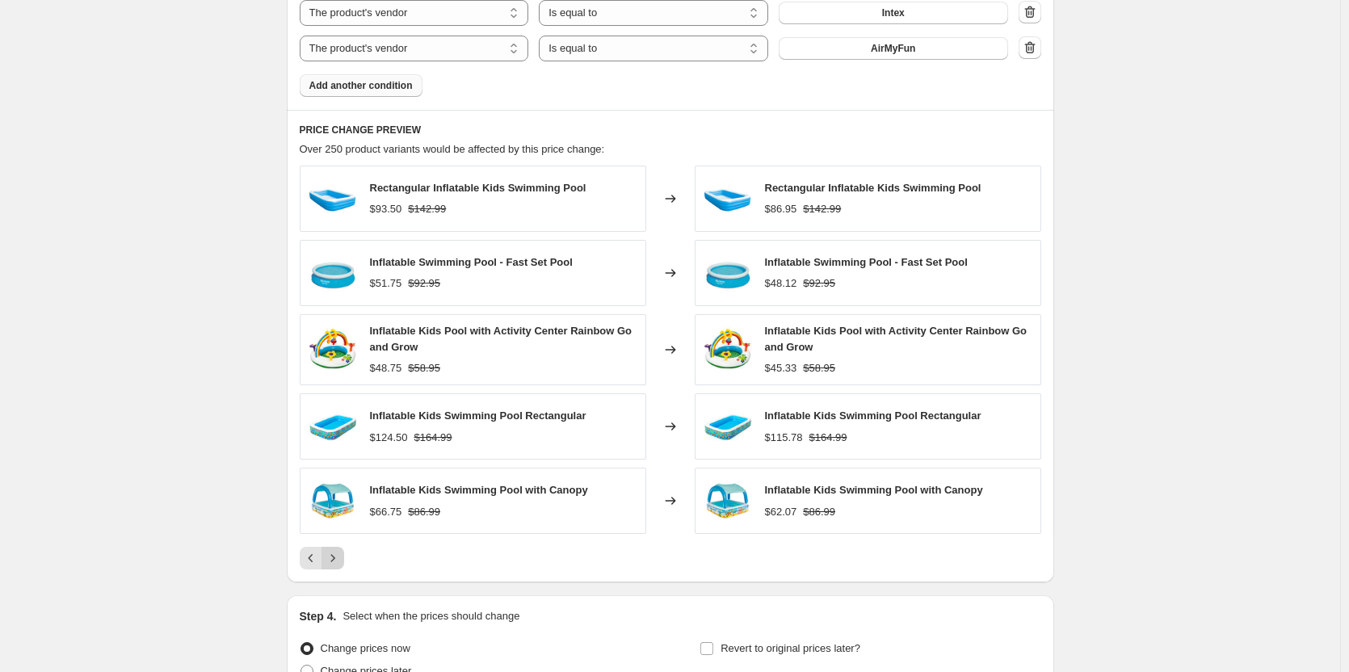
click at [341, 558] on icon "Next" at bounding box center [333, 558] width 16 height 16
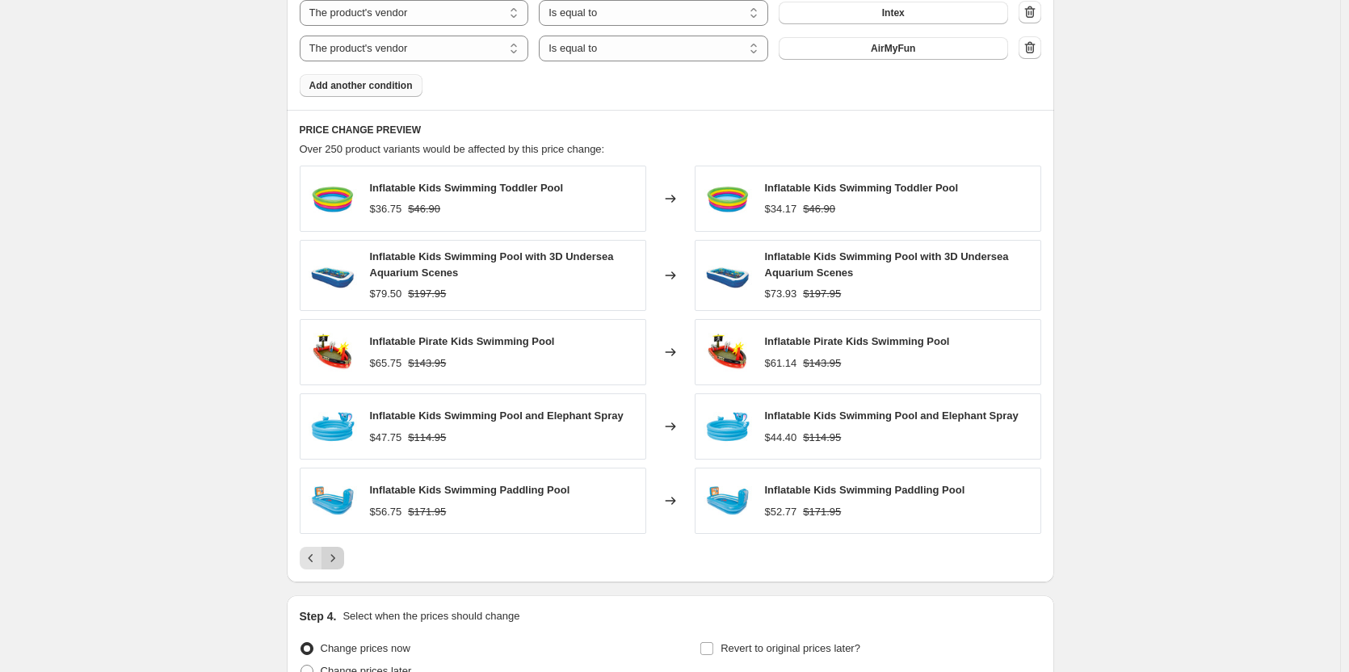
click at [341, 561] on icon "Next" at bounding box center [333, 558] width 16 height 16
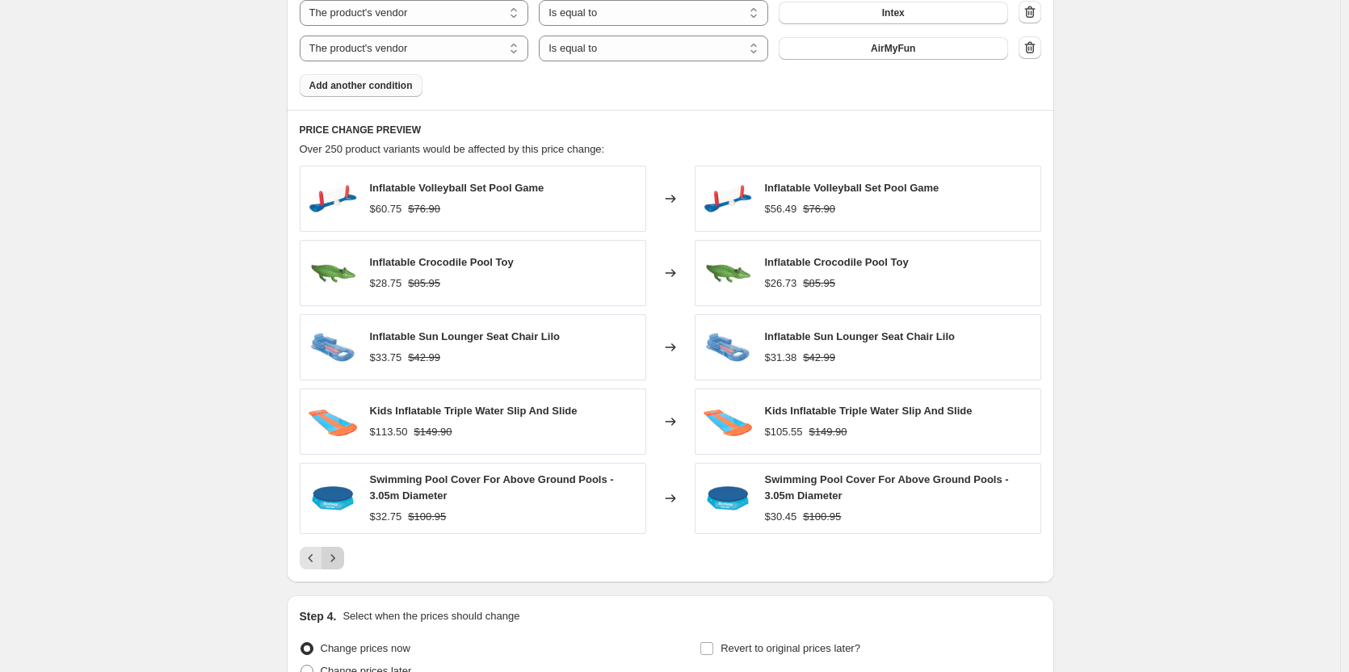
click at [341, 561] on icon "Next" at bounding box center [333, 558] width 16 height 16
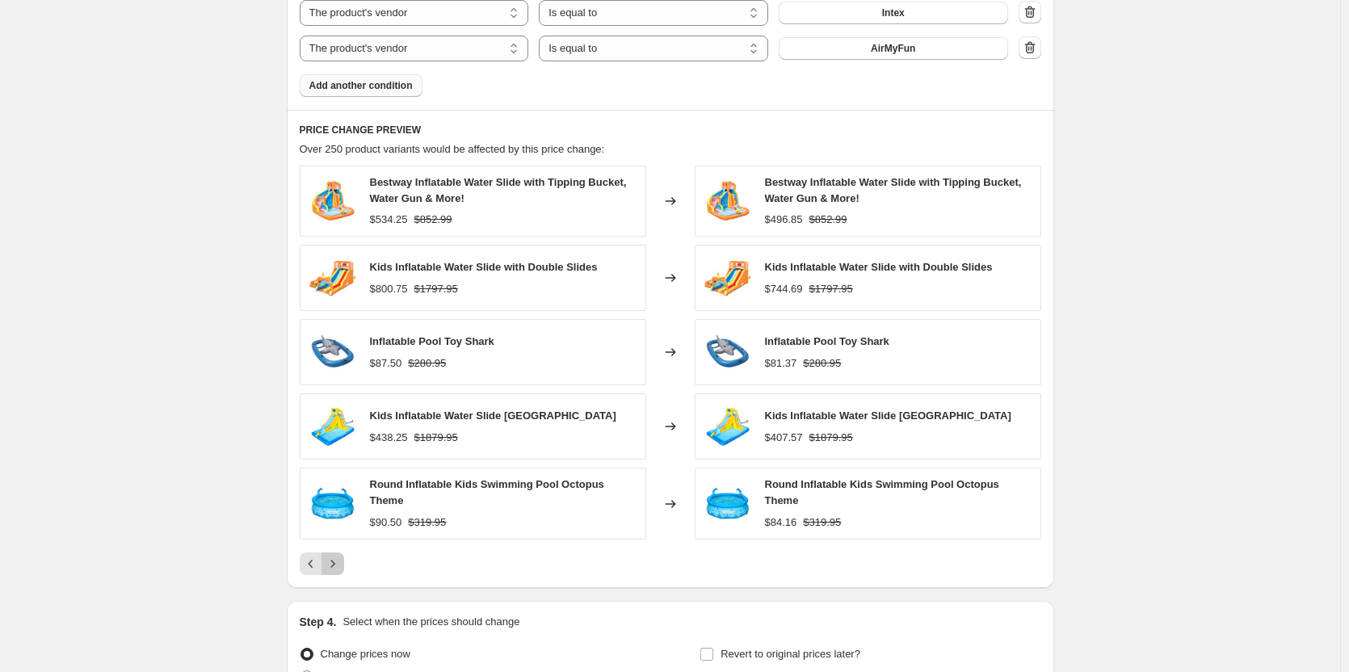
click at [341, 561] on icon "Next" at bounding box center [333, 564] width 16 height 16
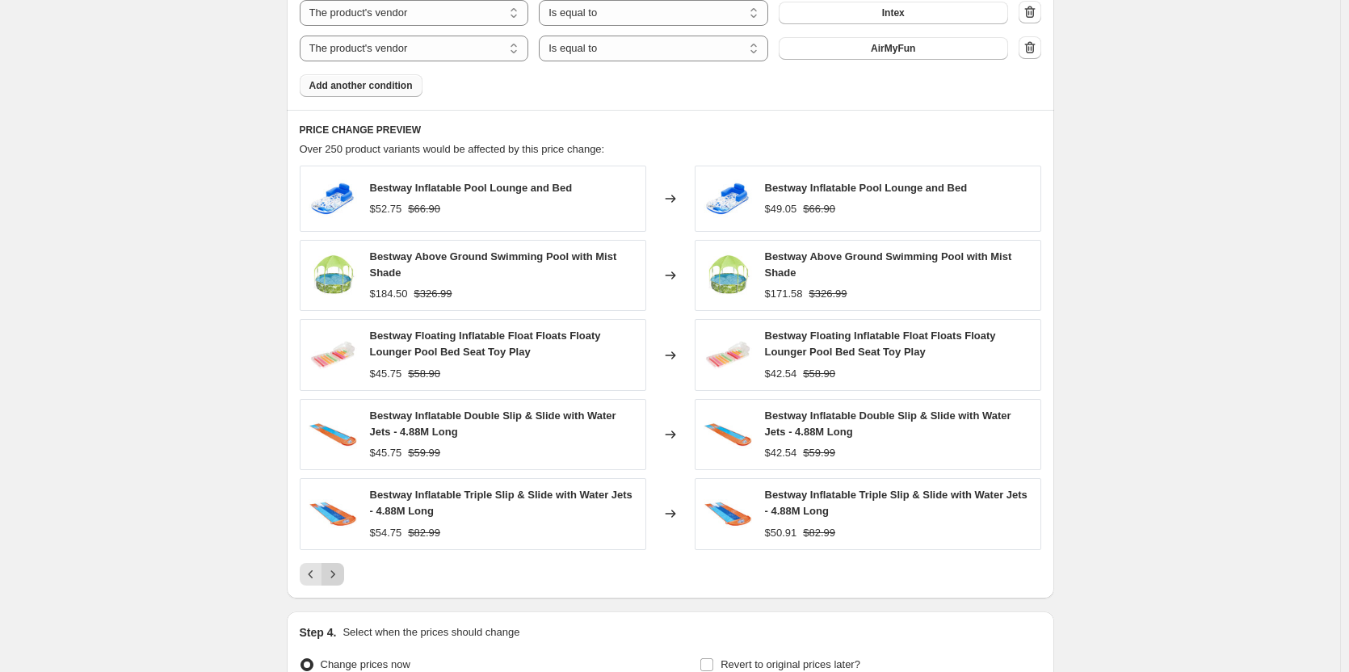
click at [341, 561] on div "Bestway Inflatable Pool Lounge and Bed $52.75 $66.90 Changed to Bestway Inflata…" at bounding box center [670, 376] width 741 height 420
click at [344, 569] on button "Next" at bounding box center [332, 574] width 23 height 23
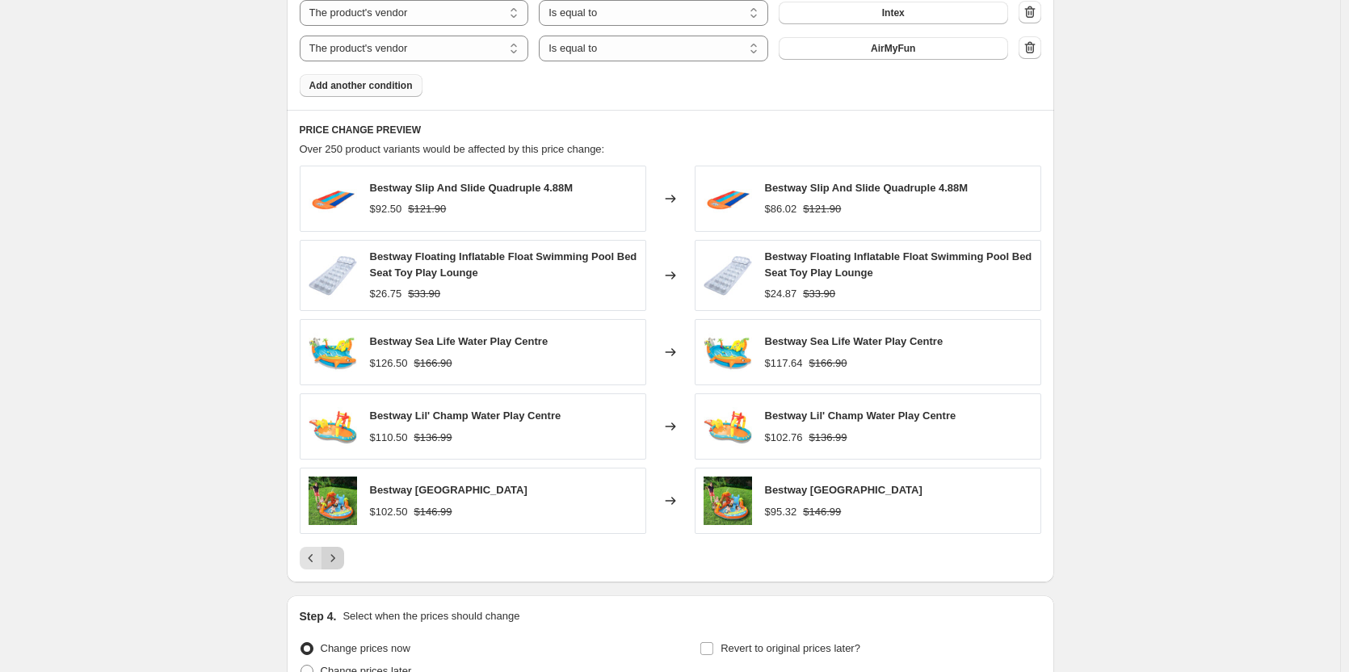
click at [338, 558] on icon "Next" at bounding box center [333, 558] width 16 height 16
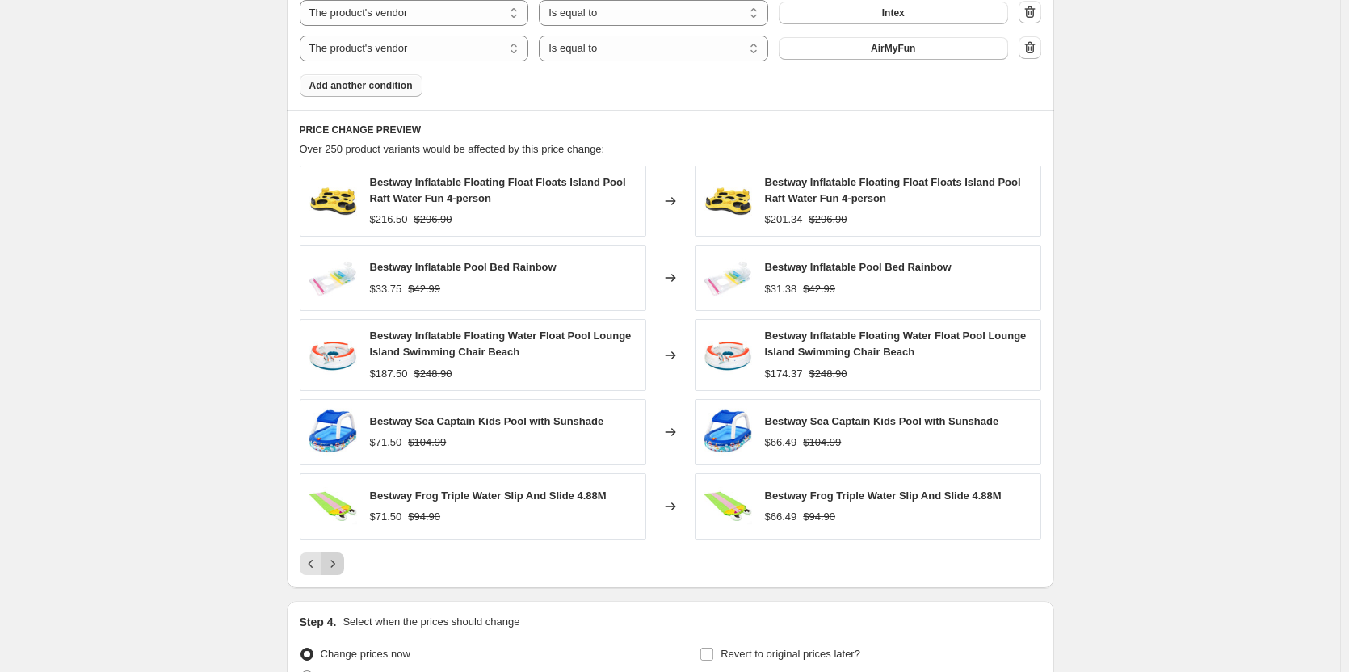
click at [338, 558] on icon "Next" at bounding box center [333, 564] width 16 height 16
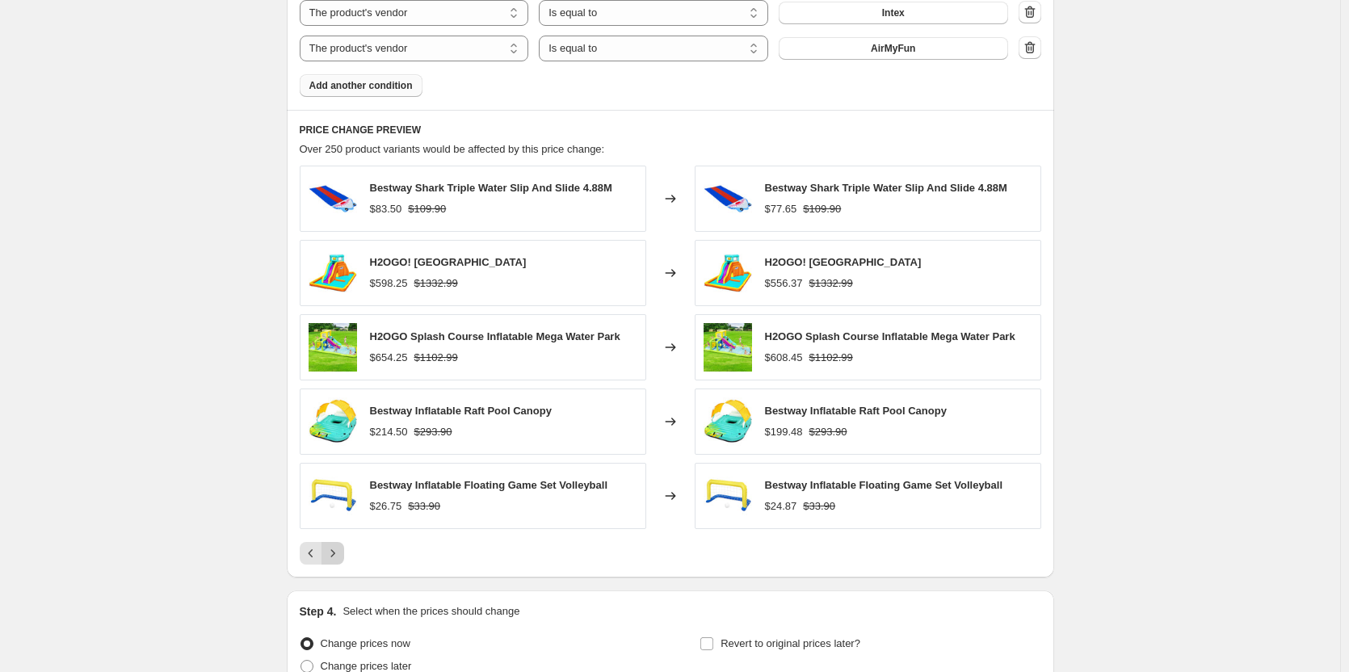
click at [334, 550] on icon "Next" at bounding box center [333, 553] width 16 height 16
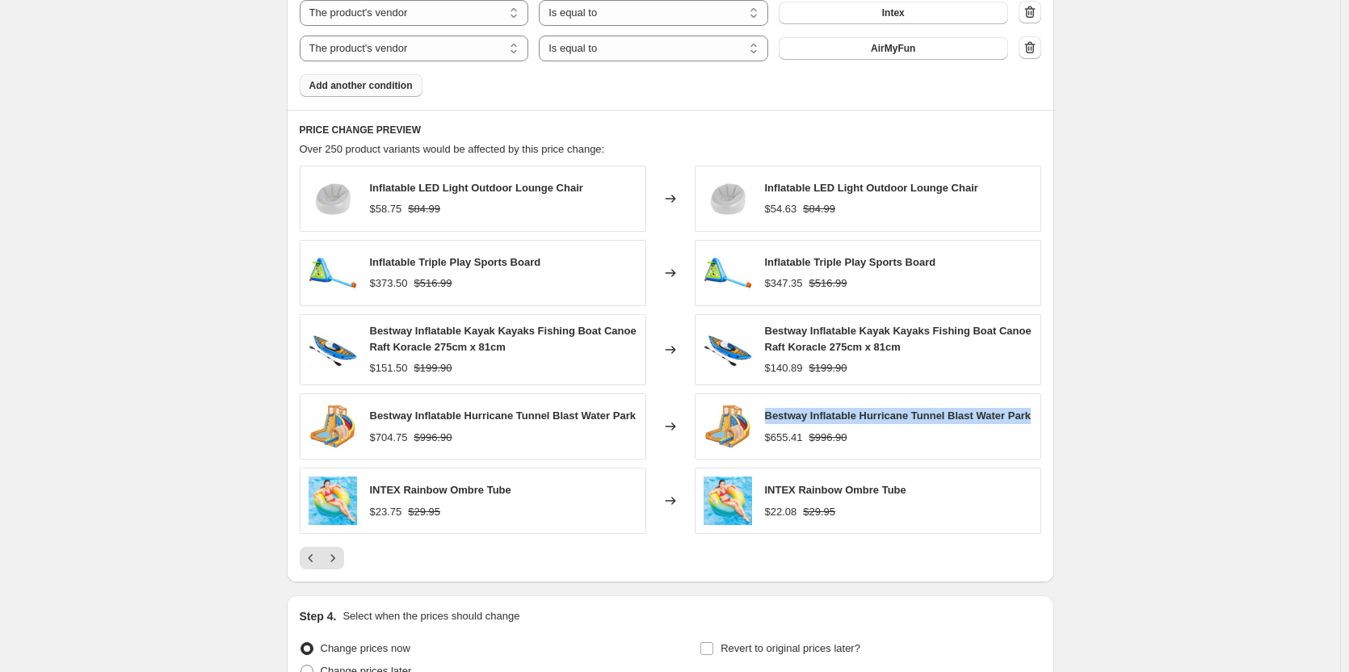
drag, startPoint x: 1018, startPoint y: 413, endPoint x: 766, endPoint y: 417, distance: 252.8
click at [766, 417] on div "Bestway Inflatable Hurricane Tunnel Blast Water Park $655.41 $996.90" at bounding box center [867, 426] width 346 height 66
click at [338, 564] on icon "Next" at bounding box center [333, 558] width 16 height 16
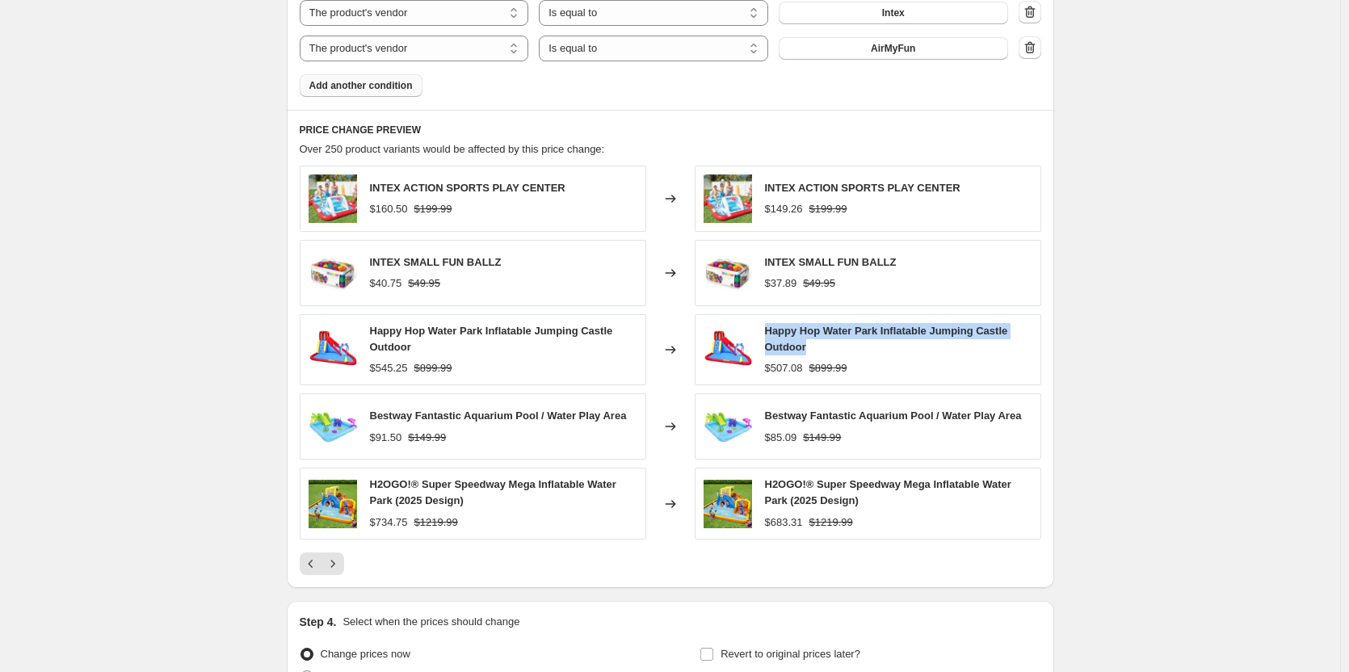
drag, startPoint x: 871, startPoint y: 345, endPoint x: 764, endPoint y: 325, distance: 108.3
click at [764, 325] on div "Happy Hop Water Park Inflatable Jumping Castle Outdoor $507.08 $899.99" at bounding box center [867, 349] width 346 height 71
click at [334, 555] on button "Next" at bounding box center [332, 563] width 23 height 23
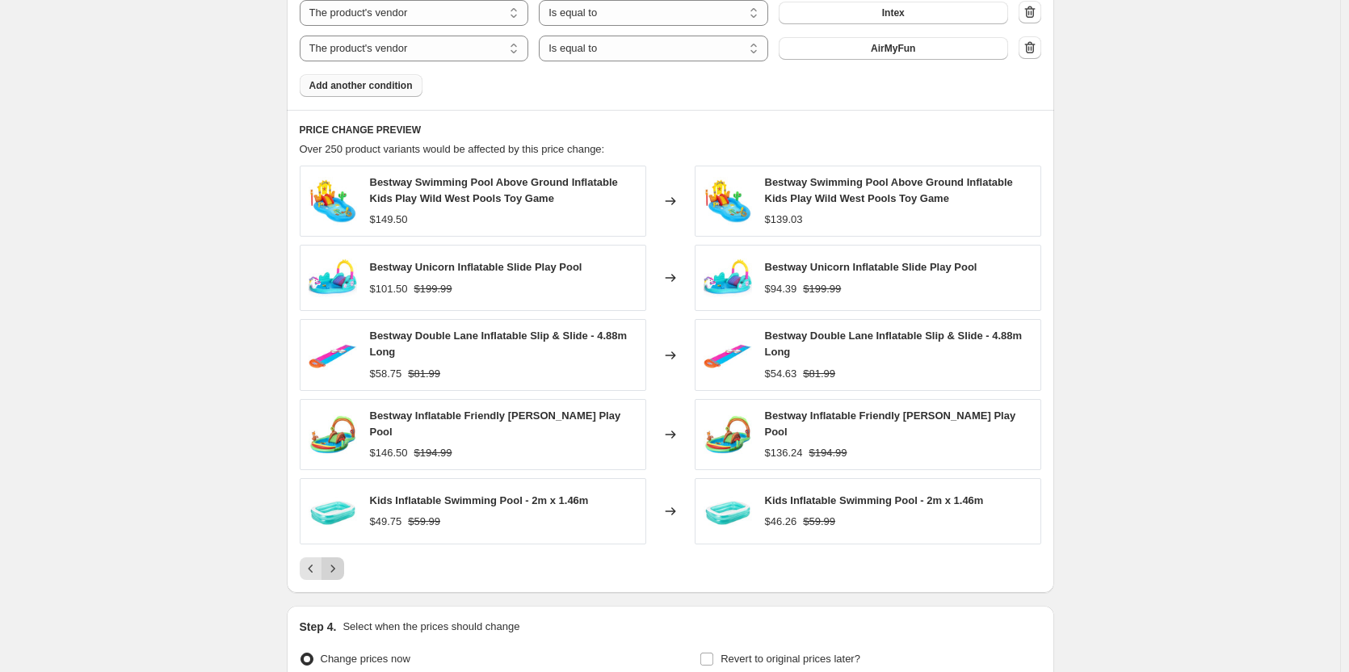
click at [338, 557] on button "Next" at bounding box center [332, 568] width 23 height 23
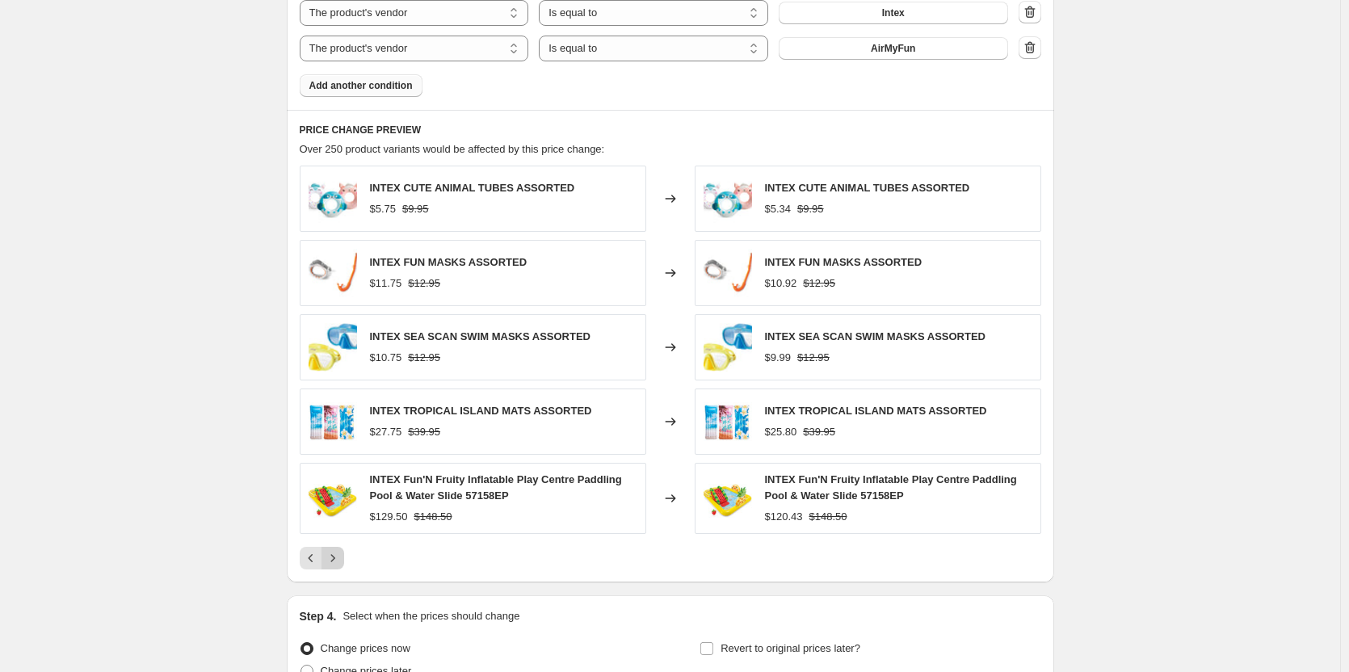
click at [338, 555] on icon "Next" at bounding box center [333, 558] width 16 height 16
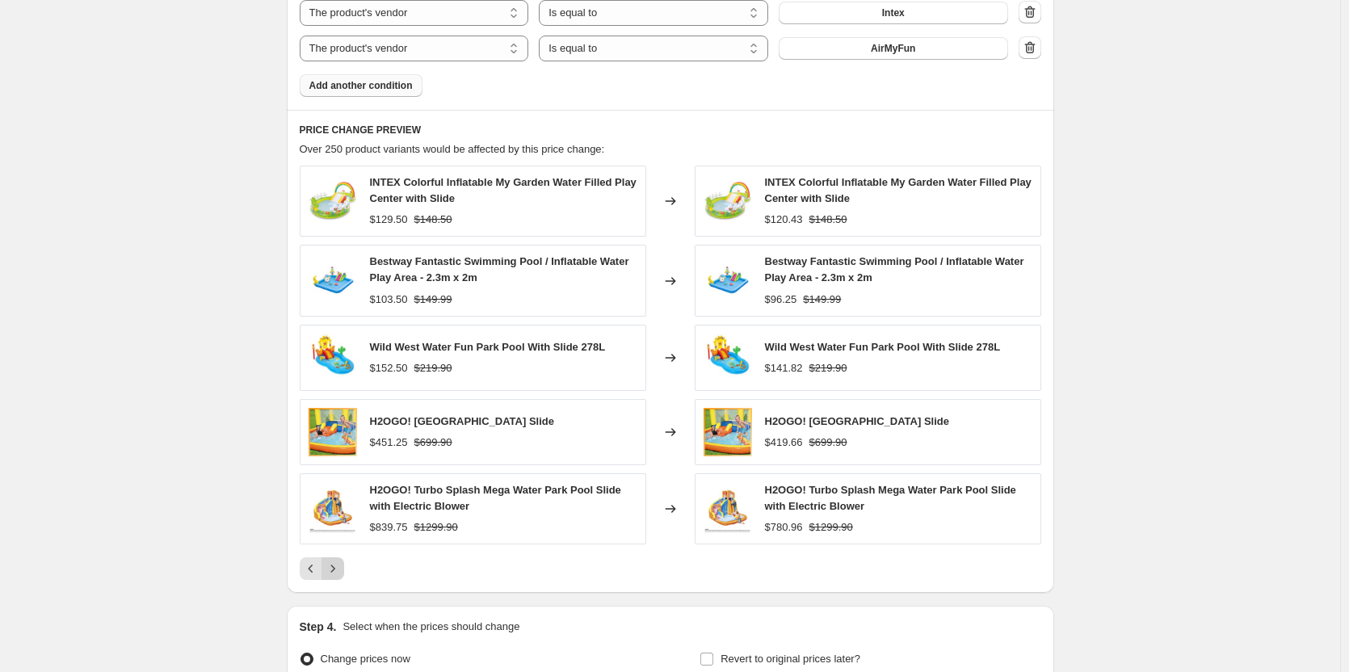
click at [338, 555] on div "INTEX Colorful Inflatable My Garden Water Filled Play Center with Slide $129.50…" at bounding box center [670, 373] width 741 height 414
click at [335, 571] on icon "Next" at bounding box center [333, 568] width 16 height 16
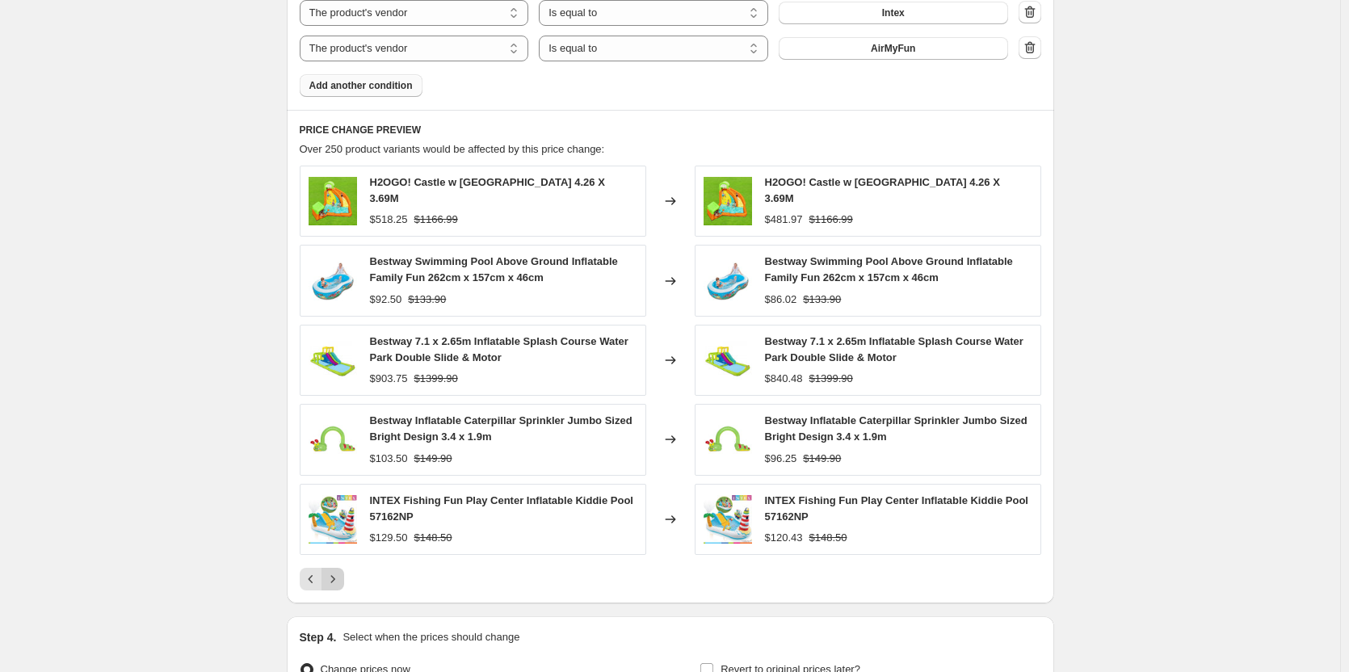
click at [335, 571] on icon "Next" at bounding box center [333, 579] width 16 height 16
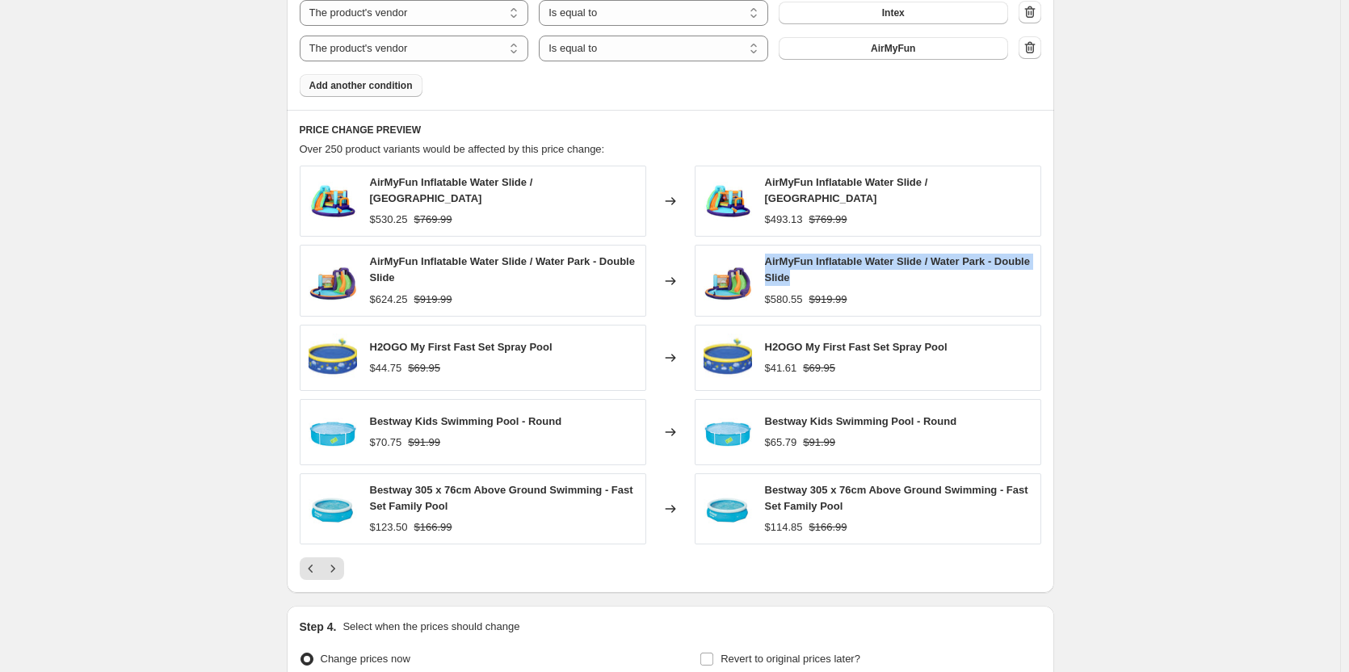
drag, startPoint x: 839, startPoint y: 274, endPoint x: 766, endPoint y: 258, distance: 74.5
click at [766, 258] on div "AirMyFun Inflatable Water Slide / Water Park - Double Slide $580.55 $919.99" at bounding box center [867, 280] width 346 height 71
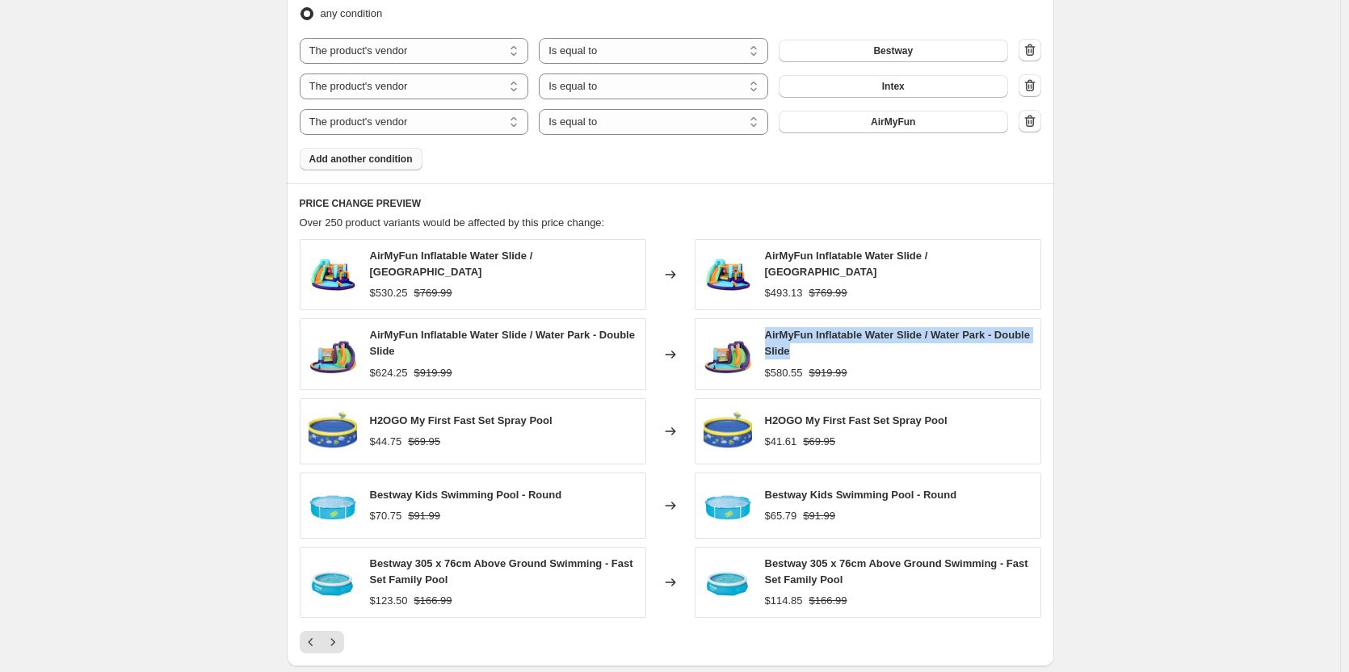
scroll to position [1292, 0]
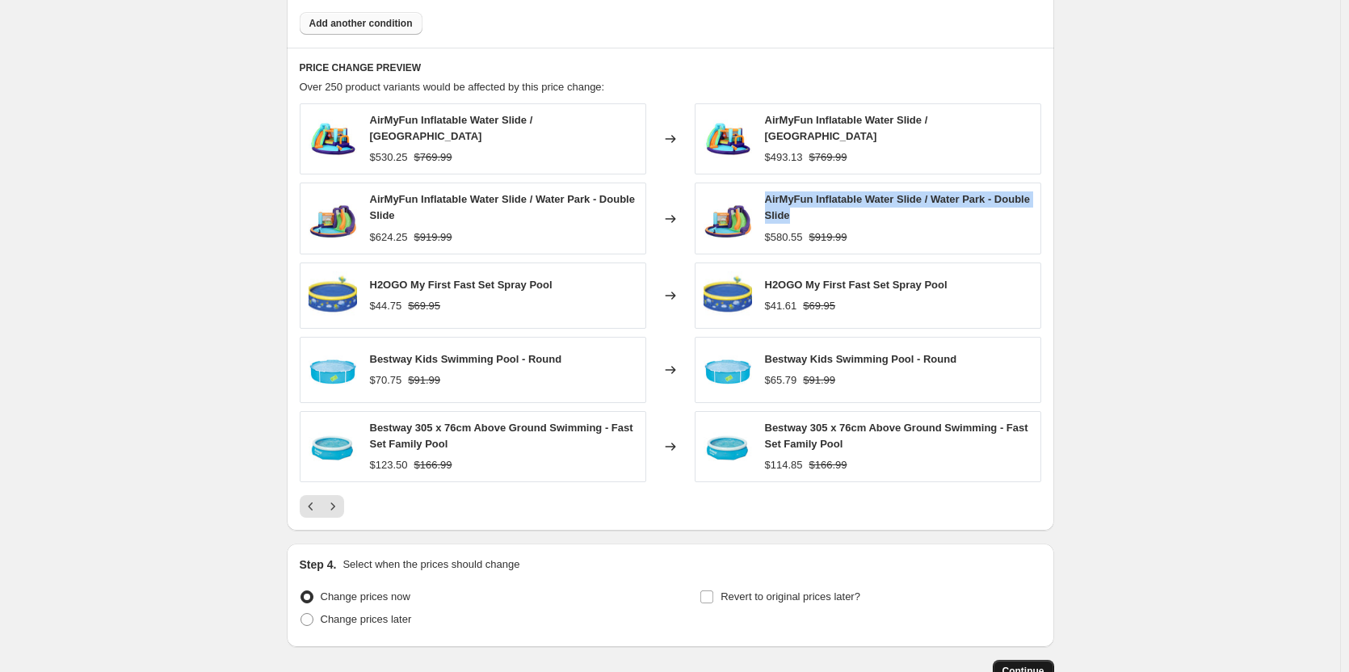
click at [1024, 665] on span "Continue" at bounding box center [1023, 671] width 42 height 13
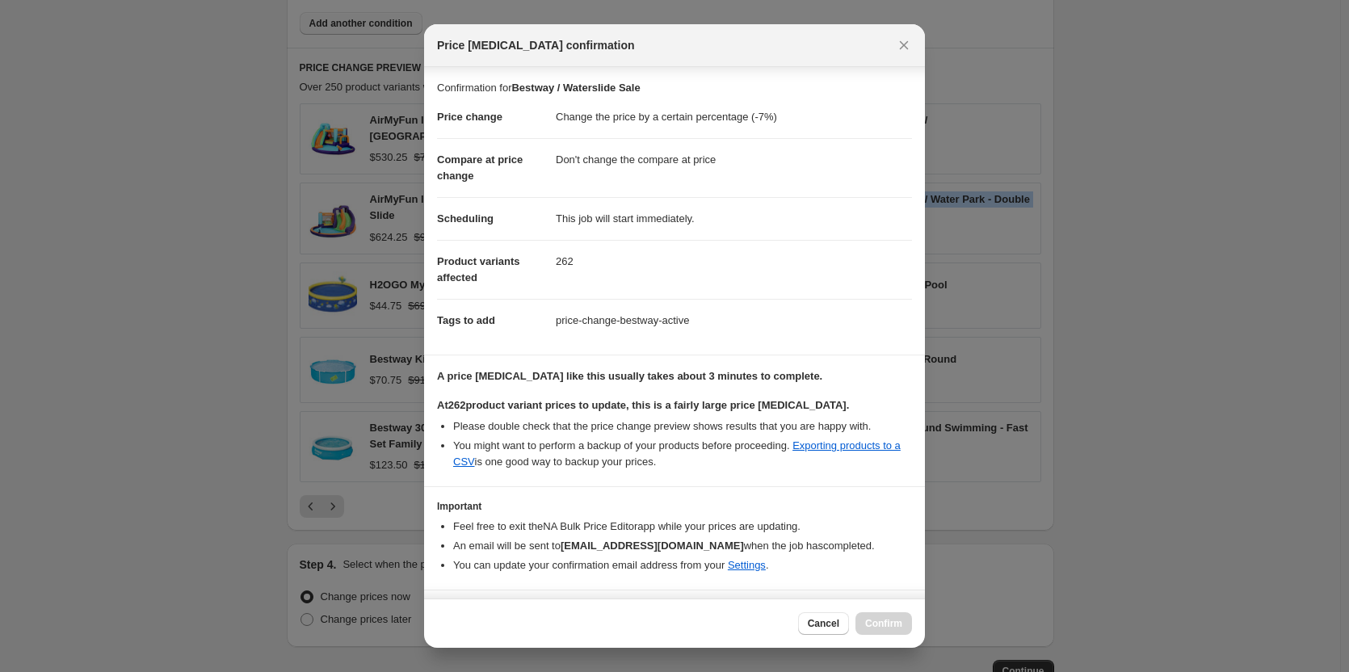
scroll to position [40, 0]
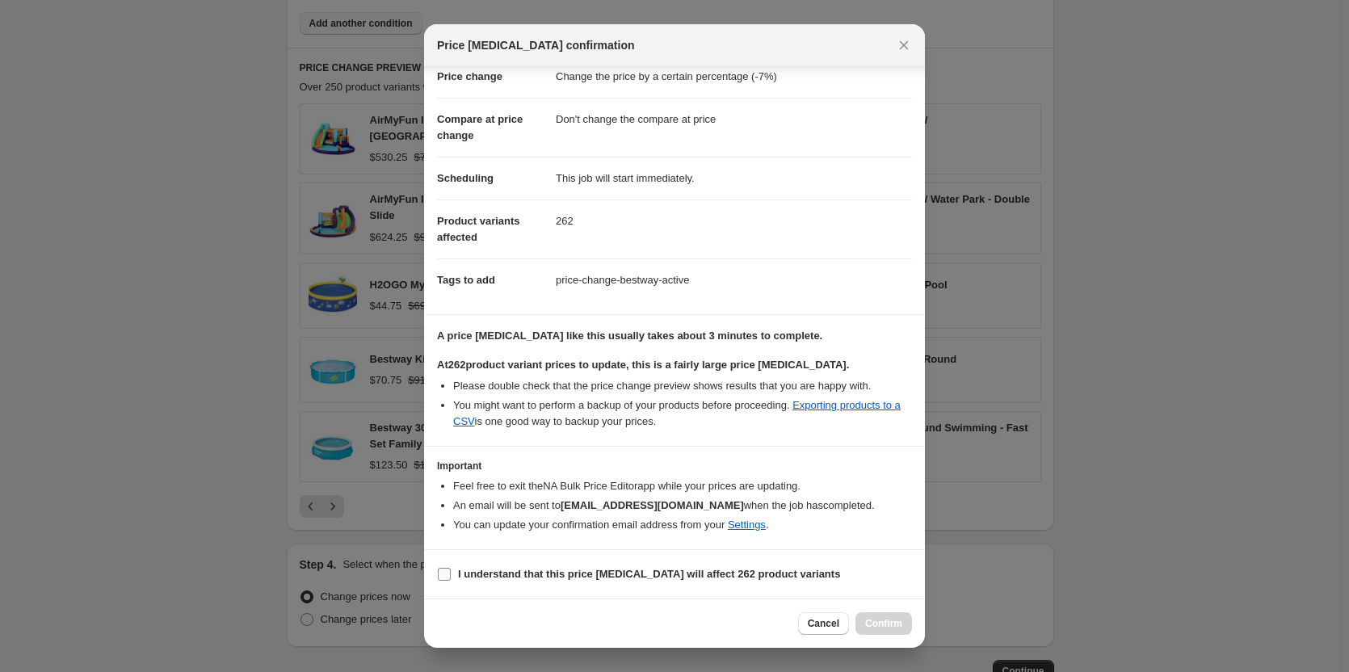
click at [725, 579] on b "I understand that this price [MEDICAL_DATA] will affect 262 product variants" at bounding box center [649, 574] width 382 height 12
click at [451, 579] on input "I understand that this price [MEDICAL_DATA] will affect 262 product variants" at bounding box center [444, 574] width 13 height 13
checkbox input "true"
click at [894, 621] on span "Confirm" at bounding box center [883, 623] width 37 height 13
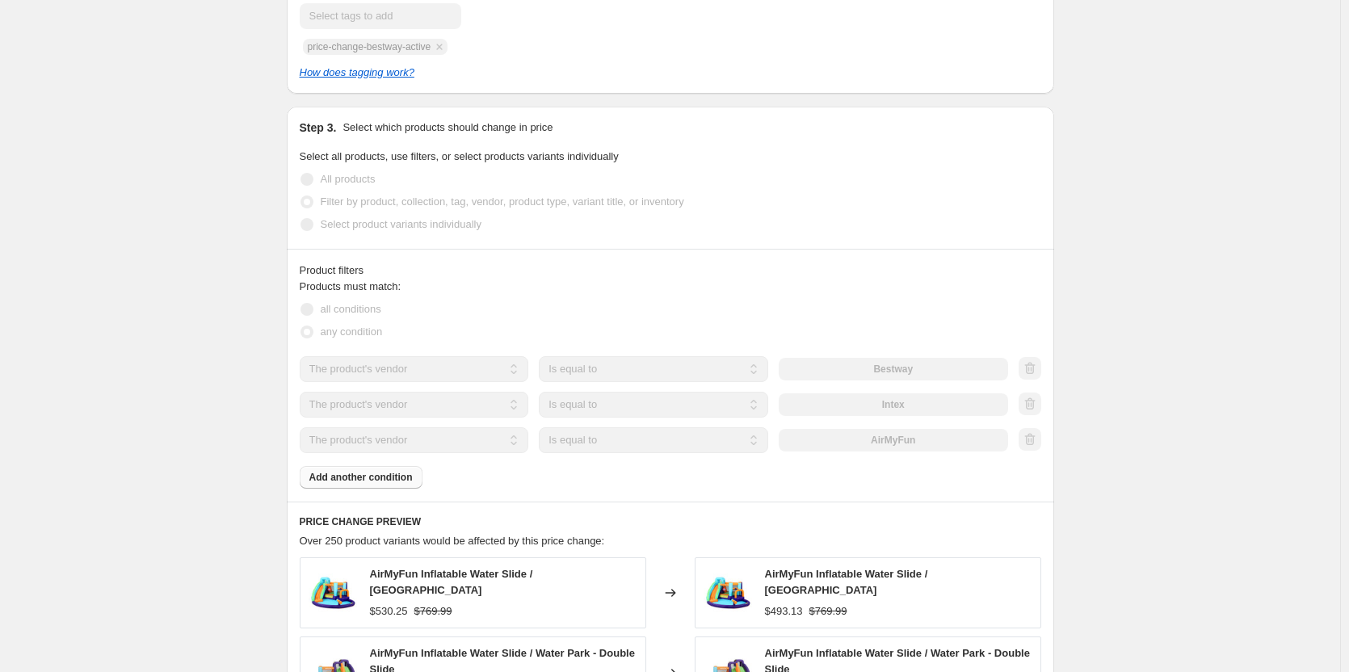
scroll to position [930, 0]
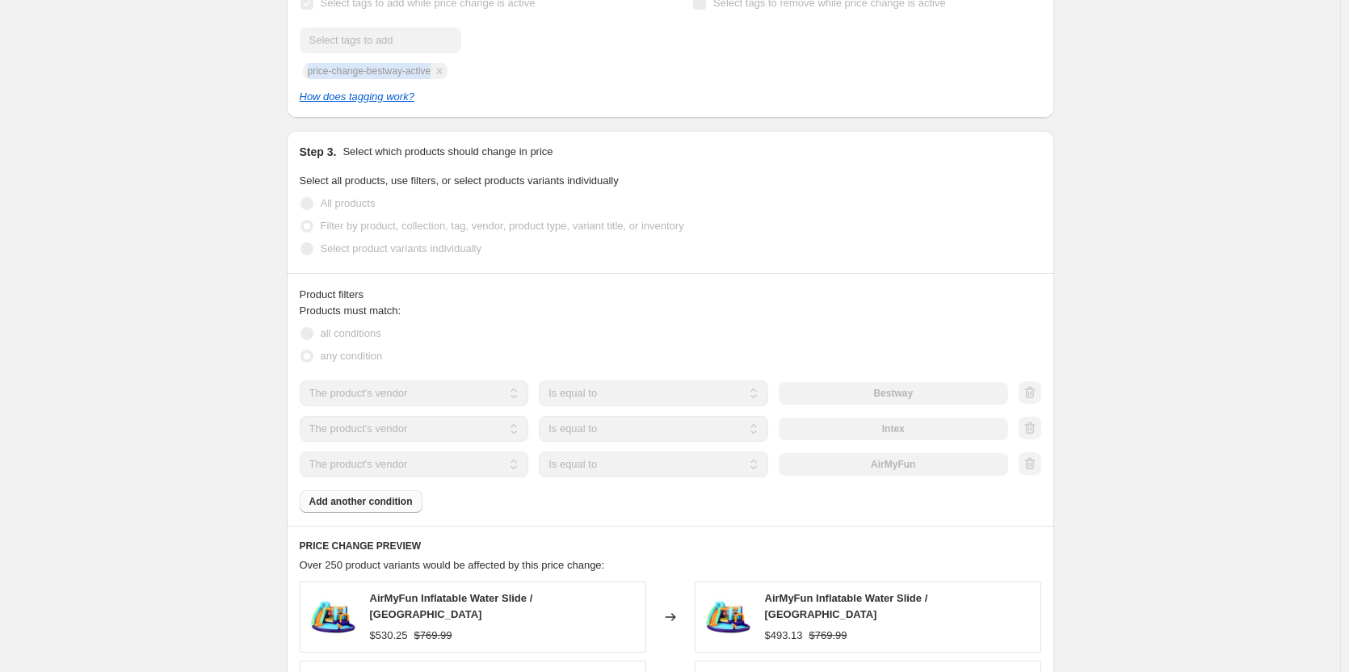
drag, startPoint x: 311, startPoint y: 66, endPoint x: 432, endPoint y: 73, distance: 121.3
click at [432, 73] on div "Submit price-change-bestway-active" at bounding box center [474, 53] width 348 height 52
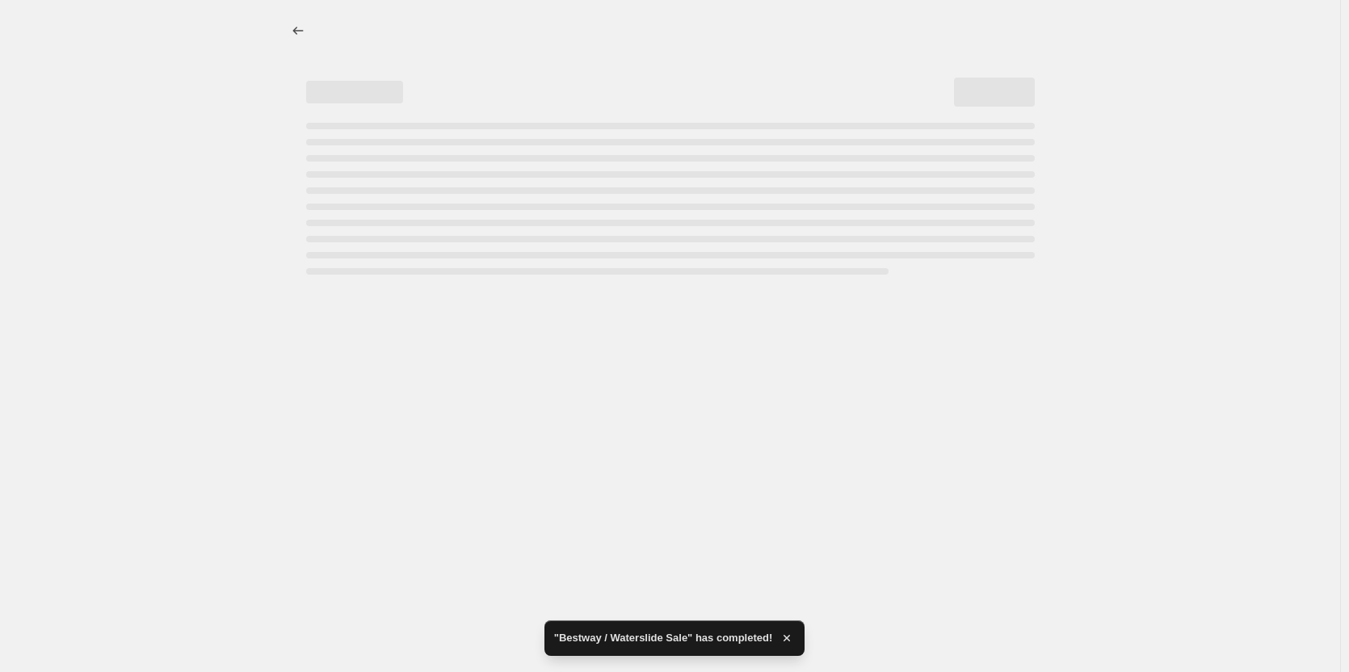
select select "percentage"
select select "no_change"
select select "vendor"
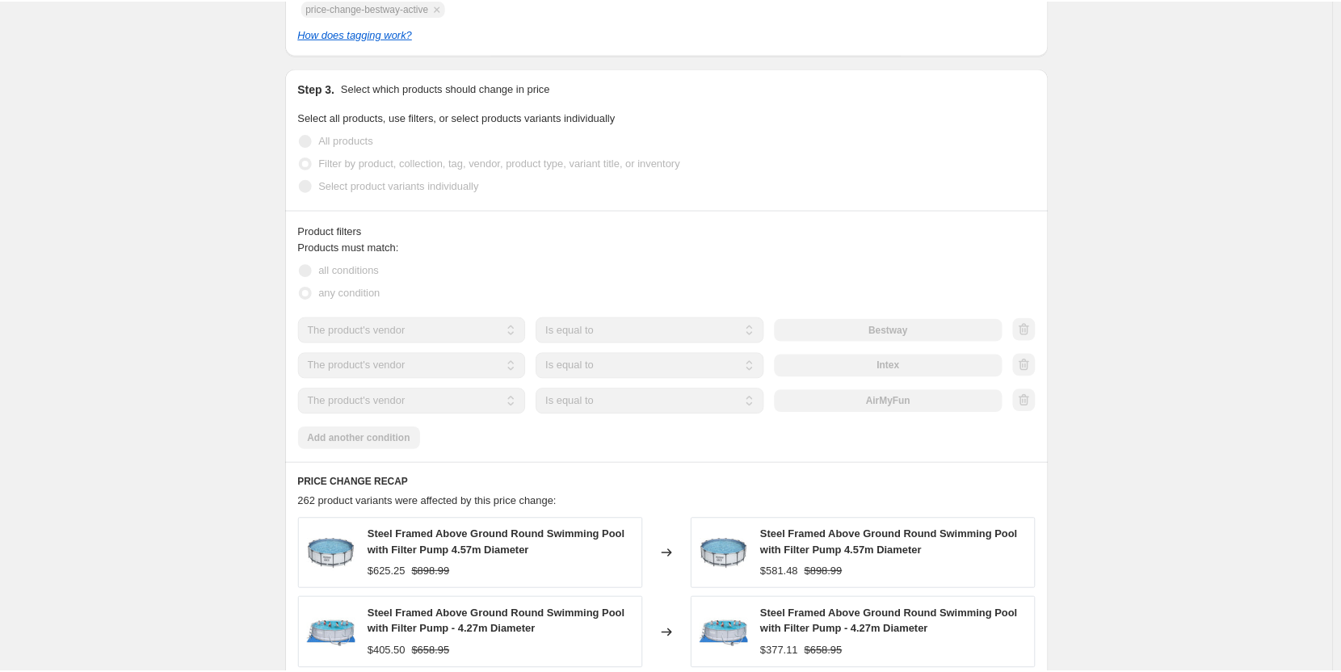
scroll to position [0, 0]
